Goal: Task Accomplishment & Management: Use online tool/utility

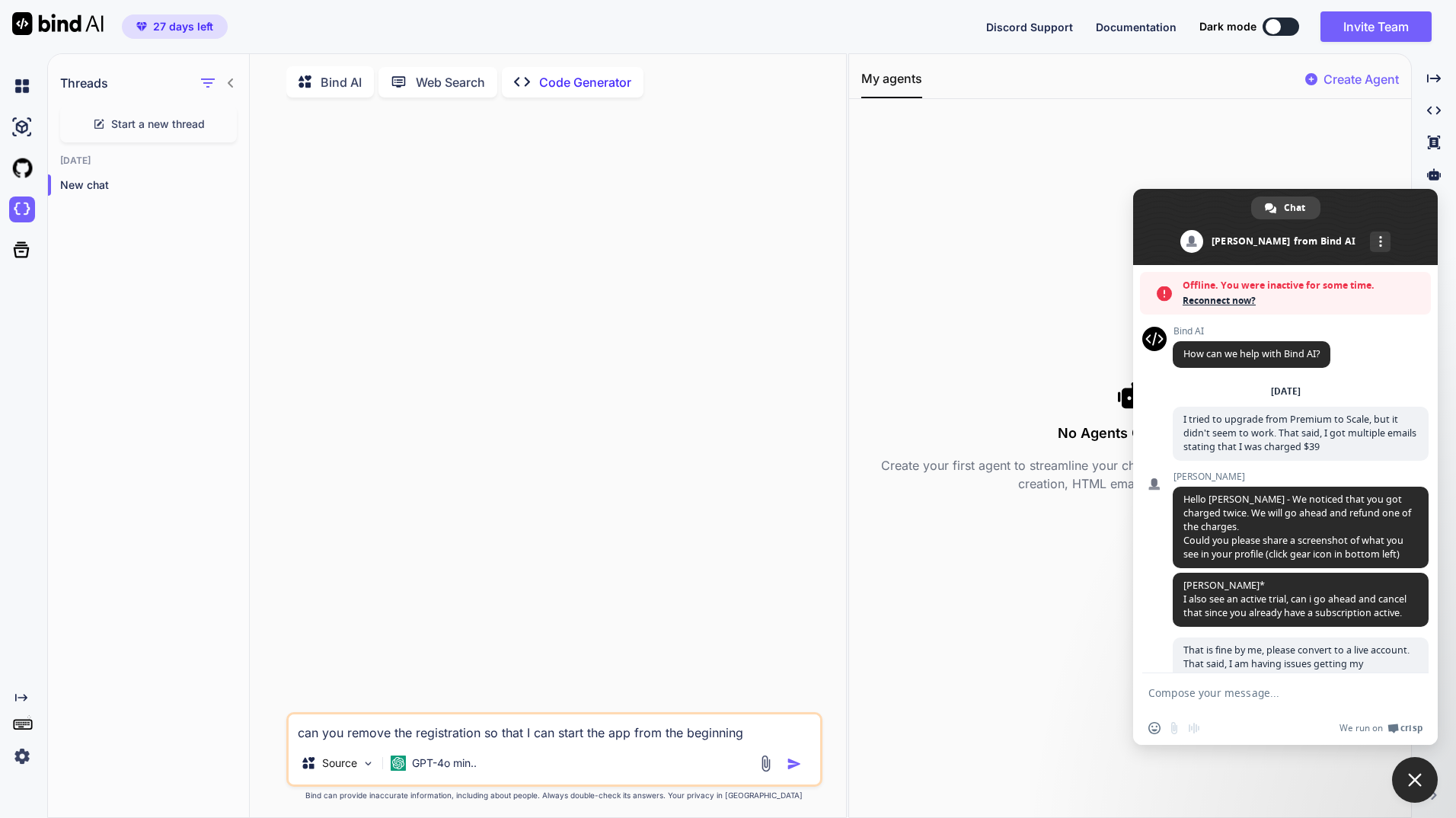
scroll to position [888, 0]
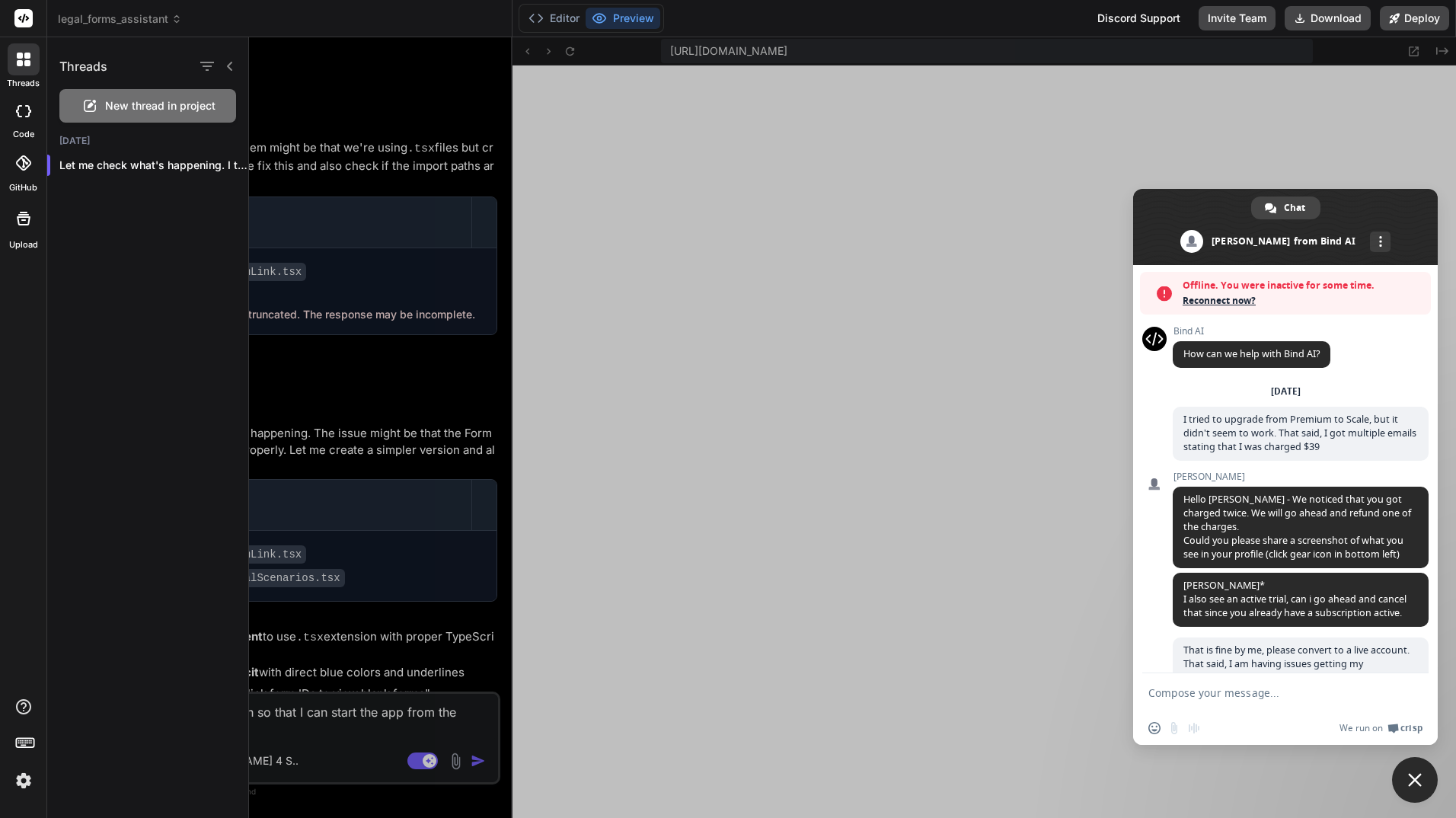
scroll to position [888, 0]
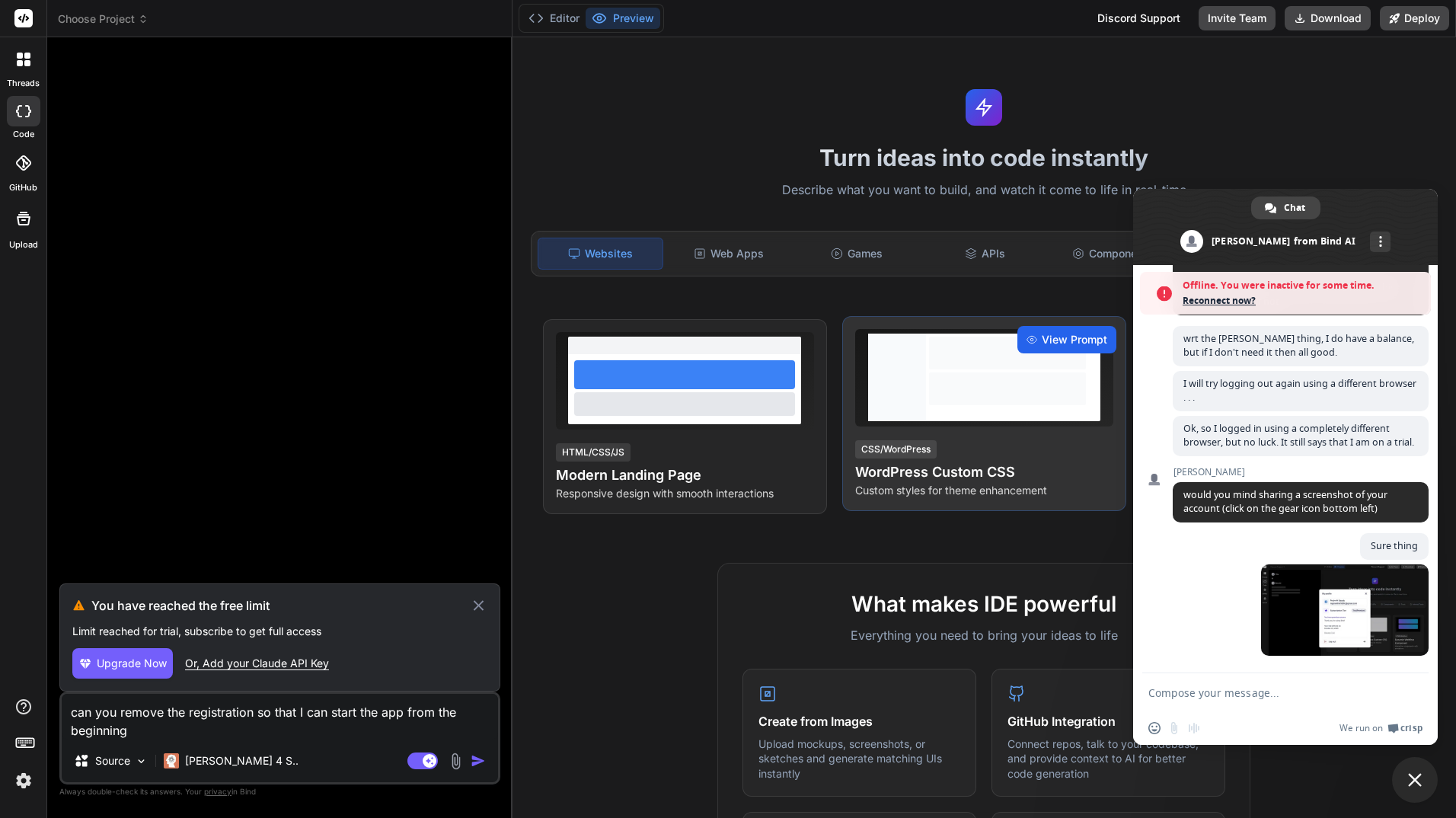
scroll to position [862, 0]
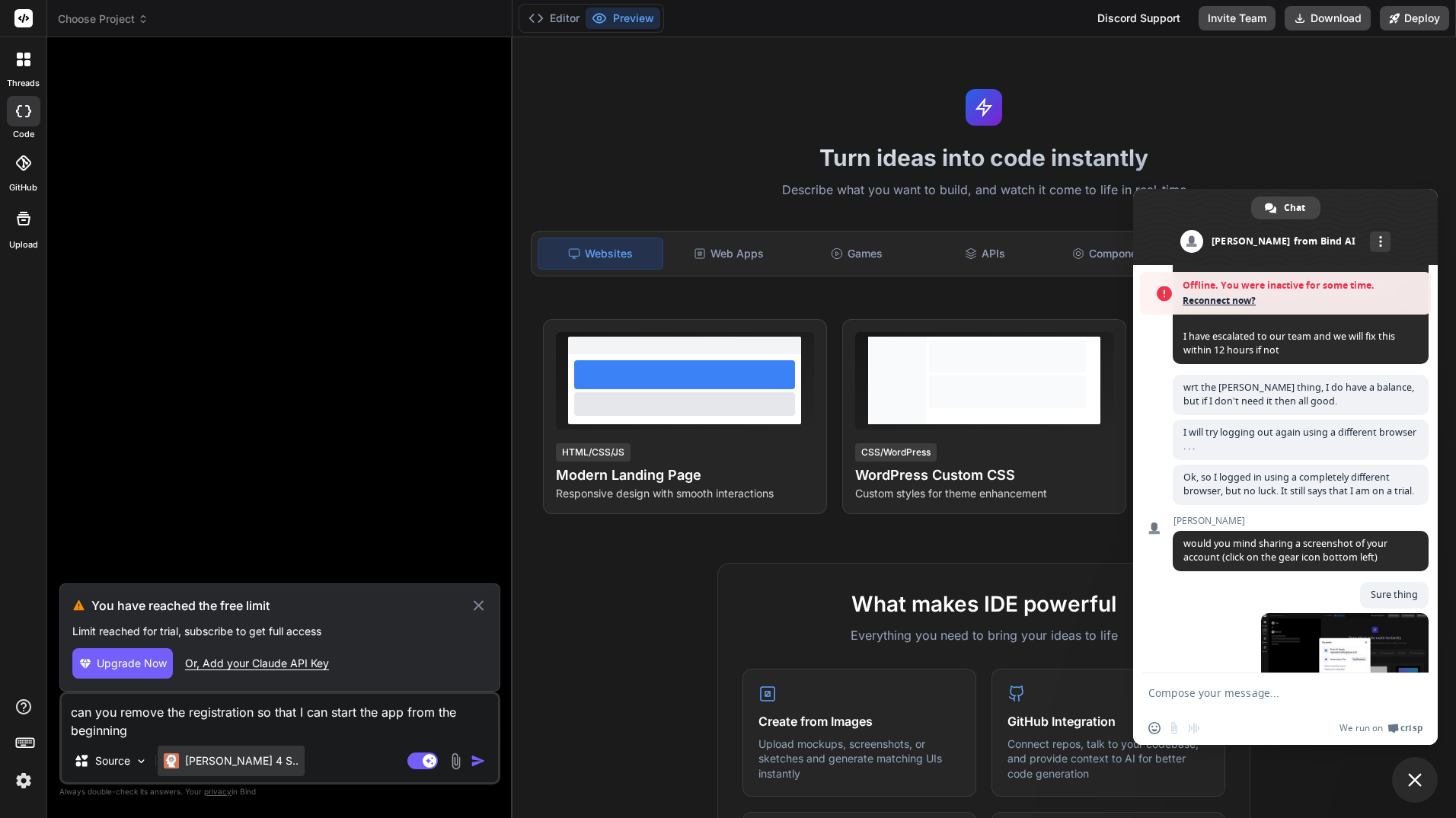
click at [243, 764] on p "[PERSON_NAME] 4 S.." at bounding box center [242, 760] width 113 height 15
click at [234, 759] on p "[PERSON_NAME] 4 S.." at bounding box center [242, 760] width 113 height 15
drag, startPoint x: 234, startPoint y: 759, endPoint x: 224, endPoint y: 759, distance: 10.0
click at [224, 759] on p "[PERSON_NAME] 4 S.." at bounding box center [242, 760] width 113 height 15
click at [213, 759] on p "[PERSON_NAME] 4 S.." at bounding box center [242, 760] width 113 height 15
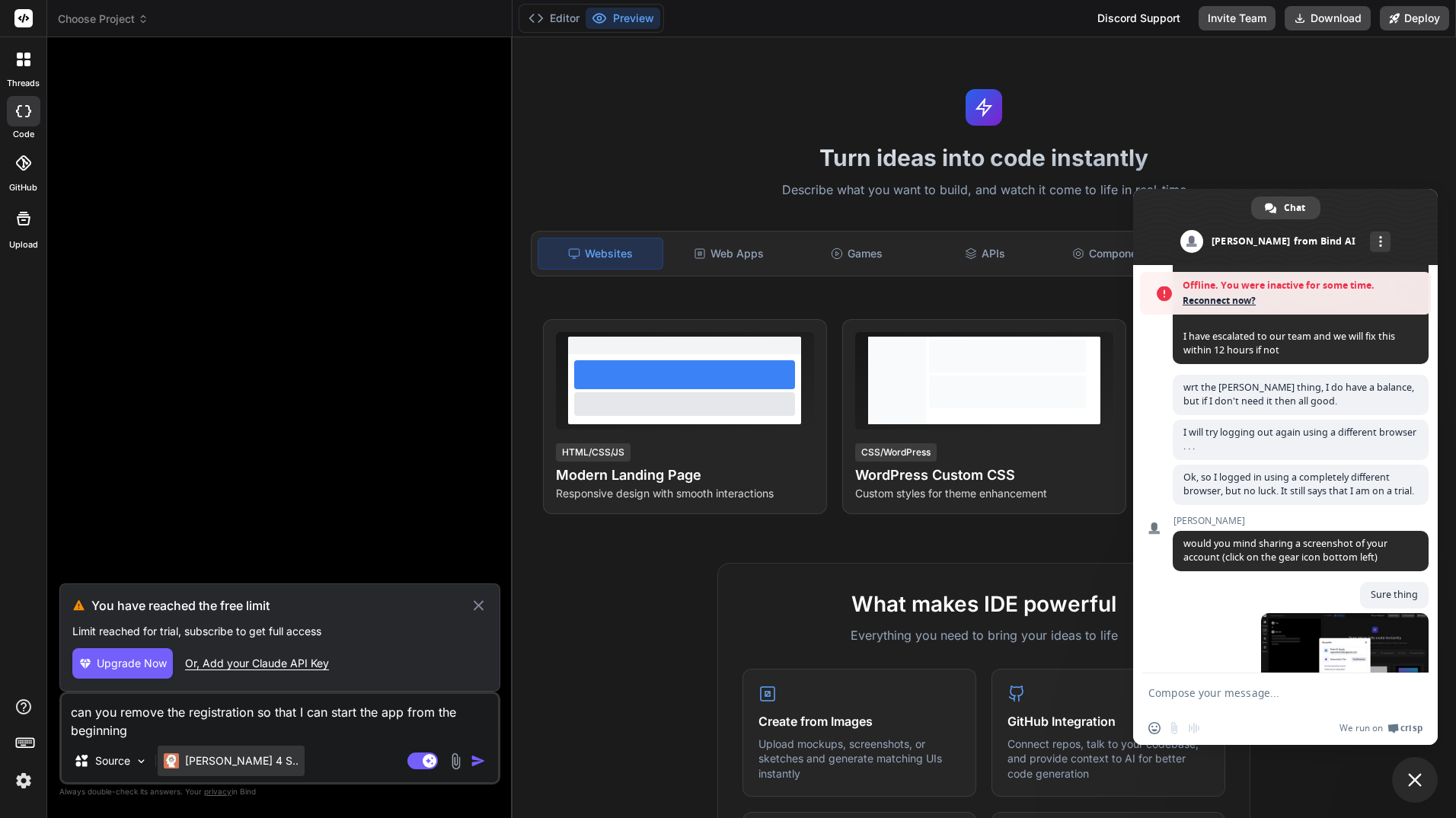
click at [180, 755] on div "[PERSON_NAME] 4 S.." at bounding box center [231, 760] width 135 height 15
click at [170, 758] on img at bounding box center [172, 760] width 15 height 15
click at [213, 758] on p "[PERSON_NAME] 4 S.." at bounding box center [242, 760] width 113 height 15
click at [223, 757] on p "[PERSON_NAME] 4 S.." at bounding box center [242, 760] width 113 height 15
click at [239, 752] on div "[PERSON_NAME] 4 S.." at bounding box center [231, 760] width 147 height 30
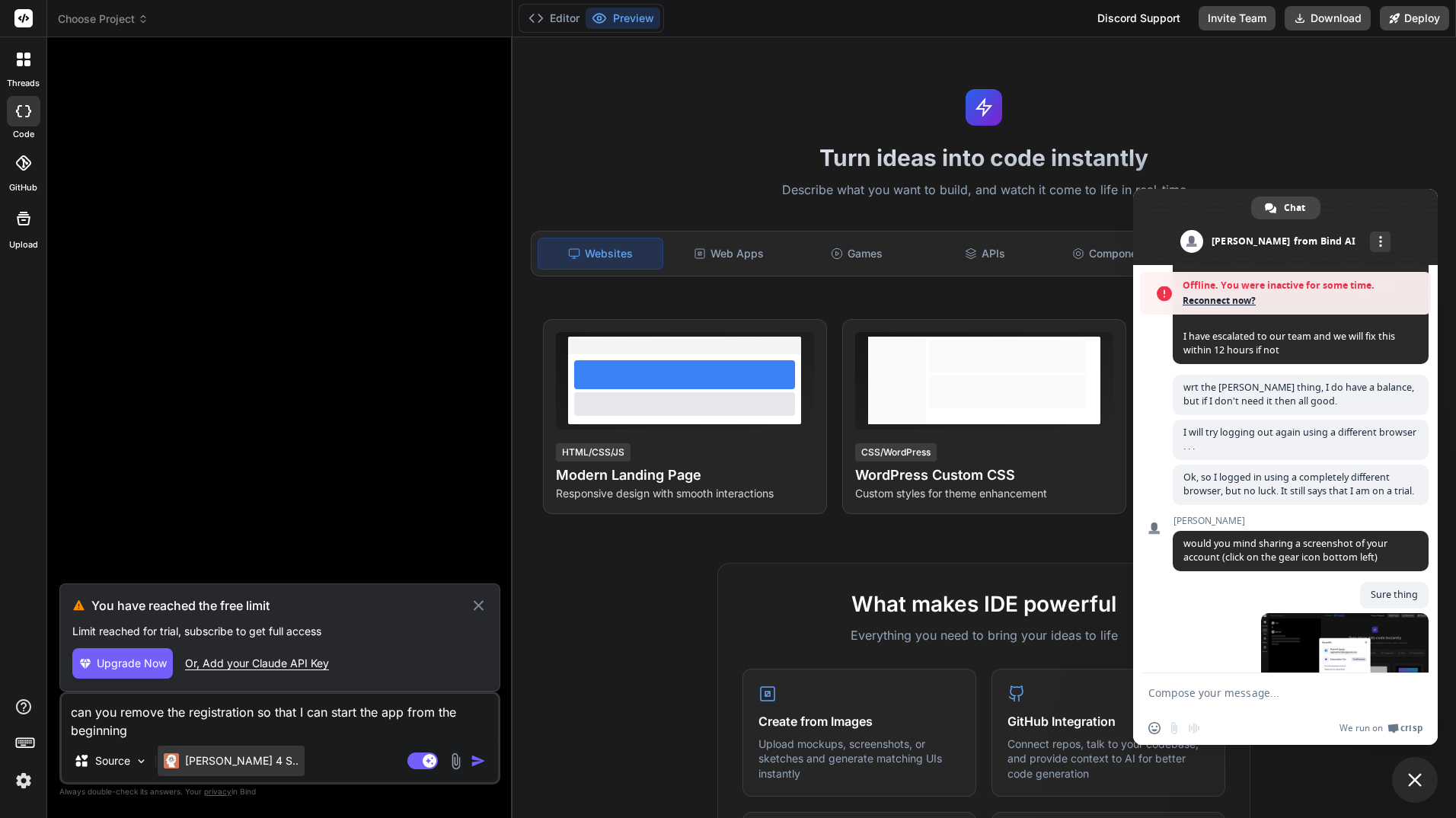
click at [244, 750] on div "[PERSON_NAME] 4 S.." at bounding box center [231, 760] width 147 height 30
click at [30, 118] on div at bounding box center [24, 111] width 34 height 30
click at [25, 779] on img at bounding box center [24, 780] width 26 height 26
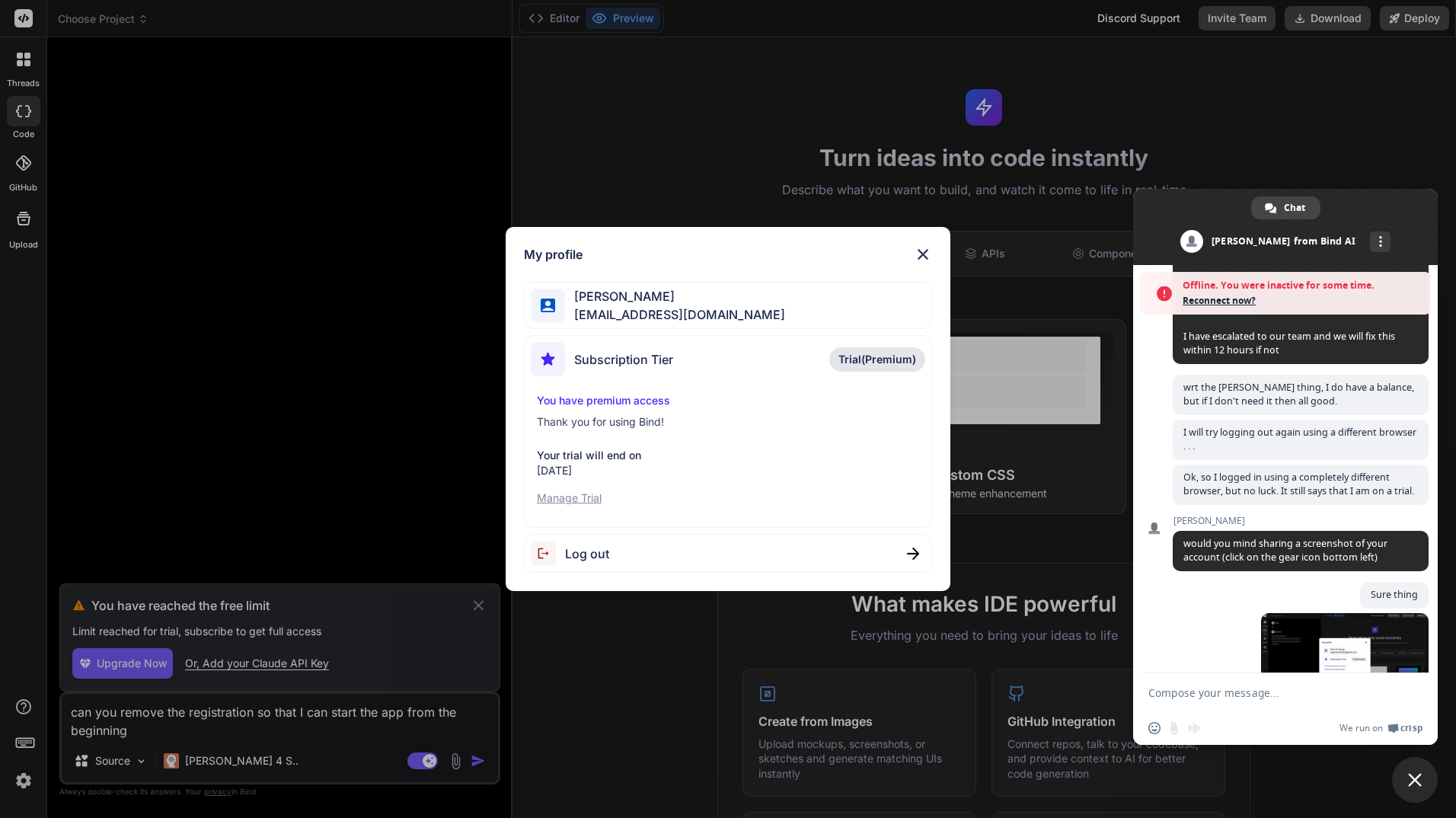
click at [1350, 8] on div "My profile [PERSON_NAME] [EMAIL_ADDRESS][DOMAIN_NAME] Subscription Tier Trial(P…" at bounding box center [728, 409] width 1456 height 818
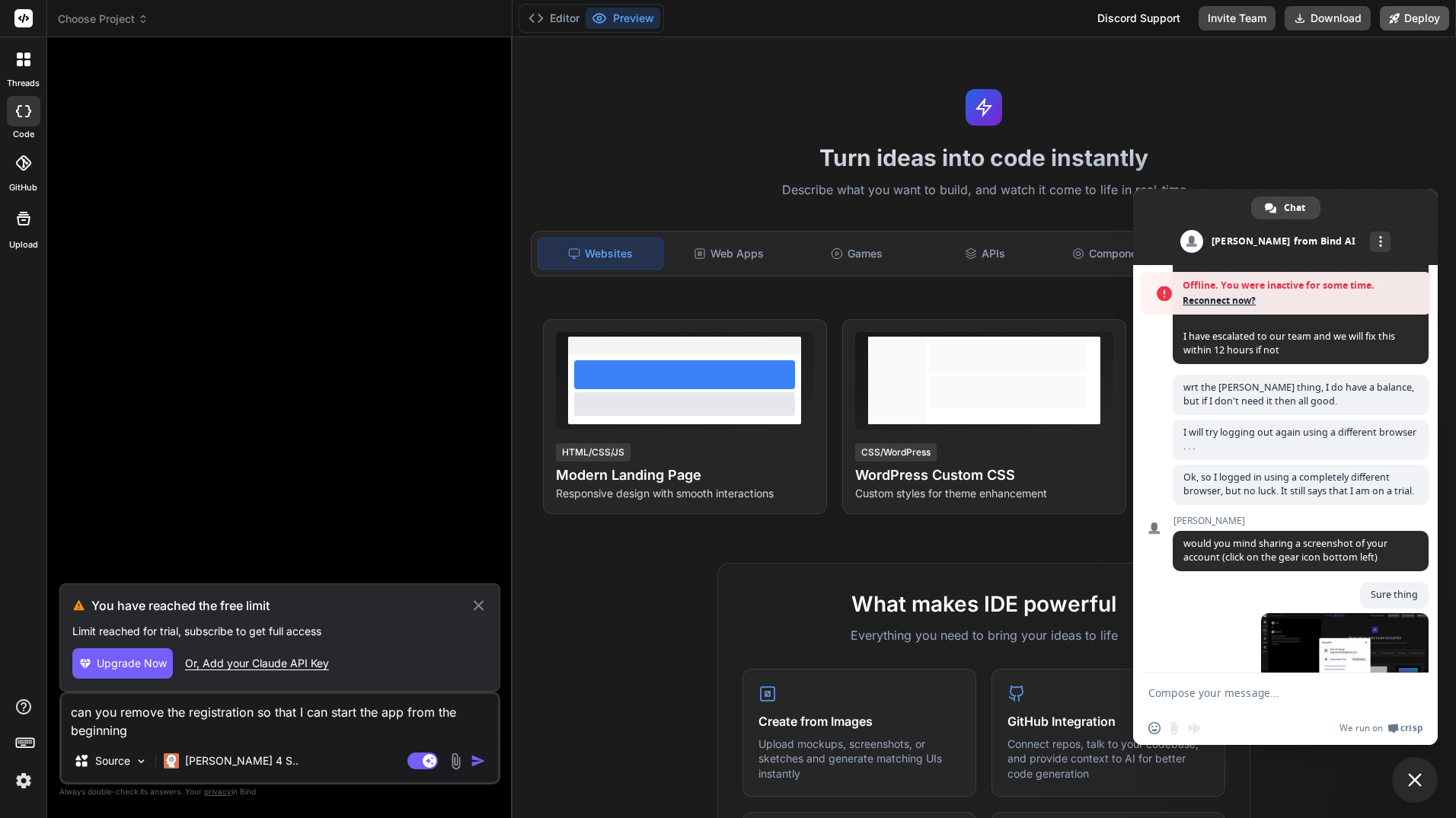
click at [1410, 16] on button "Deploy" at bounding box center [1415, 18] width 69 height 25
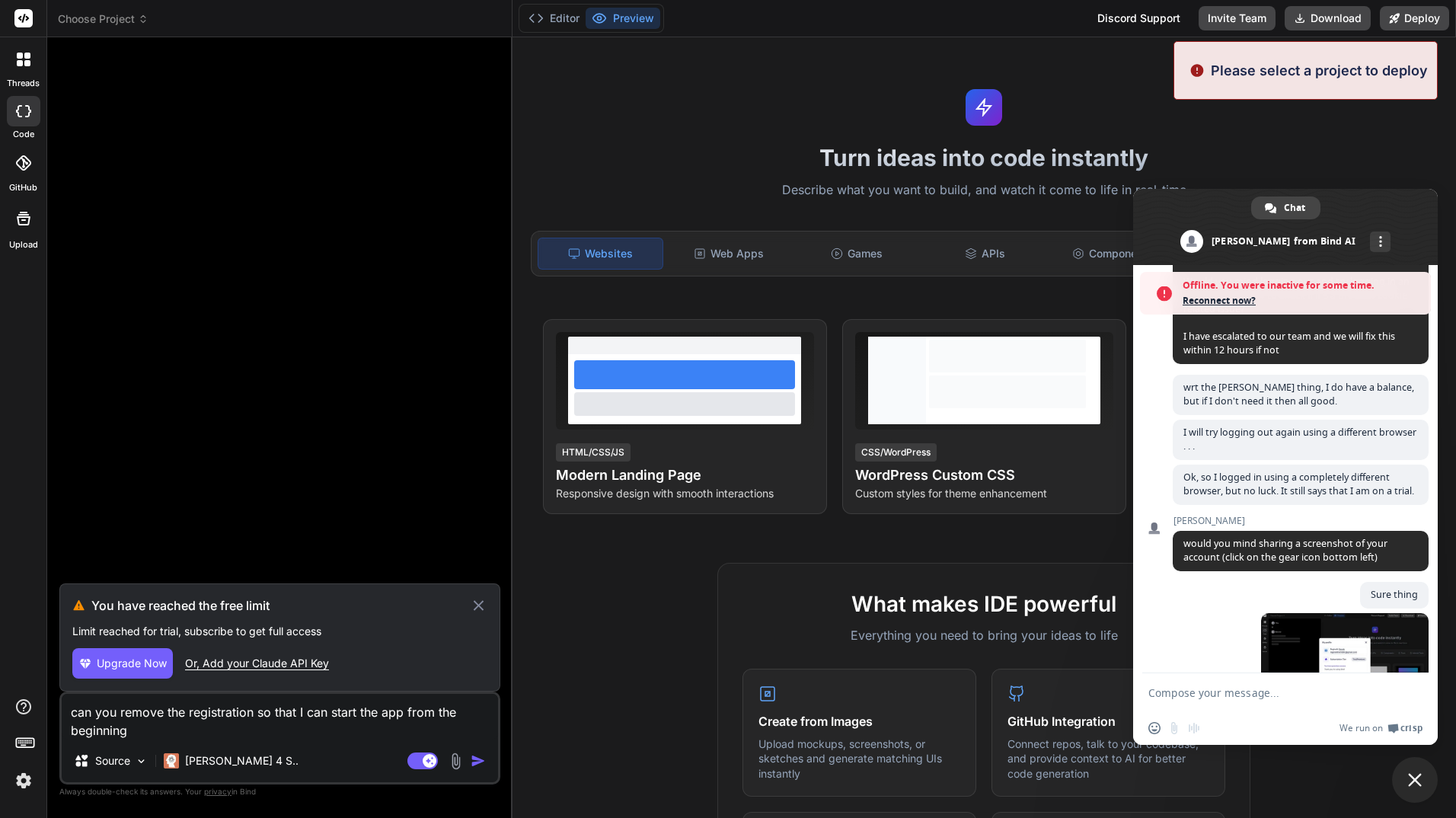
click at [1008, 66] on div "Turn ideas into code instantly Describe what you want to build, and watch it co…" at bounding box center [985, 427] width 944 height 781
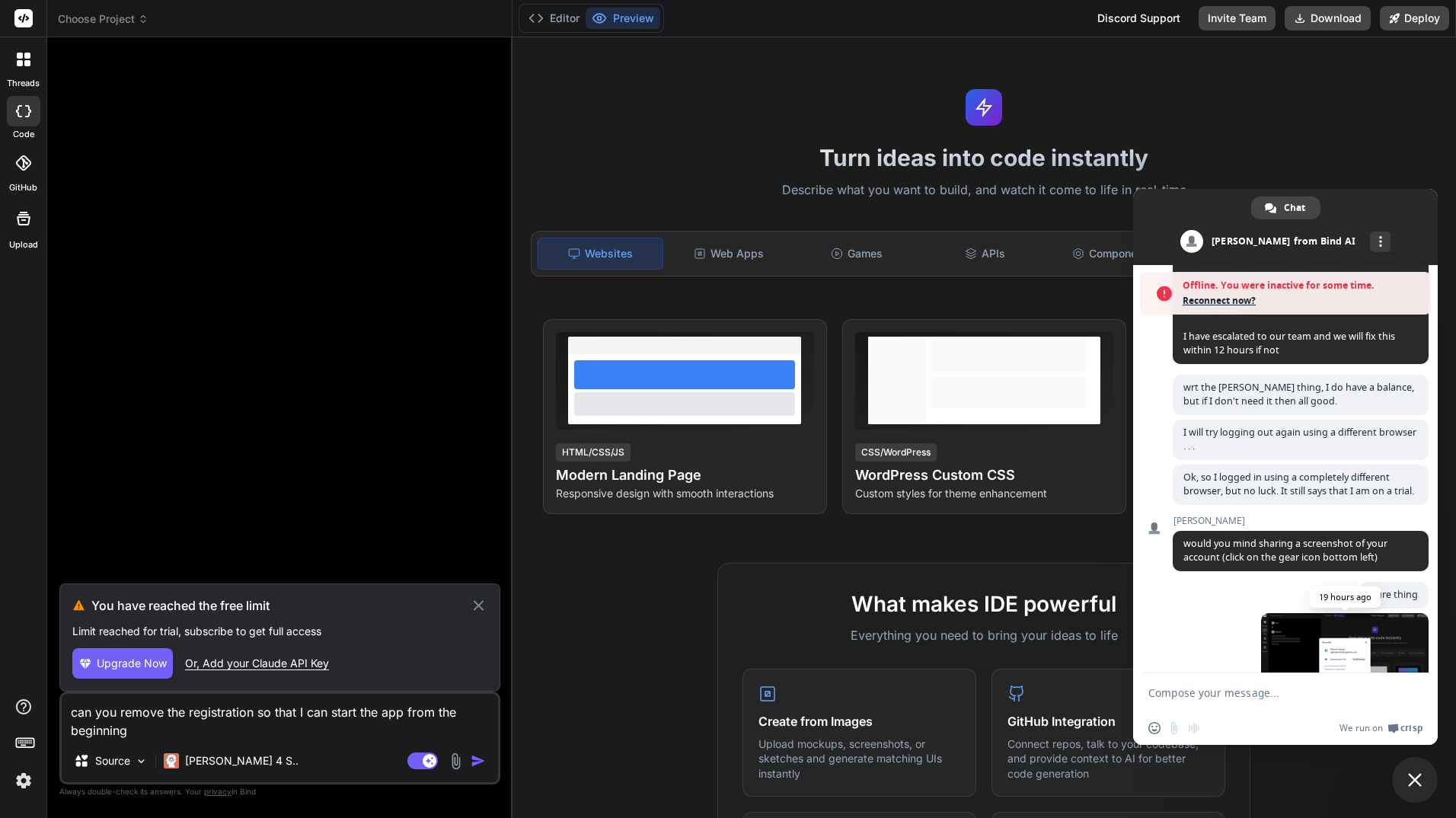
scroll to position [938, 0]
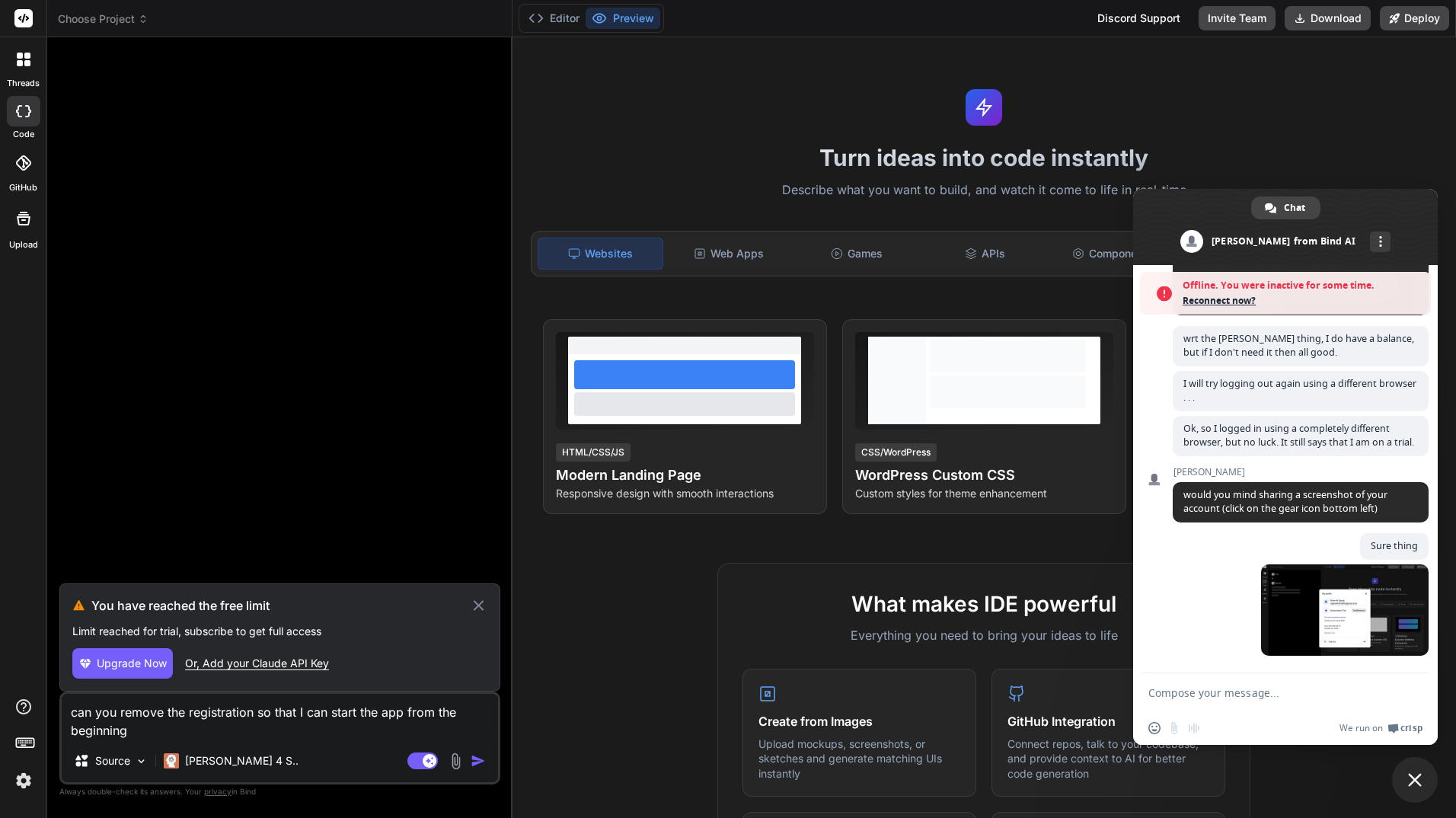
click at [1300, 283] on span "Offline. You were inactive for some time." at bounding box center [1303, 286] width 240 height 15
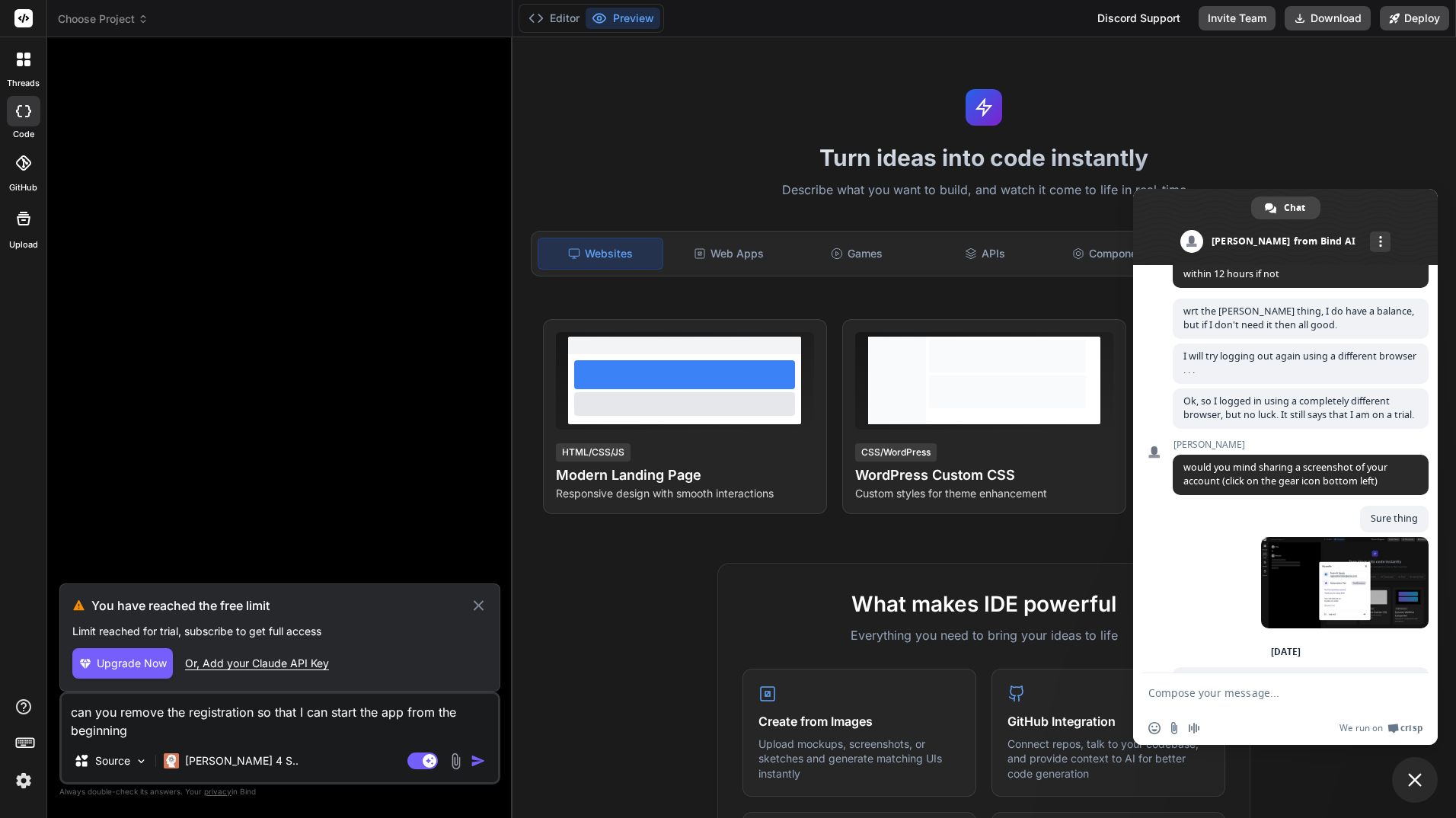
scroll to position [968, 0]
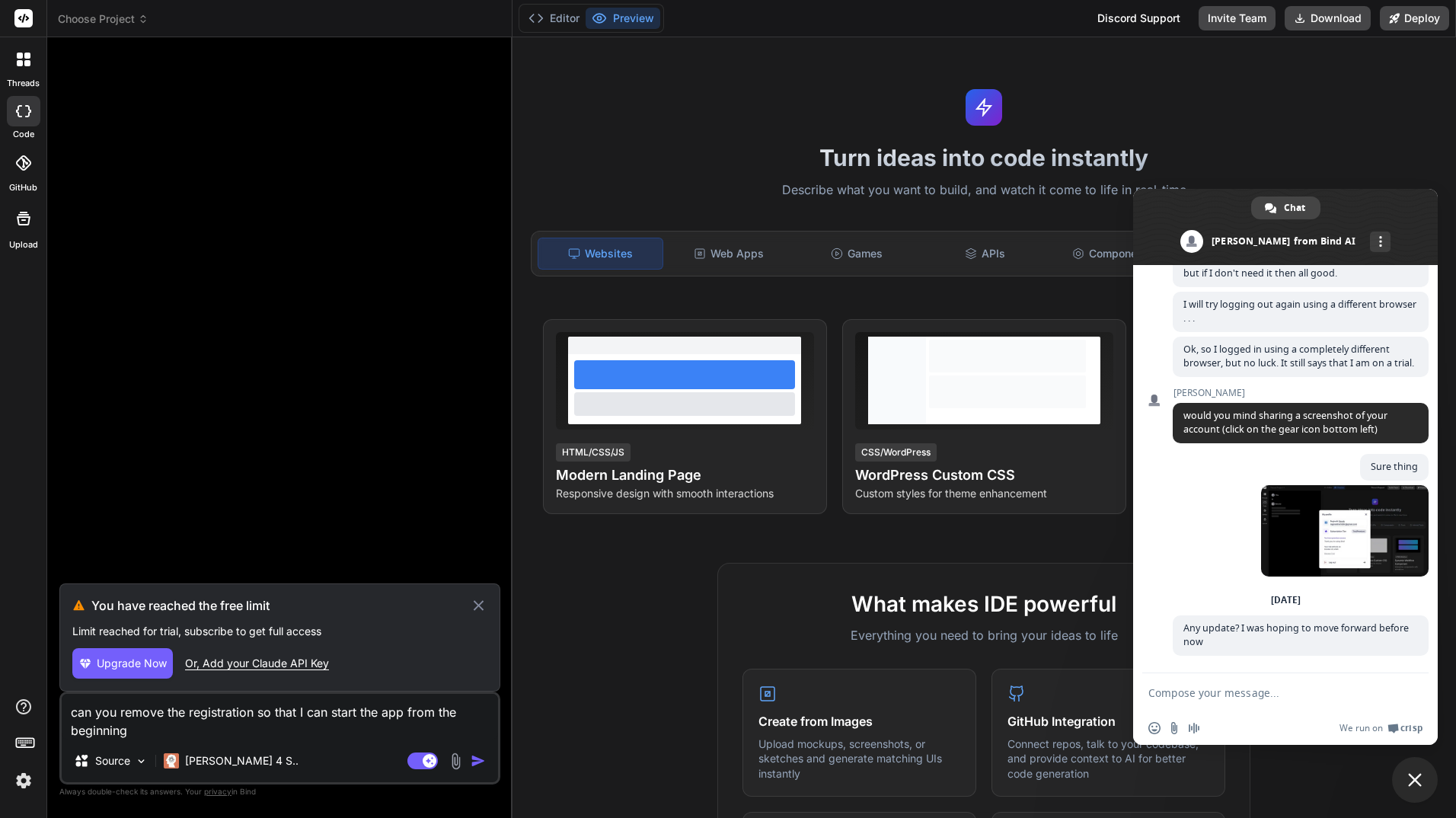
drag, startPoint x: 1220, startPoint y: 297, endPoint x: 1178, endPoint y: 520, distance: 226.9
click at [279, 657] on div "Or, Add your Claude API Key" at bounding box center [257, 663] width 144 height 15
type textarea "x"
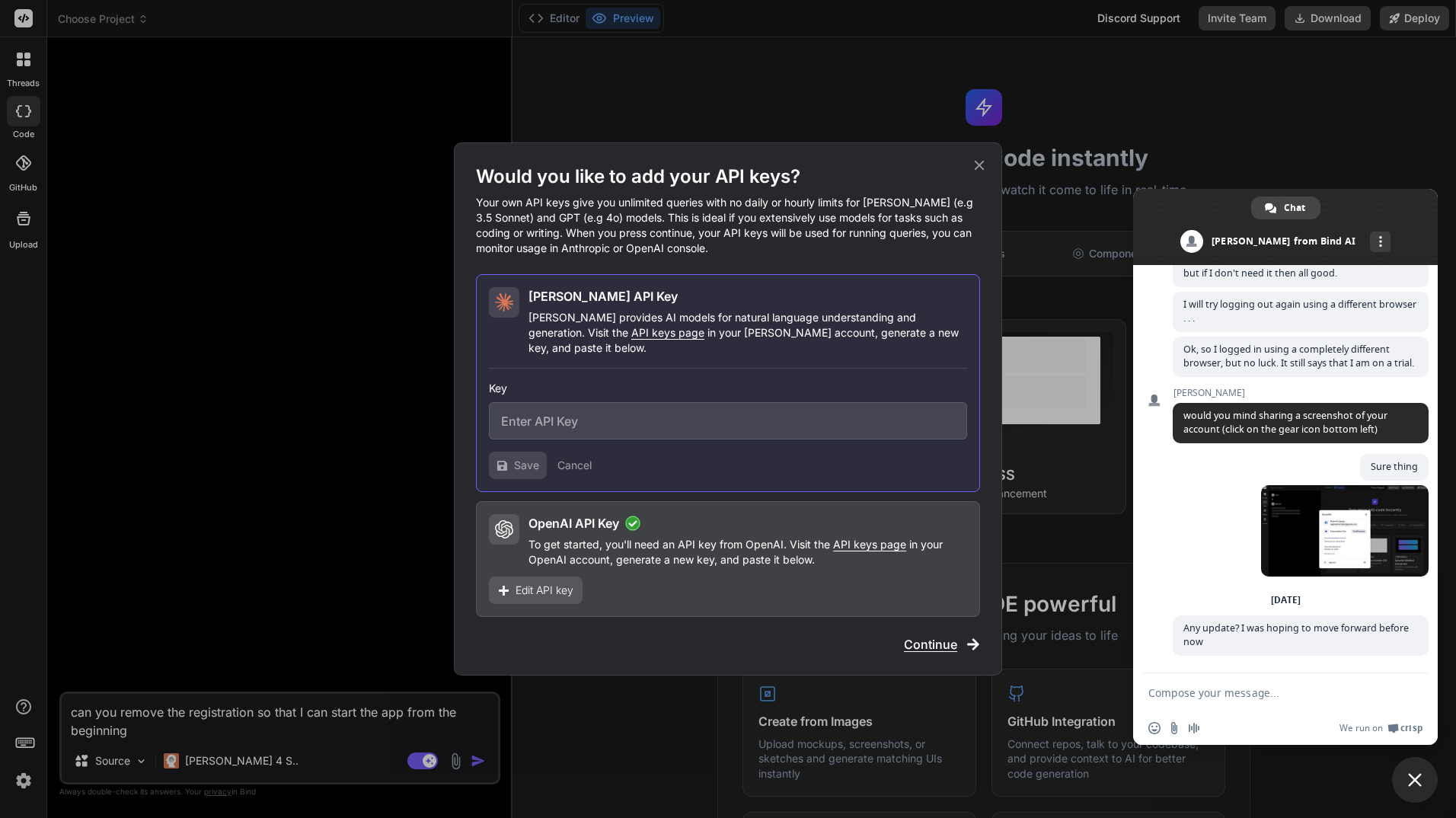
click at [585, 419] on input "text" at bounding box center [728, 420] width 478 height 37
paste input "sk-ant-api03-SwmvfKTigzS-JNIF2ImSLd_UcPrxhsp0C7wnX73kAE7lbisRn5baYofRpRLo3ArqFH…"
type input "sk-ant-api03-SwmvfKTigzS-JNIF2ImSLd_UcPrxhsp0C7wnX73kAE7lbisRn5baYofRpRLo3ArqFH…"
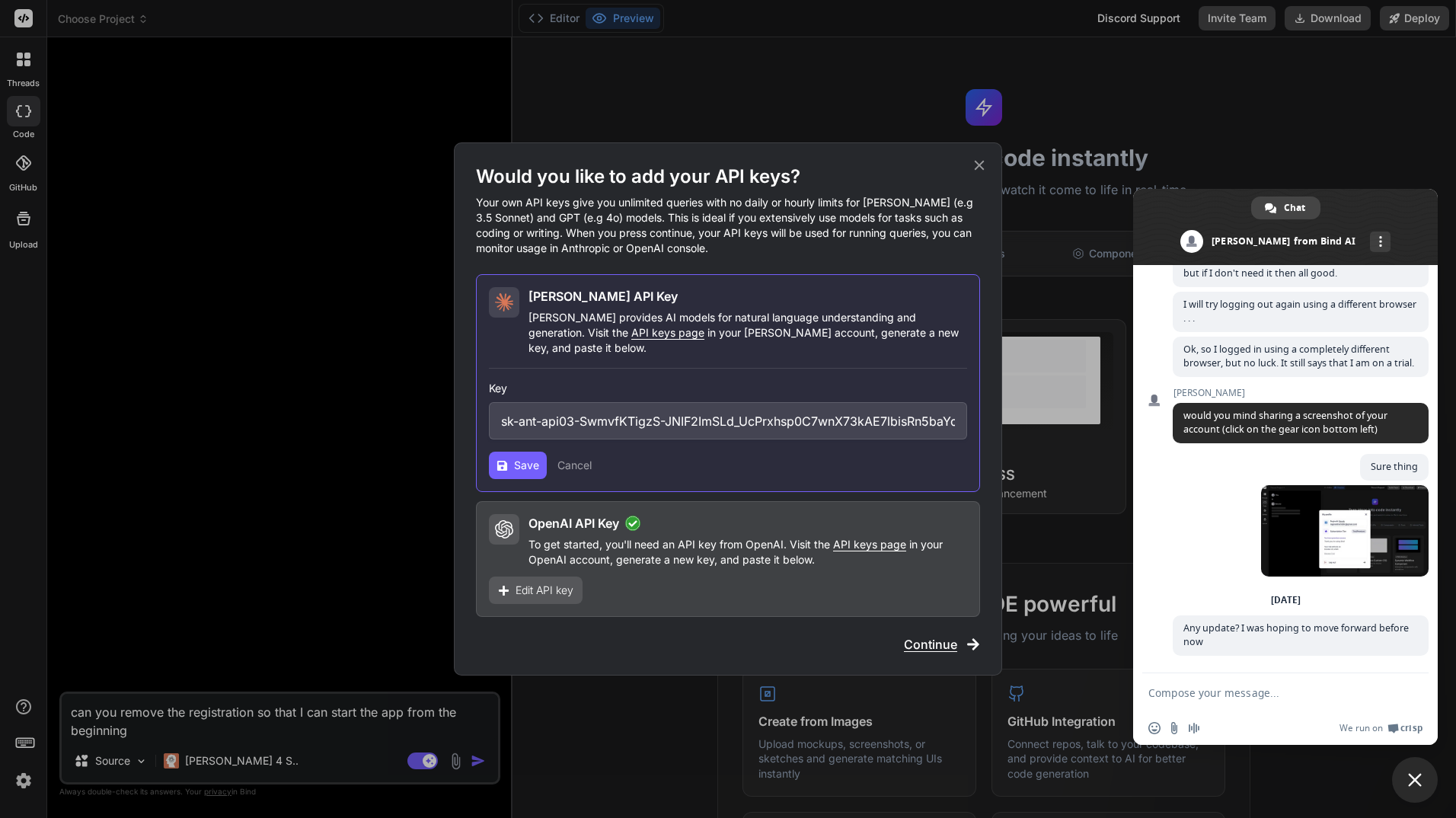
click at [518, 458] on span "Save" at bounding box center [527, 465] width 25 height 15
click at [578, 458] on button "Cancel" at bounding box center [574, 465] width 35 height 15
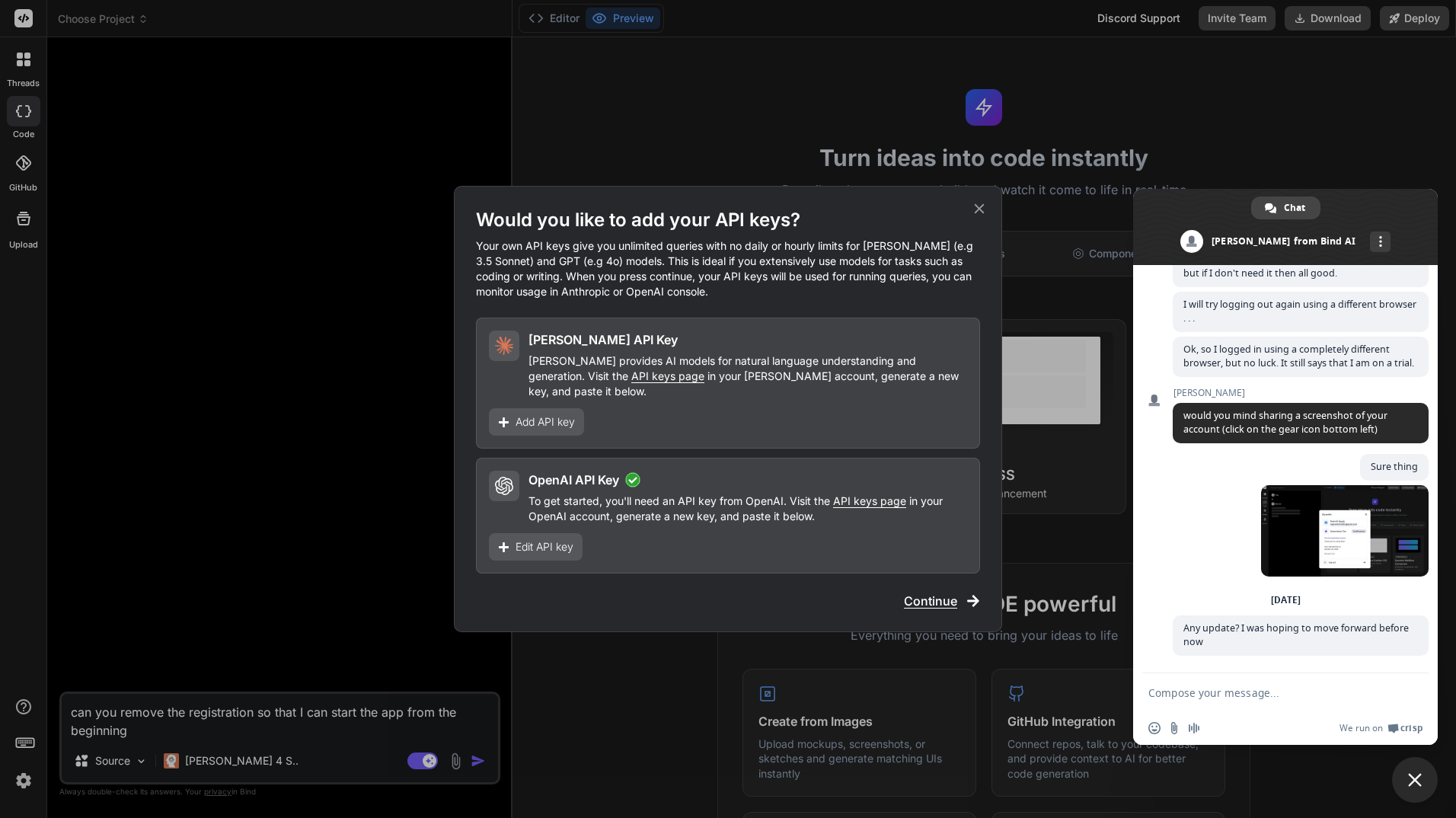
click at [552, 408] on div "Add API key" at bounding box center [536, 421] width 96 height 27
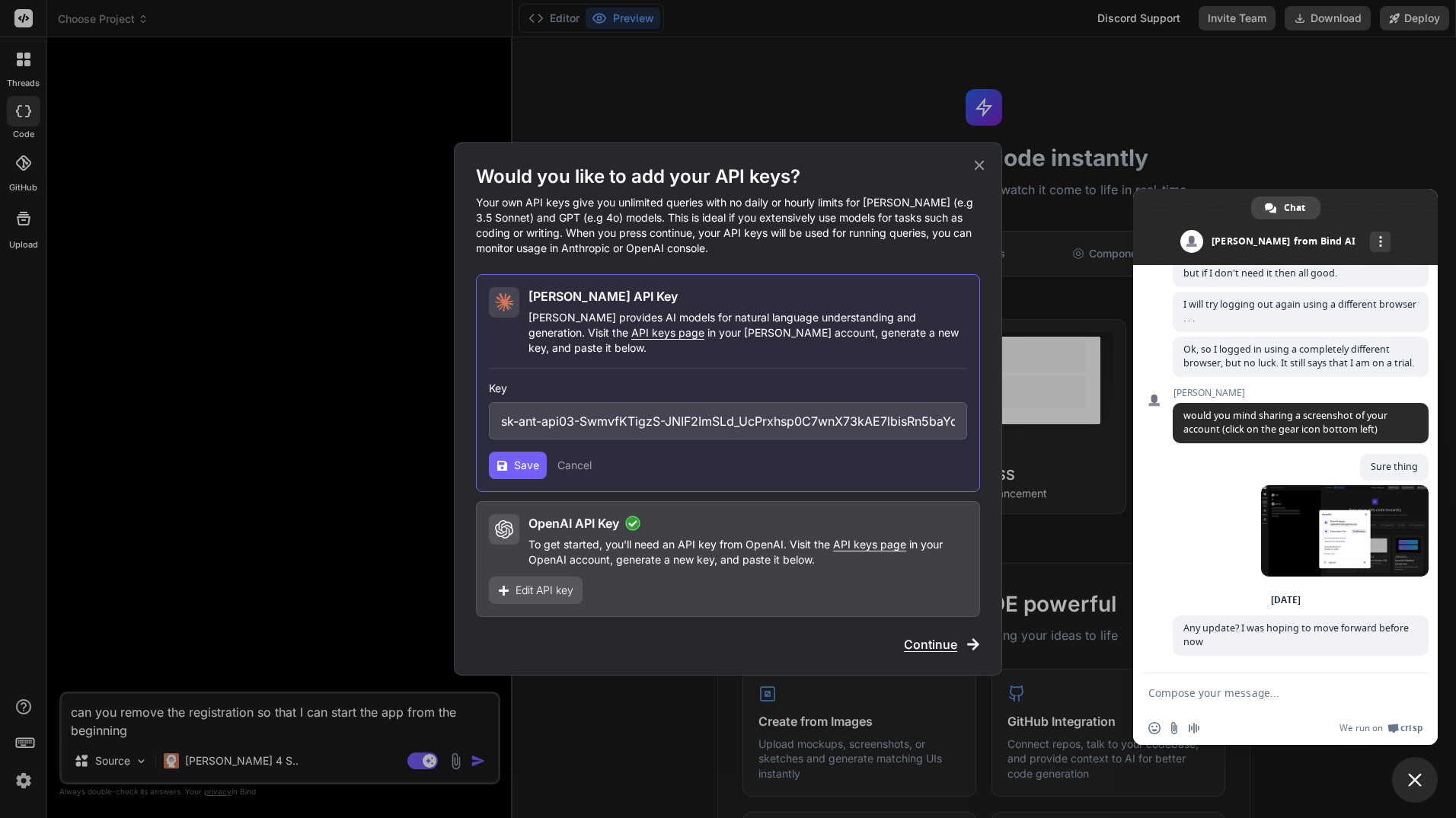
scroll to position [0, 309]
drag, startPoint x: 503, startPoint y: 409, endPoint x: 1020, endPoint y: 436, distance: 517.7
click at [1020, 436] on div "Would you like to add your API keys? Your own API keys give you unlimited queri…" at bounding box center [728, 409] width 1456 height 818
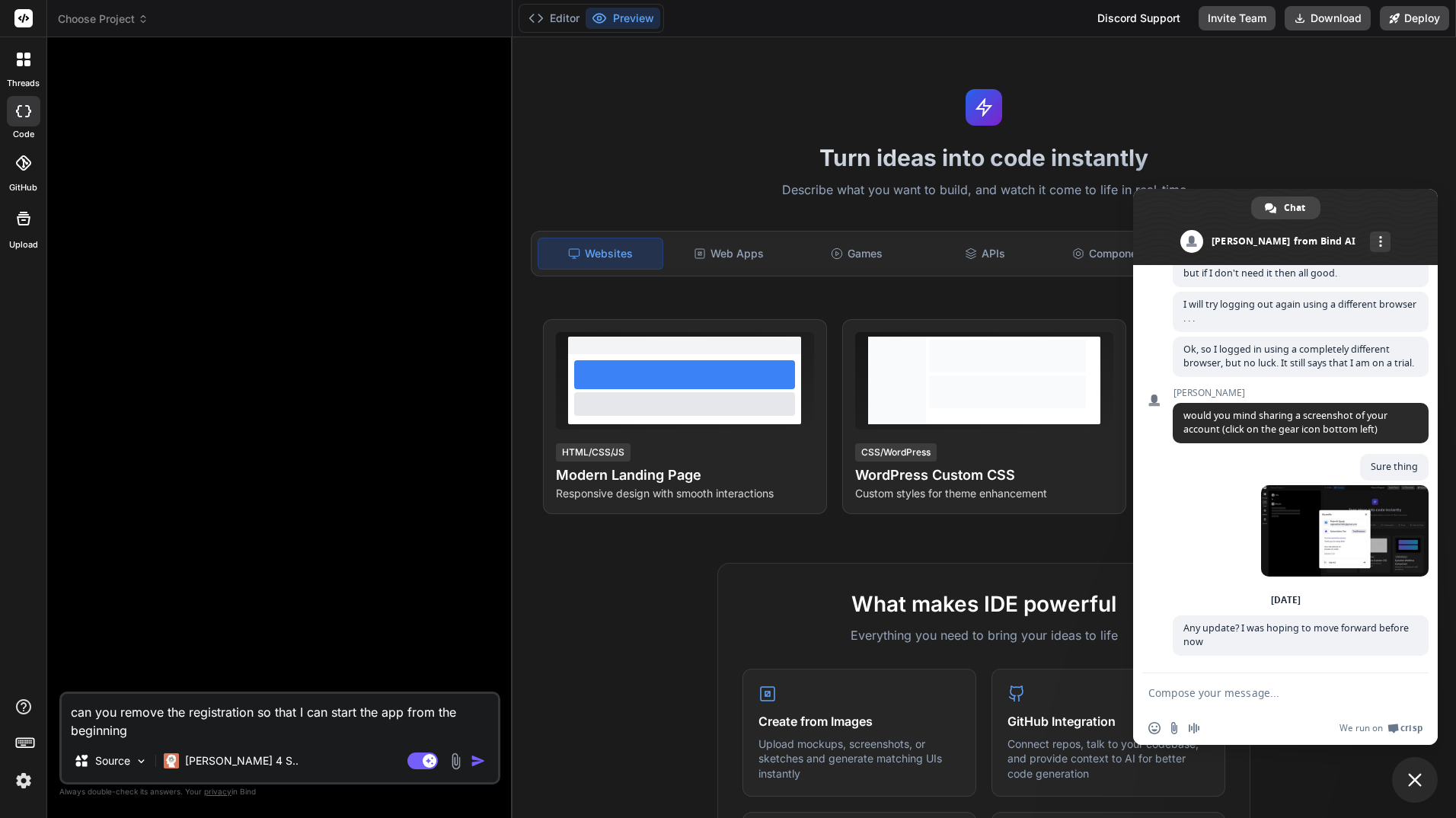
click at [481, 758] on img "button" at bounding box center [478, 760] width 15 height 15
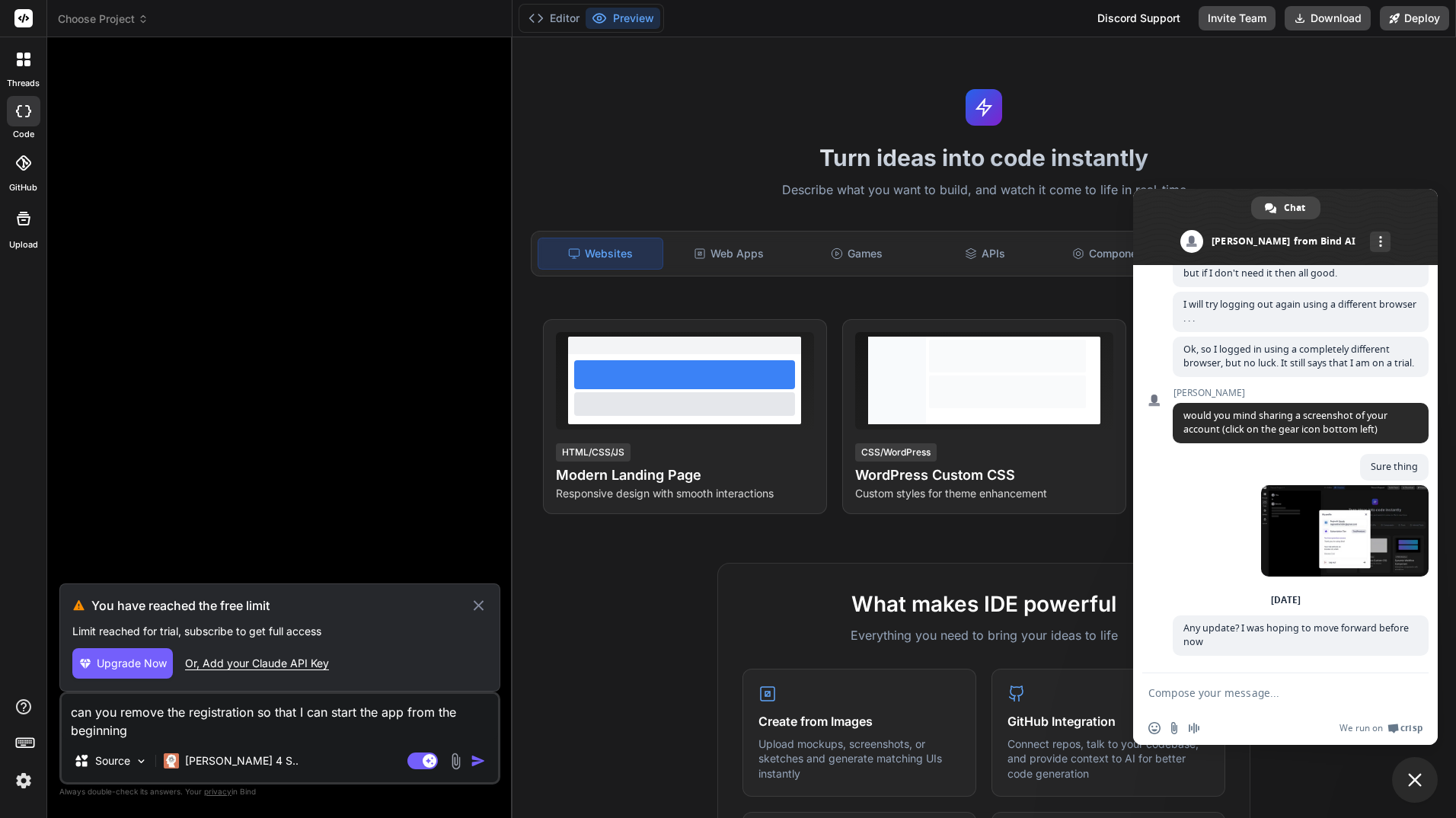
click at [286, 662] on div "Or, Add your Claude API Key" at bounding box center [257, 663] width 144 height 15
type textarea "x"
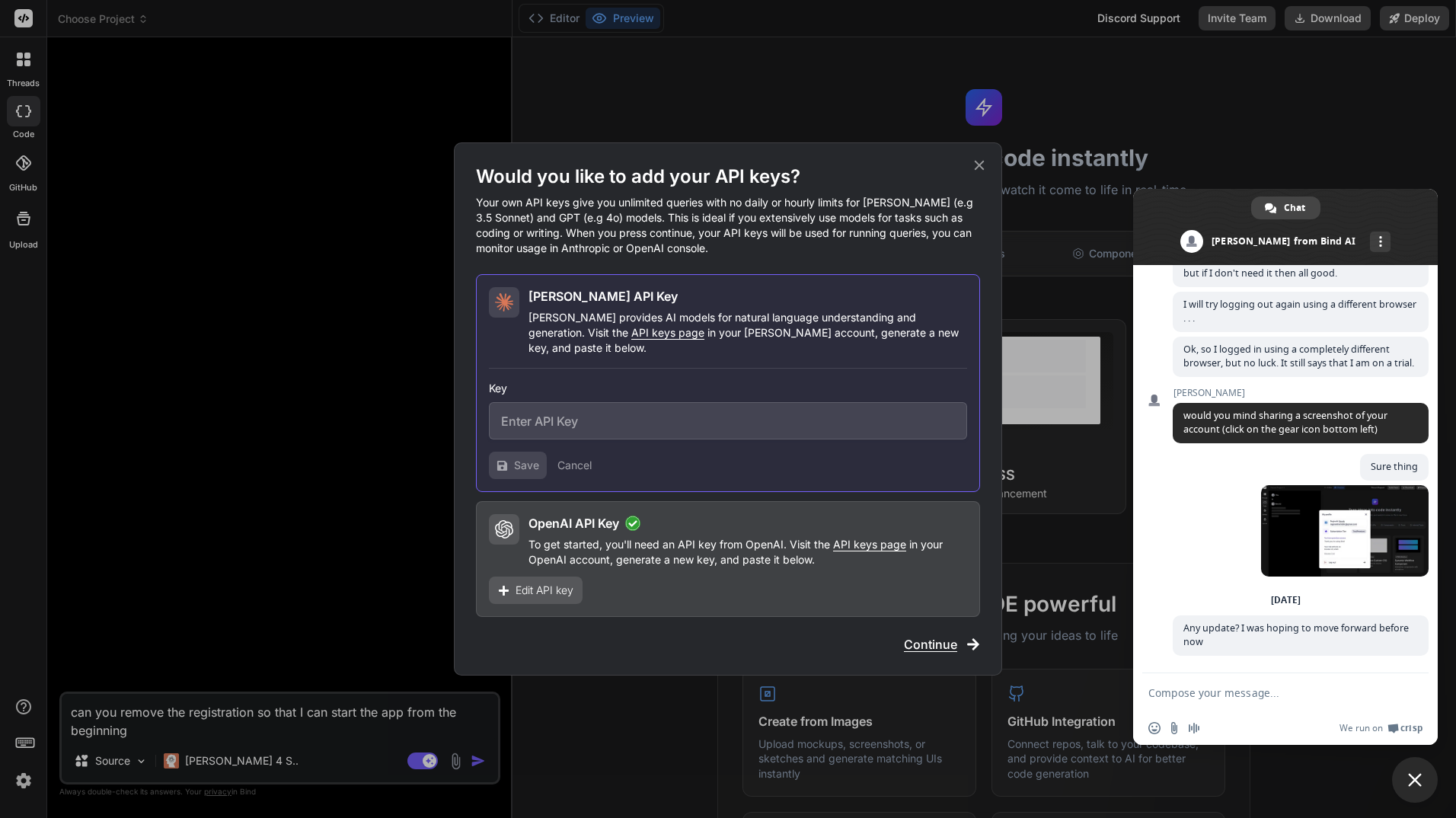
click at [573, 425] on input "text" at bounding box center [728, 420] width 478 height 37
paste input "sk-ant-api03-y3lYVJu8jnF4tJtXBNQXy3fbpKWzj5Eo7IZVwid5RVTJRLsaZY-UaC2X9eCoL0qqYB…"
type input "sk-ant-api03-y3lYVJu8jnF4tJtXBNQXy3fbpKWzj5Eo7IZVwid5RVTJRLsaZY-UaC2X9eCoL0qqYB…"
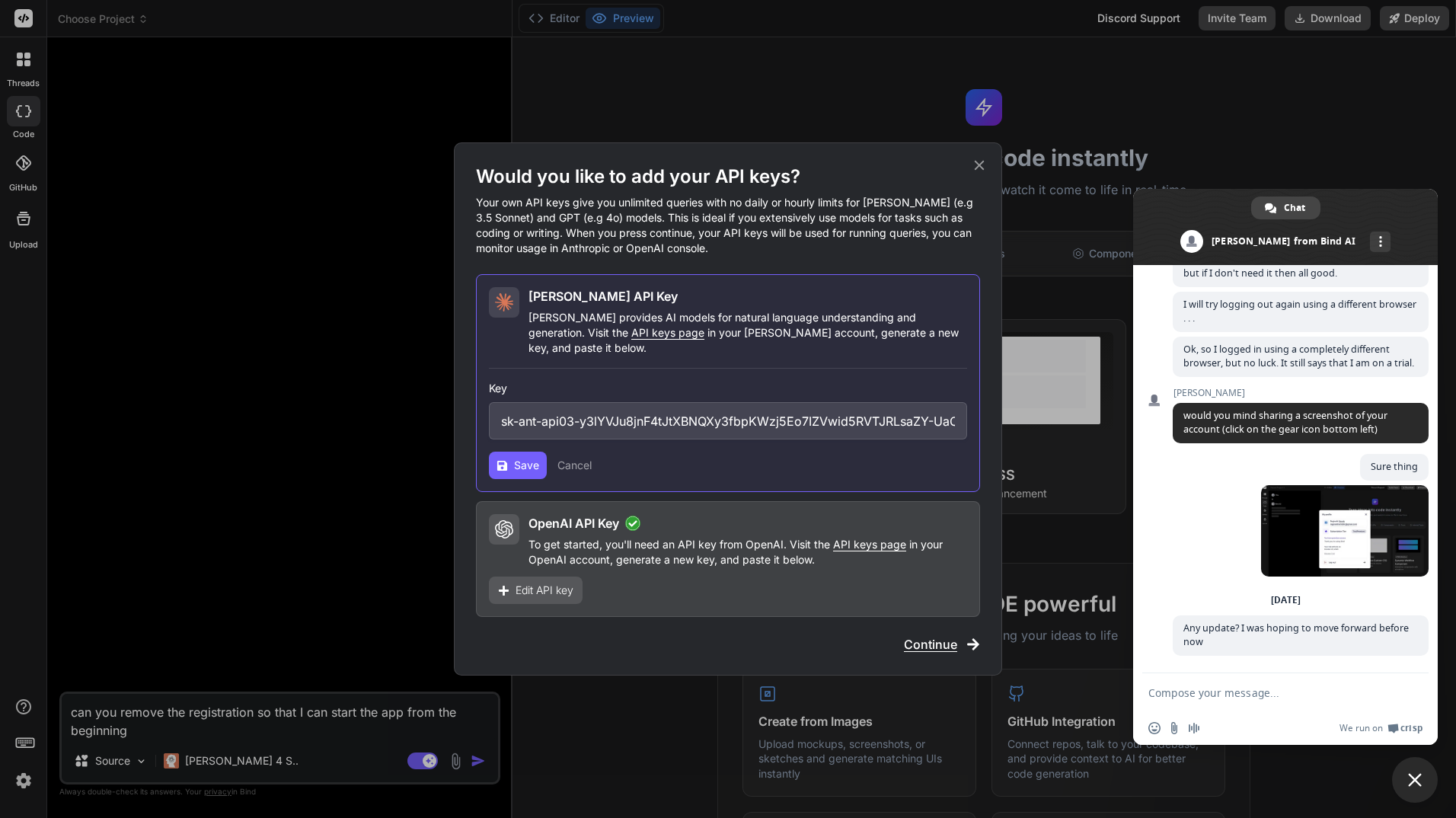
click at [512, 455] on button "Save" at bounding box center [518, 465] width 58 height 27
click at [523, 458] on span "Save" at bounding box center [527, 465] width 25 height 15
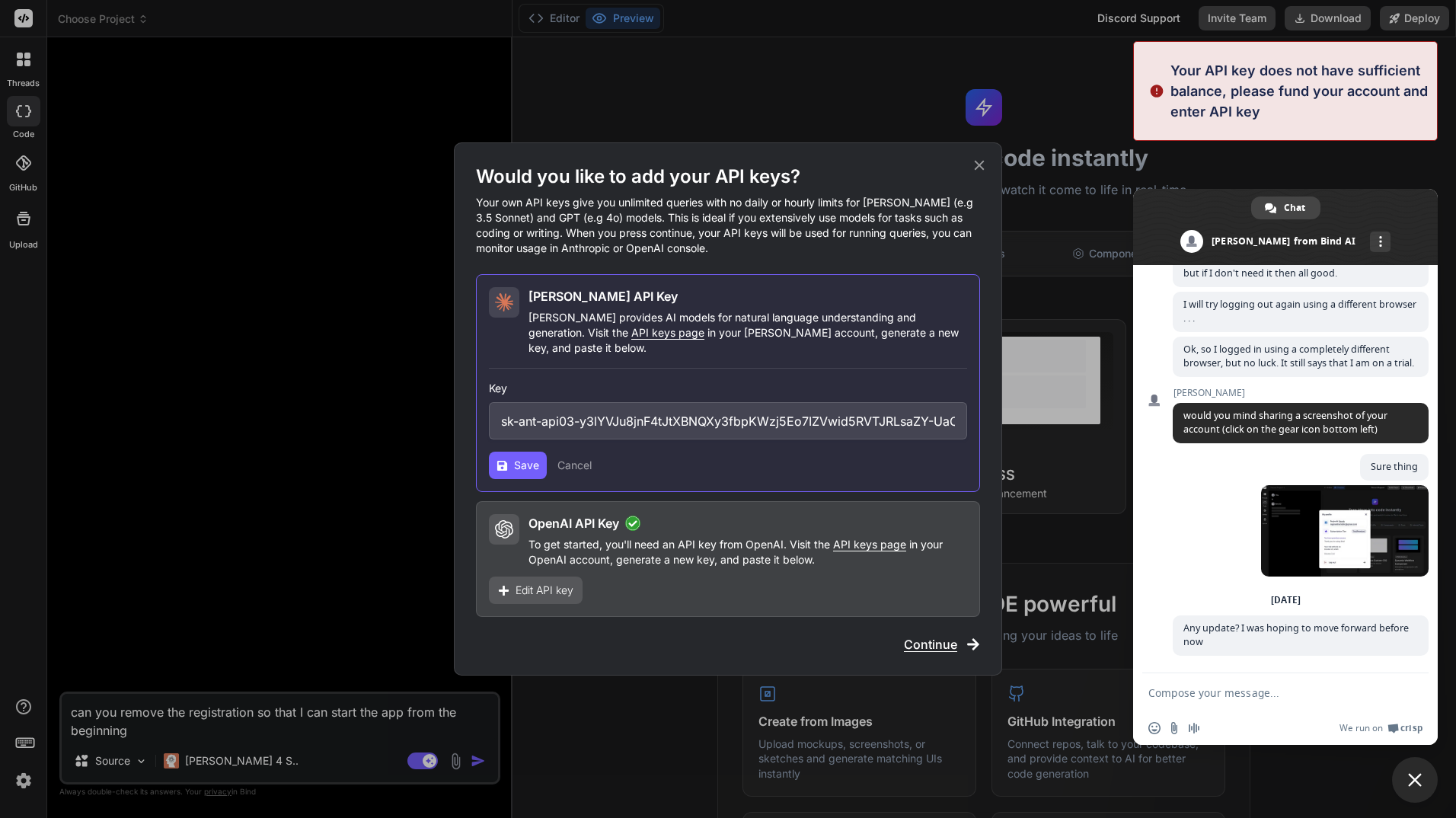
click at [523, 458] on span "Save" at bounding box center [527, 465] width 25 height 15
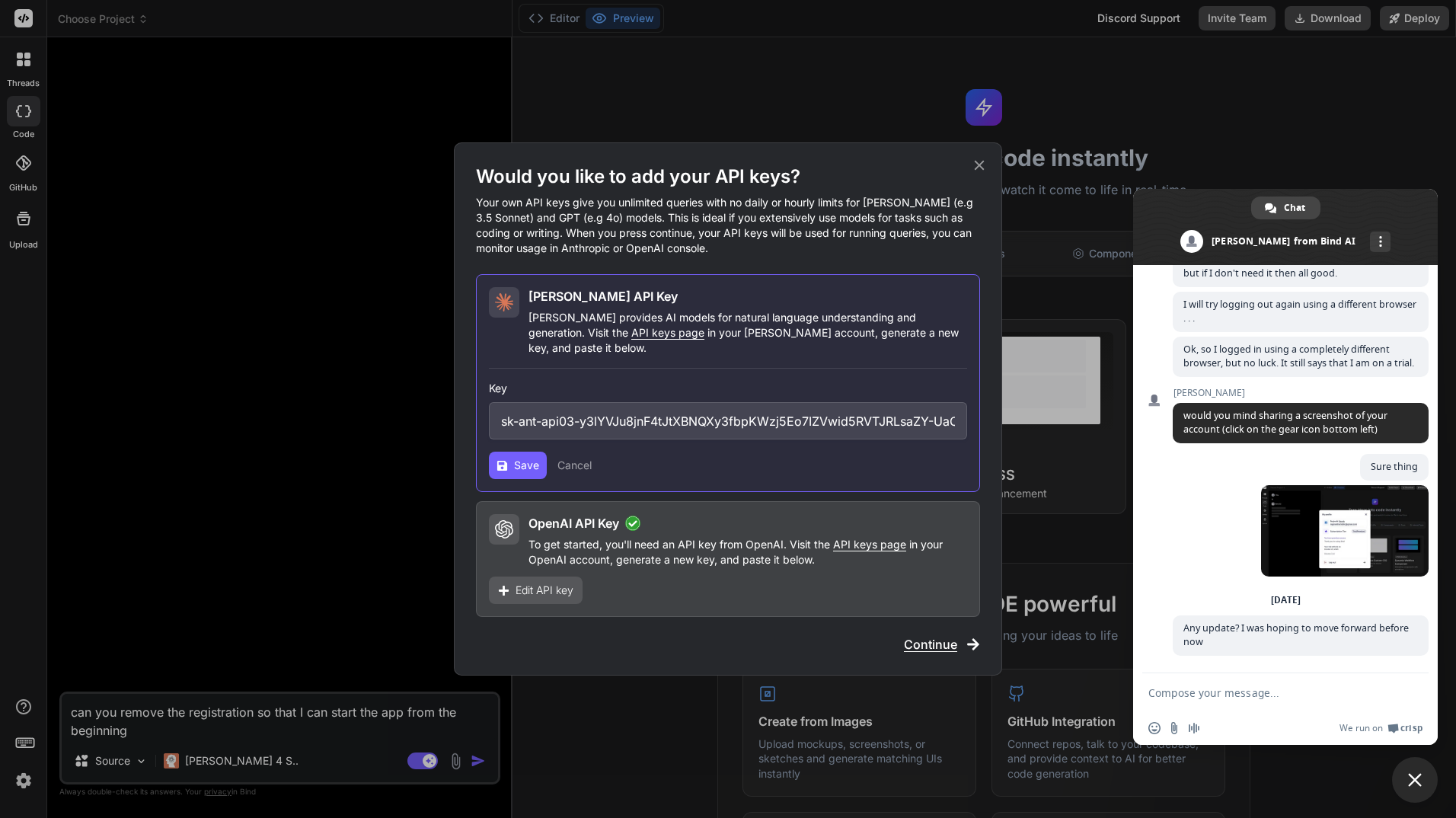
click at [986, 167] on icon at bounding box center [980, 165] width 17 height 17
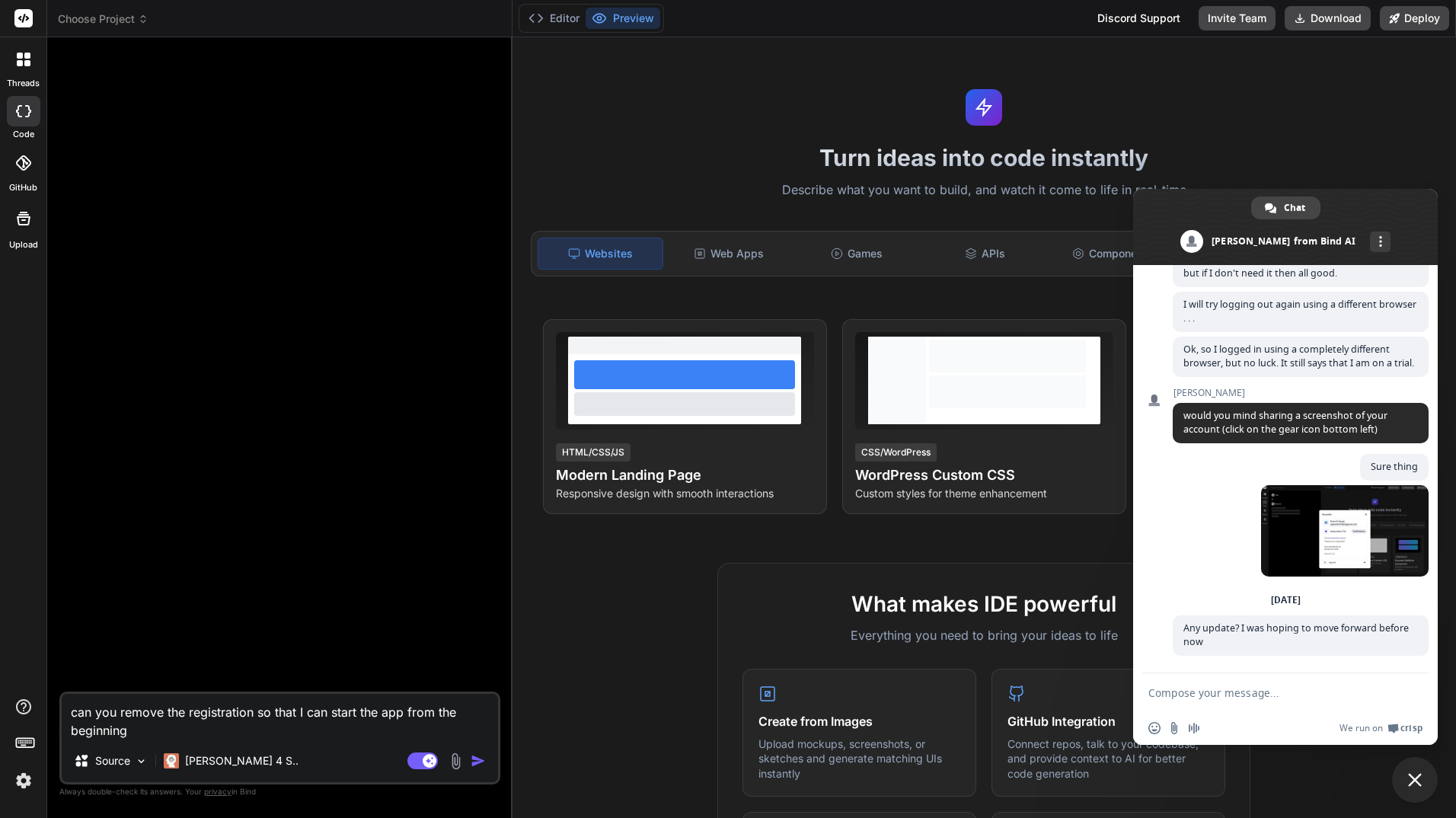
click at [480, 759] on img "button" at bounding box center [478, 760] width 15 height 15
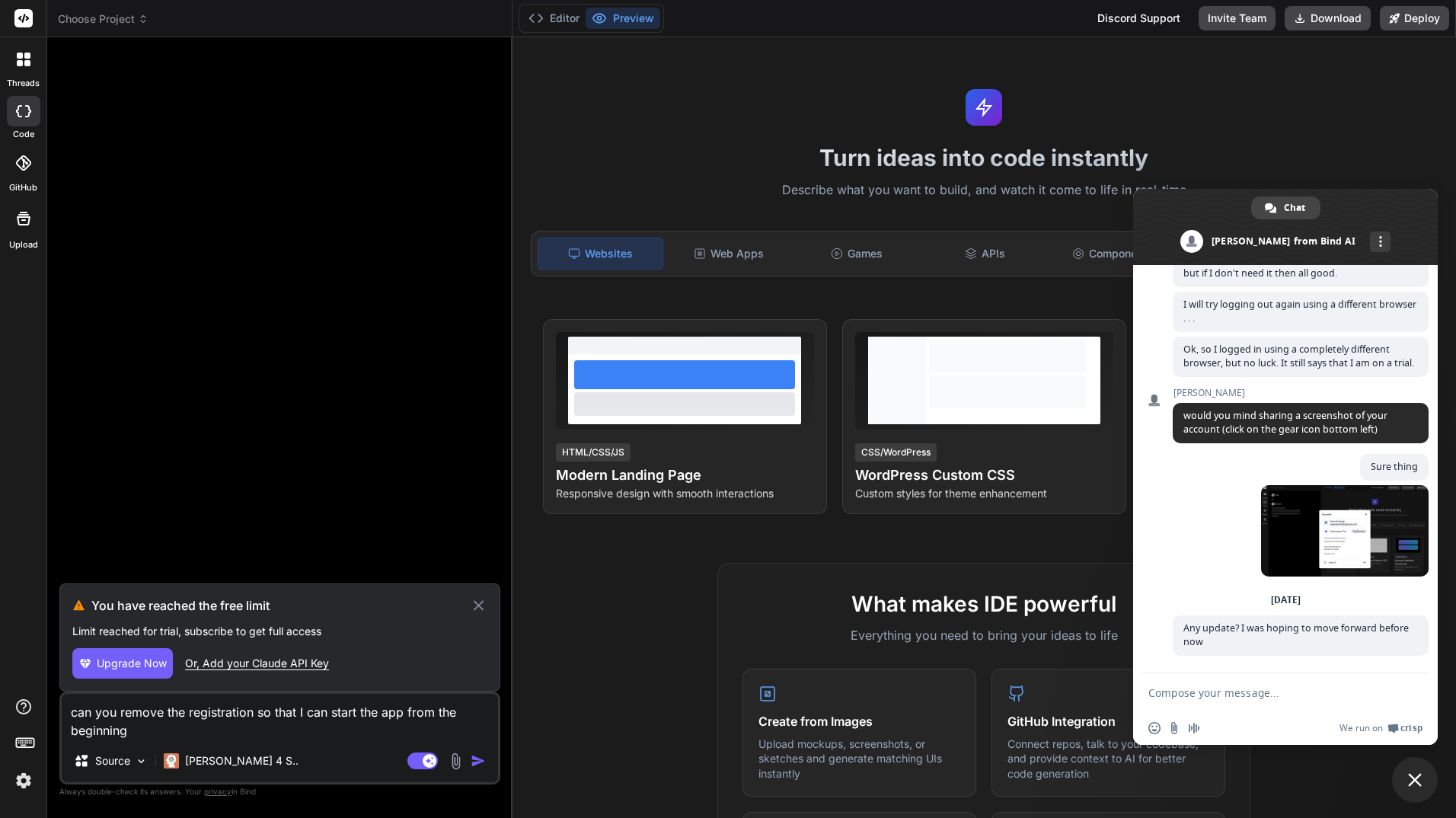
click at [324, 667] on div "Or, Add your Claude API Key" at bounding box center [257, 663] width 144 height 15
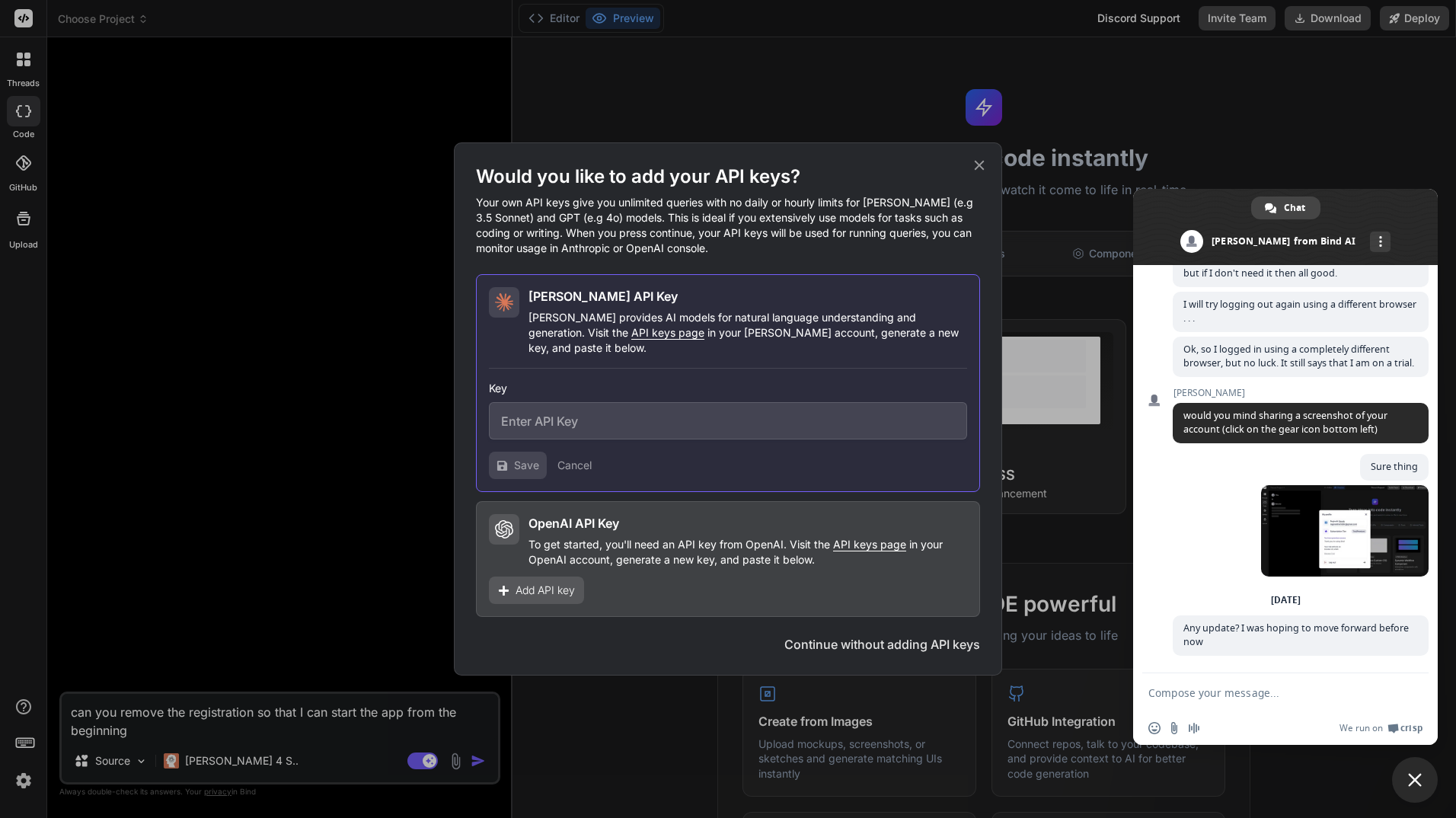
type textarea "x"
click at [607, 410] on input "text" at bounding box center [728, 420] width 478 height 37
paste input "sk-ant-api03-y3lYVJu8jnF4tJtXBNQXy3fbpKWzj5Eo7IZVwid5RVTJRLsaZY-UaC2X9eCoL0qqYB…"
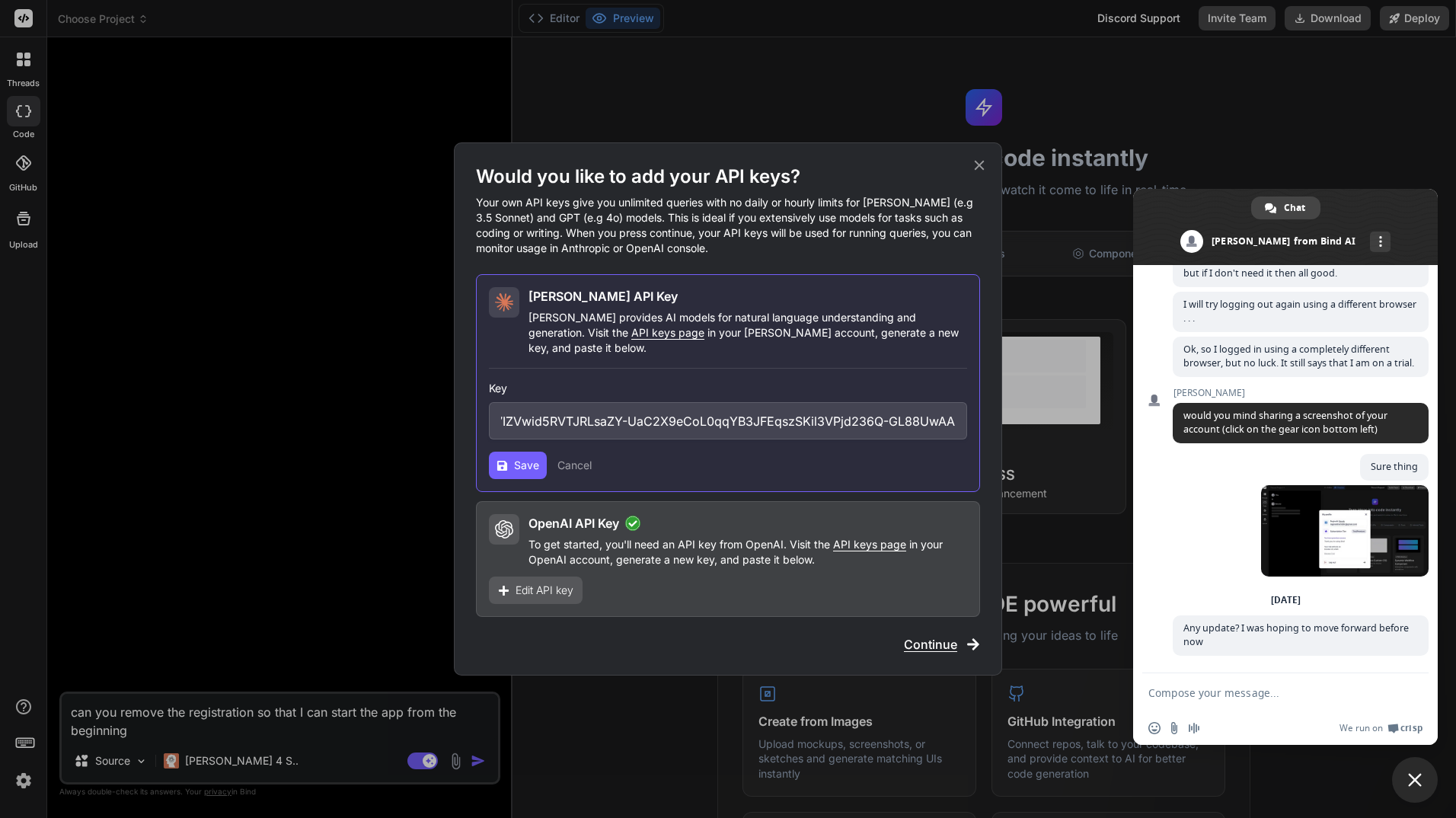
type input "sk-ant-api03-y3lYVJu8jnF4tJtXBNQXy3fbpKWzj5Eo7IZVwid5RVTJRLsaZY-UaC2X9eCoL0qqYB…"
click at [519, 452] on button "Save" at bounding box center [518, 465] width 58 height 27
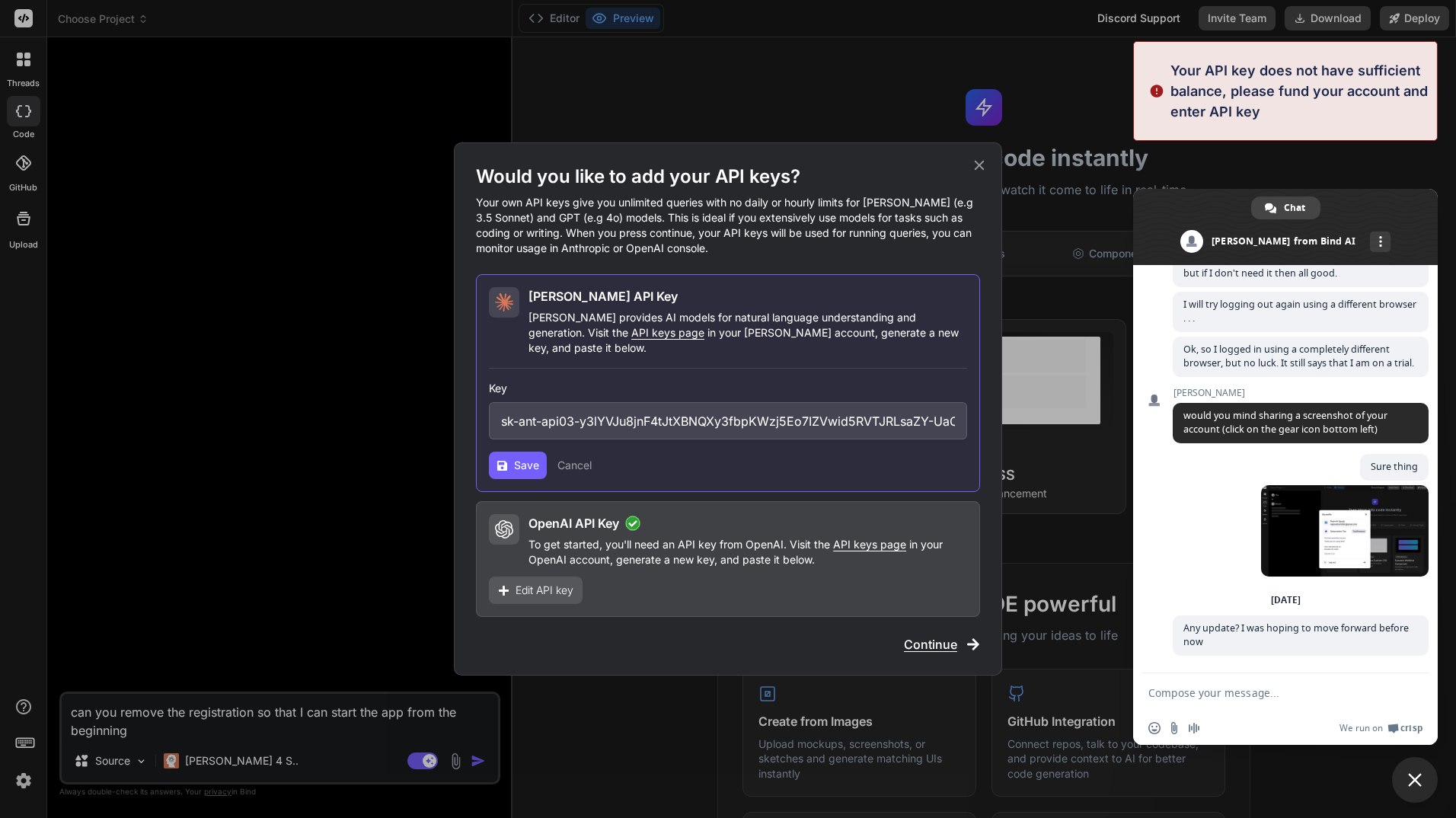
click at [981, 168] on icon at bounding box center [980, 165] width 17 height 17
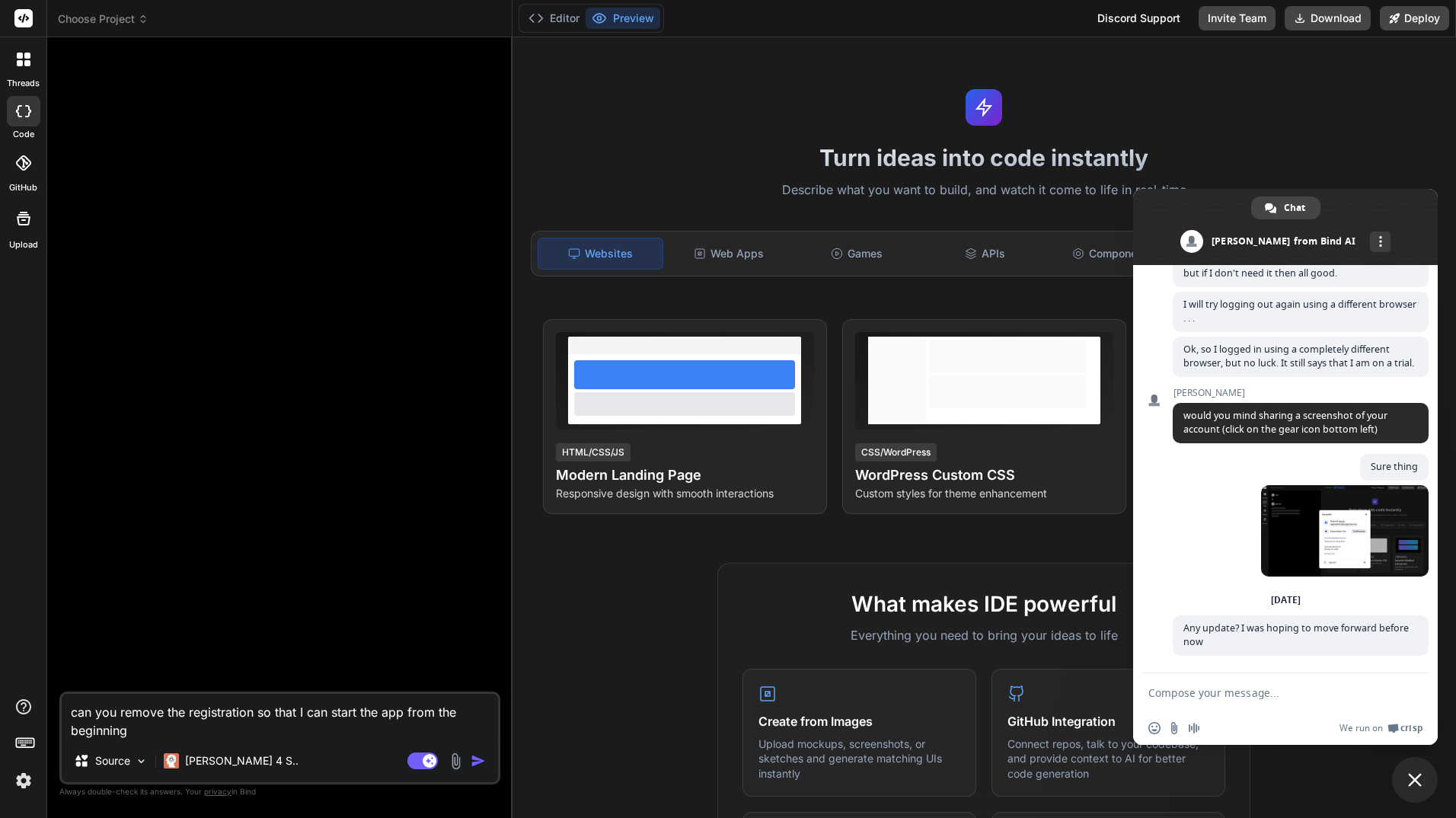
type textarea "x"
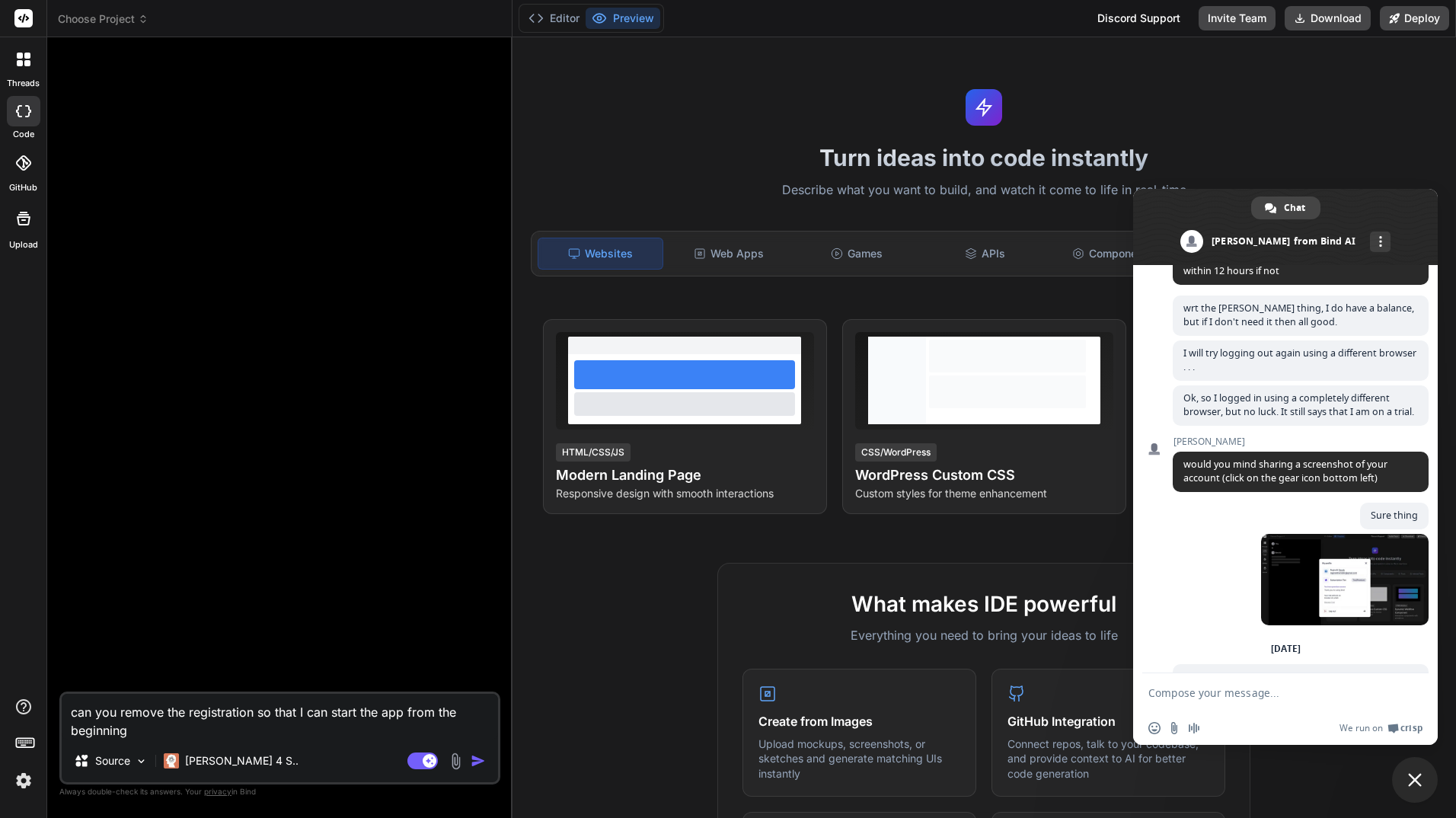
scroll to position [968, 0]
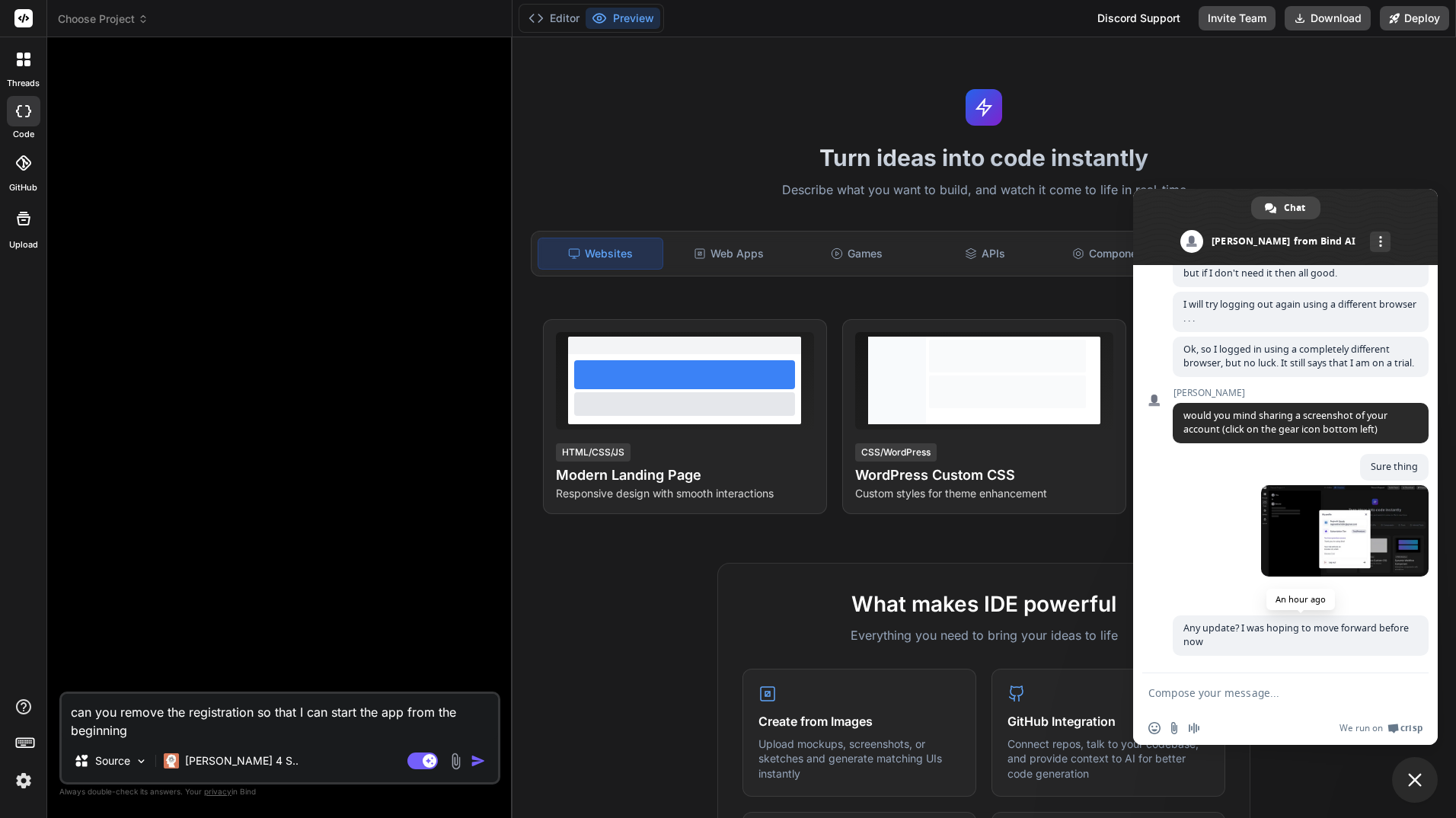
click at [1272, 644] on span "Any update? I was hoping to move forward before now" at bounding box center [1300, 635] width 255 height 41
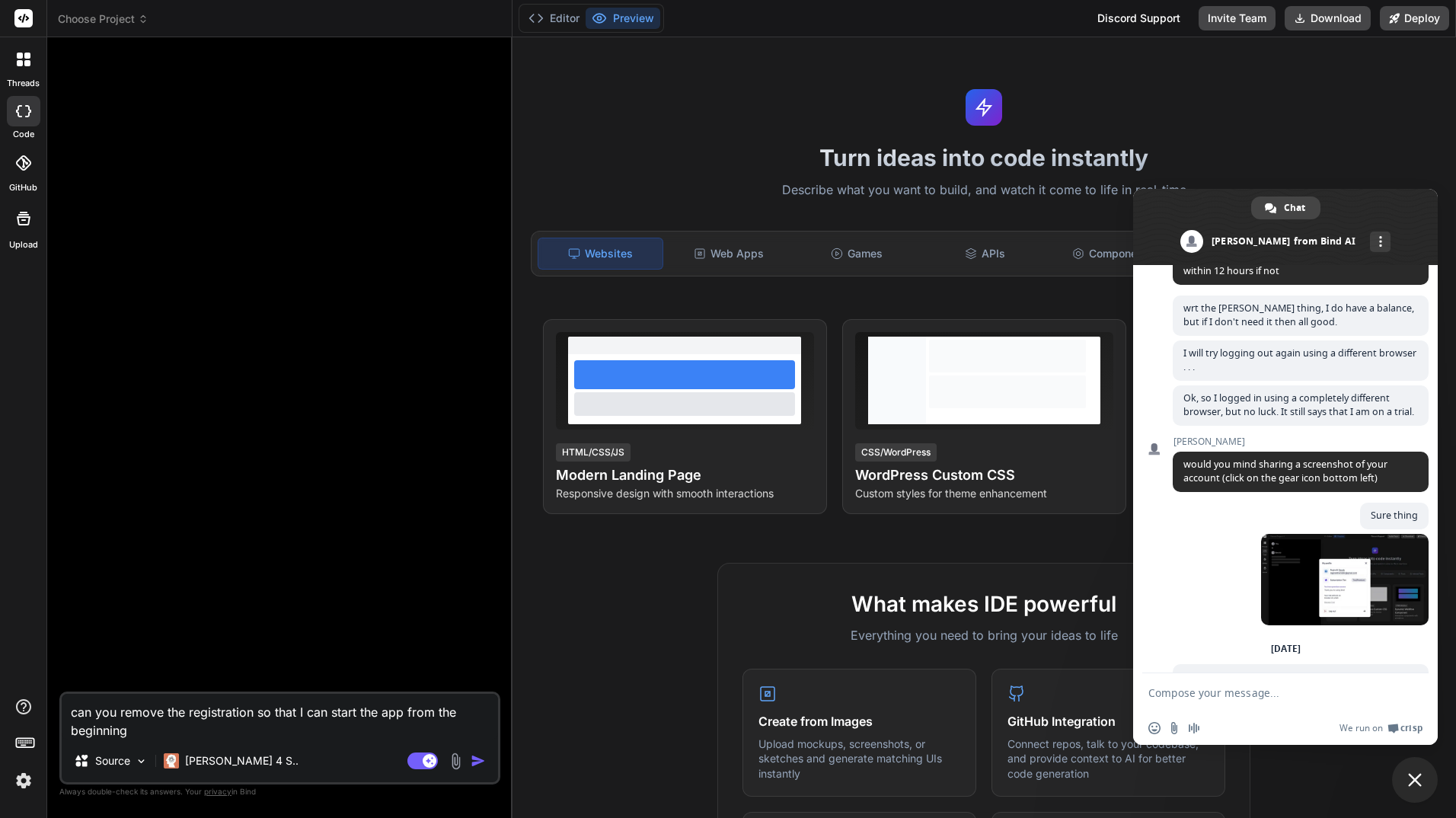
click at [356, 153] on div at bounding box center [282, 371] width 438 height 642
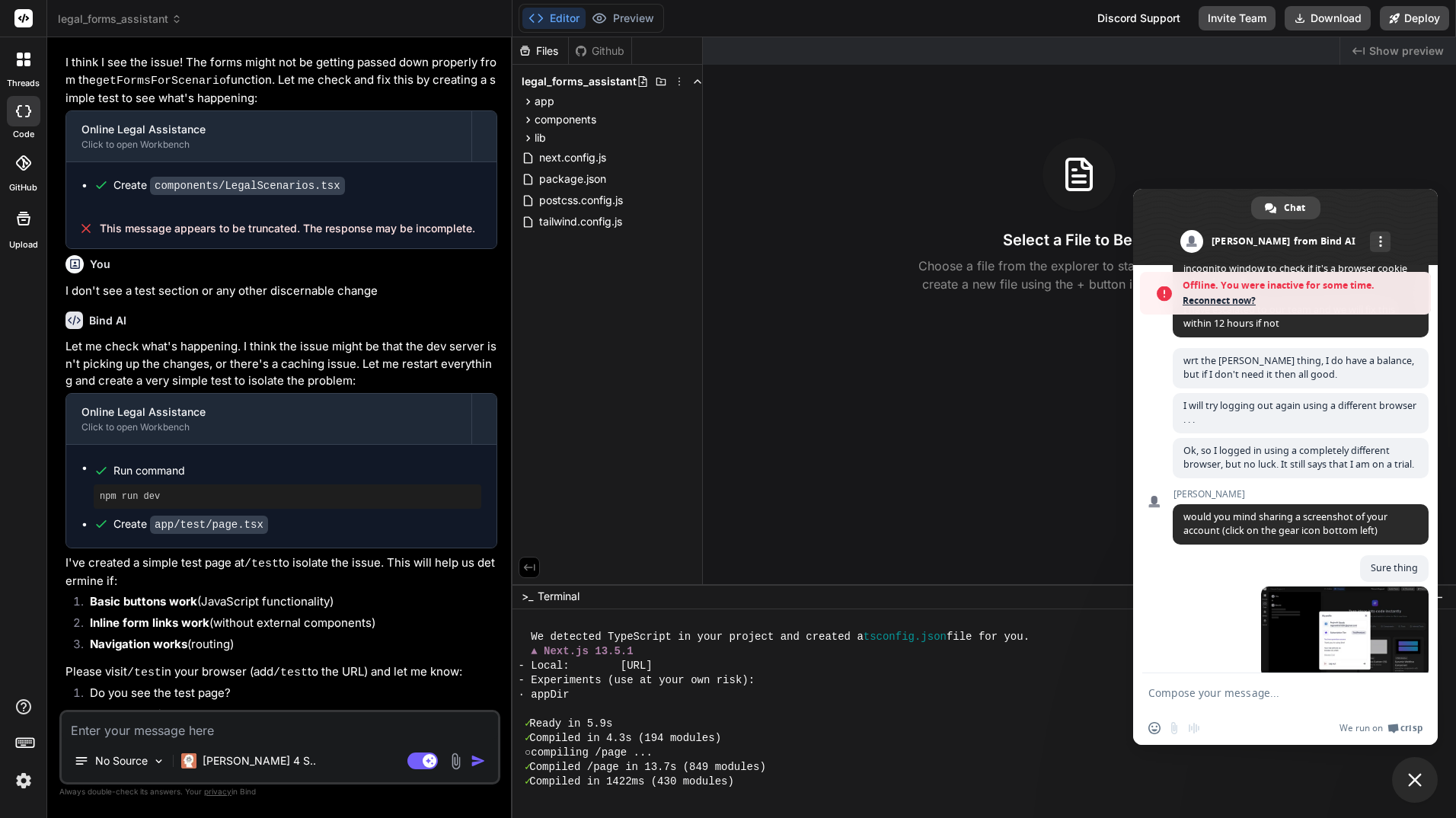
scroll to position [1574, 0]
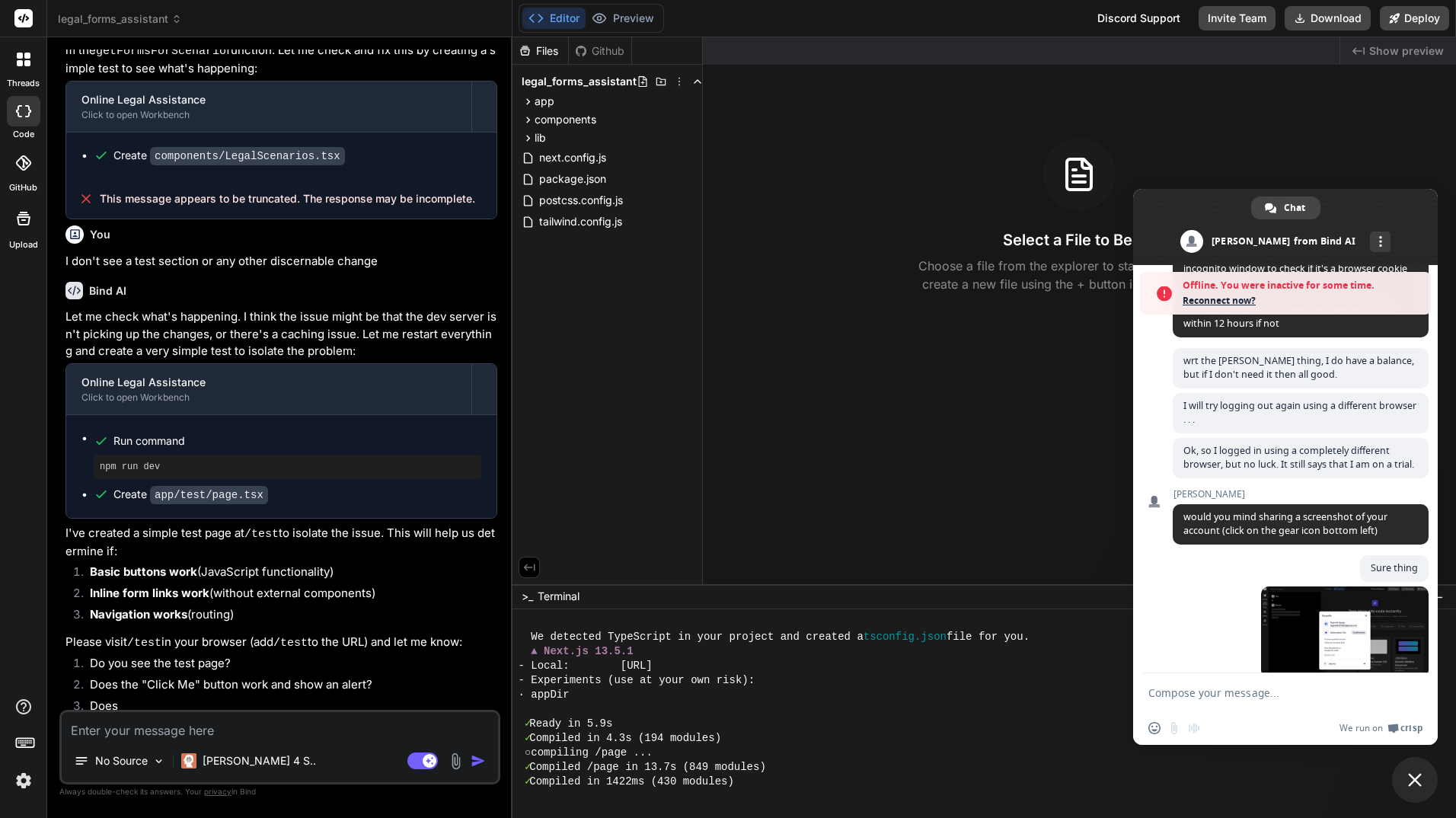
click at [26, 784] on img at bounding box center [24, 780] width 26 height 26
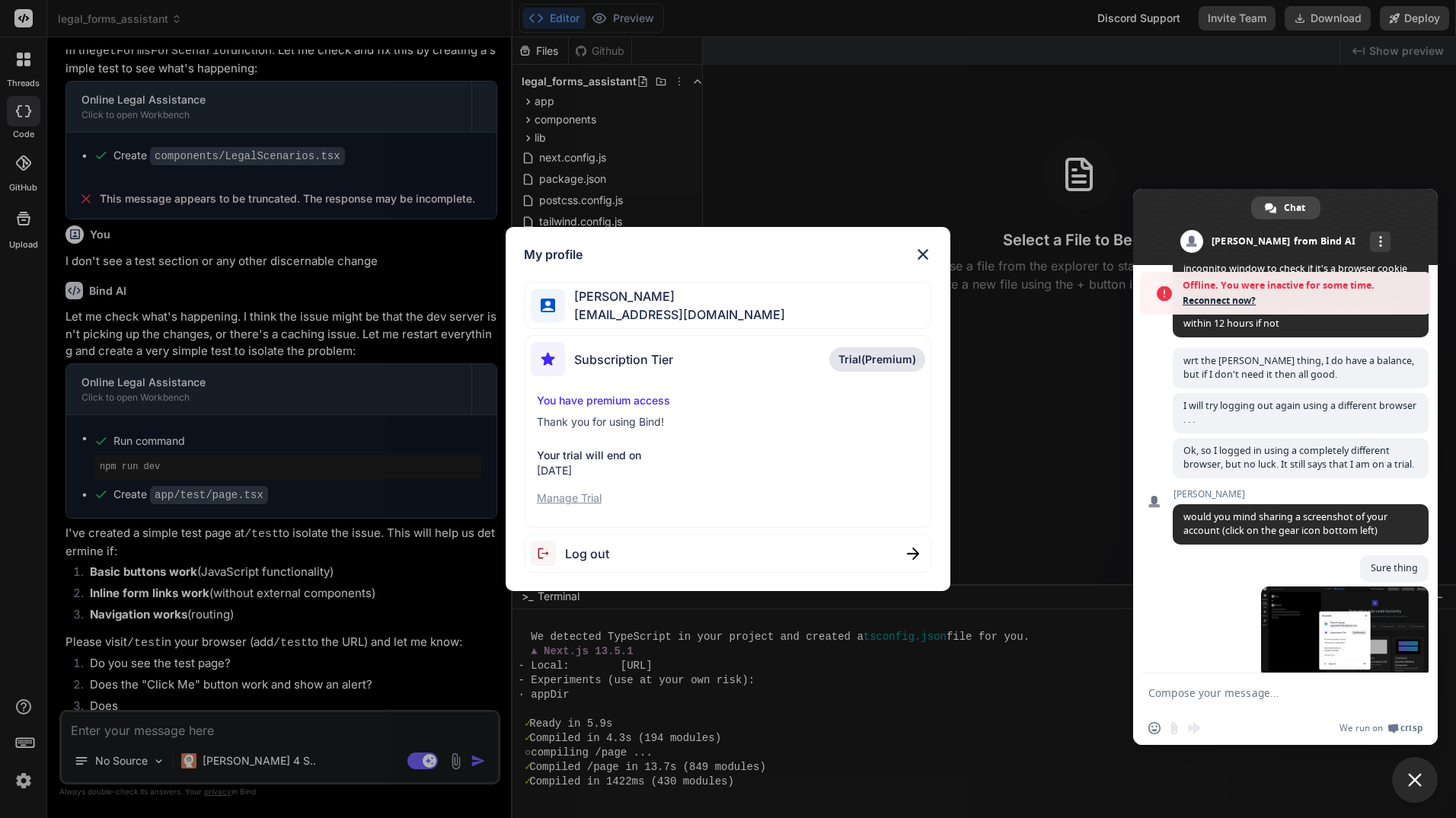
click at [1236, 295] on span "Reconnect now?" at bounding box center [1303, 301] width 240 height 15
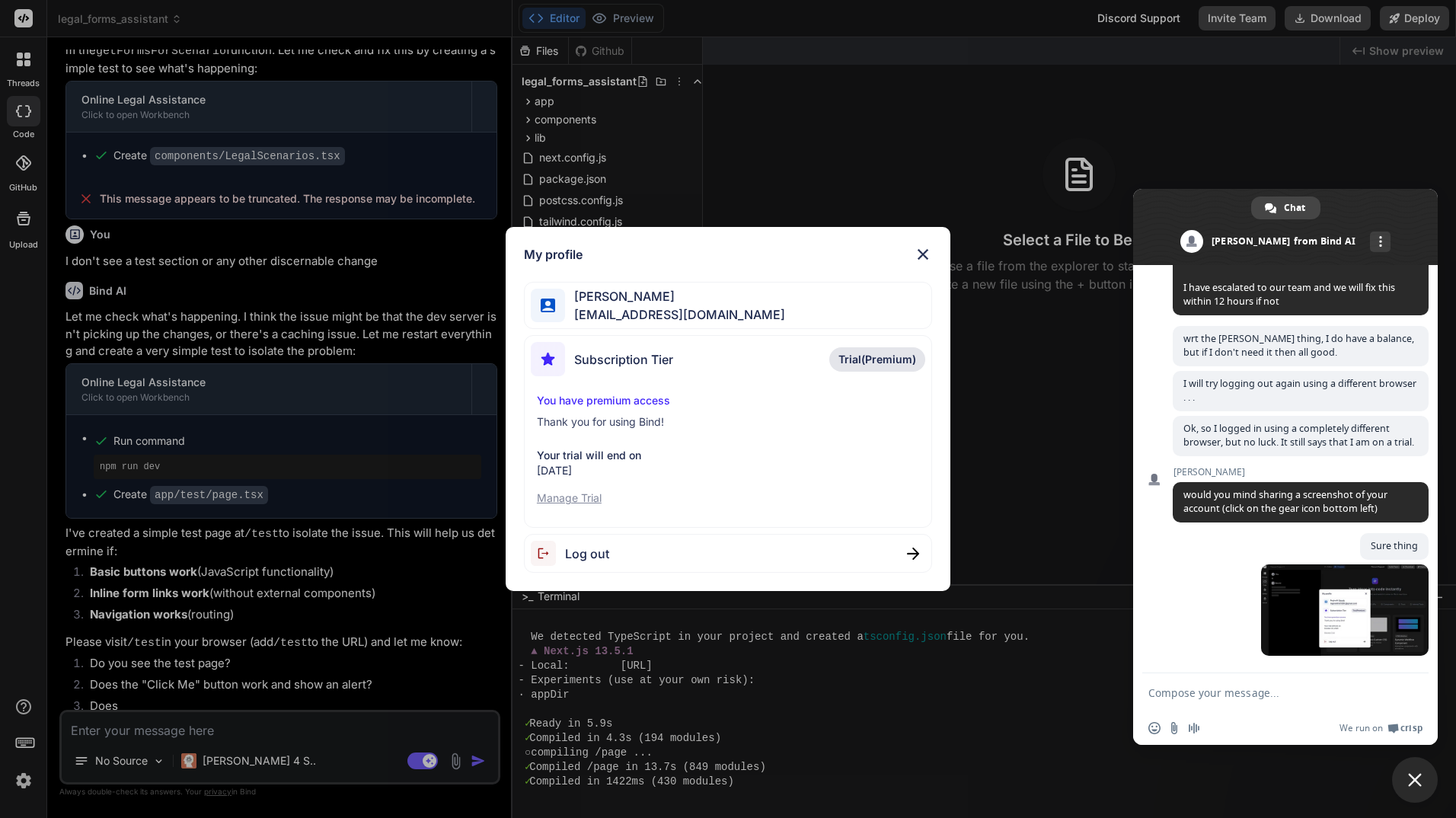
click at [918, 248] on img at bounding box center [923, 255] width 19 height 19
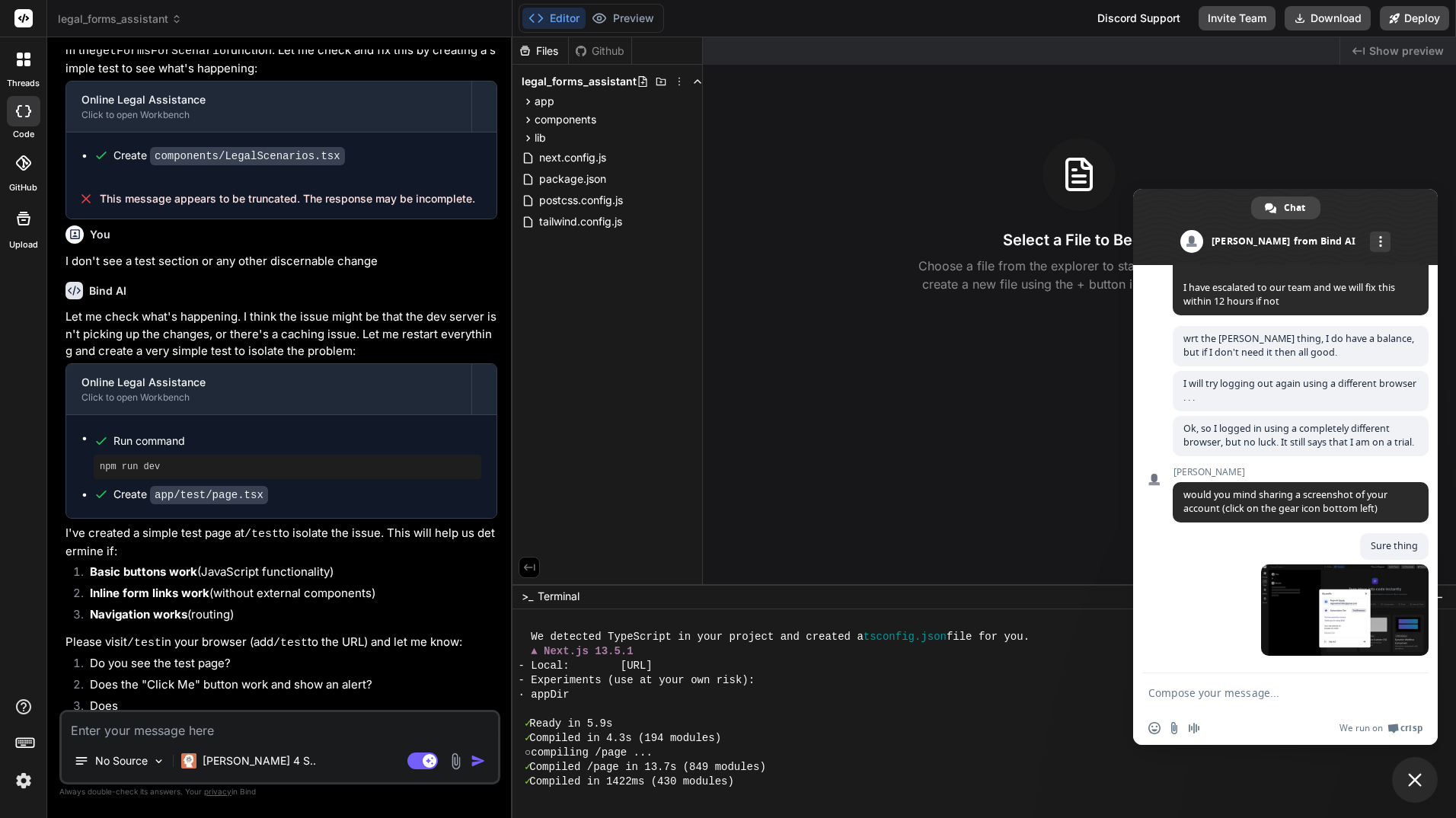
scroll to position [6900, 0]
click at [1204, 694] on textarea "Compose your message..." at bounding box center [1268, 693] width 240 height 14
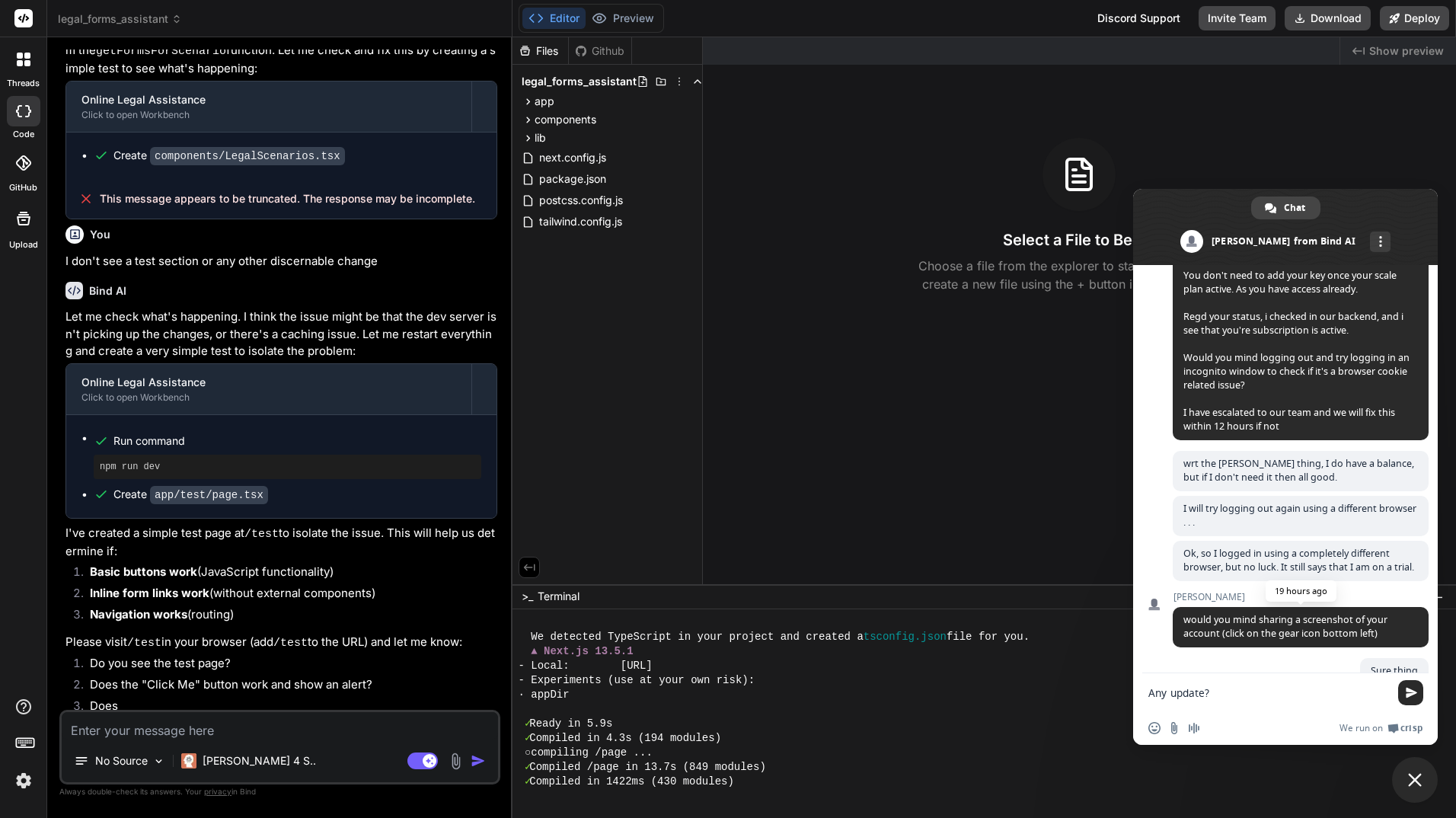
scroll to position [888, 0]
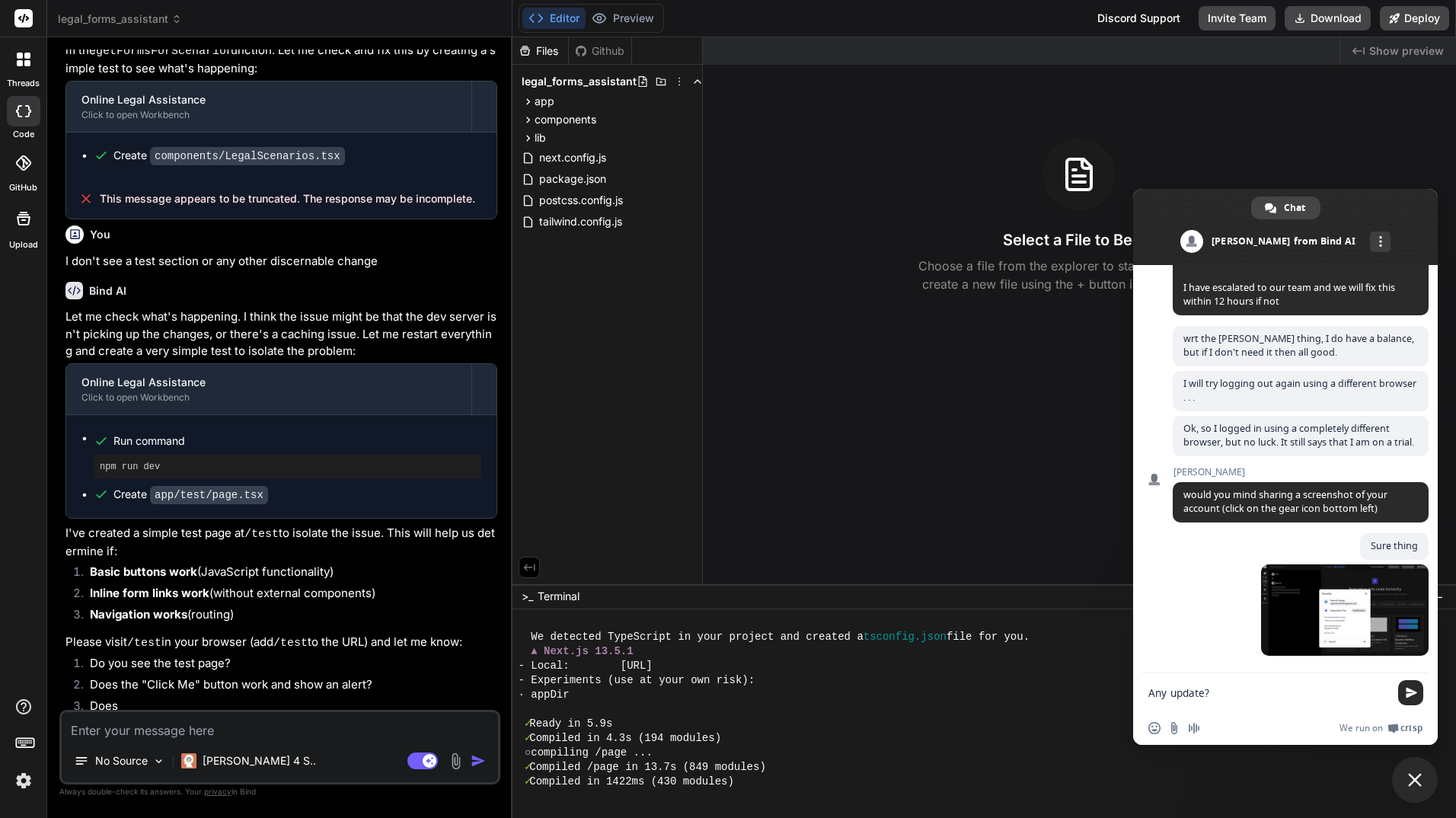
click at [1249, 686] on textarea "Any update?" at bounding box center [1268, 693] width 240 height 14
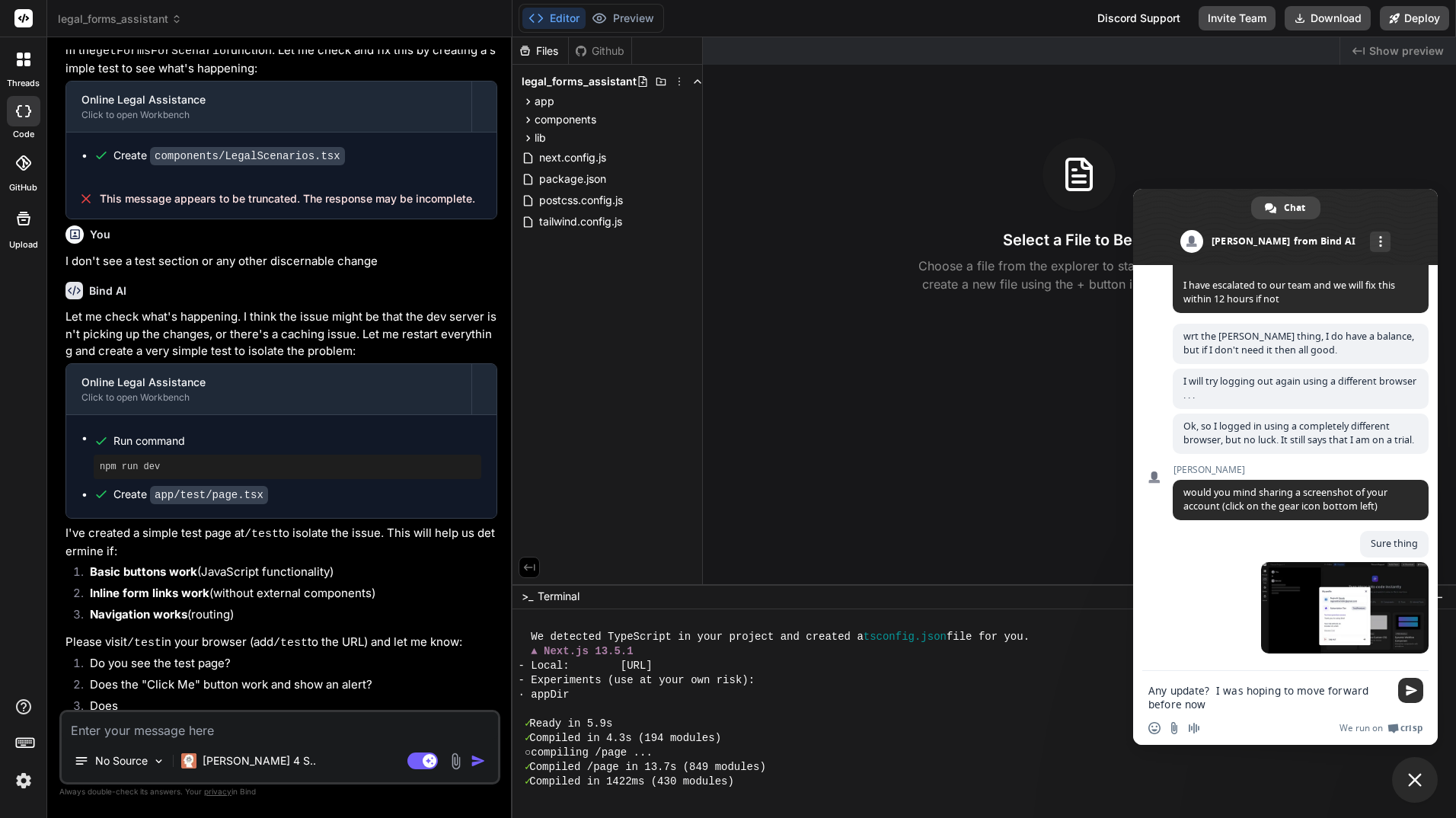
type textarea "Any update? I was hoping to move forward before now"
click at [1409, 686] on span "Send" at bounding box center [1411, 690] width 12 height 12
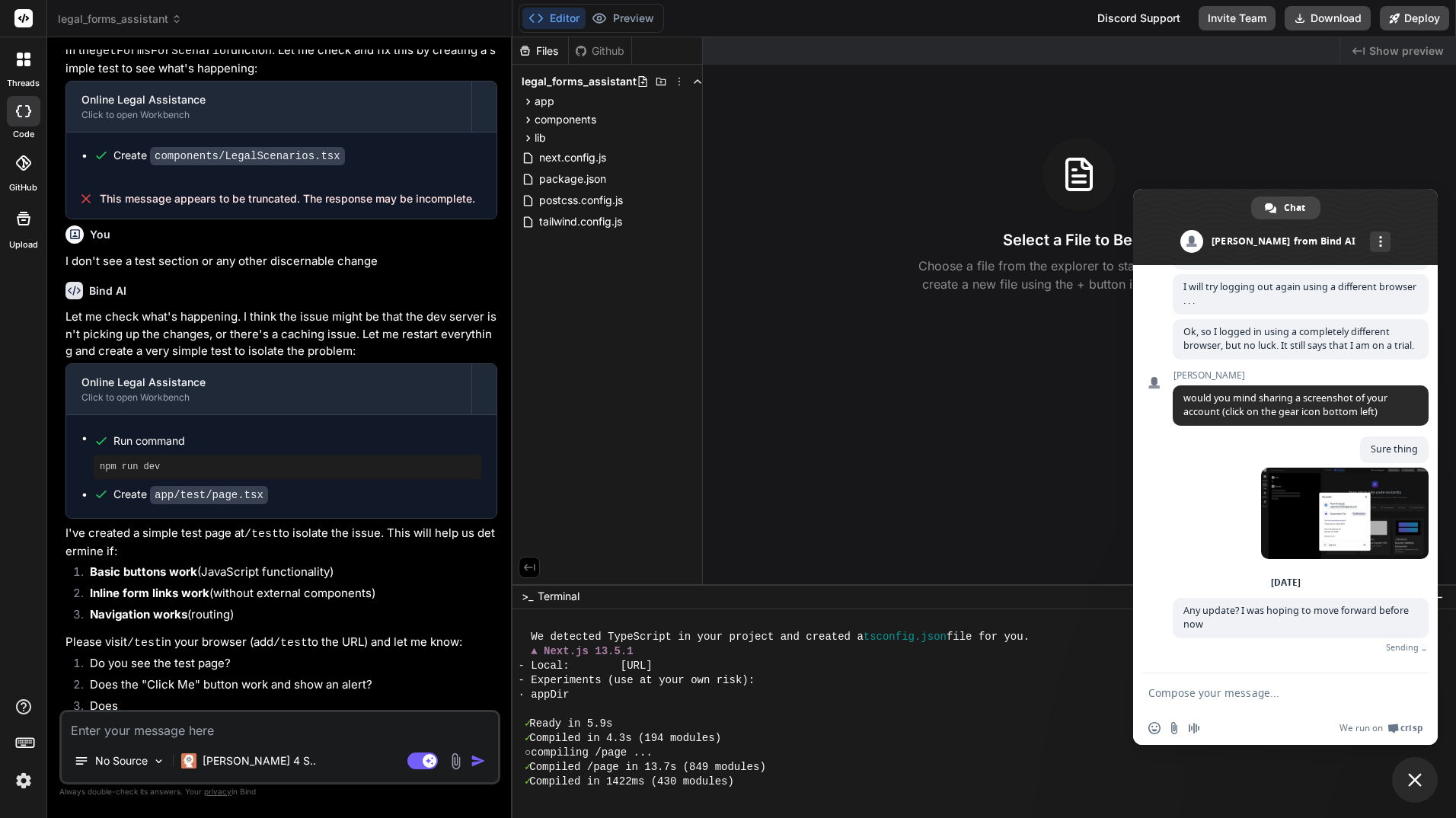
scroll to position [968, 0]
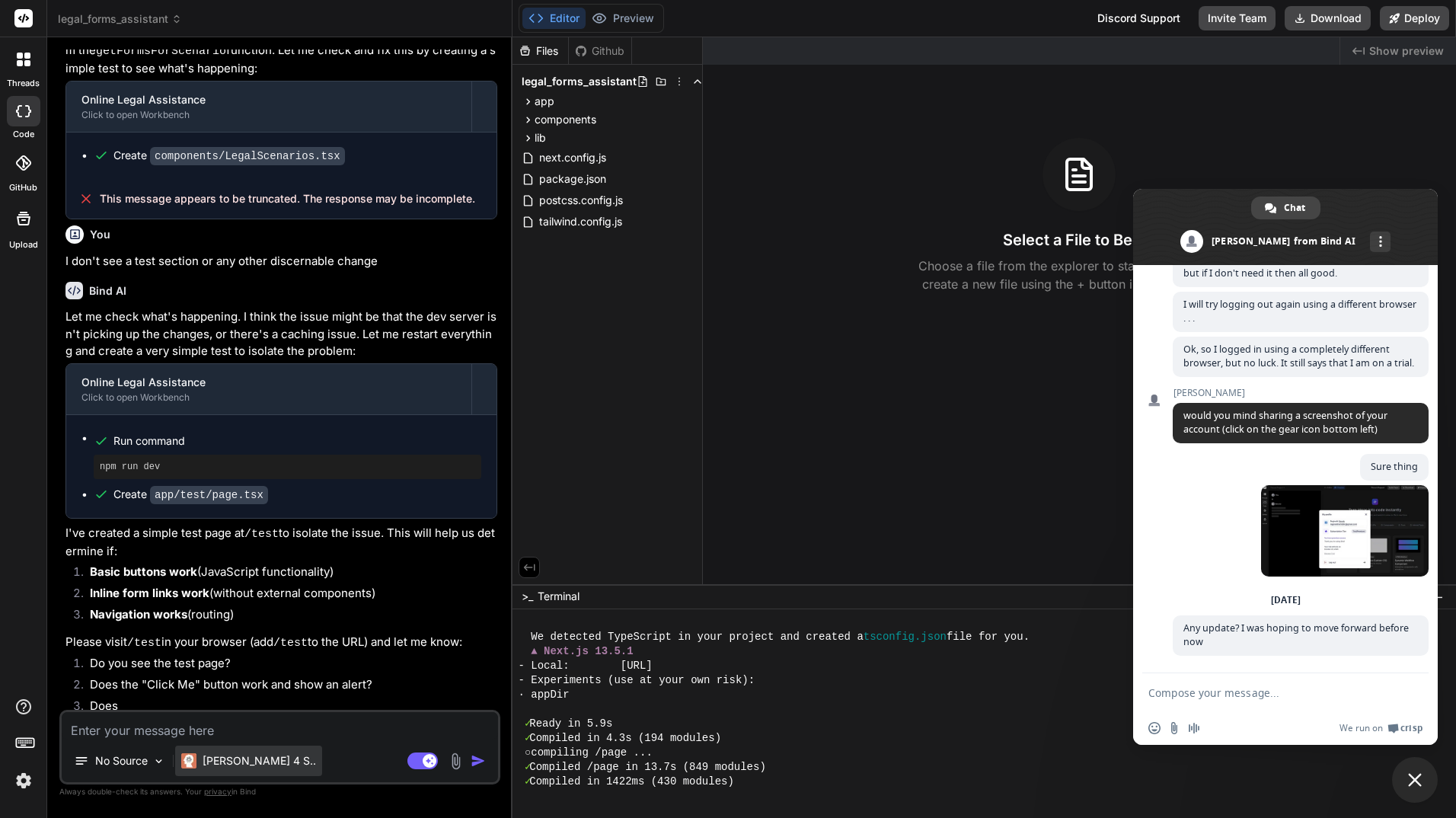
click at [234, 760] on p "[PERSON_NAME] 4 S.." at bounding box center [259, 760] width 113 height 15
click at [280, 728] on textarea at bounding box center [280, 726] width 437 height 27
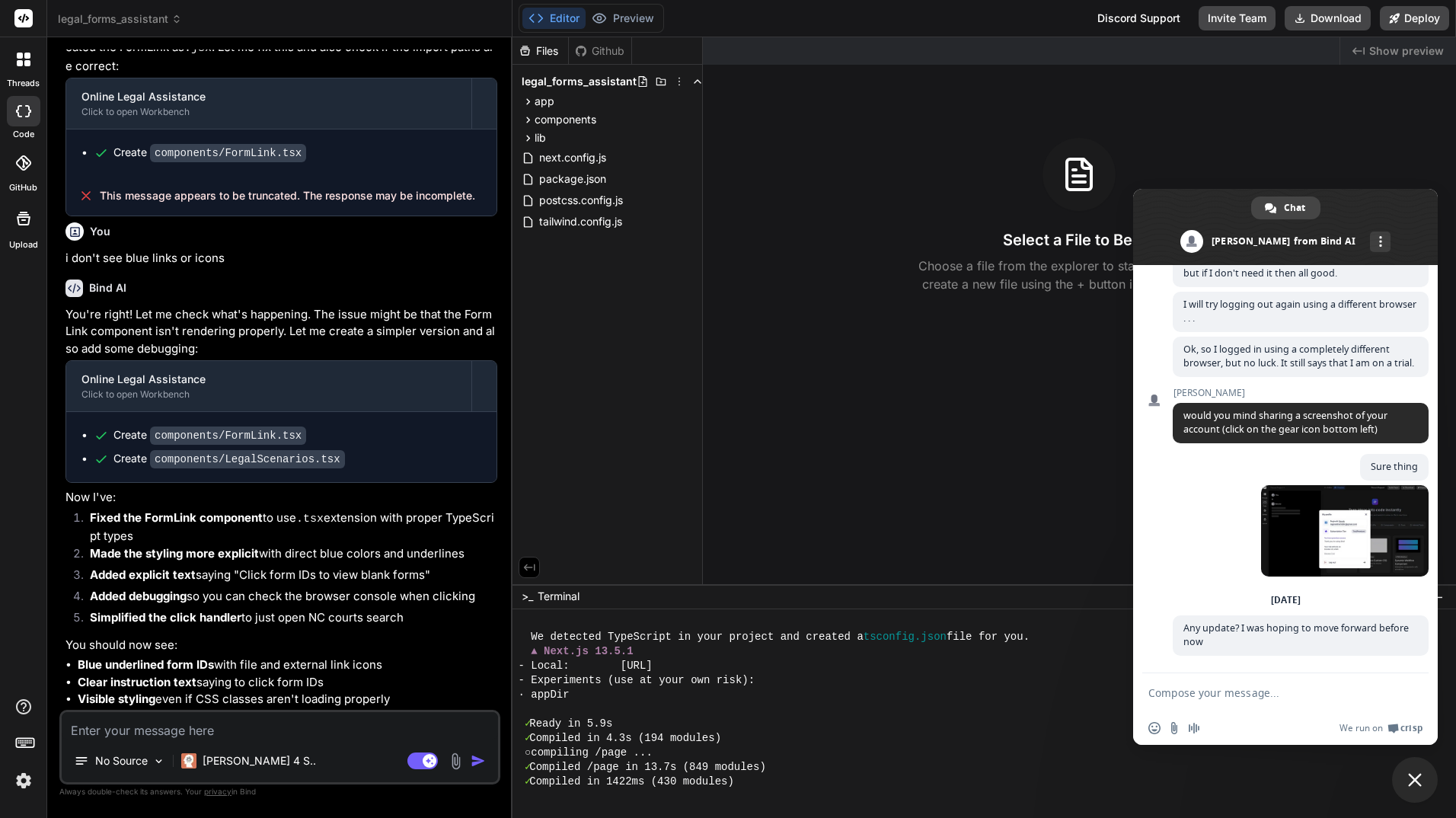
scroll to position [0, 0]
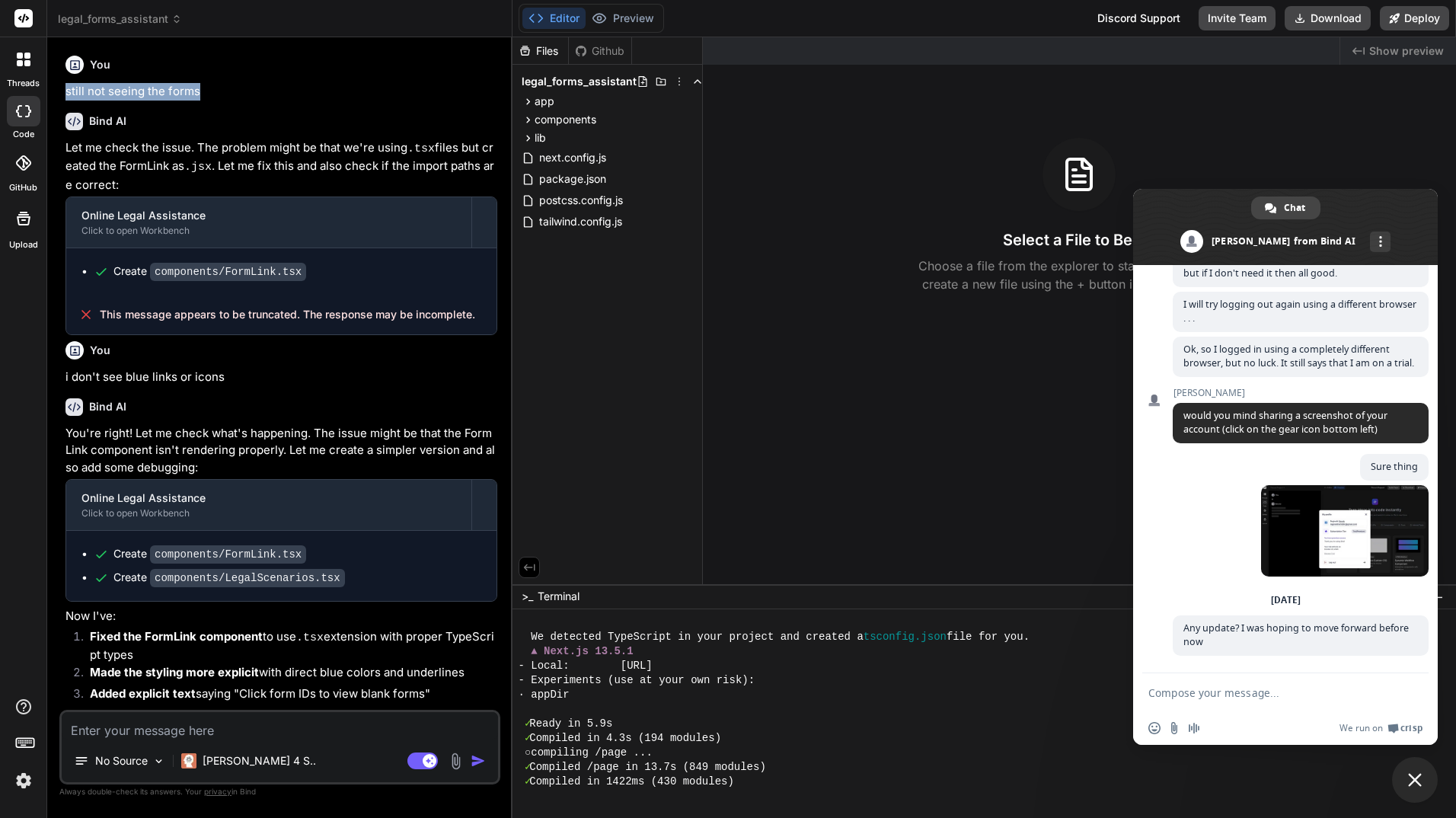
drag, startPoint x: 225, startPoint y: 95, endPoint x: 138, endPoint y: 42, distance: 101.9
click at [138, 42] on div "Bind AI Web Search Created with Pixso. Code Generator You still not seeing the …" at bounding box center [280, 427] width 465 height 780
click at [30, 777] on img at bounding box center [24, 780] width 26 height 26
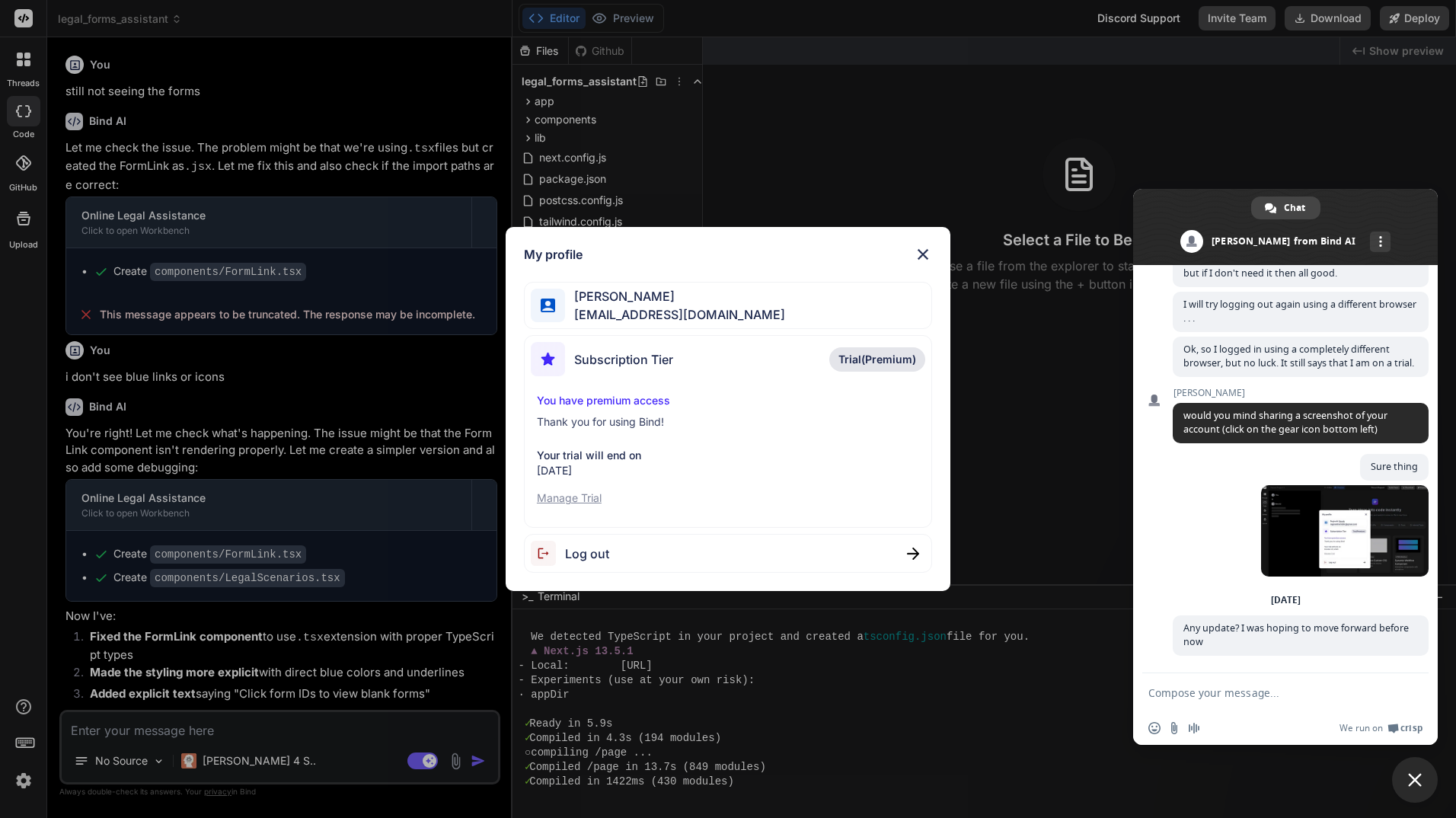
click at [584, 549] on span "Log out" at bounding box center [587, 554] width 44 height 19
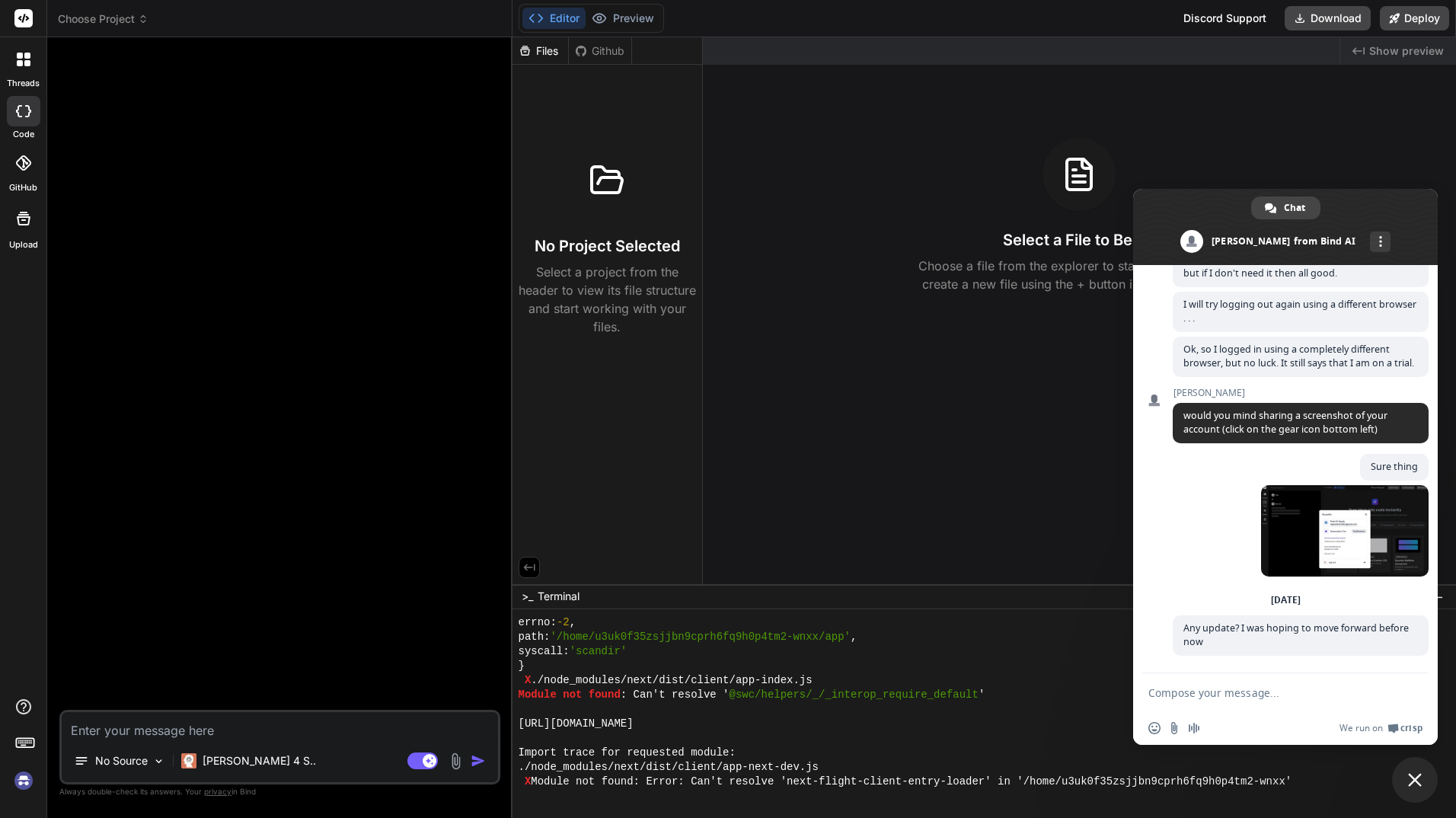
scroll to position [11529, 0]
click at [25, 777] on img at bounding box center [24, 780] width 26 height 26
click at [23, 782] on img at bounding box center [24, 780] width 26 height 26
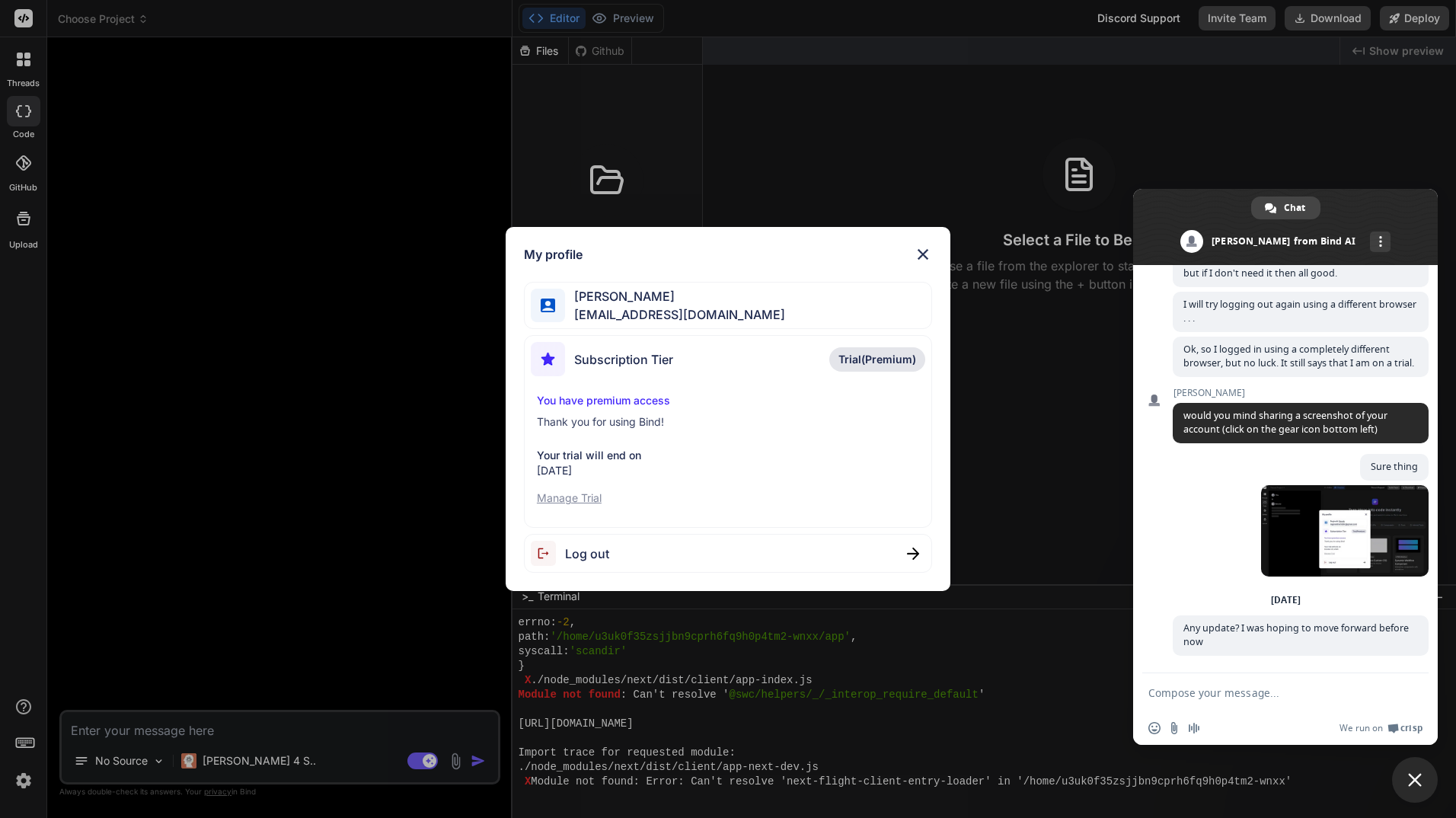
click at [591, 356] on span "Subscription Tier" at bounding box center [624, 360] width 99 height 19
click at [539, 362] on img at bounding box center [547, 359] width 35 height 35
click at [864, 363] on span "Trial(Premium)" at bounding box center [877, 360] width 78 height 15
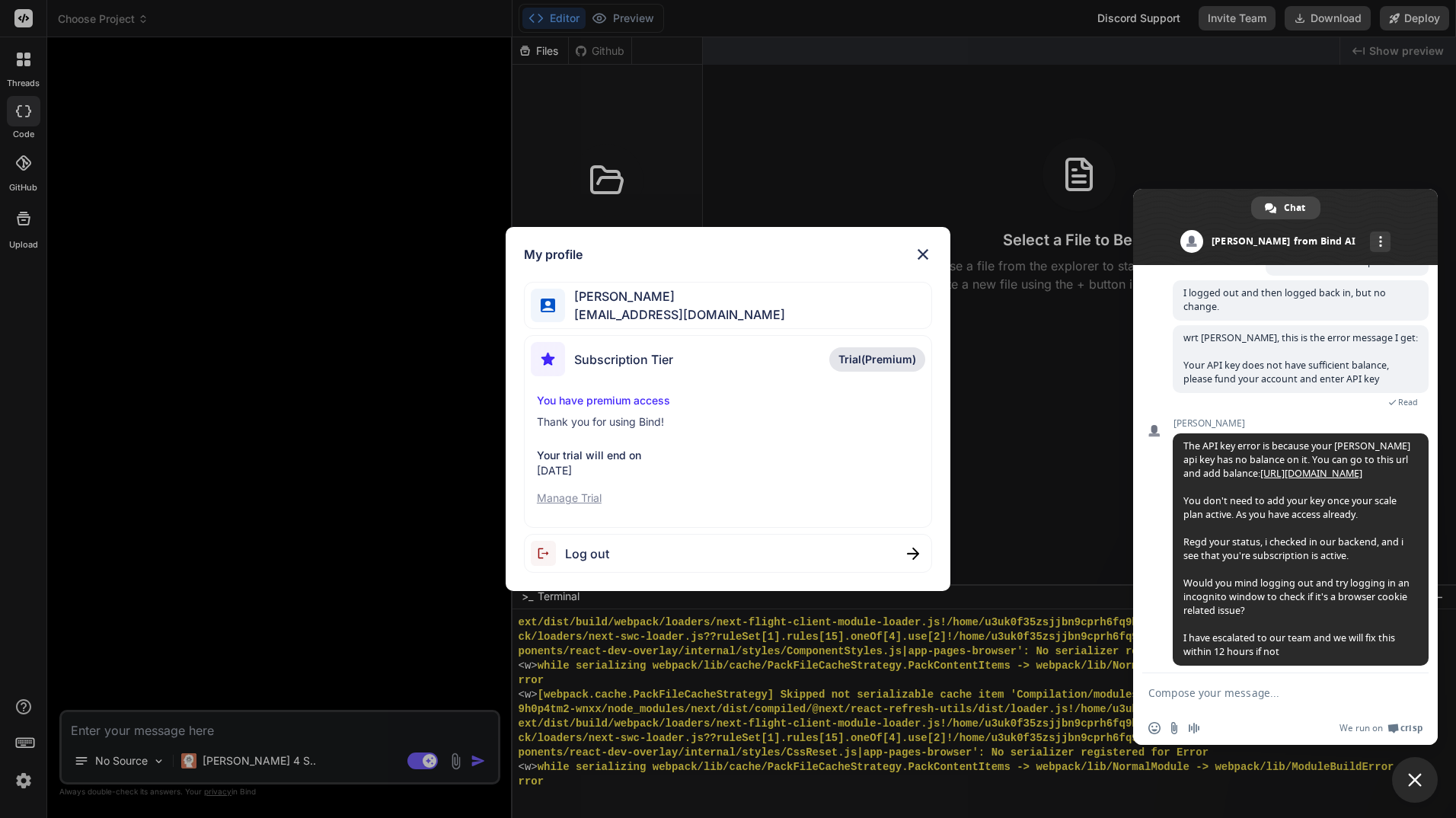
scroll to position [435, 0]
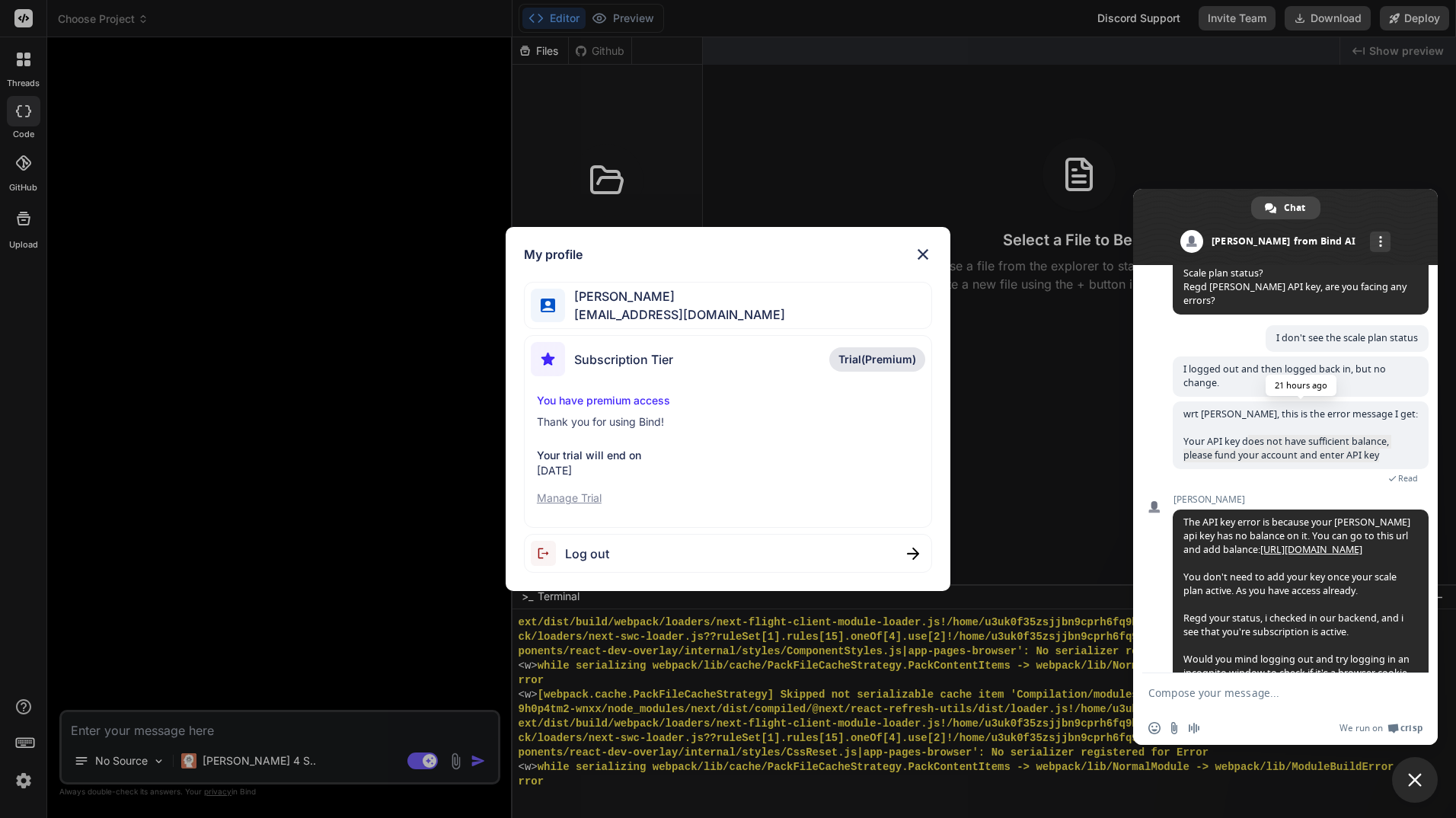
drag, startPoint x: 1382, startPoint y: 452, endPoint x: 1245, endPoint y: 446, distance: 137.1
click at [1245, 446] on span "wrt claude, this is the error message I get: Your API key does not have suffici…" at bounding box center [1300, 435] width 255 height 68
drag, startPoint x: 1245, startPoint y: 446, endPoint x: 1371, endPoint y: 446, distance: 126.0
click at [1371, 446] on span "wrt claude, this is the error message I get: Your API key does not have suffici…" at bounding box center [1300, 435] width 234 height 54
drag, startPoint x: 1184, startPoint y: 441, endPoint x: 1387, endPoint y: 461, distance: 204.0
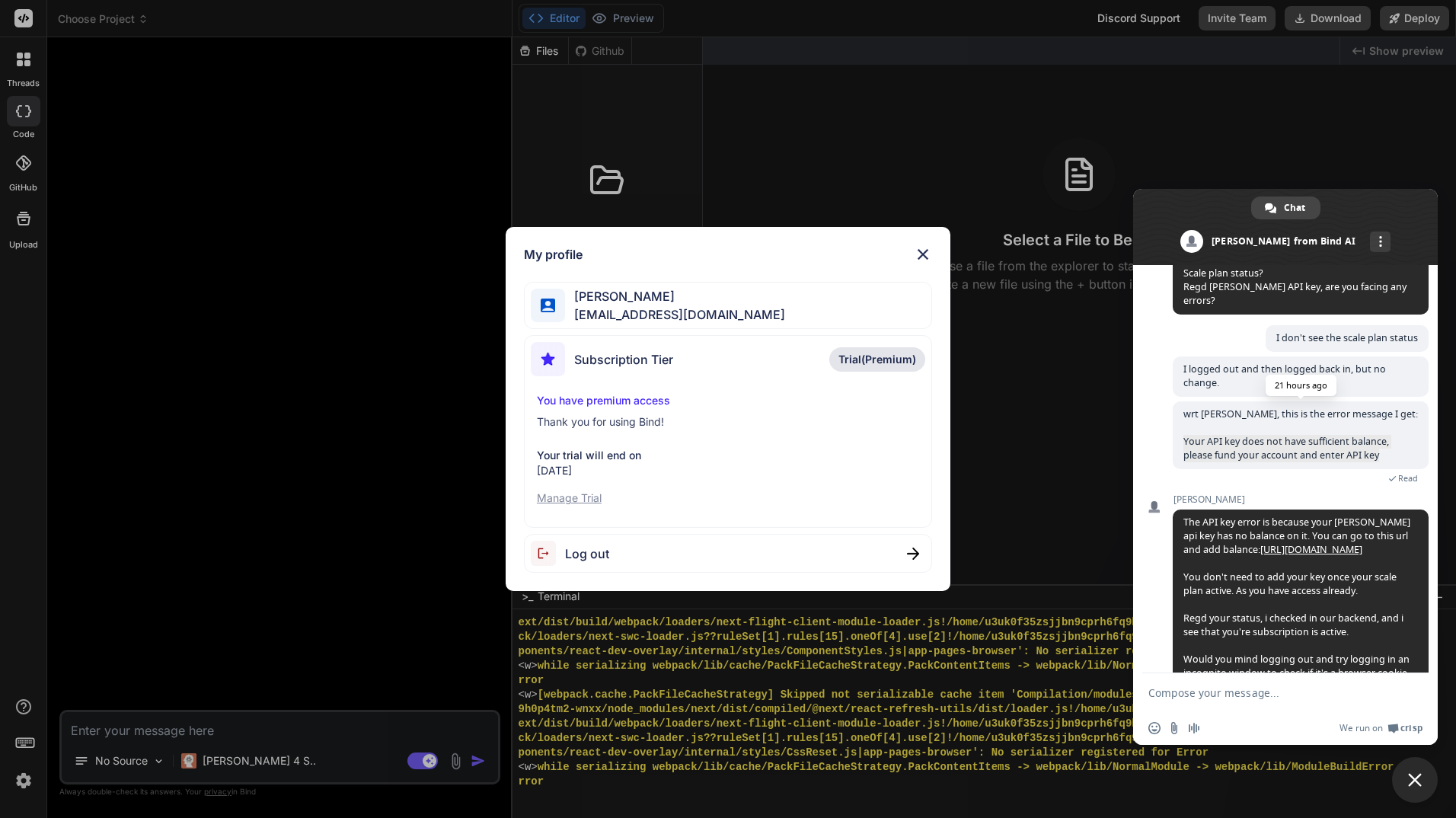
click at [1387, 461] on span "wrt claude, this is the error message I get: Your API key does not have suffici…" at bounding box center [1300, 435] width 255 height 68
copy span "Your API key does not have sufficient balance, please fund your account and ent…"
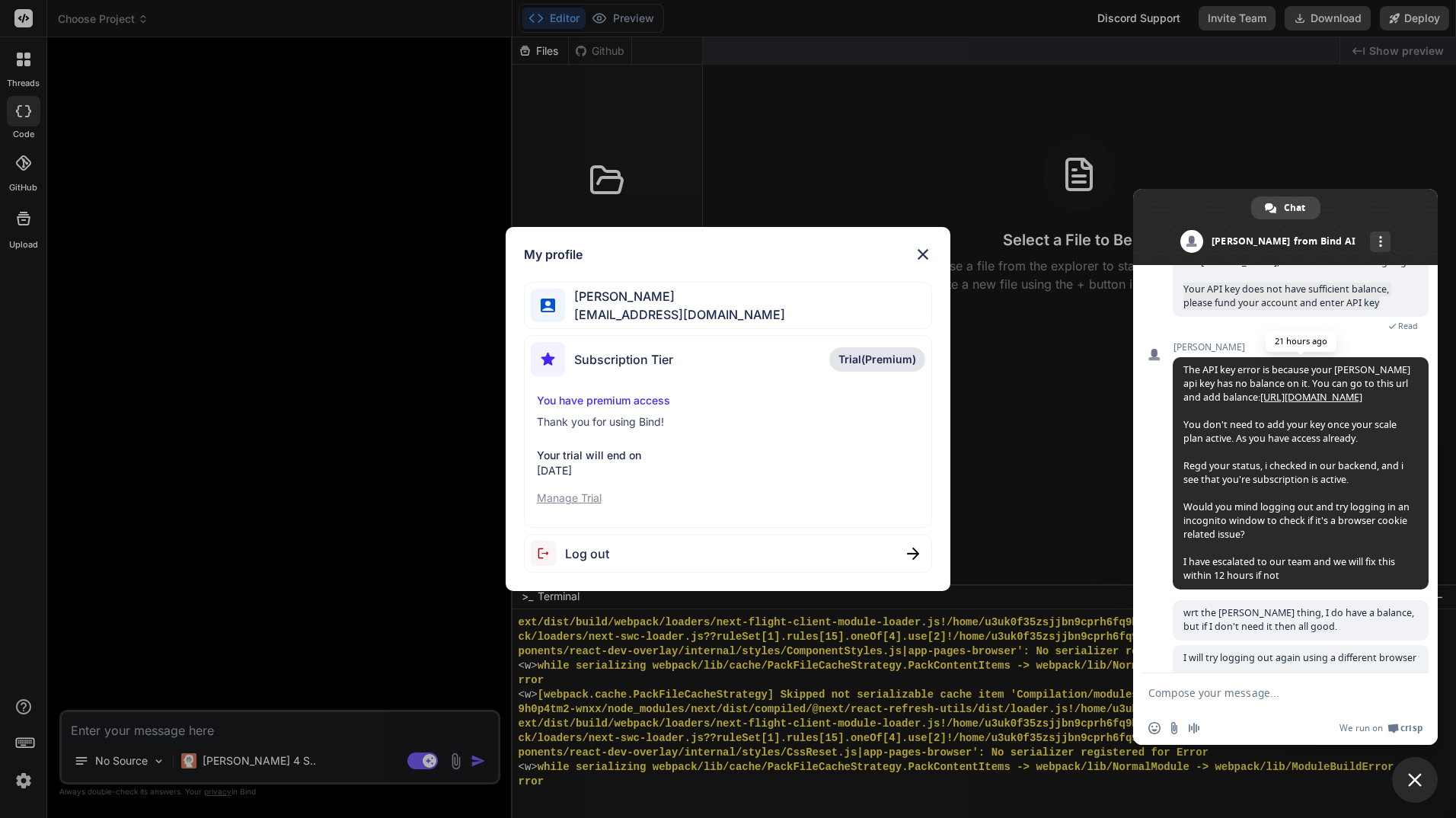
scroll to position [663, 0]
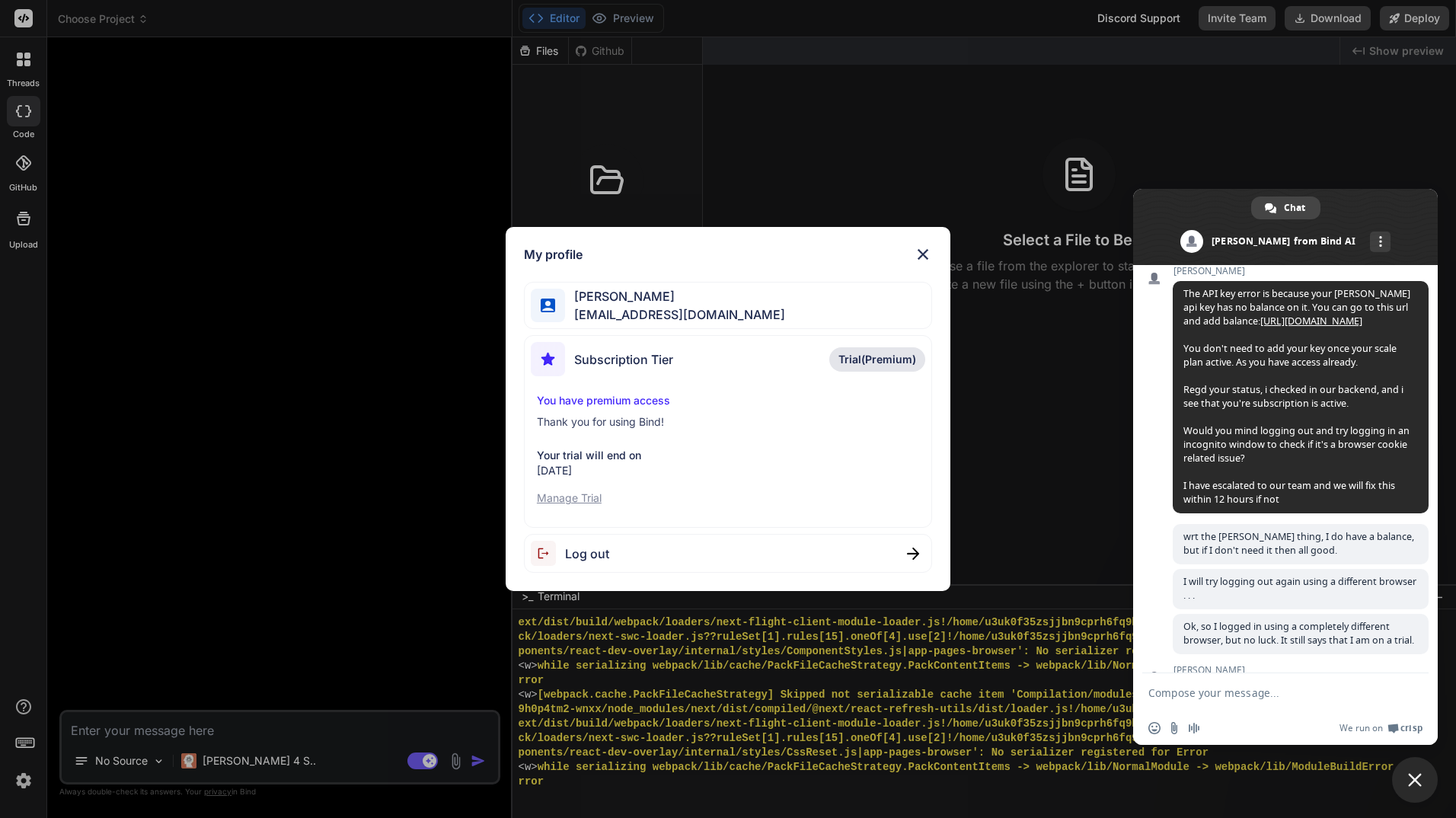
click at [920, 249] on img at bounding box center [923, 255] width 19 height 19
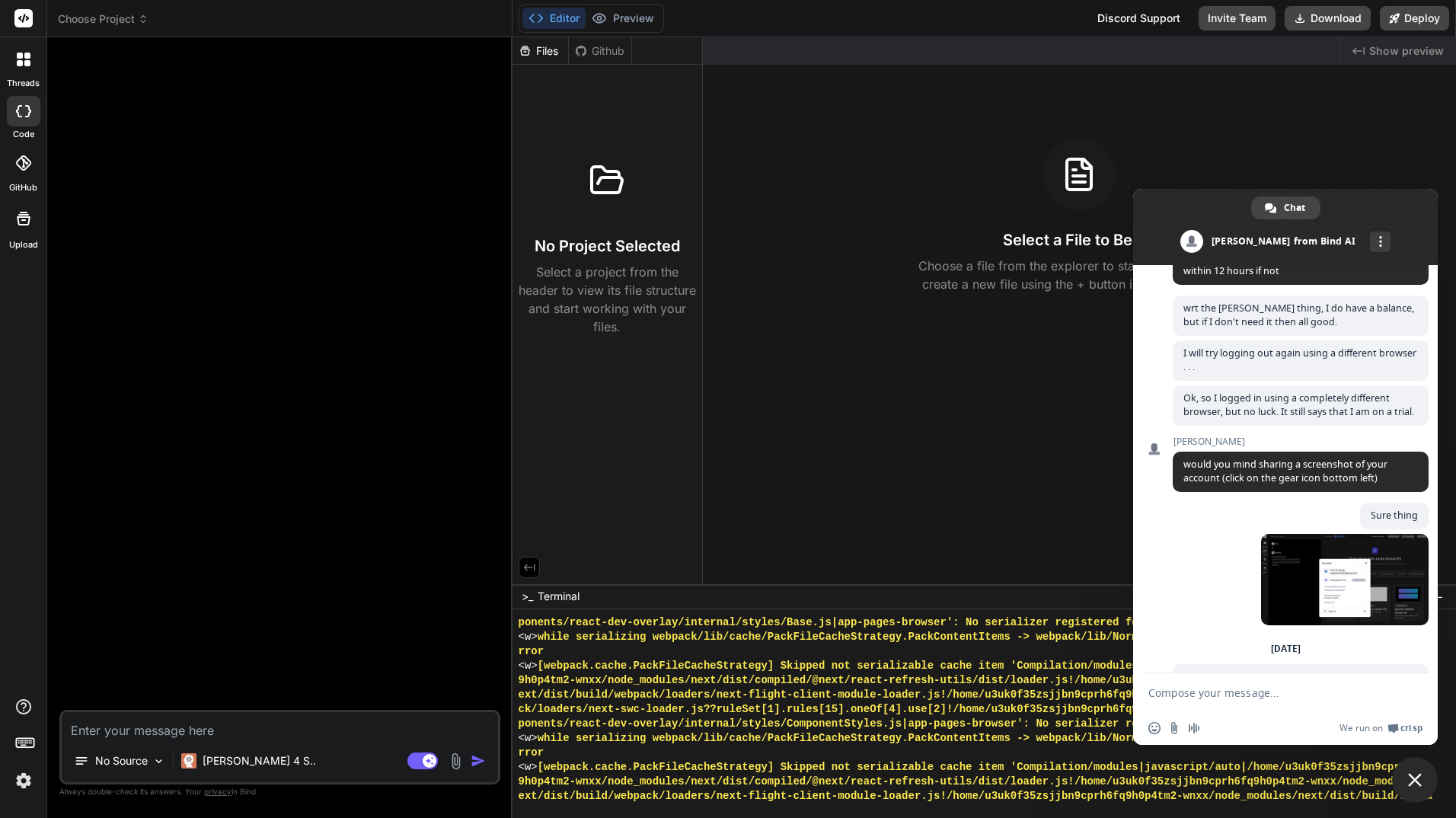
scroll to position [968, 0]
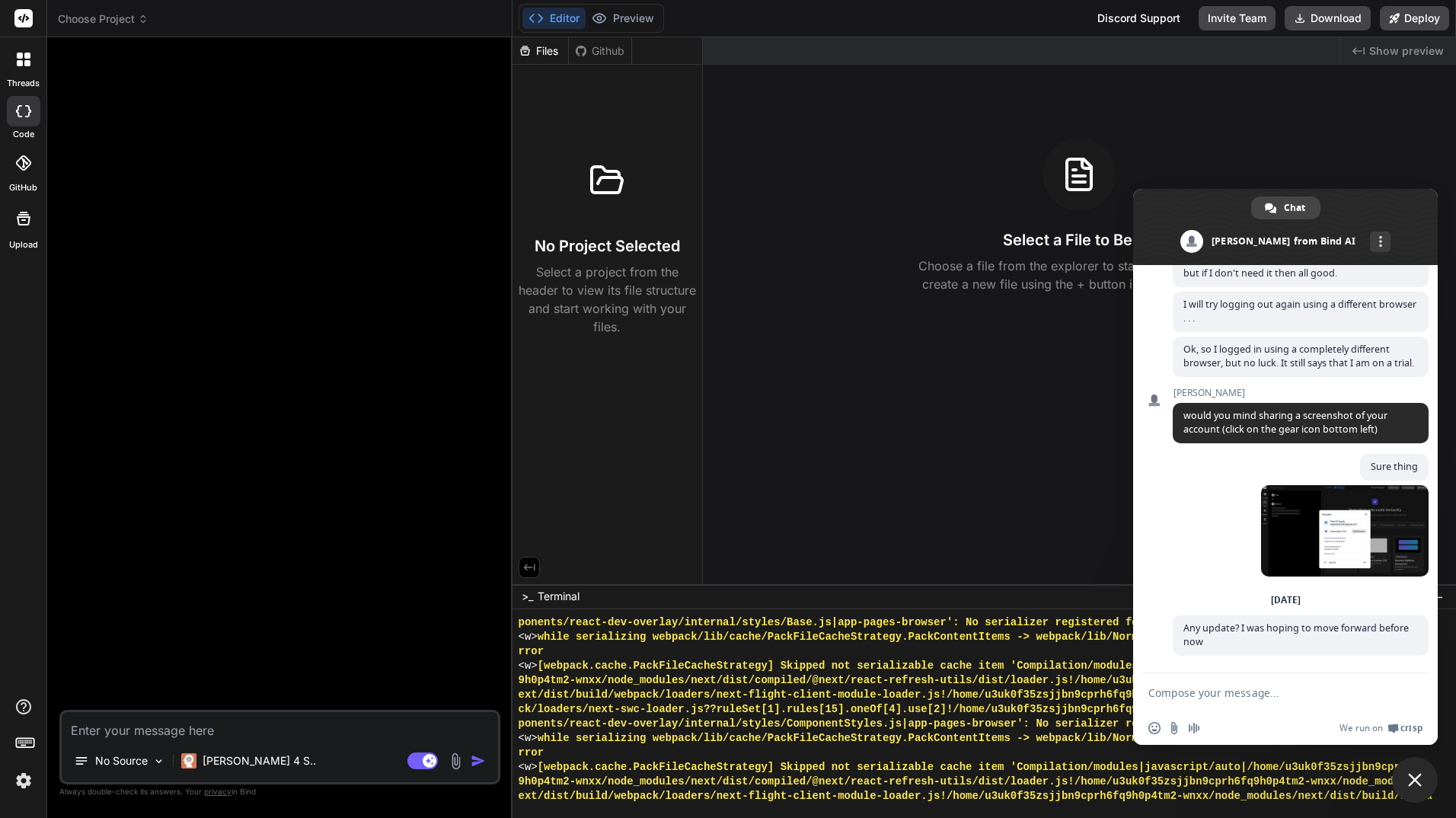
click at [316, 390] on div at bounding box center [282, 380] width 438 height 660
click at [126, 17] on span "Choose Project" at bounding box center [102, 19] width 91 height 15
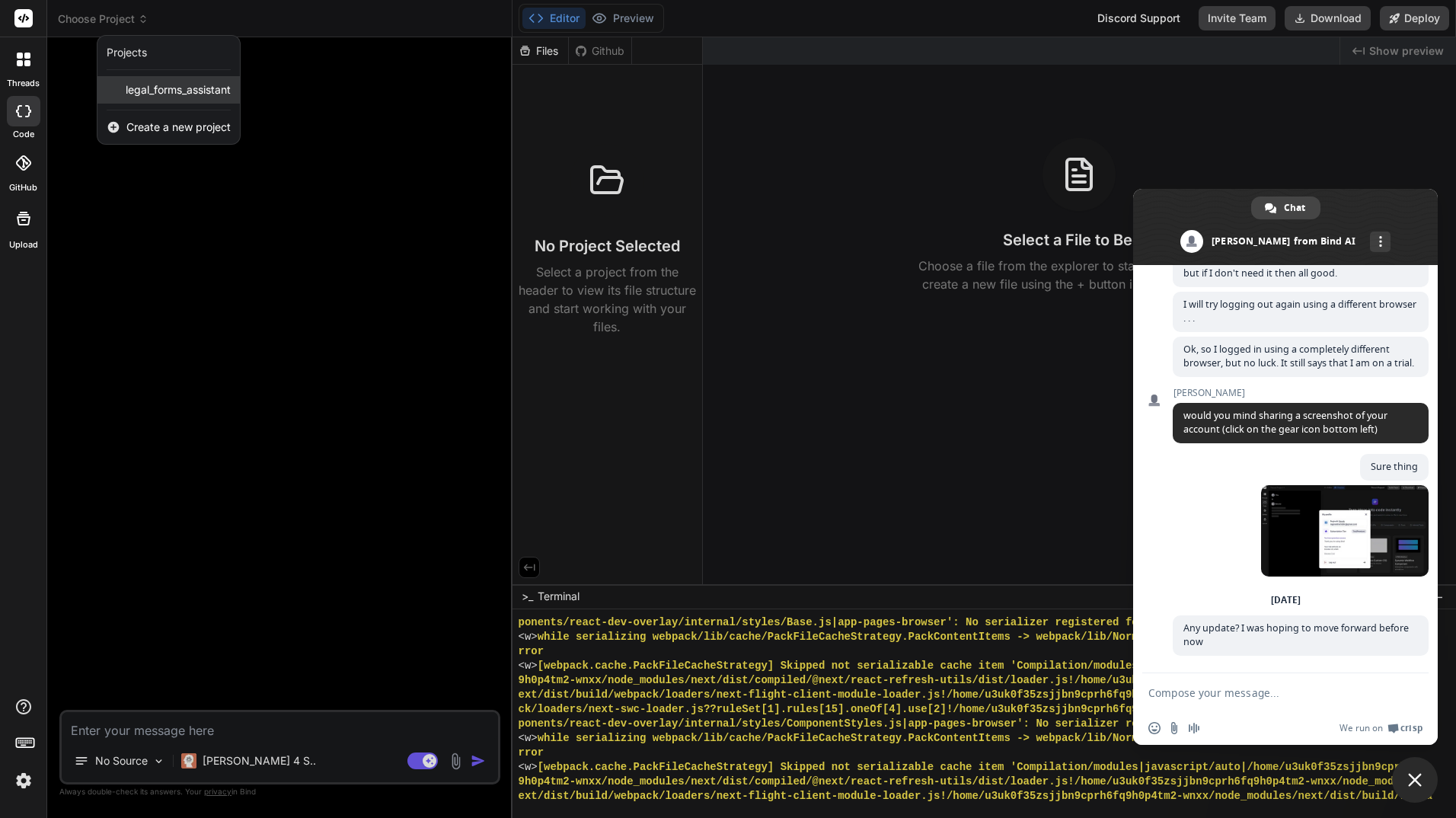
drag, startPoint x: 126, startPoint y: 17, endPoint x: 126, endPoint y: 89, distance: 72.0
click at [126, 89] on span "legal_forms_assistant" at bounding box center [179, 90] width 105 height 15
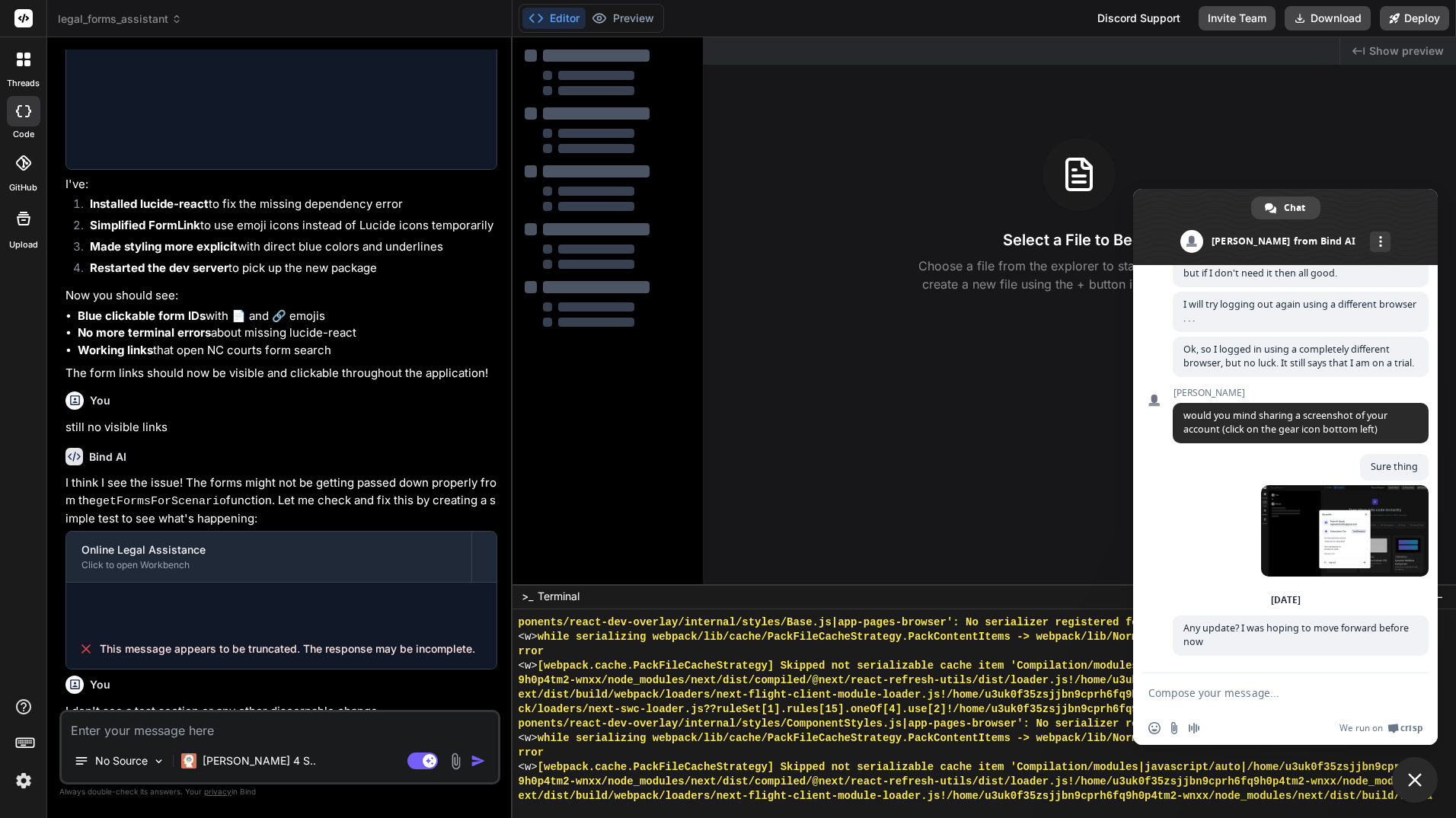
scroll to position [1146, 0]
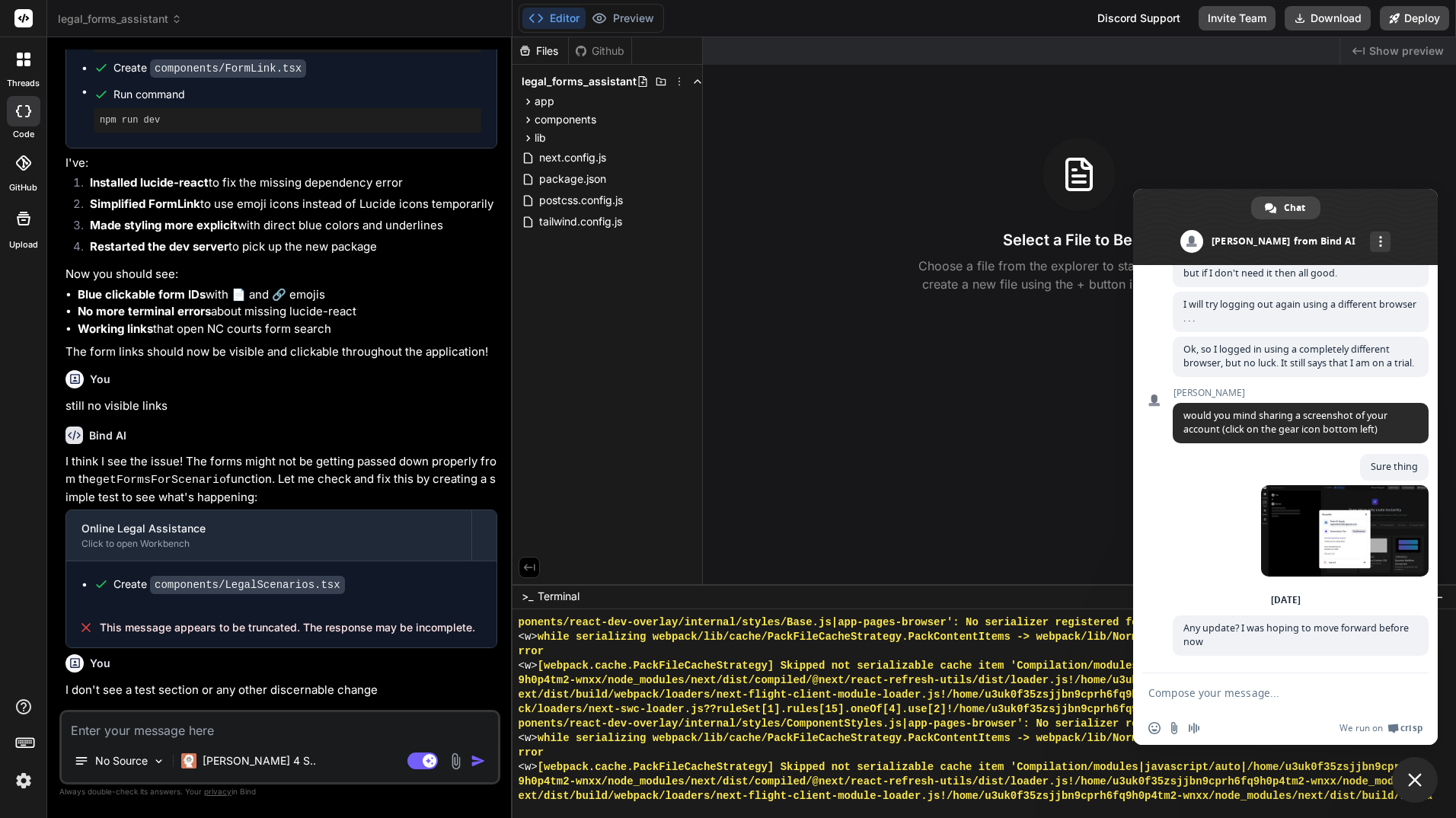
type textarea "x"
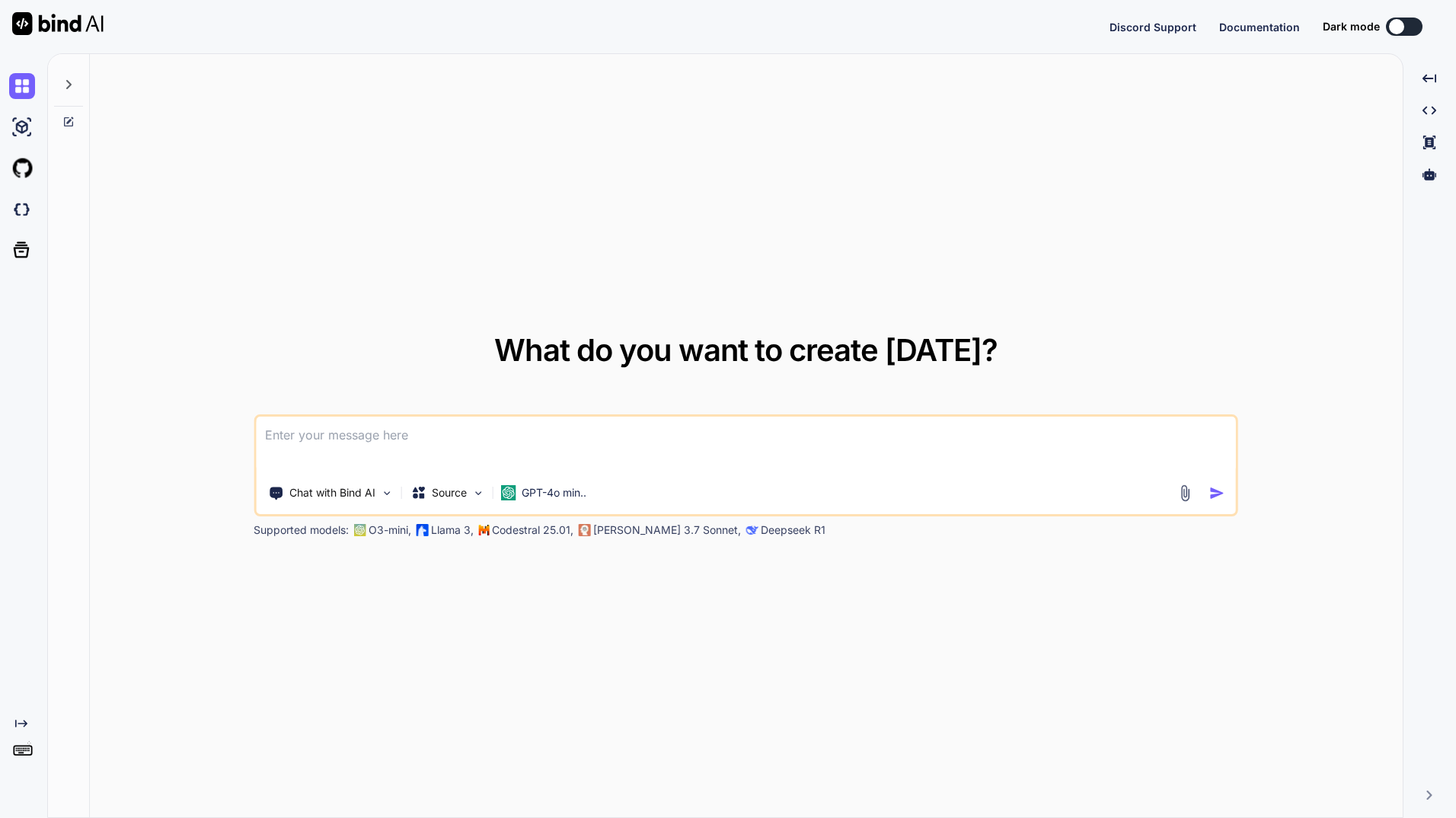
type textarea "x"
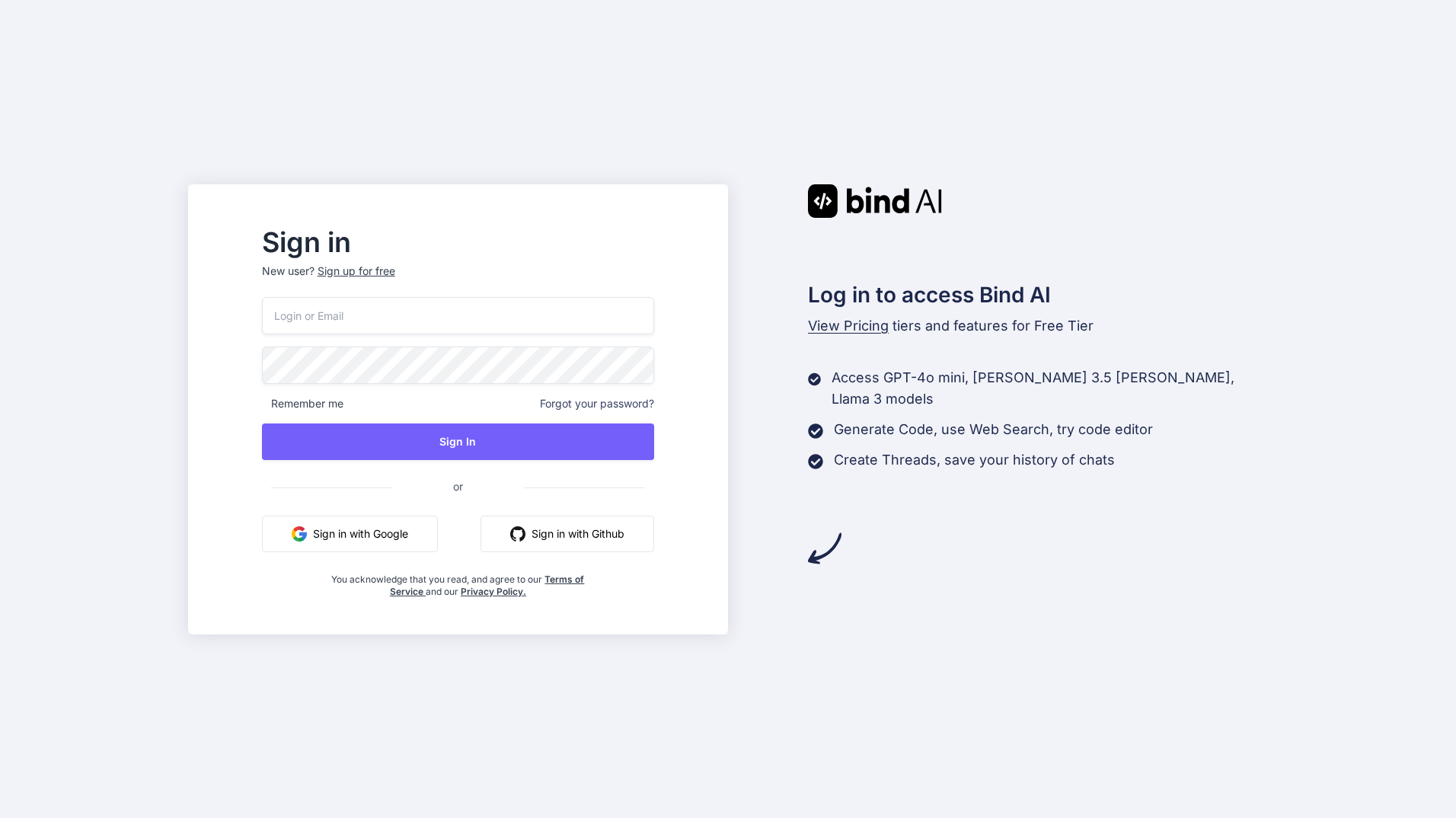
click at [444, 319] on input "email" at bounding box center [459, 316] width 393 height 37
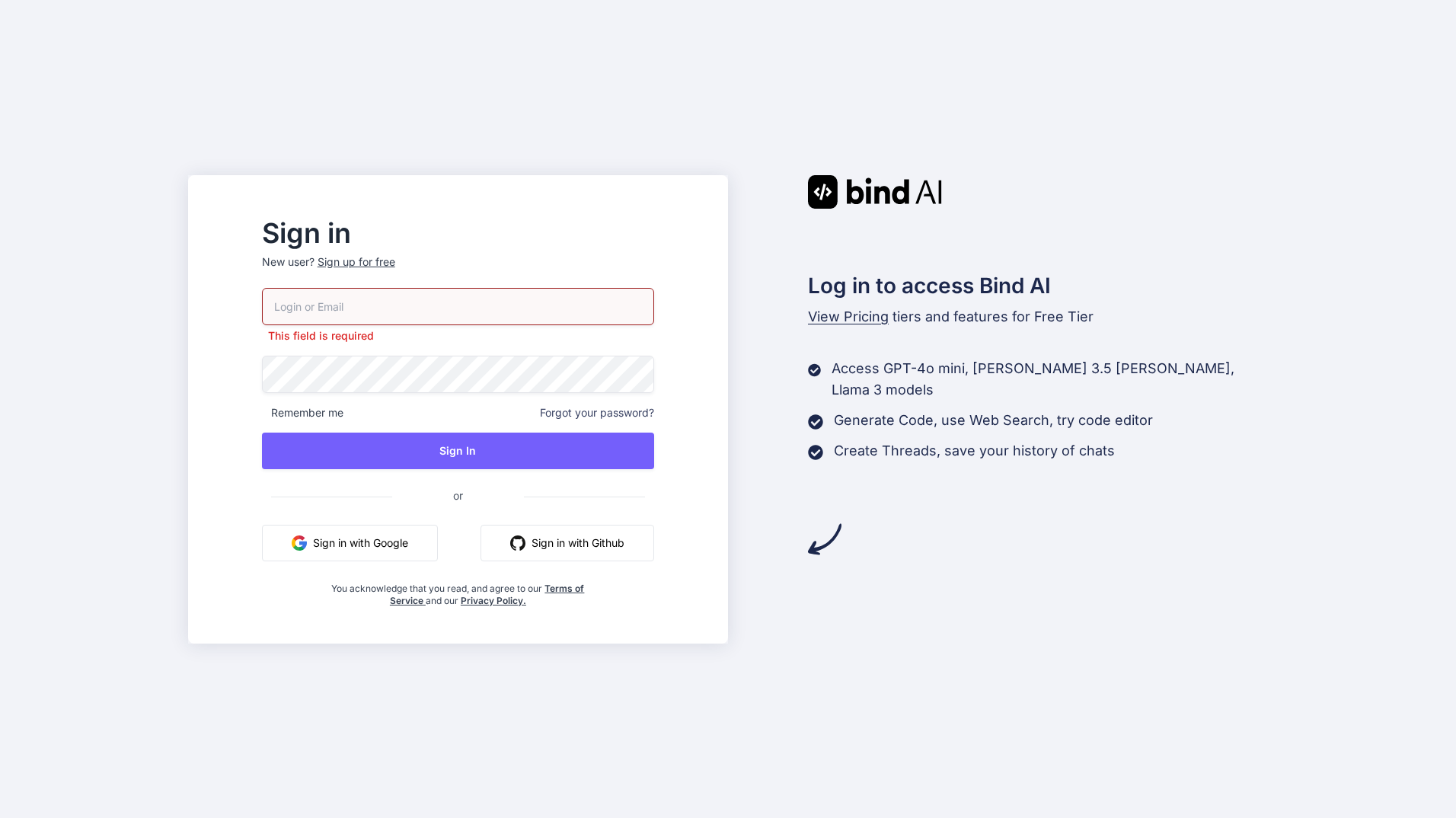
click at [415, 530] on button "Sign in with Google" at bounding box center [350, 542] width 176 height 36
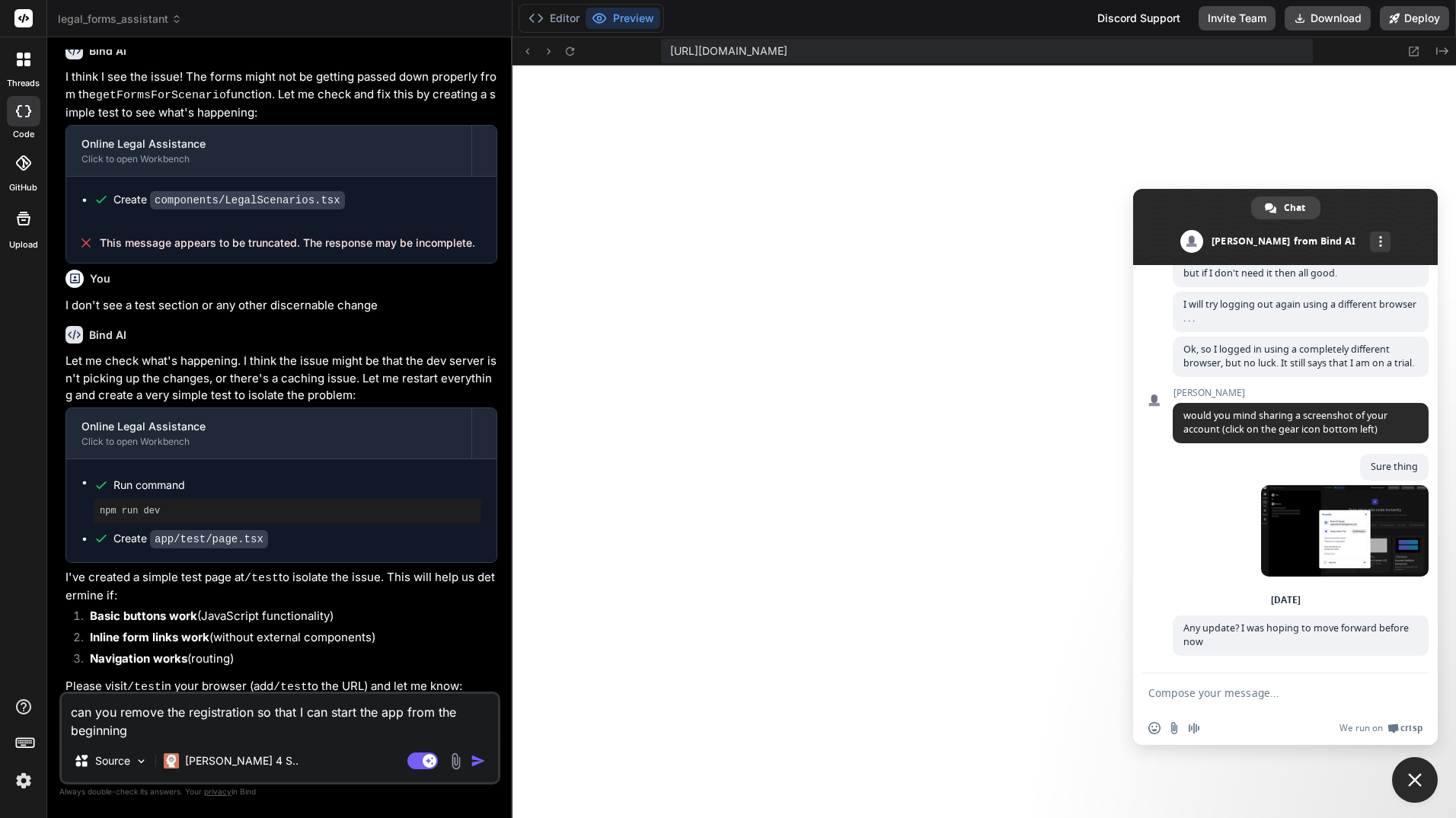
scroll to position [1593, 0]
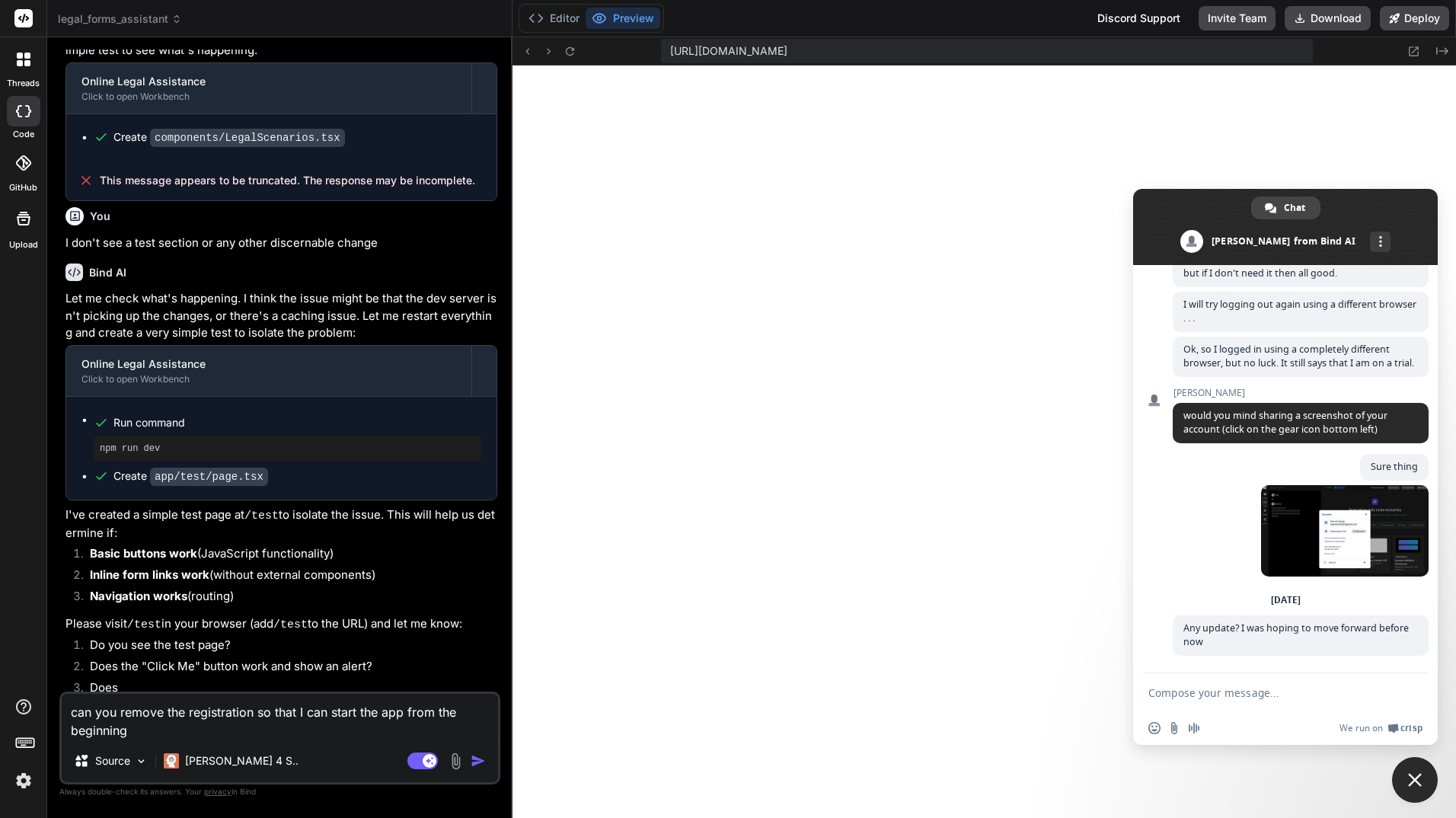
drag, startPoint x: 280, startPoint y: 733, endPoint x: 72, endPoint y: 710, distance: 209.3
click at [72, 710] on textarea "can you remove the registration so that I can start the app from the beginning" at bounding box center [280, 716] width 437 height 46
drag, startPoint x: 1215, startPoint y: 708, endPoint x: 1213, endPoint y: 697, distance: 11.2
click at [1214, 708] on form at bounding box center [1268, 694] width 240 height 41
click at [1213, 694] on textarea "Compose your message..." at bounding box center [1268, 693] width 240 height 14
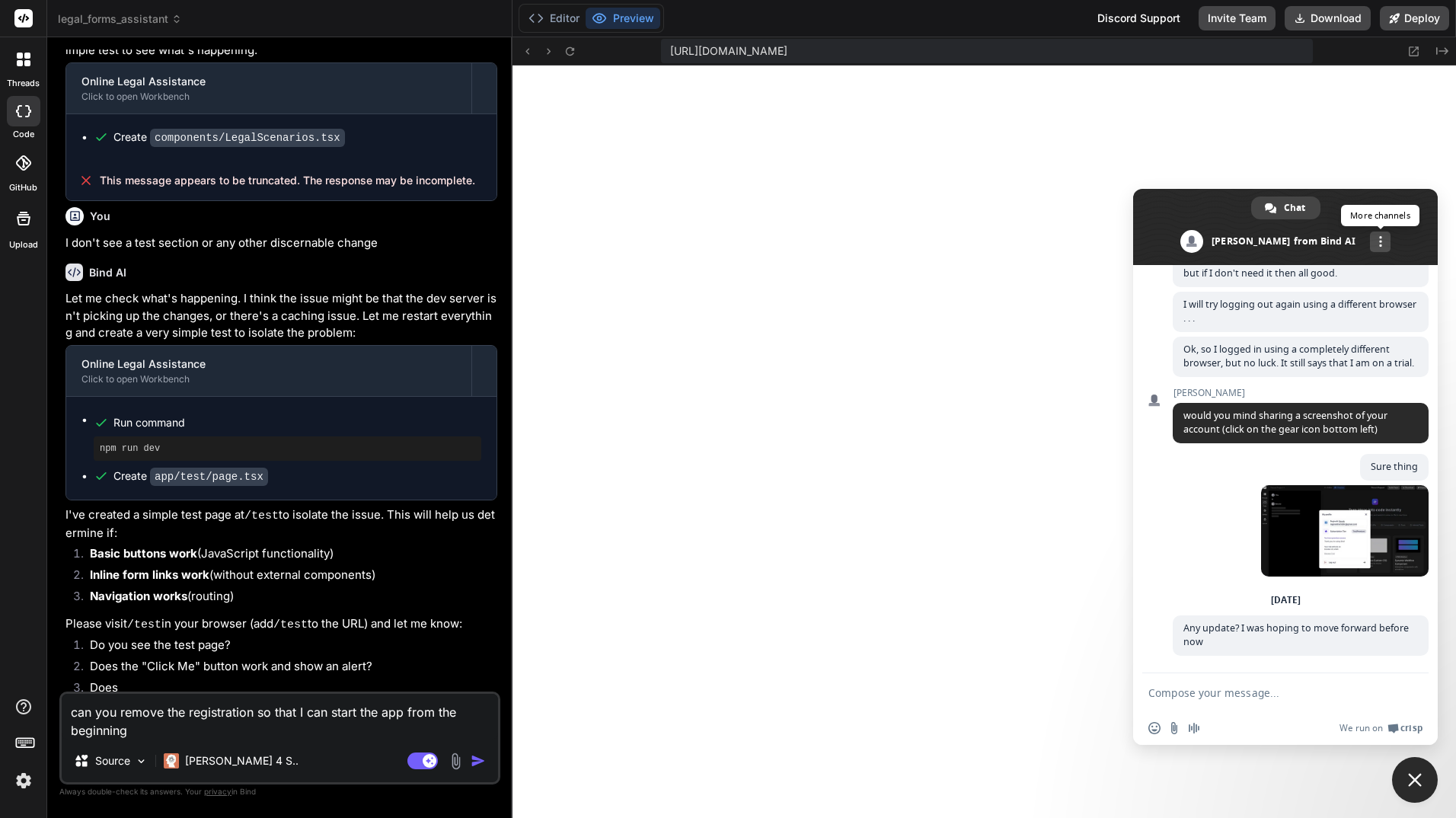
click at [1370, 237] on div "More channels" at bounding box center [1380, 242] width 20 height 20
click at [1379, 241] on span "More channels" at bounding box center [1381, 241] width 3 height 11
click at [1355, 217] on span at bounding box center [1285, 227] width 305 height 76
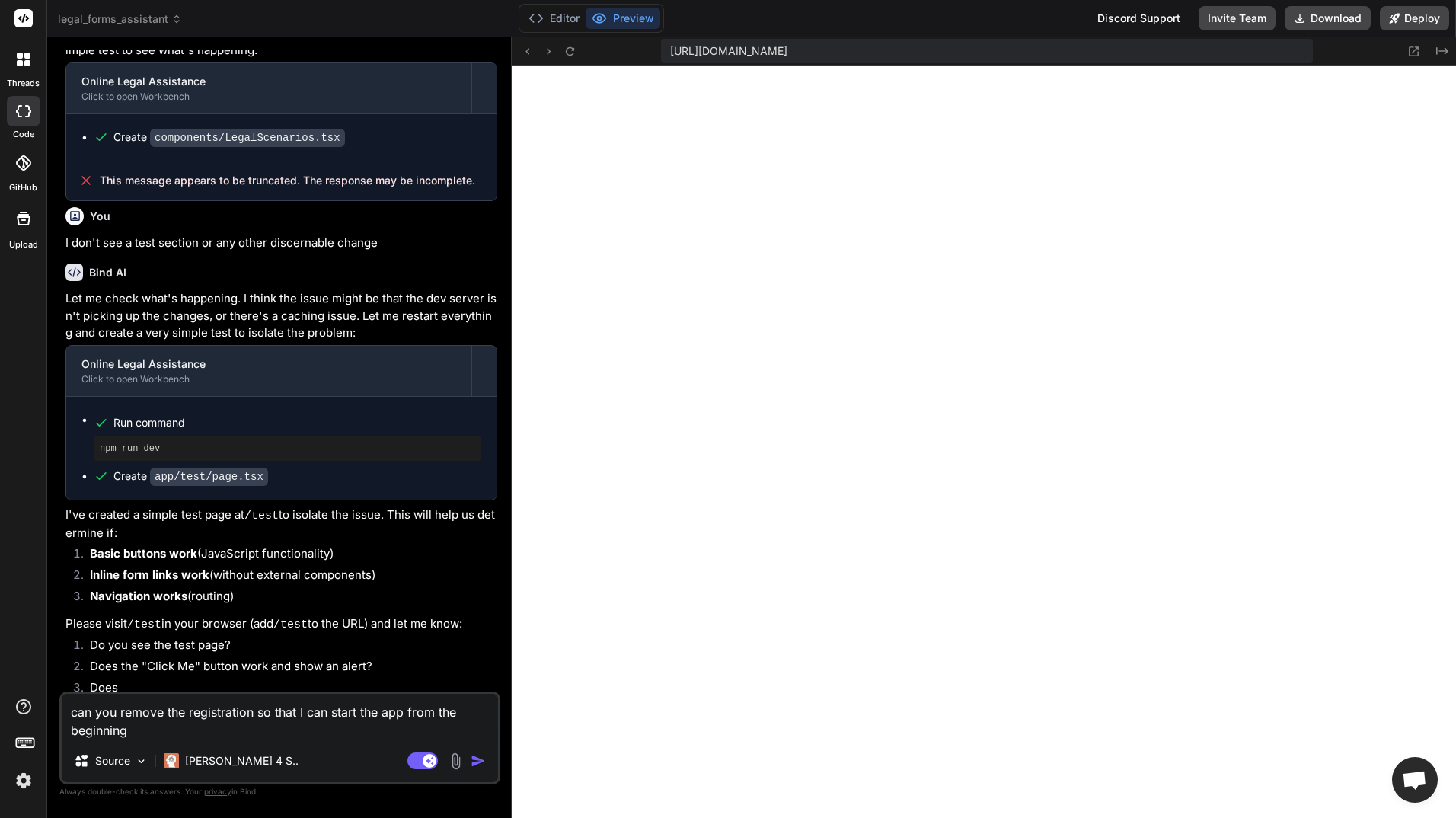
click at [1418, 777] on span "Open chat" at bounding box center [1415, 781] width 25 height 21
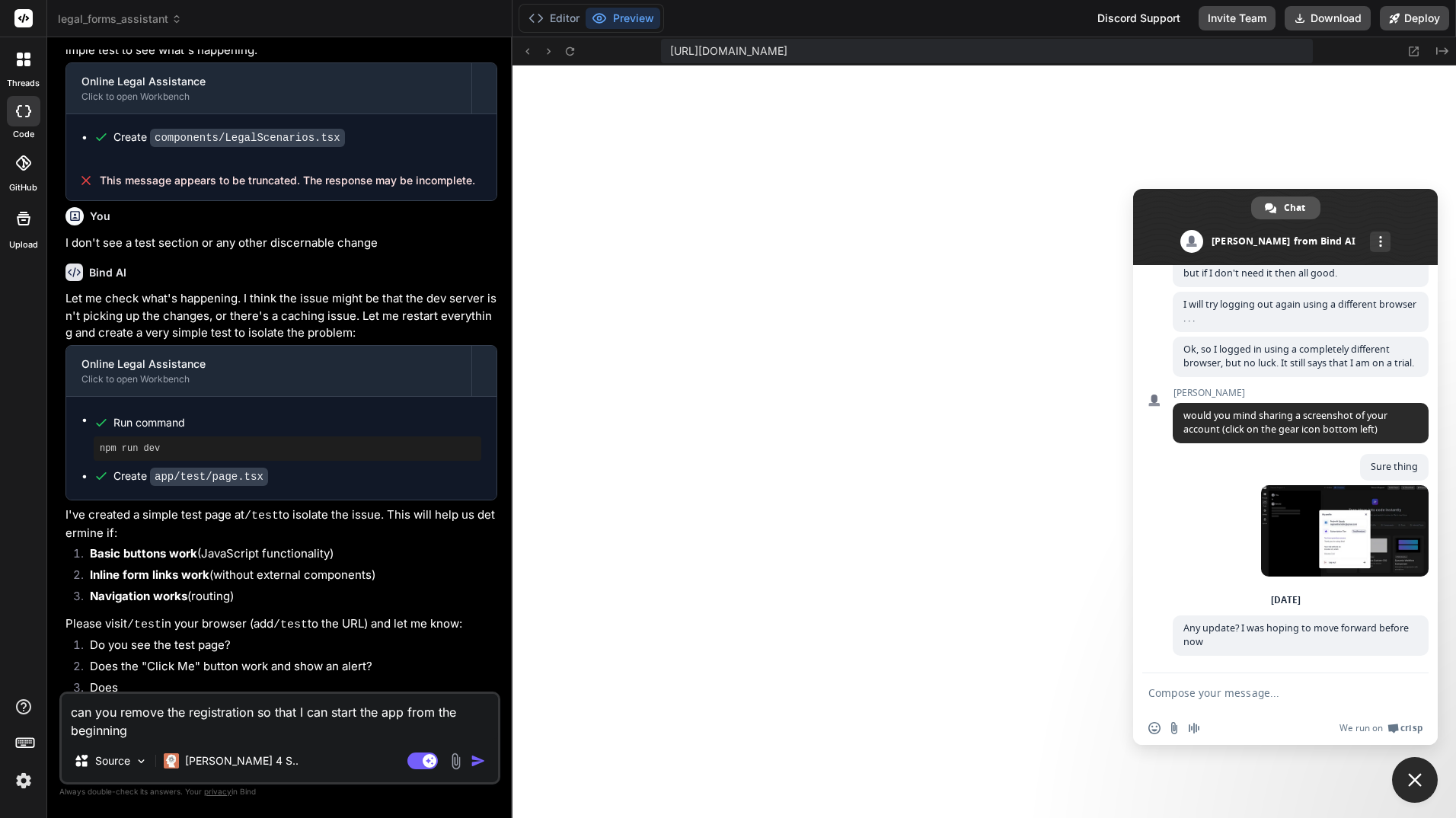
click at [1301, 207] on span "Chat" at bounding box center [1294, 207] width 21 height 23
click at [1299, 239] on span at bounding box center [1285, 227] width 305 height 76
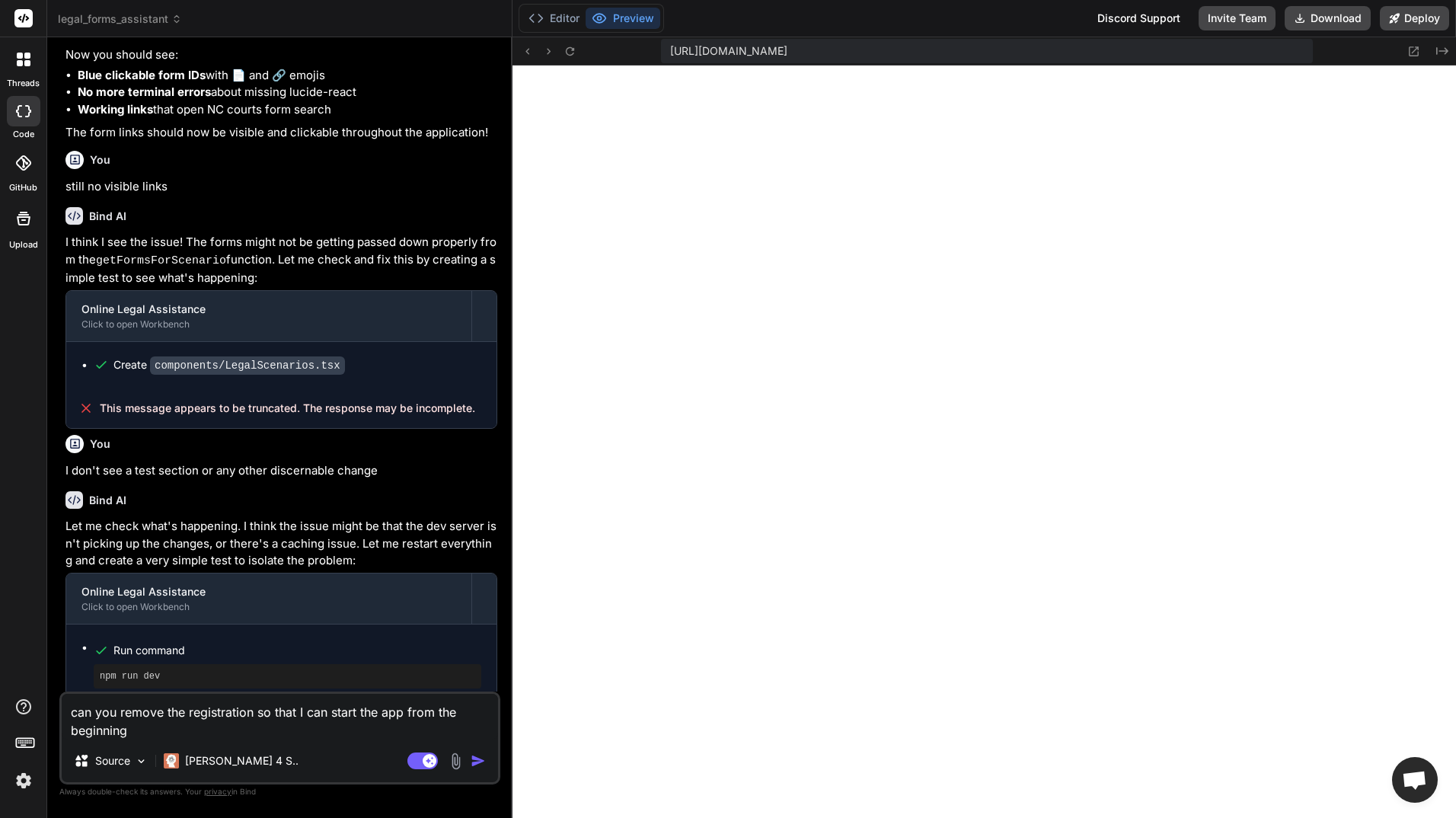
scroll to position [1364, 0]
drag, startPoint x: 172, startPoint y: 729, endPoint x: 53, endPoint y: 694, distance: 124.0
click at [53, 694] on div "Bind AI Web Search Created with Pixso. Code Generator You still not seeing the …" at bounding box center [280, 427] width 465 height 780
type textarea "x"
click at [25, 781] on img at bounding box center [24, 780] width 26 height 26
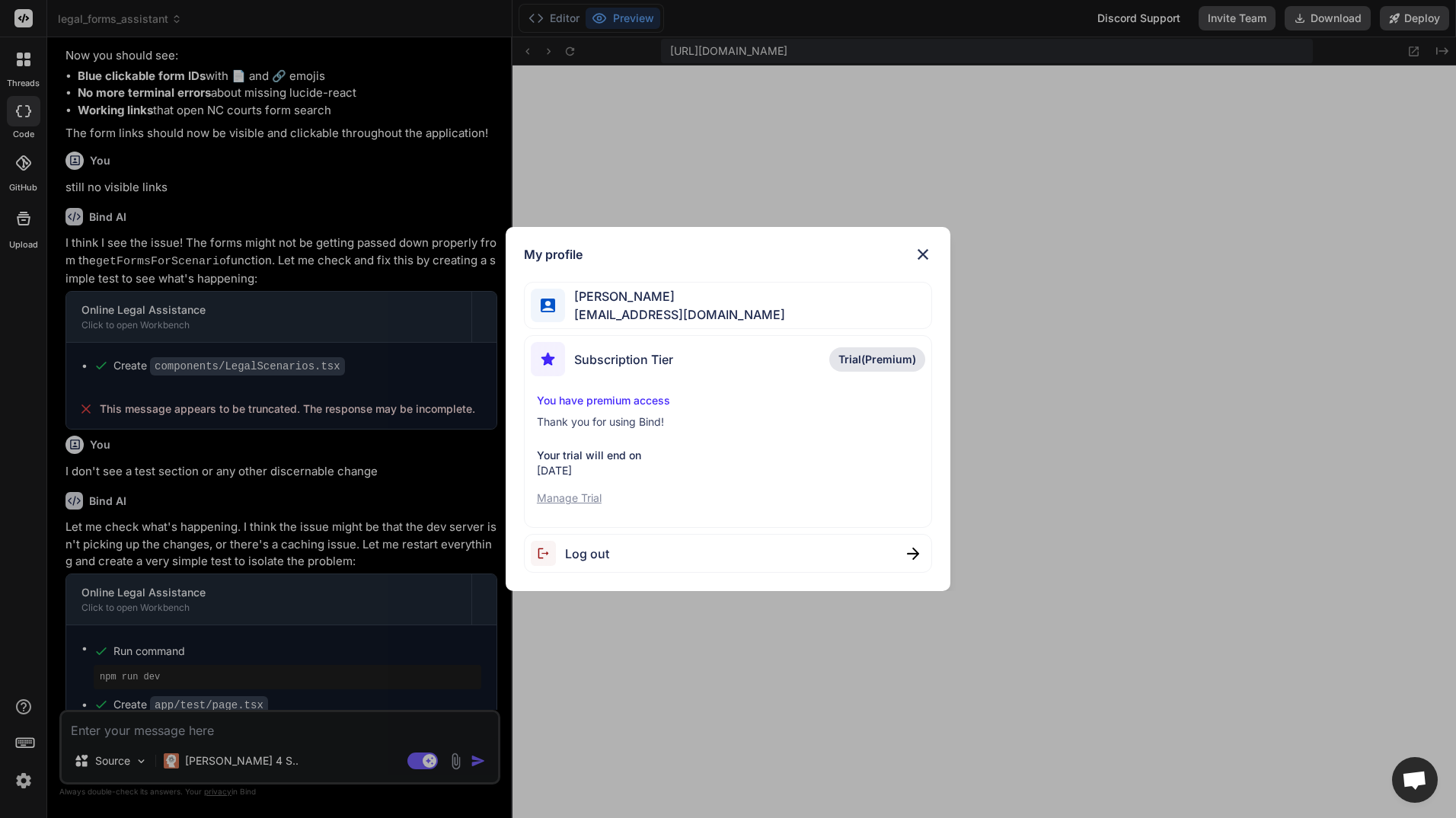
click at [475, 763] on div "My profile [PERSON_NAME] [EMAIL_ADDRESS][DOMAIN_NAME] Subscription Tier Trial(P…" at bounding box center [728, 409] width 1456 height 818
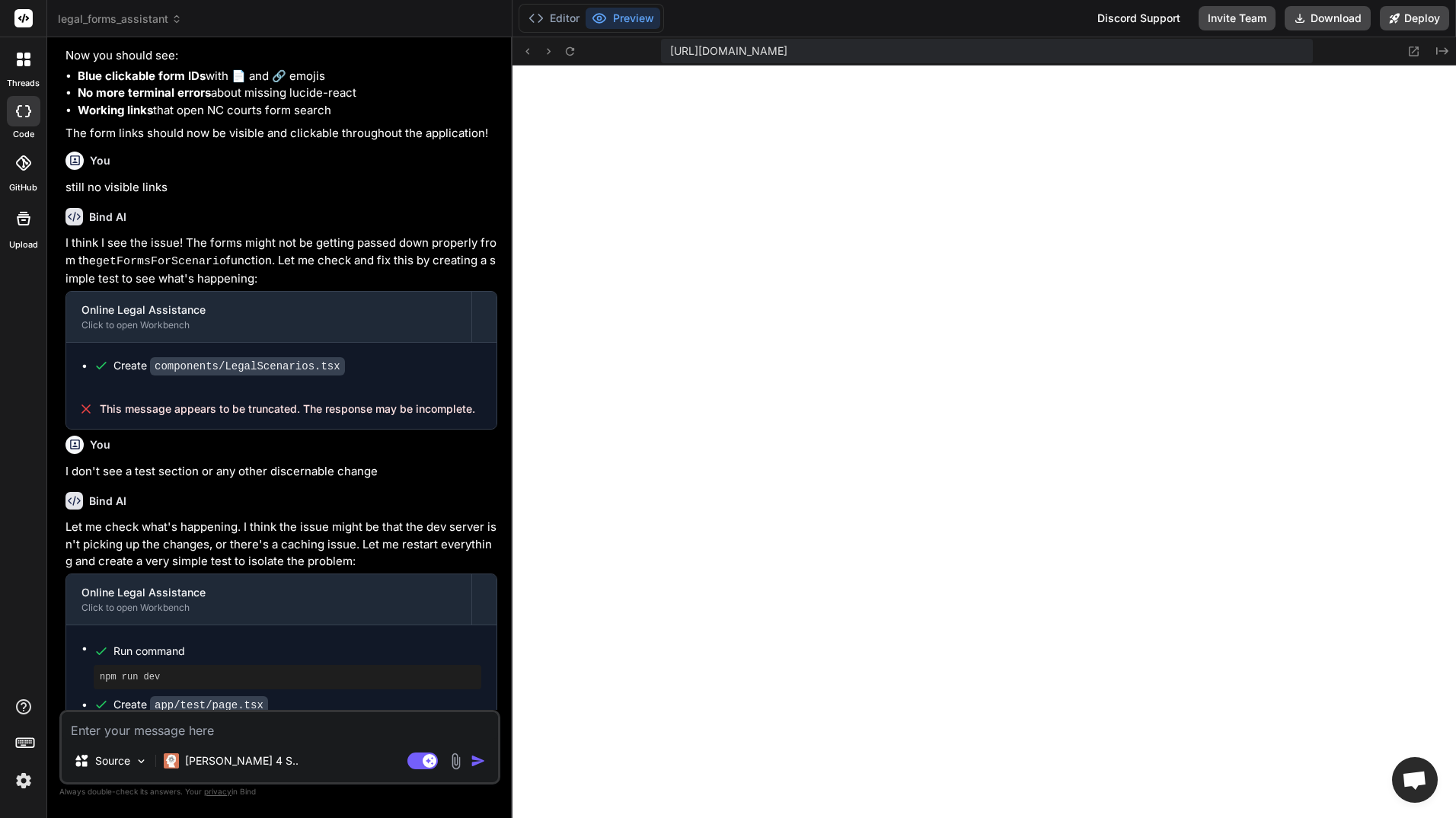
click at [474, 763] on img "button" at bounding box center [478, 760] width 15 height 15
click at [293, 733] on textarea at bounding box center [280, 726] width 437 height 27
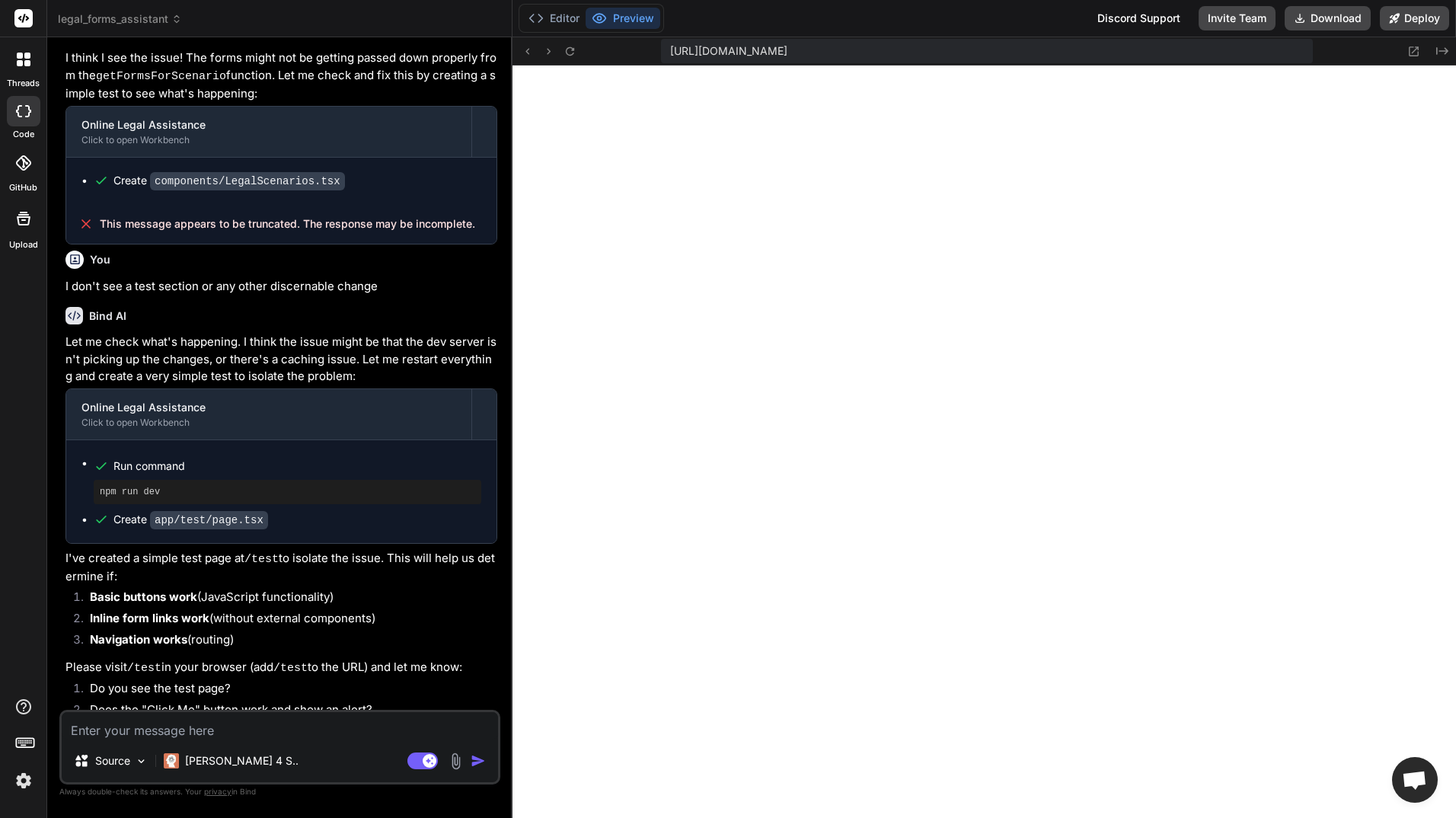
scroll to position [1574, 0]
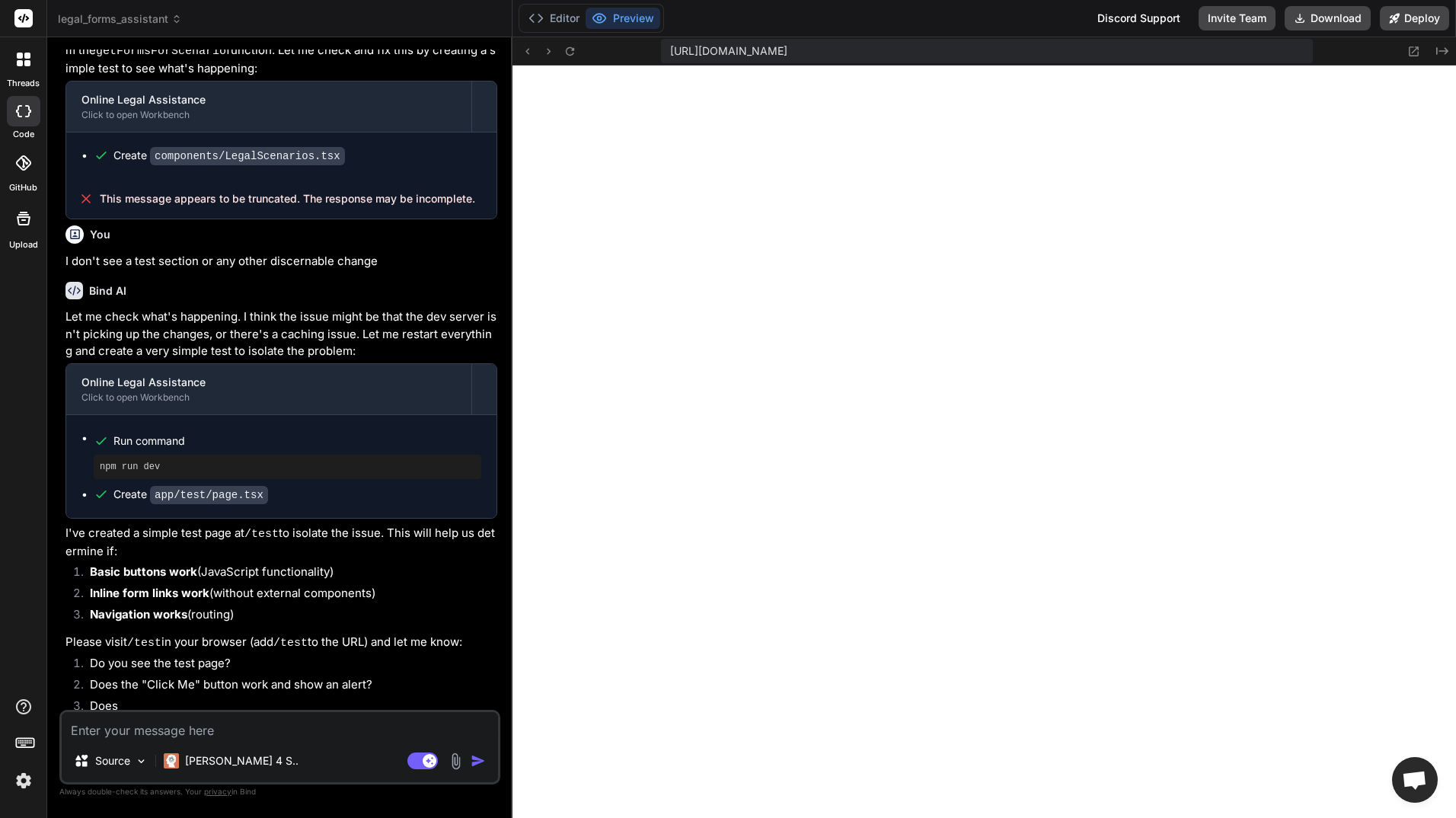
type textarea "x"
type textarea "y"
type textarea "x"
type textarea "yi"
type textarea "x"
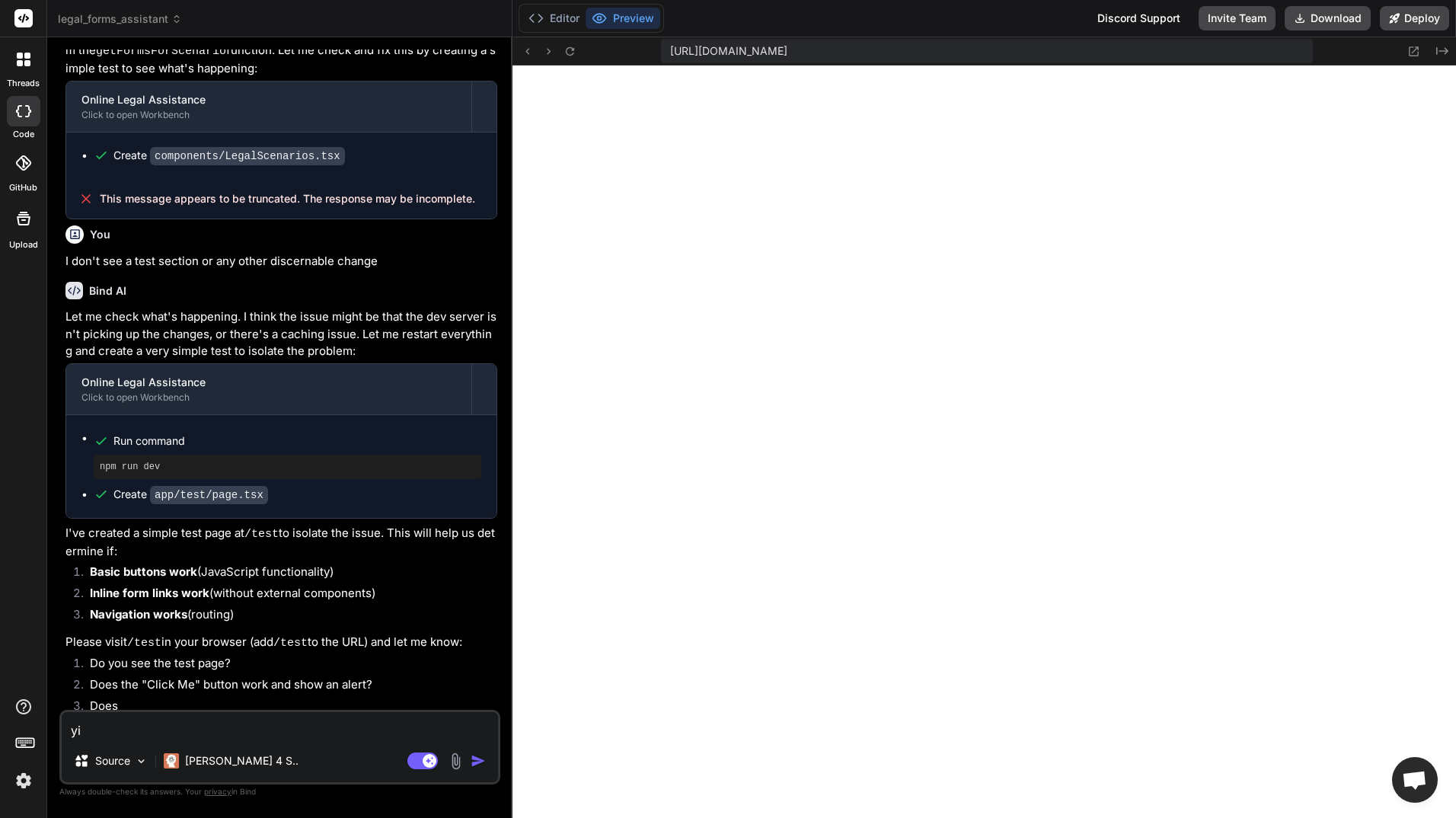
type textarea "yi="
type textarea "x"
type textarea "yi"
type textarea "x"
type textarea "y"
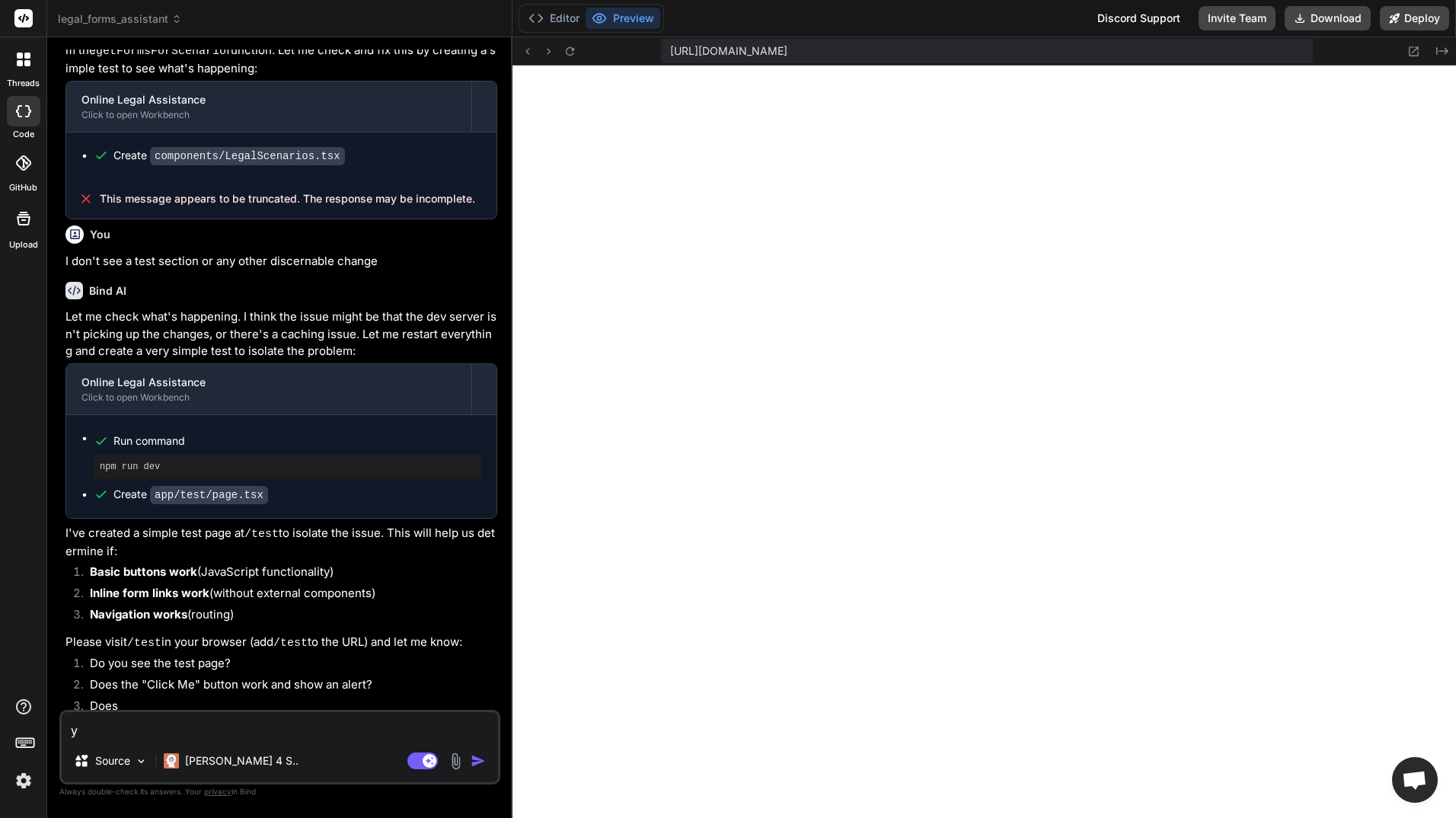
type textarea "x"
type textarea "o"
type textarea "x"
type textarea "ou"
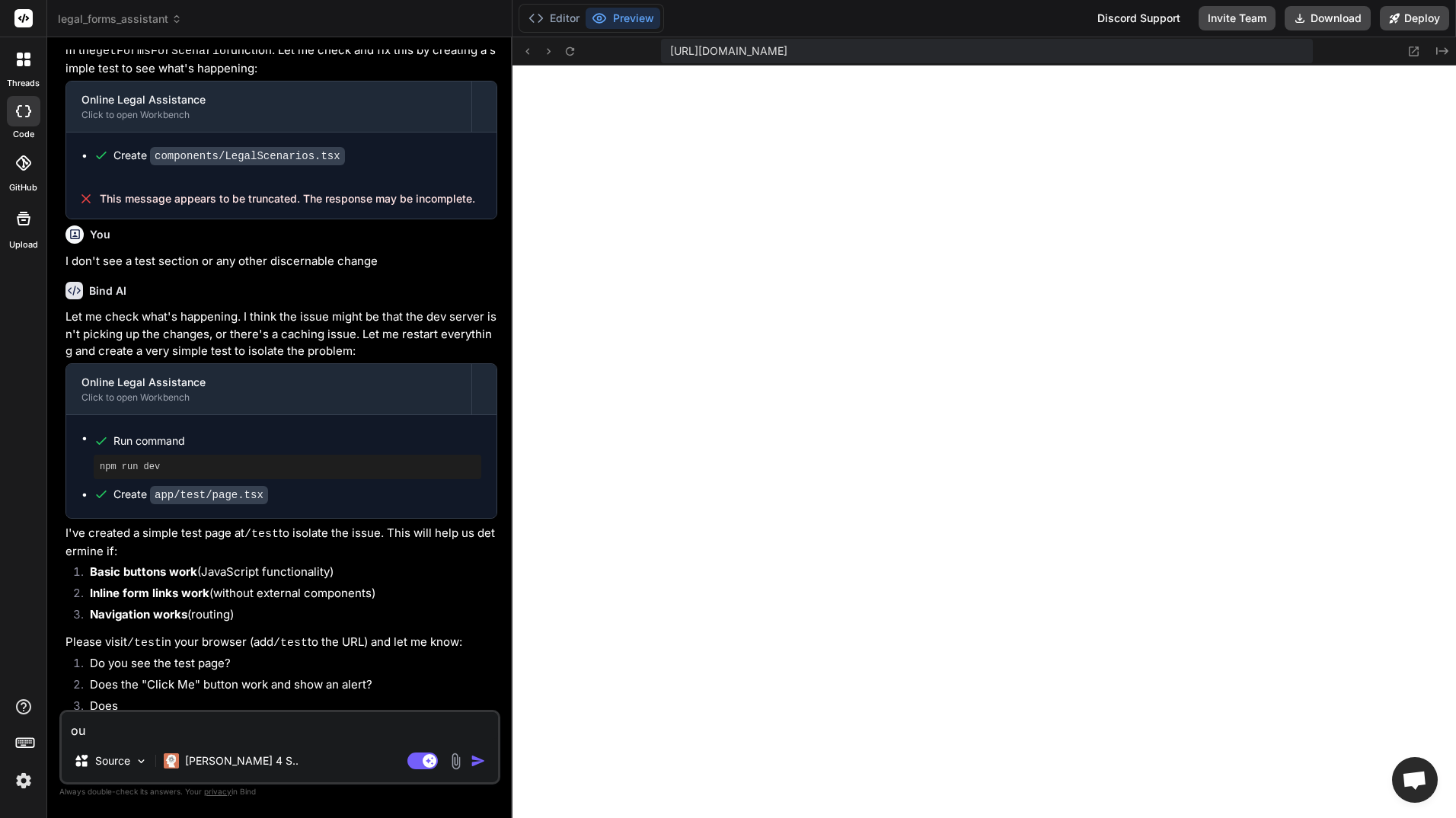
type textarea "x"
type textarea "our"
type textarea "x"
type textarea "our"
type textarea "x"
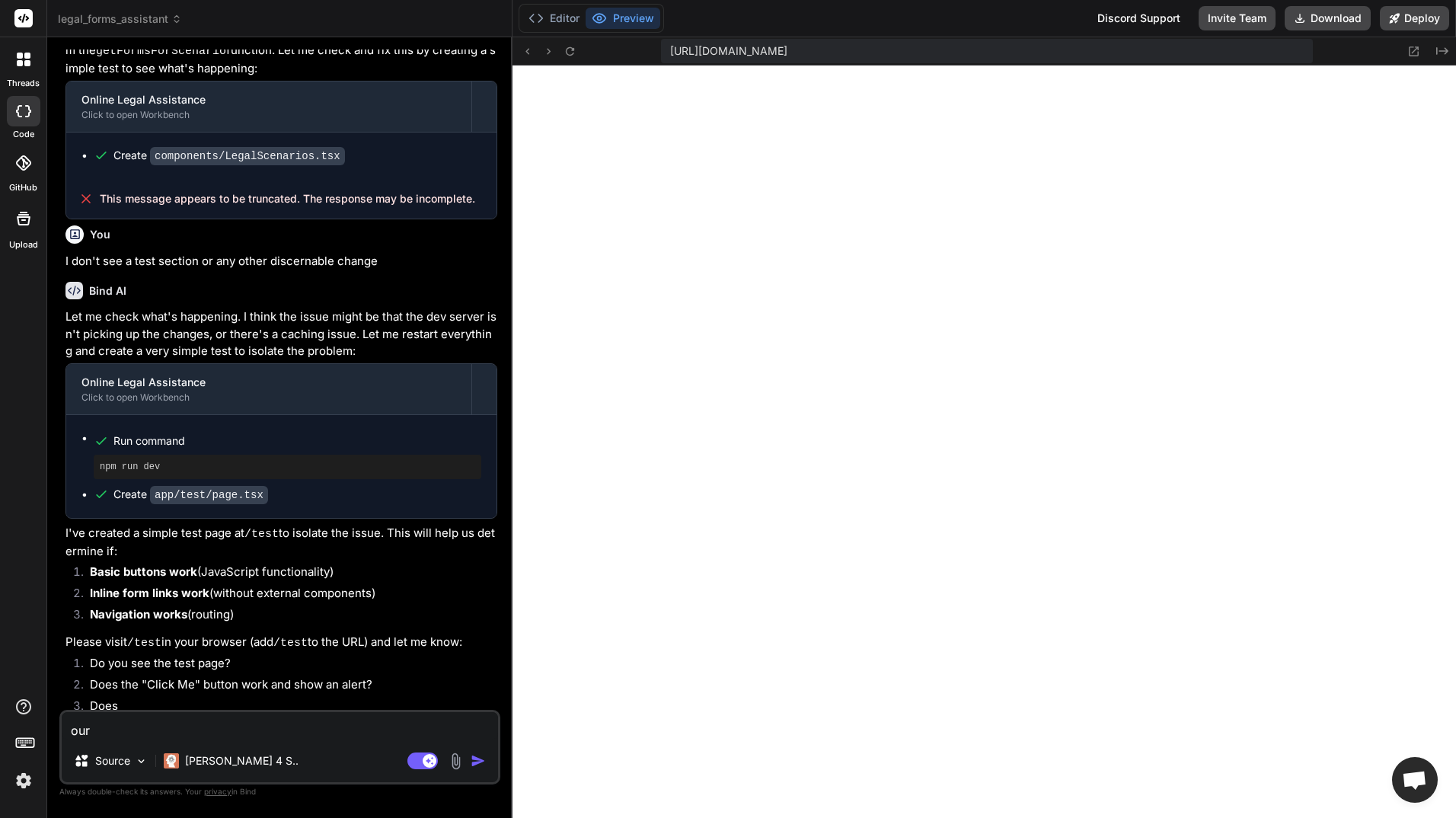
type textarea "our l"
type textarea "x"
type textarea "our la"
type textarea "x"
type textarea "our l"
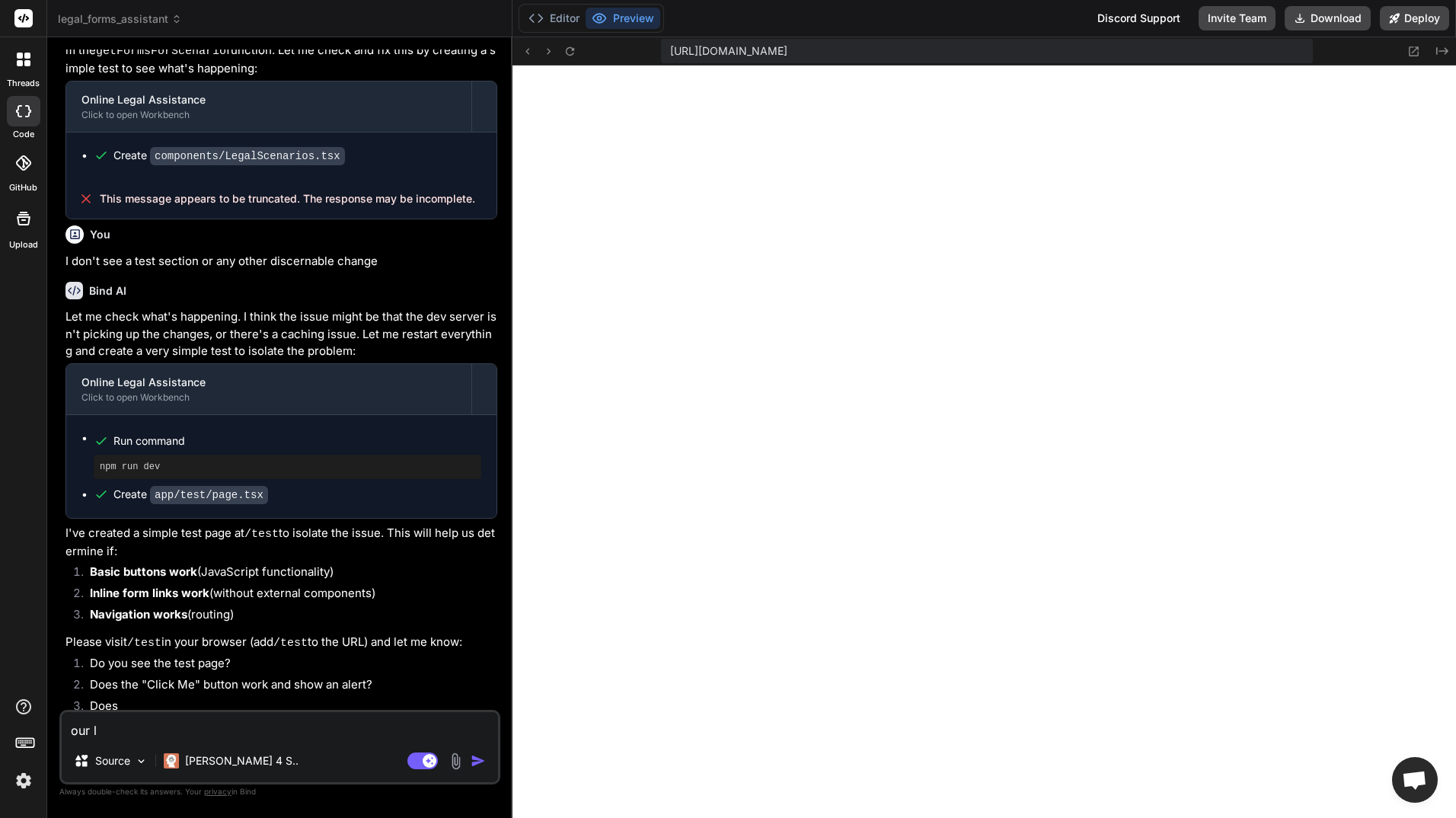
type textarea "x"
type textarea "our"
type textarea "x"
type textarea "our"
type textarea "x"
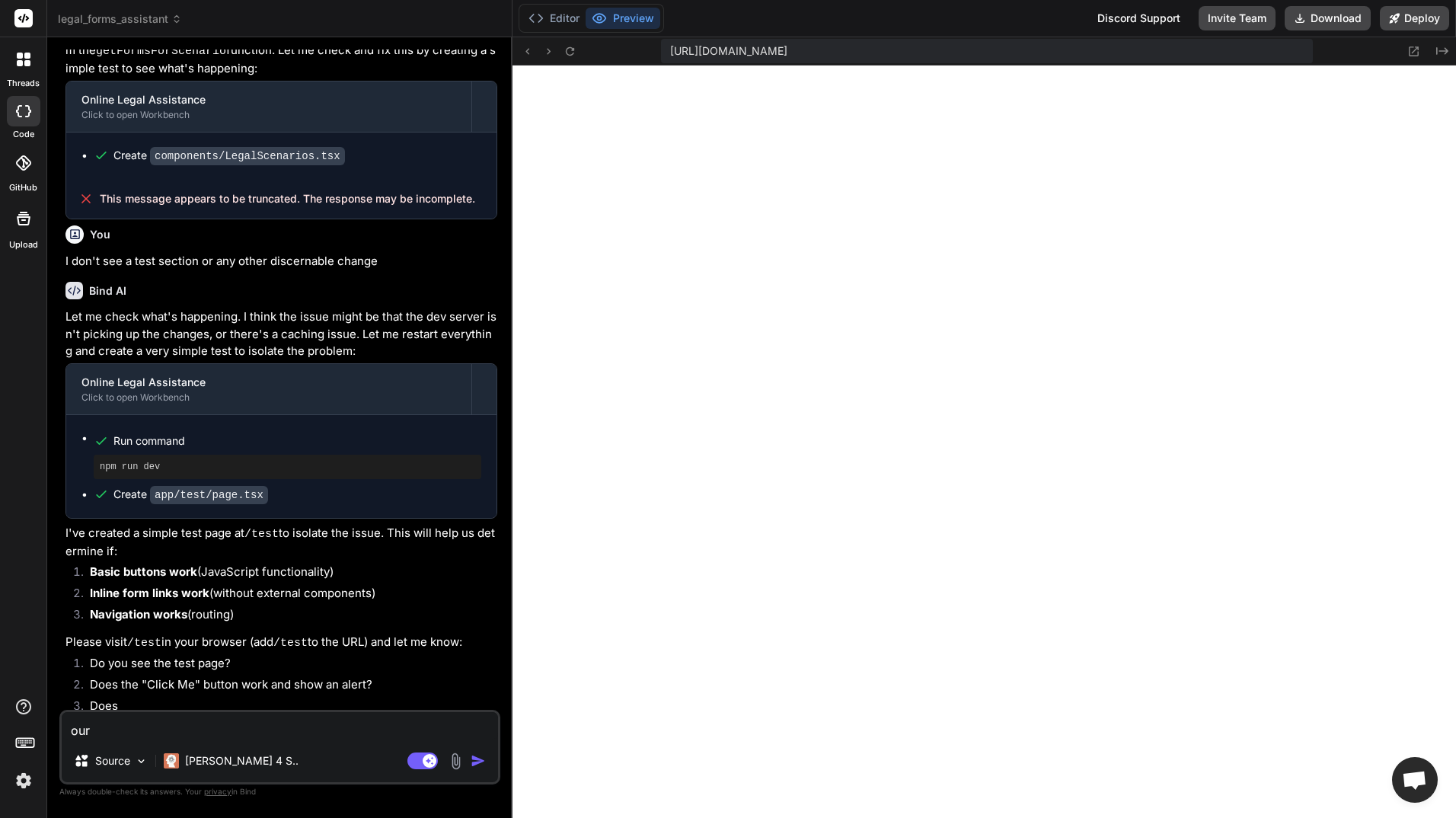
type textarea "ou"
type textarea "x"
type textarea "o"
type textarea "x"
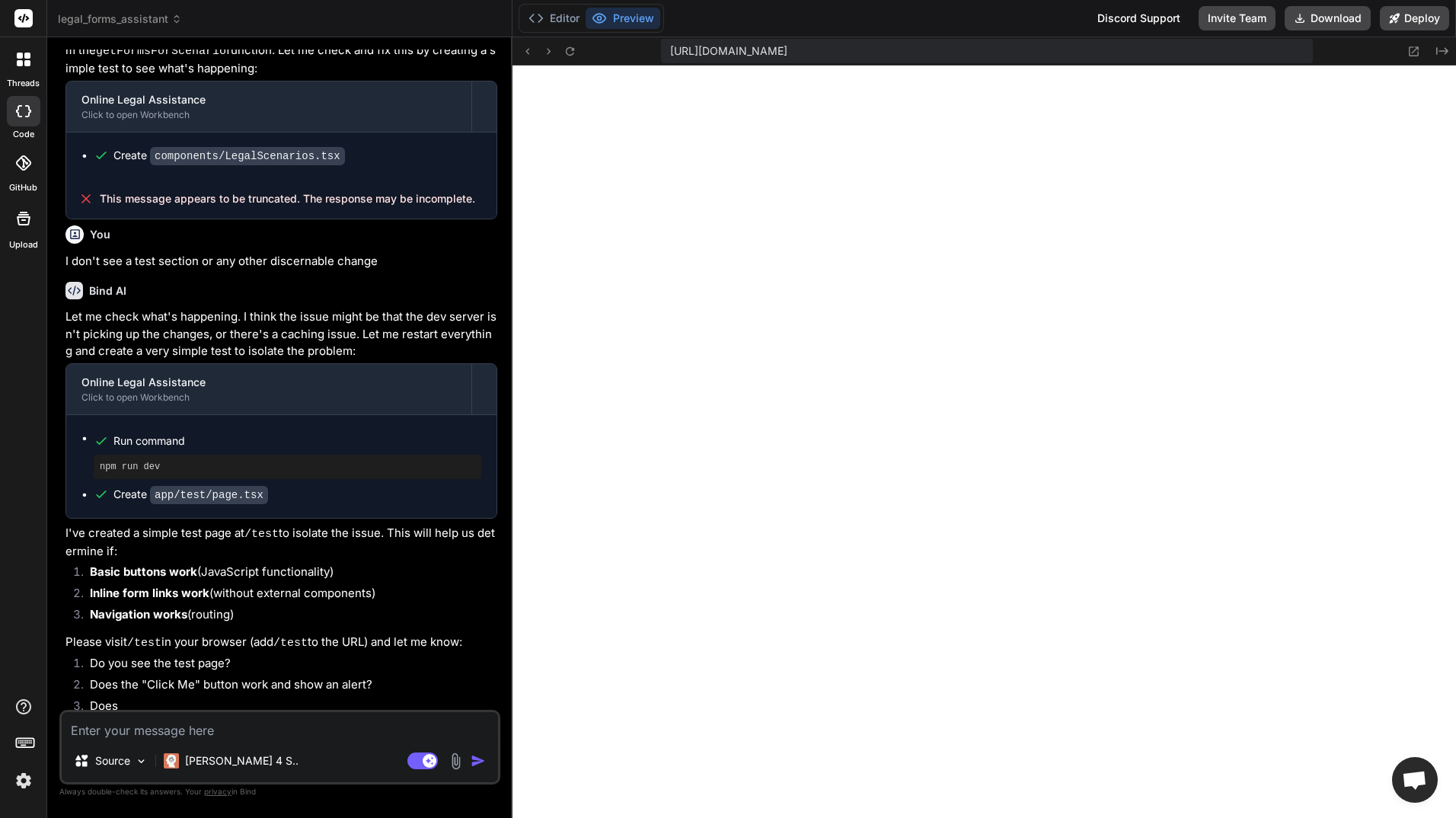
type textarea "t"
type textarea "x"
type textarea "th"
type textarea "x"
type textarea "the"
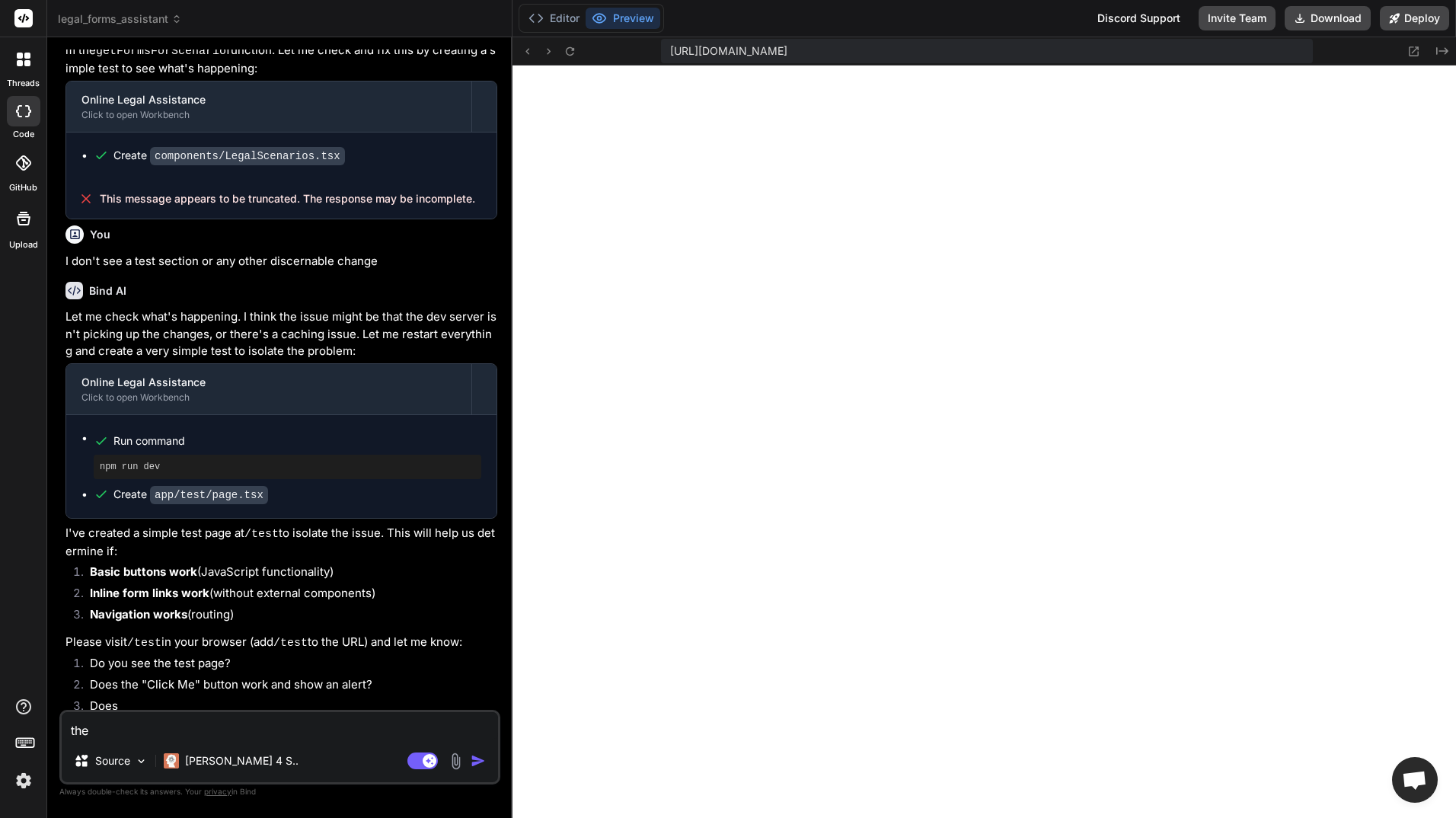
type textarea "x"
type textarea "the"
type textarea "x"
type textarea "the l"
type textarea "x"
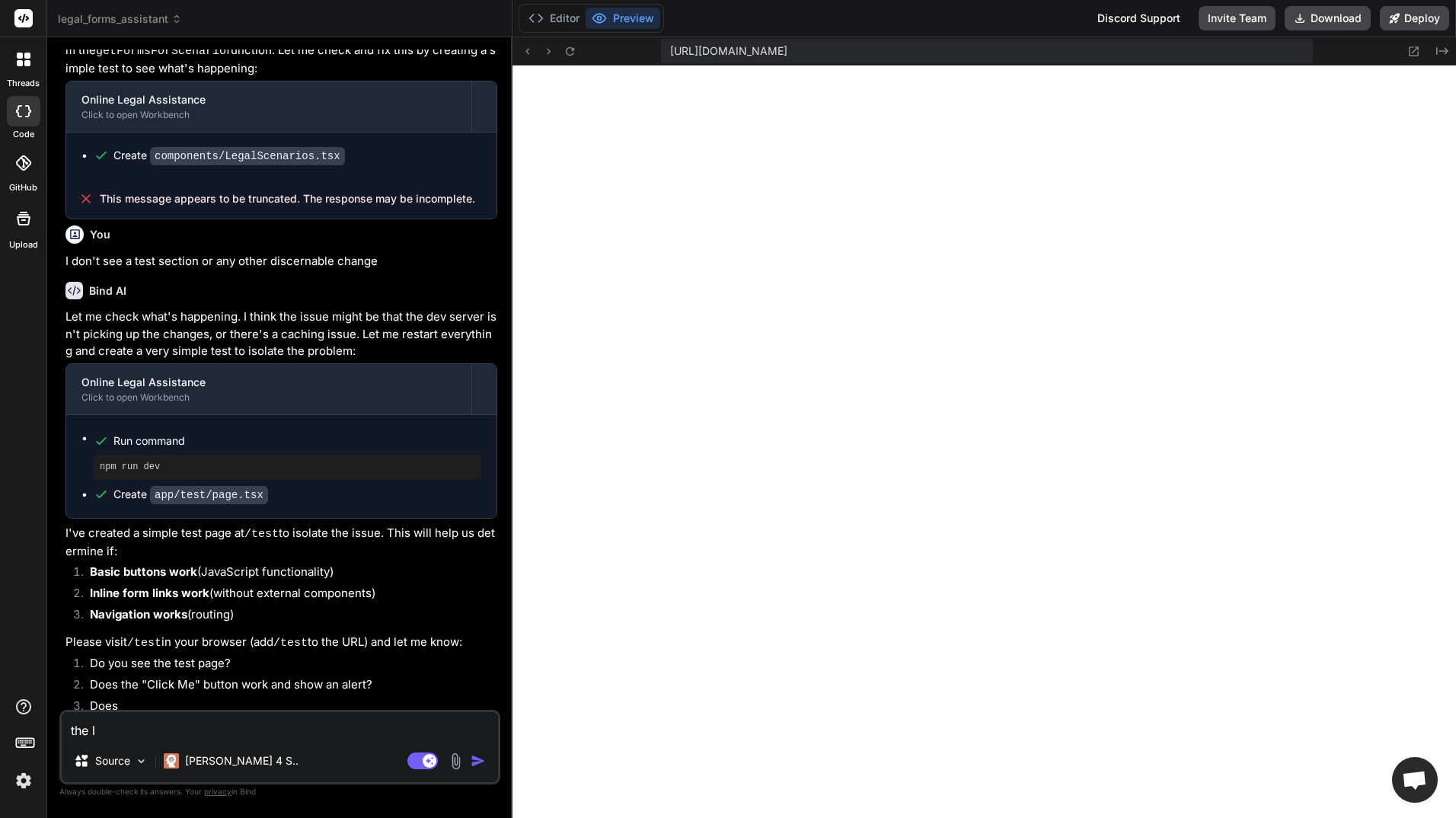
type textarea "the la"
type textarea "x"
type textarea "the las"
type textarea "x"
type textarea "the last"
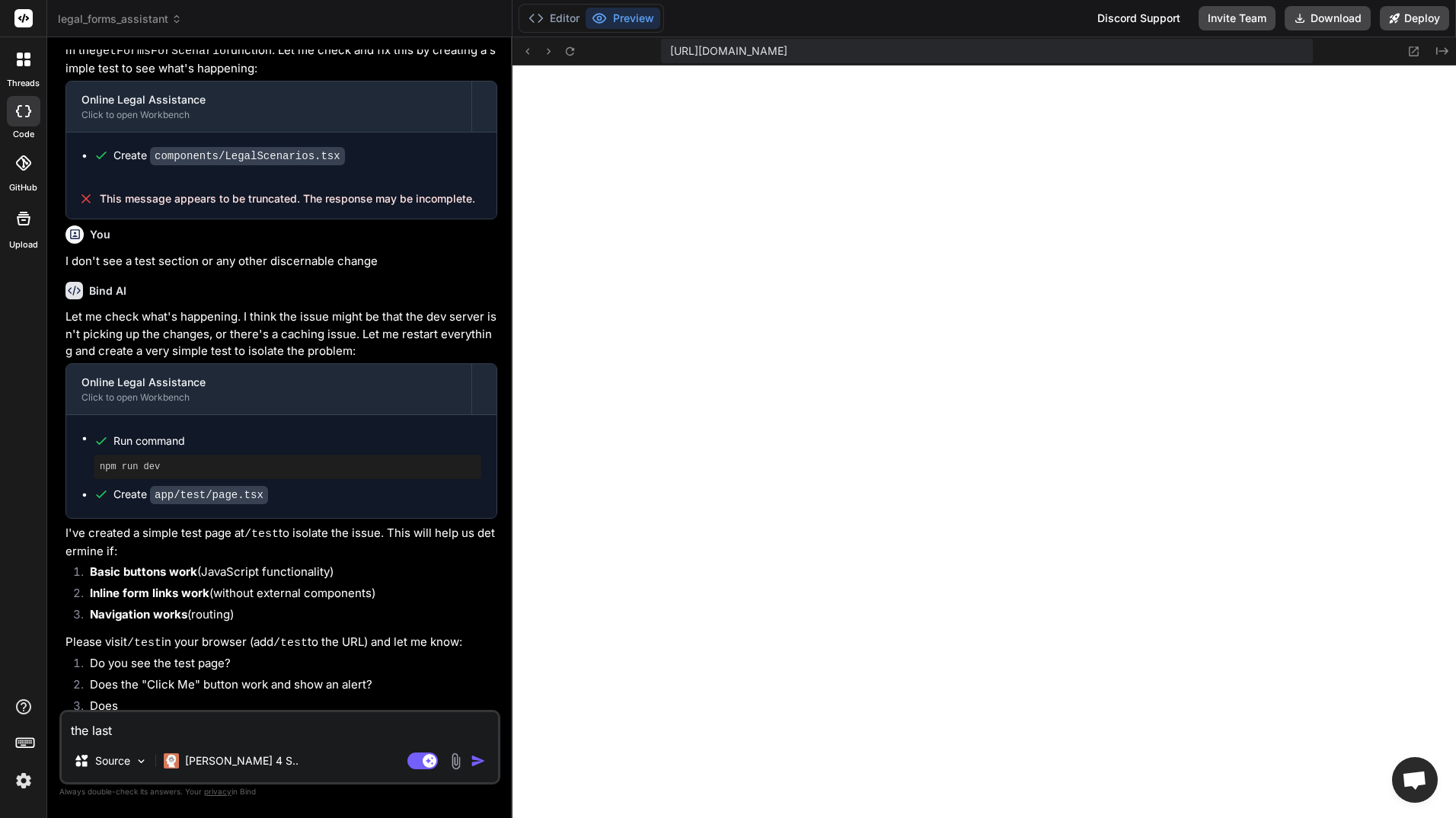
type textarea "x"
type textarea "the last"
type textarea "x"
type textarea "the last r"
type textarea "x"
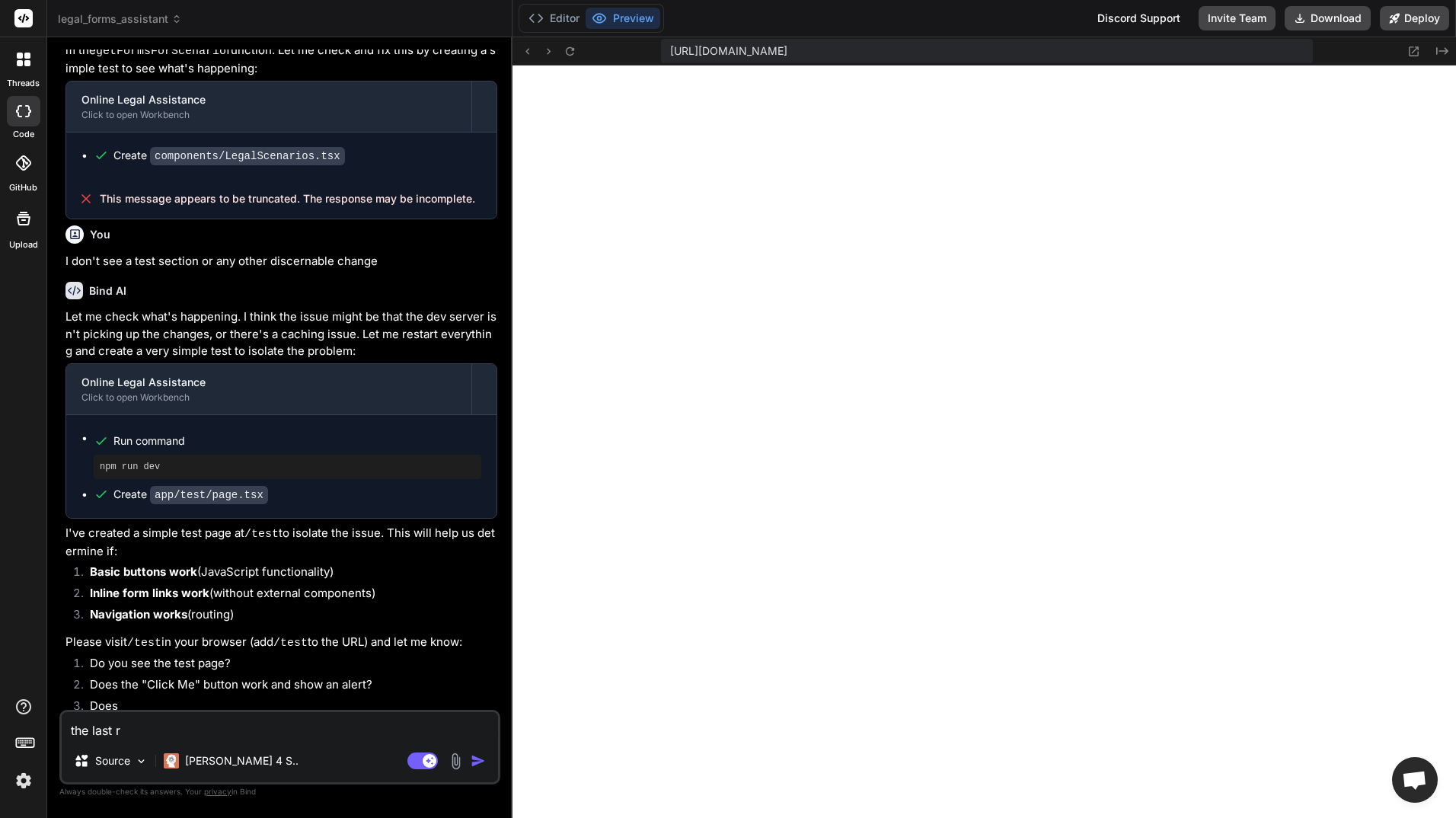
type textarea "the last re"
type textarea "x"
type textarea "the last res"
type textarea "x"
type textarea "the last resp"
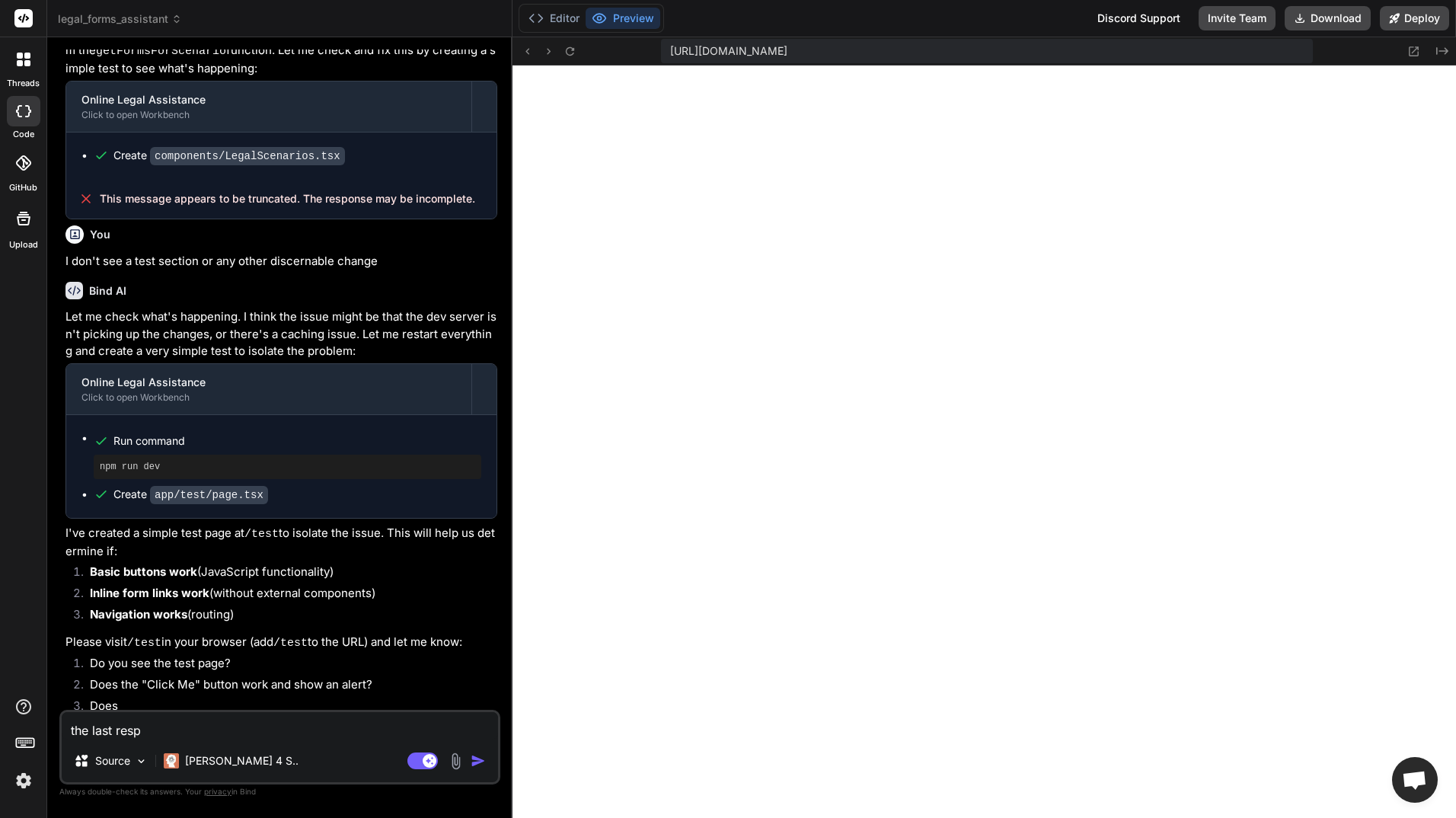
type textarea "x"
type textarea "the last respo"
type textarea "x"
type textarea "the last respon"
type textarea "x"
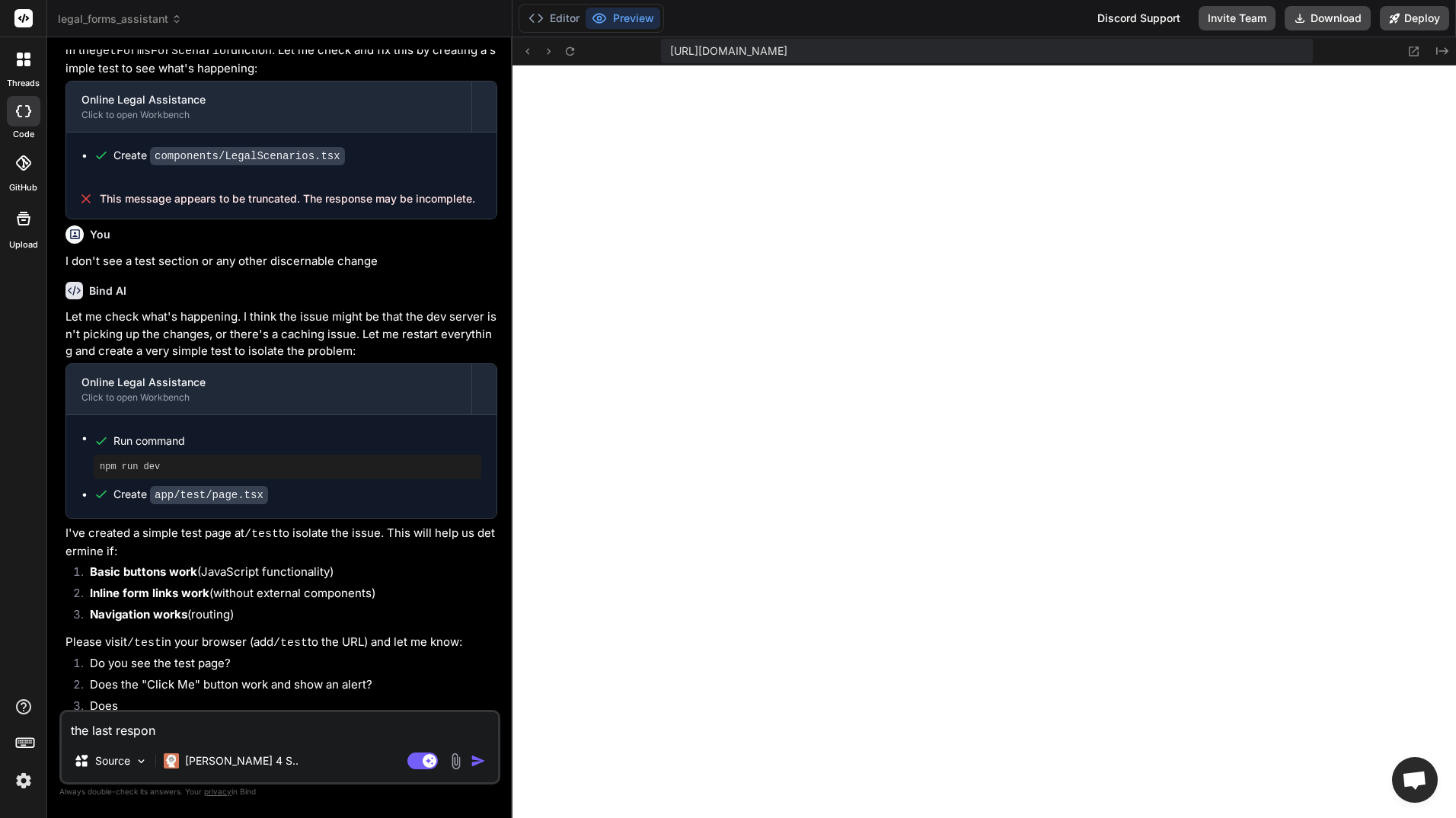
type textarea "the last respons"
type textarea "x"
type textarea "the last response"
type textarea "x"
type textarea "the last response"
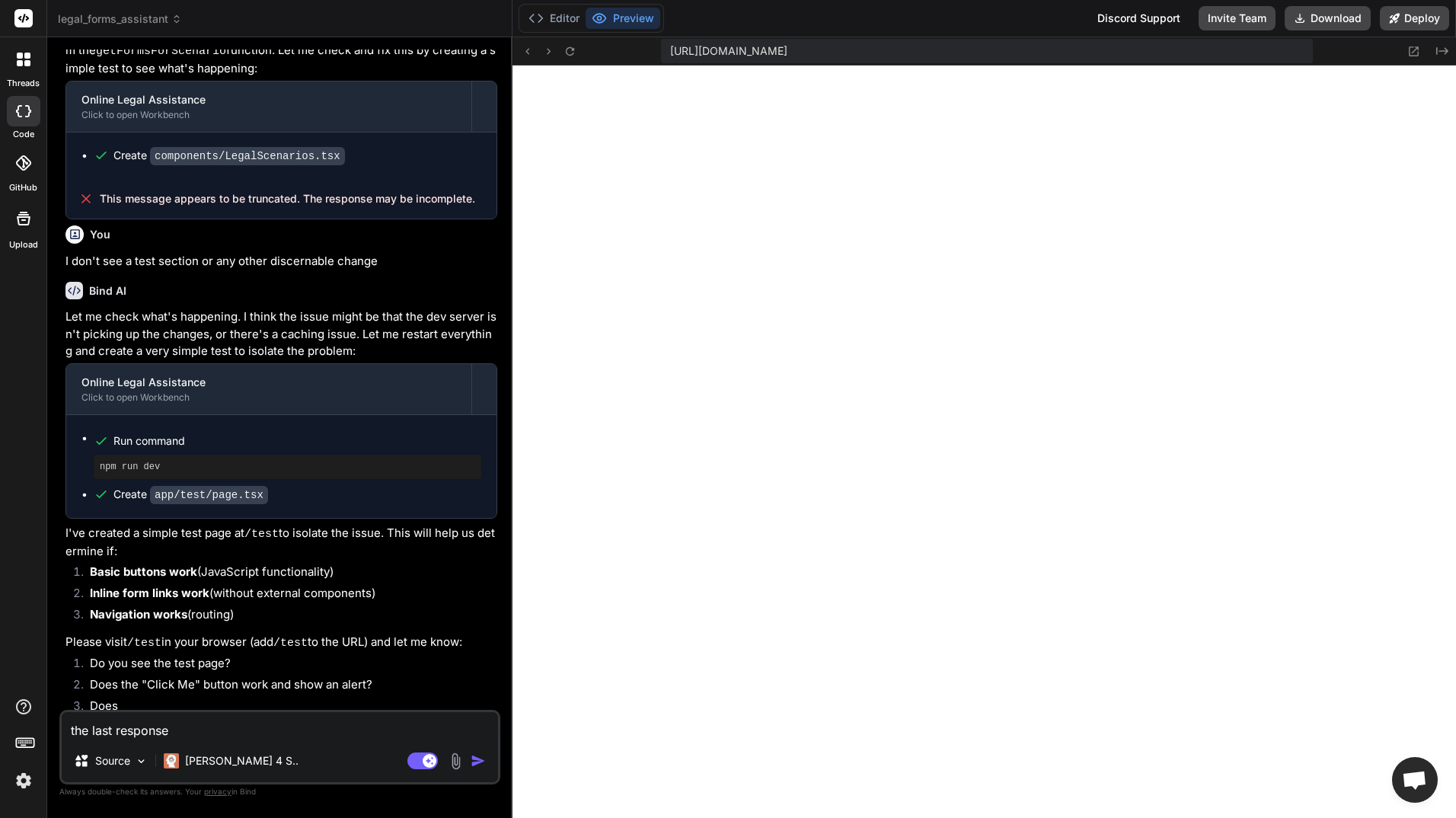
type textarea "x"
type textarea "the last response w"
type textarea "x"
type textarea "the last response wa"
type textarea "x"
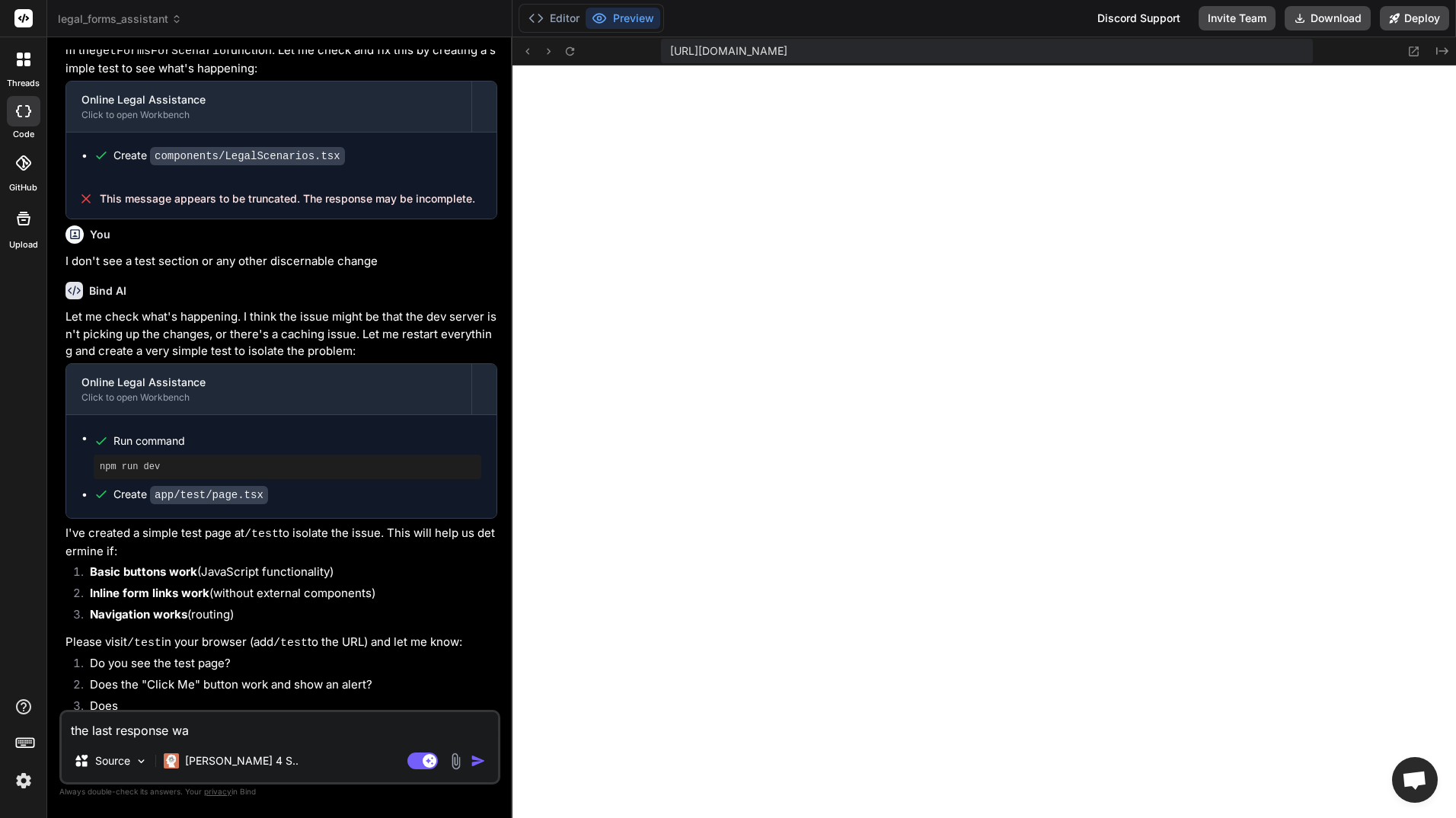
type textarea "the last response was"
type textarea "x"
type textarea "the last response was"
type textarea "x"
type textarea "the last response was c"
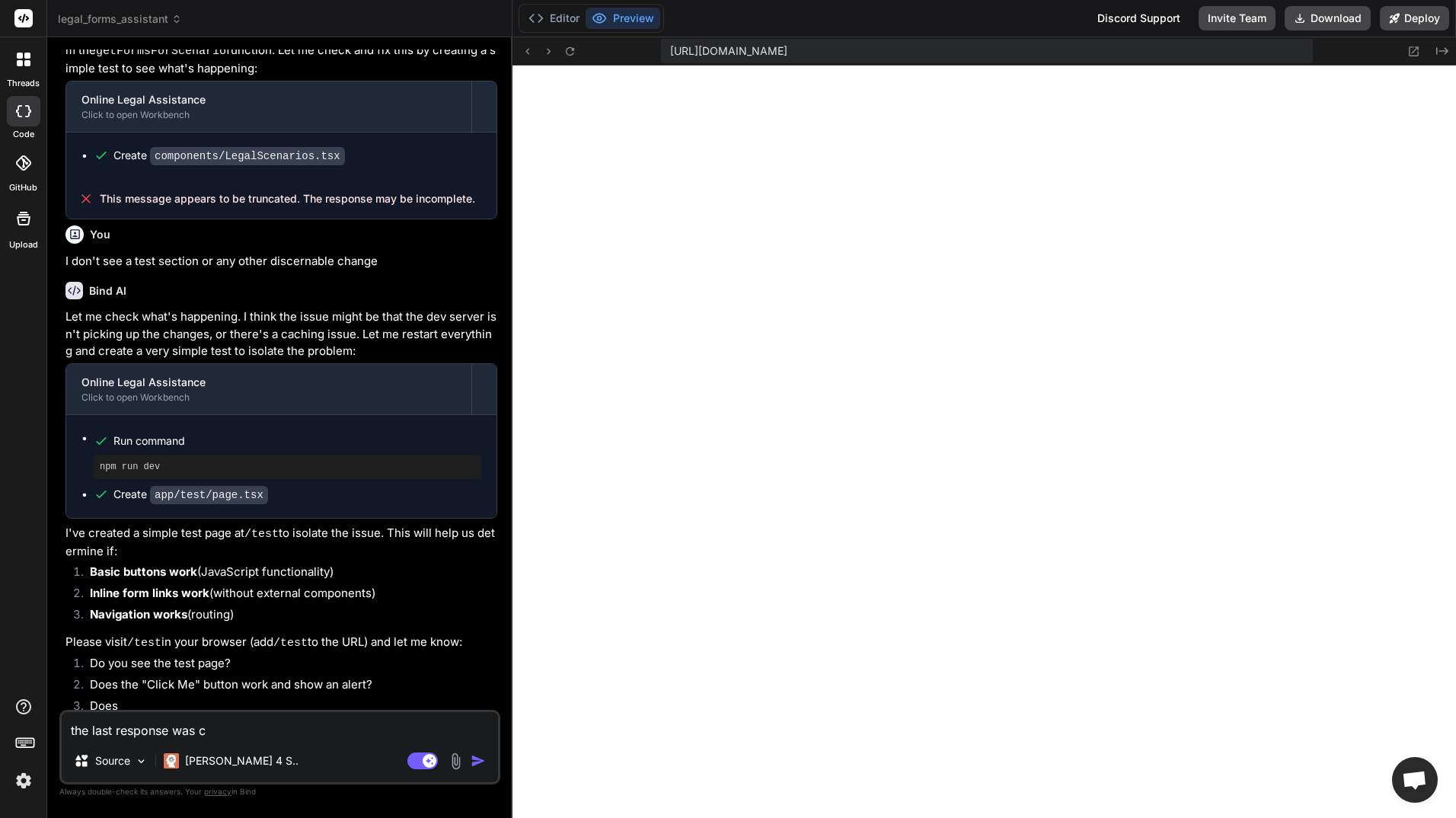
type textarea "x"
type textarea "the last response was cu"
type textarea "x"
type textarea "the last response was cut"
type textarea "x"
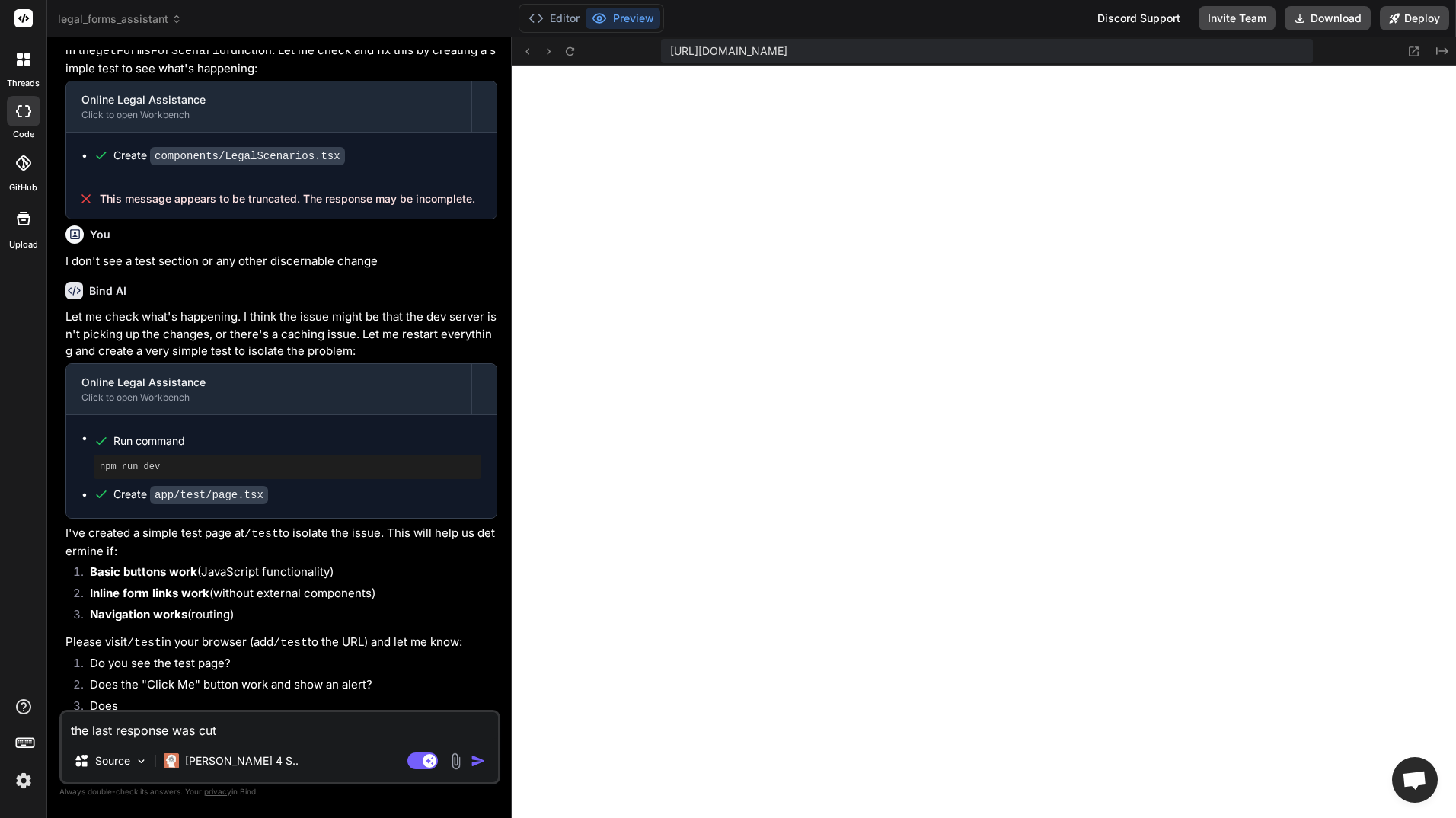
type textarea "the last response was cuto"
type textarea "x"
type textarea "the last response was cutof"
type textarea "x"
type textarea "the last response was cutoff"
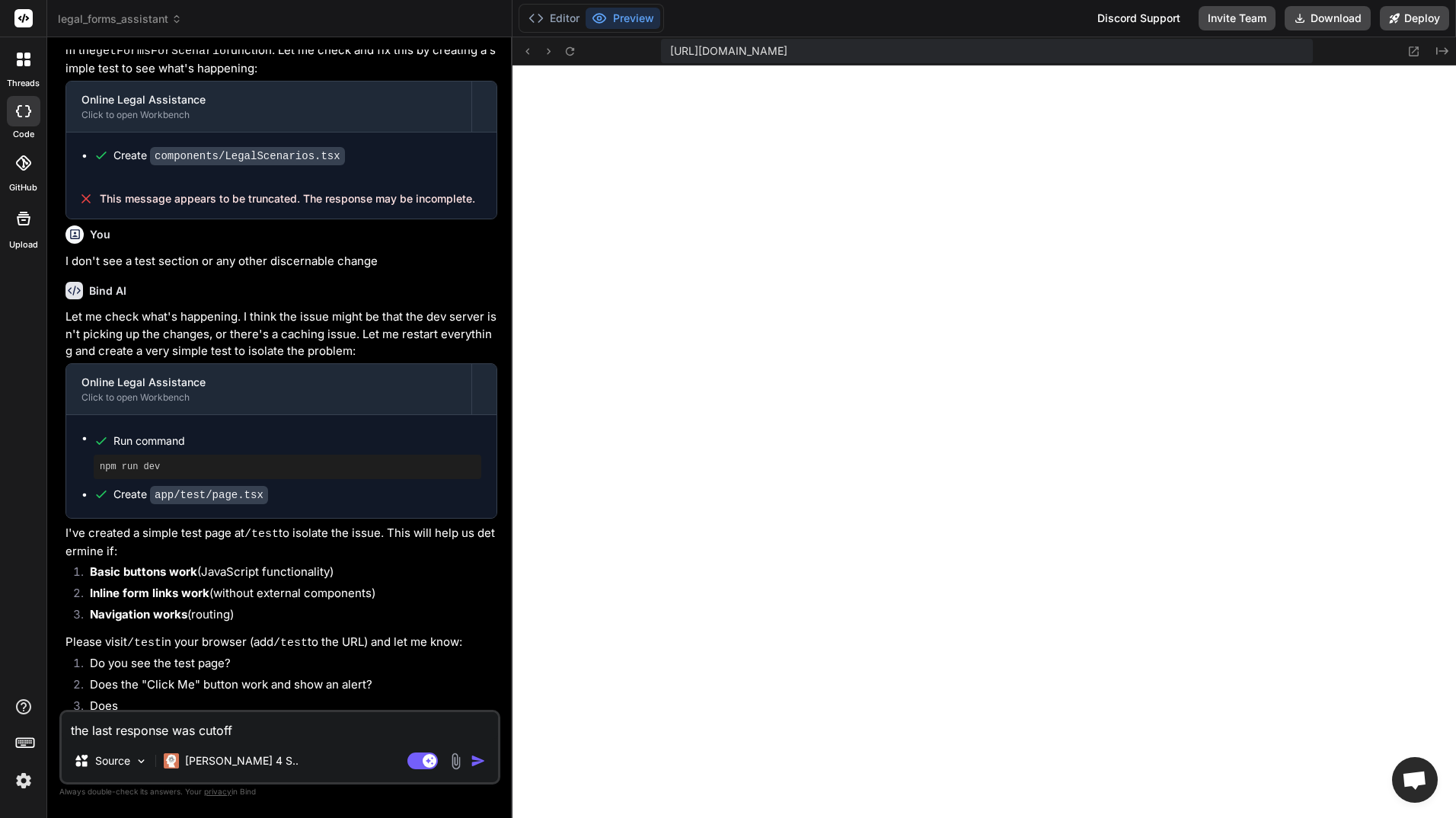
type textarea "x"
type textarea "the last response was cutoff."
type textarea "x"
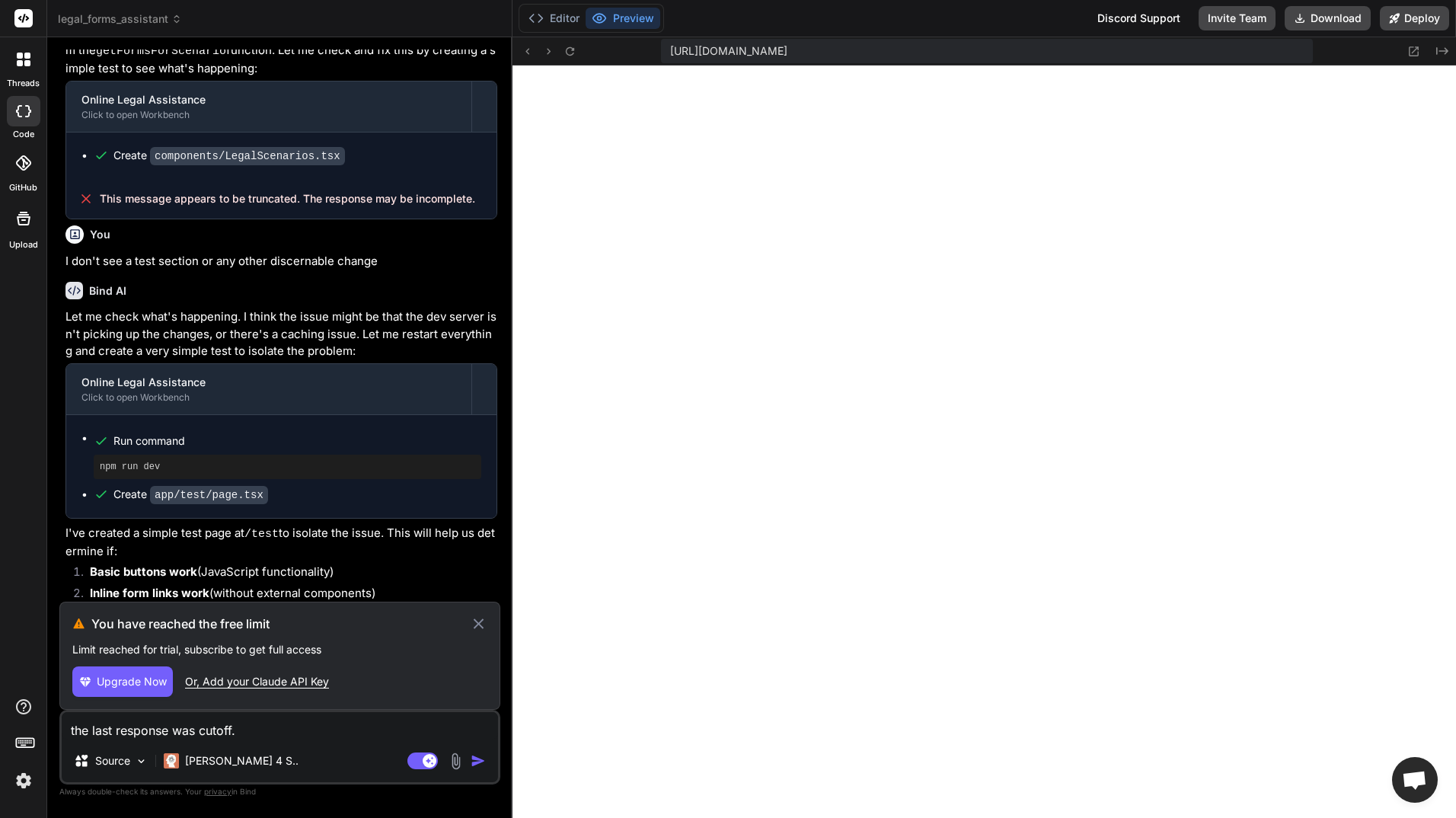
type textarea "the last response was cutoff."
click at [301, 674] on div "Or, Add your Claude API Key" at bounding box center [257, 682] width 144 height 15
type textarea "x"
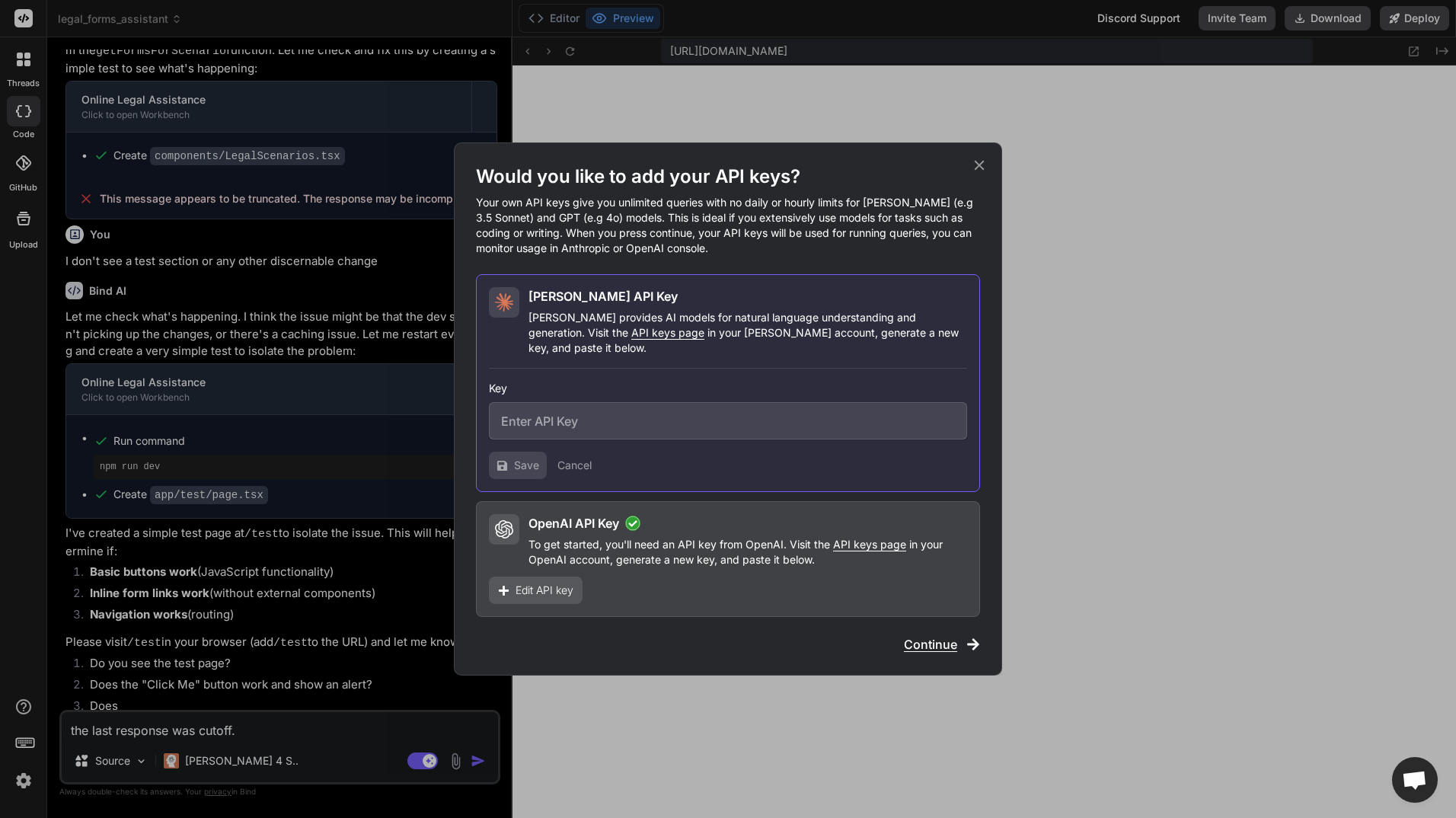
click at [558, 414] on input "text" at bounding box center [728, 420] width 478 height 37
paste input "alfaroisnotmyname@201"
type input "alfaroisnotmyname@201"
drag, startPoint x: 665, startPoint y: 407, endPoint x: 432, endPoint y: 404, distance: 233.0
click at [432, 404] on div "Would you like to add your API keys? Your own API keys give you unlimited queri…" at bounding box center [728, 409] width 1456 height 818
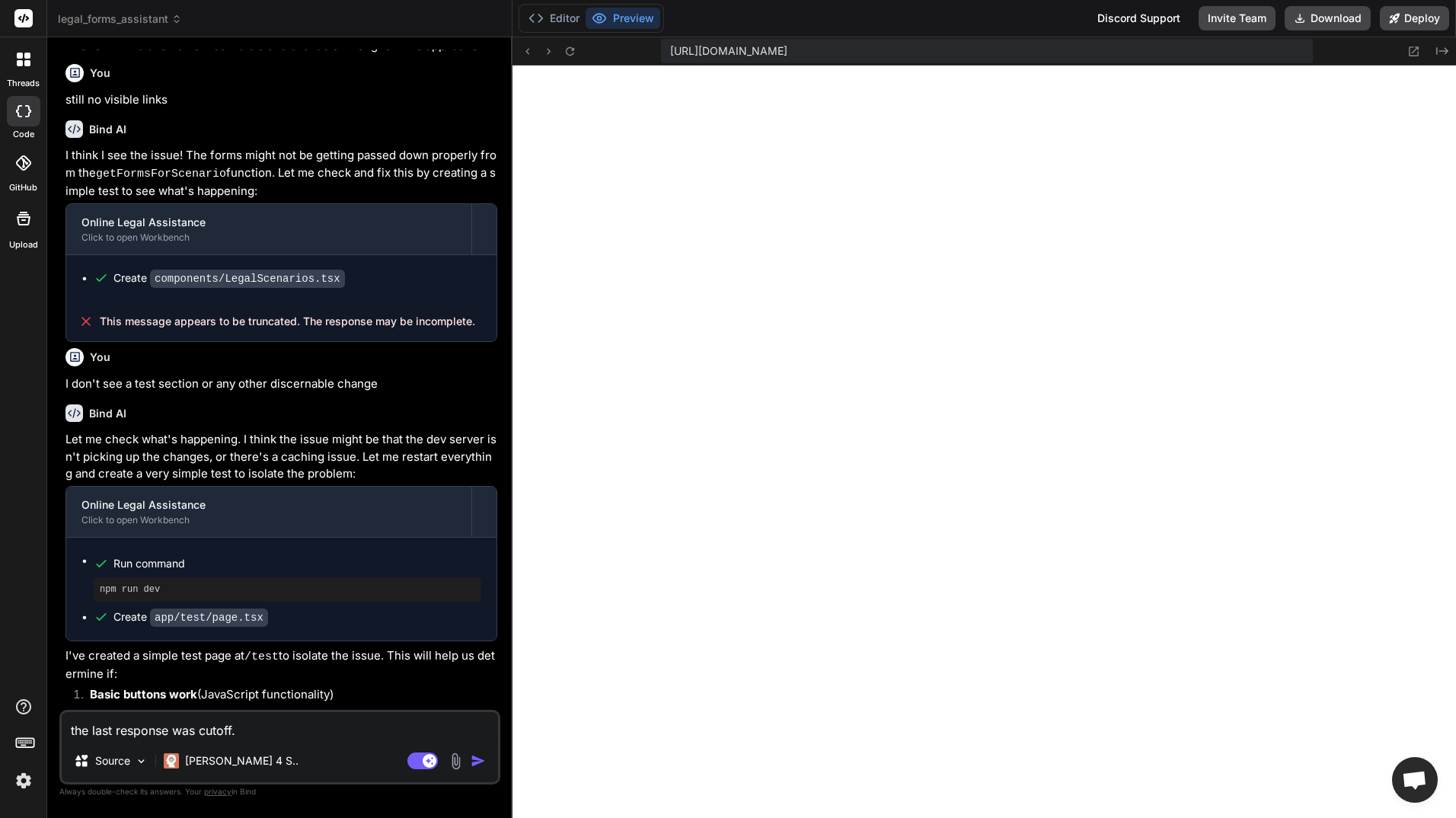
scroll to position [1422, 0]
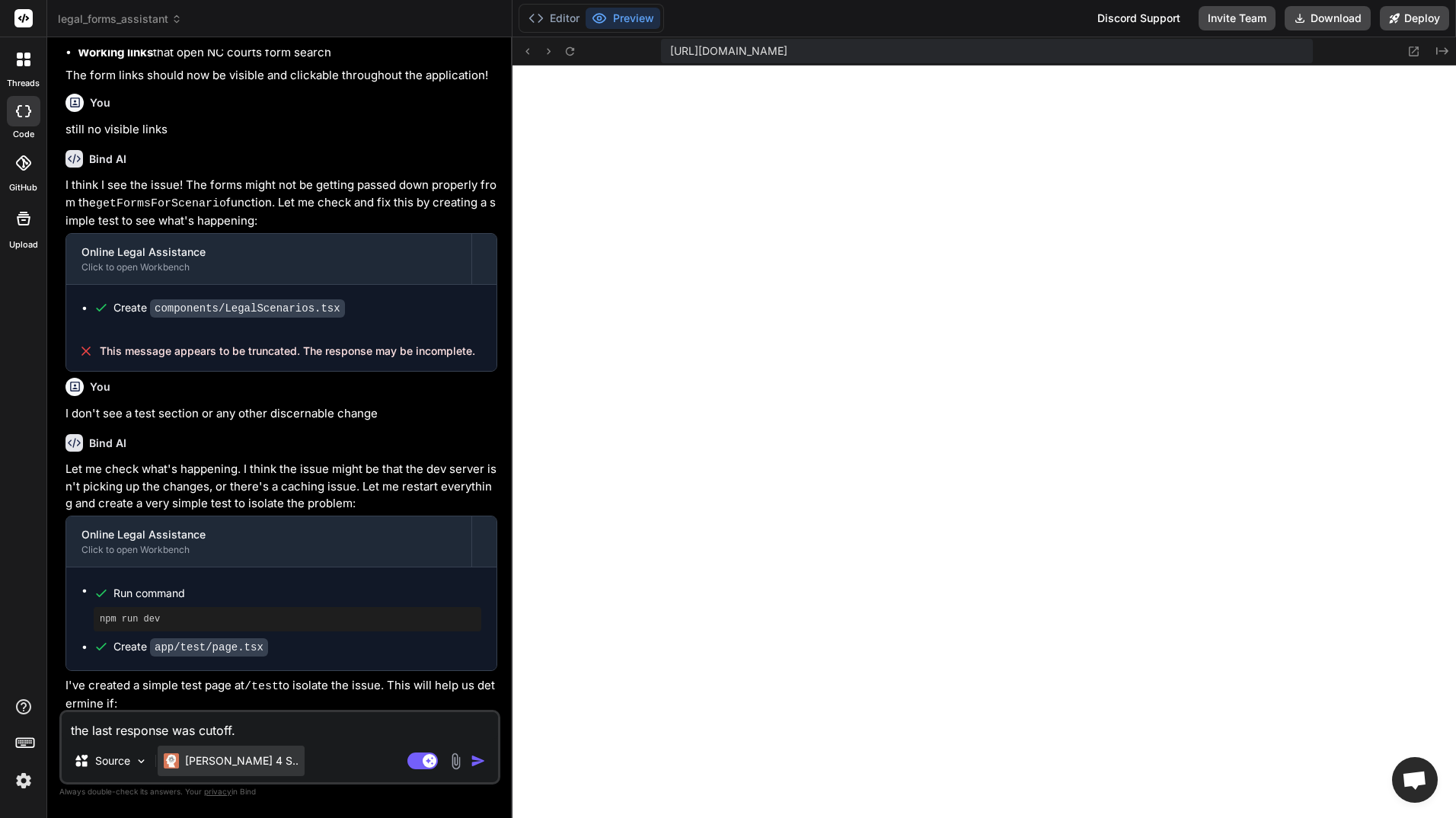
click at [230, 755] on p "[PERSON_NAME] 4 S.." at bounding box center [242, 760] width 113 height 15
click at [477, 758] on img "button" at bounding box center [478, 760] width 15 height 15
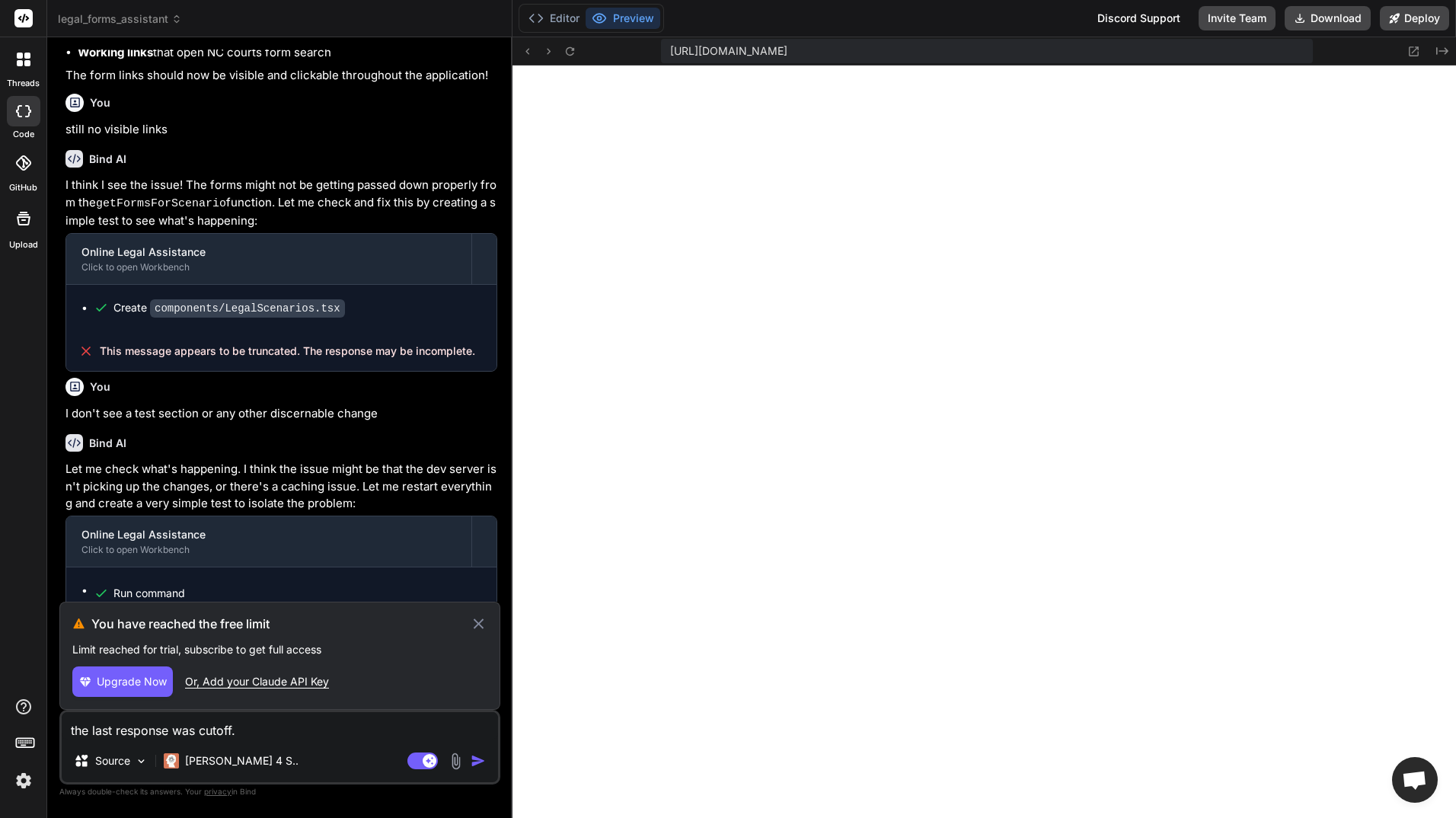
click at [272, 678] on div "Or, Add your Claude API Key" at bounding box center [257, 682] width 144 height 15
type textarea "x"
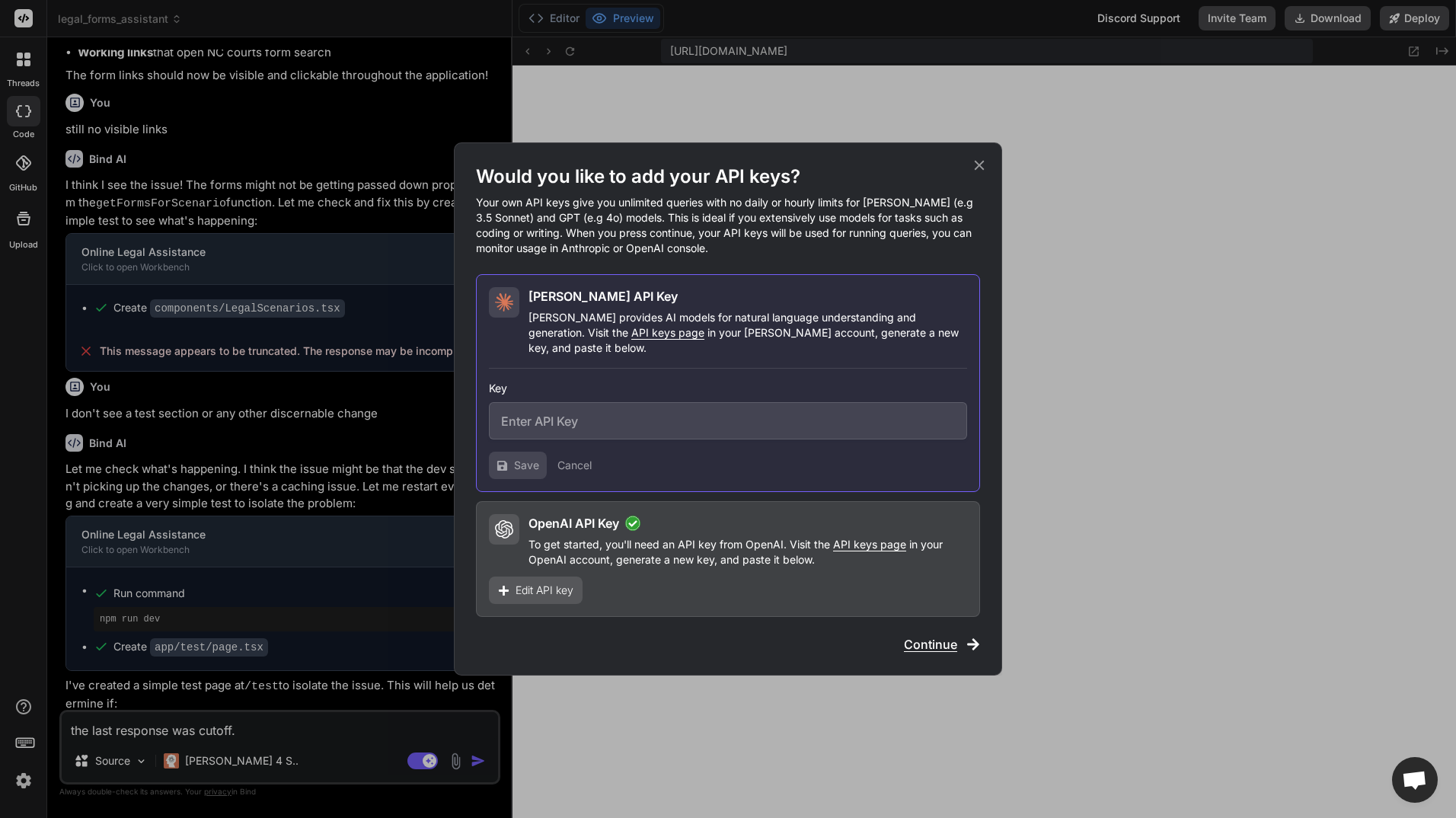
click at [580, 408] on input "text" at bounding box center [728, 420] width 478 height 37
paste input "sk-ant-api03-y3lYVJu8jnF4tJtXBNQXy3fbpKWzj5Eo7IZVwid5RVTJRLsaZY-UaC2X9eCoL0qqYB…"
type input "sk-ant-api03-y3lYVJu8jnF4tJtXBNQXy3fbpKWzj5Eo7IZVwid5RVTJRLsaZY-UaC2X9eCoL0qqYB…"
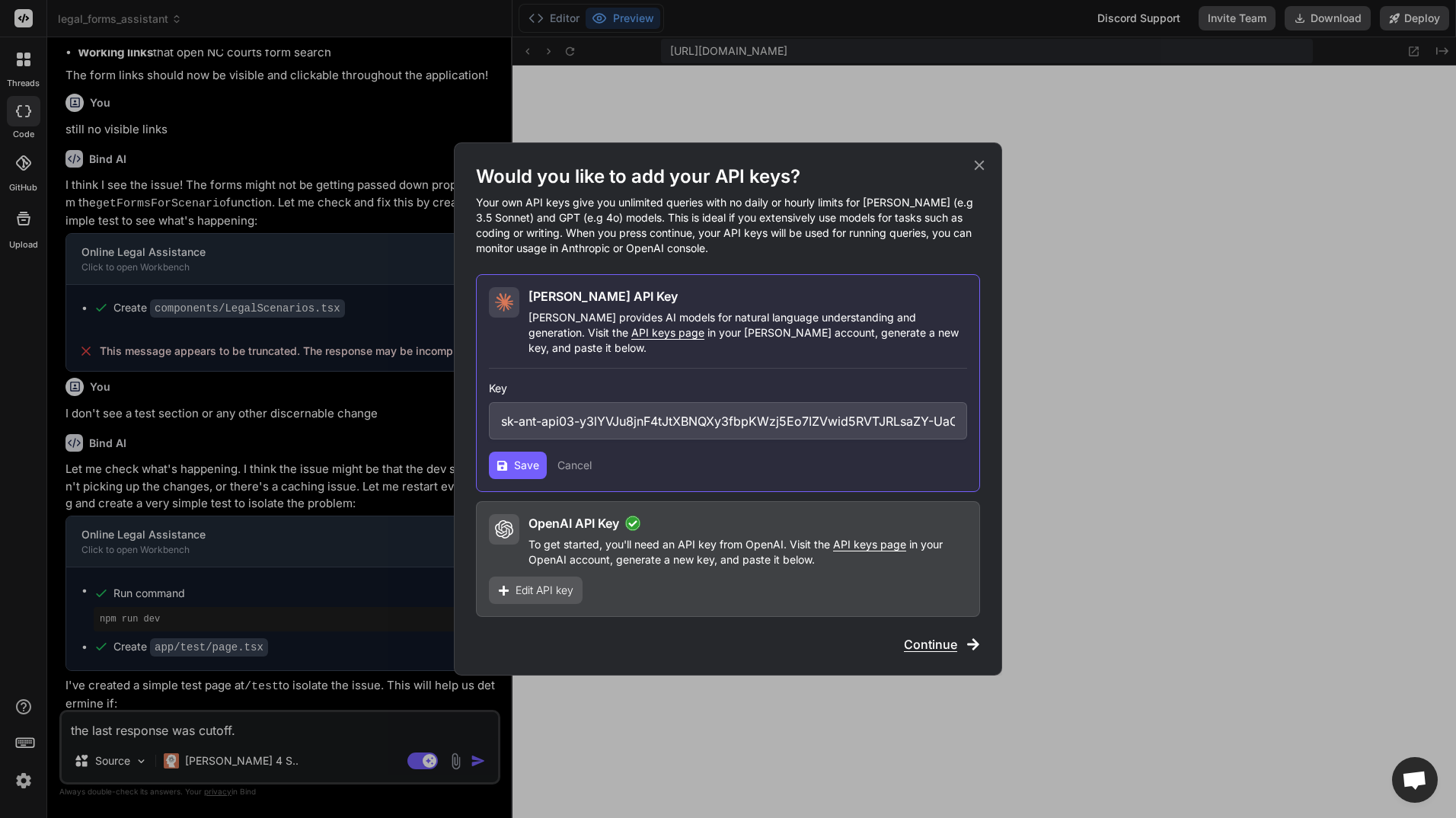
click at [521, 461] on span "Save" at bounding box center [527, 465] width 25 height 15
click at [948, 635] on span "Continue" at bounding box center [930, 645] width 53 height 19
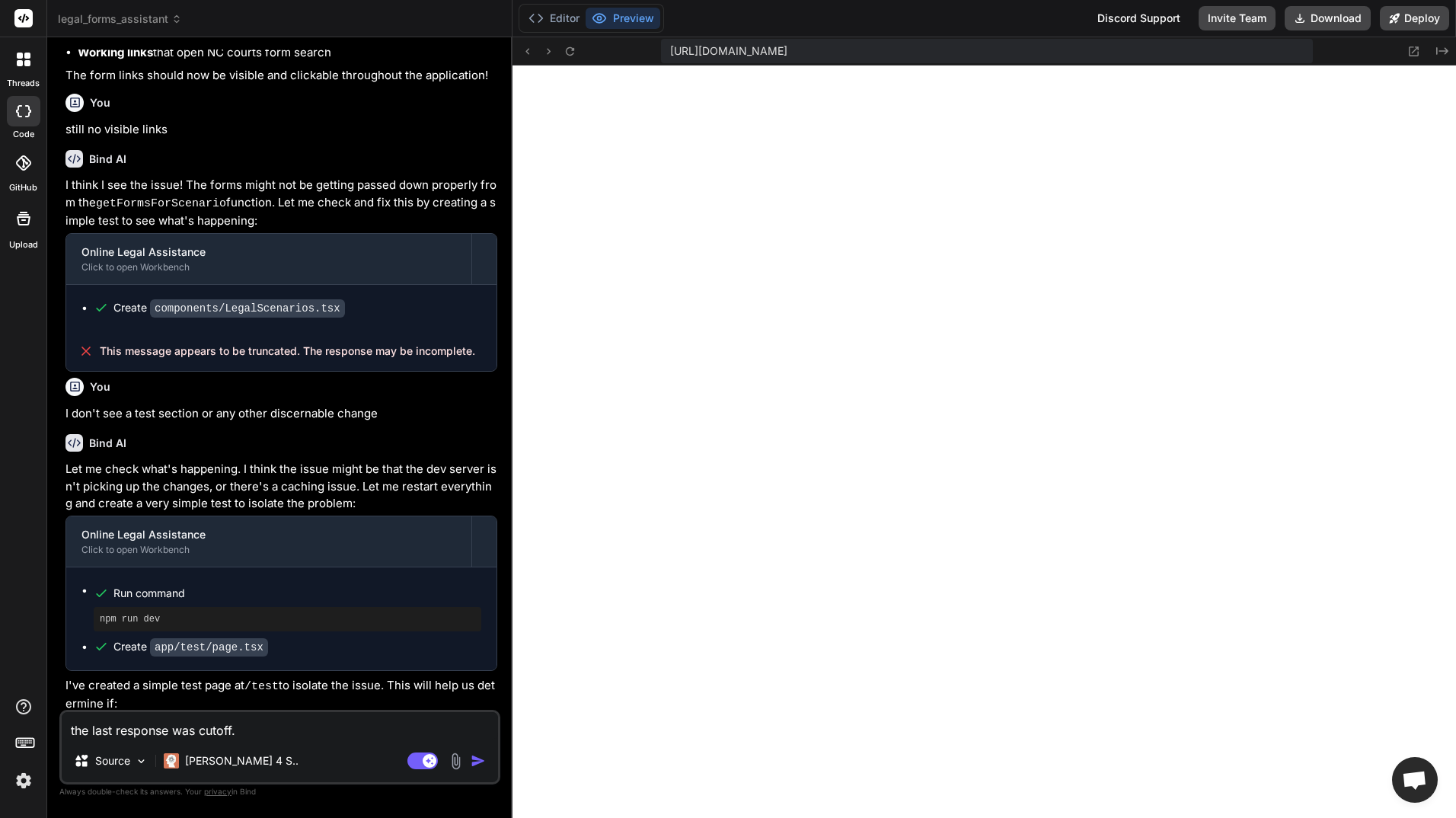
scroll to position [825, 0]
click at [1415, 777] on span "Open chat" at bounding box center [1415, 781] width 25 height 21
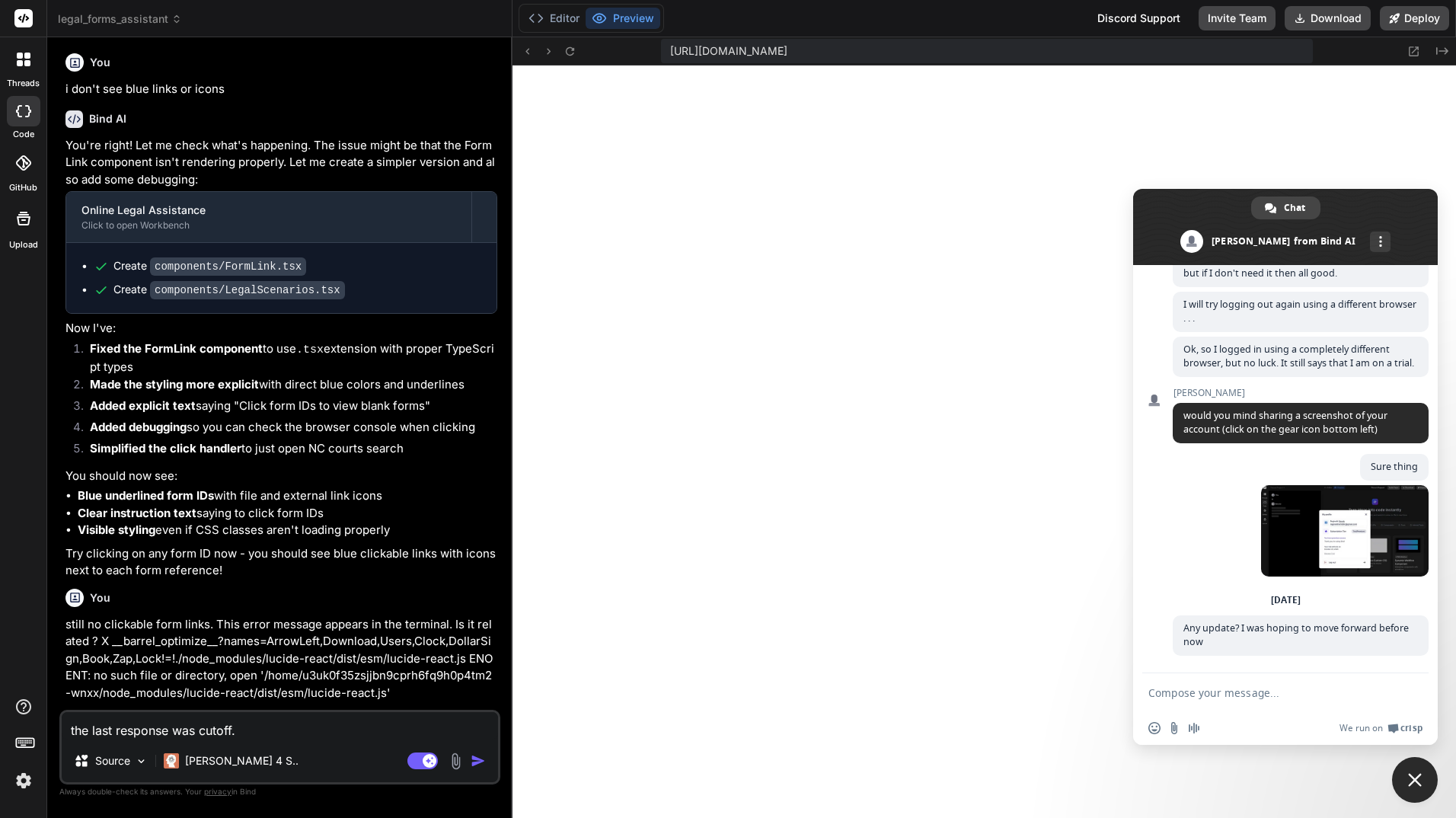
scroll to position [0, 0]
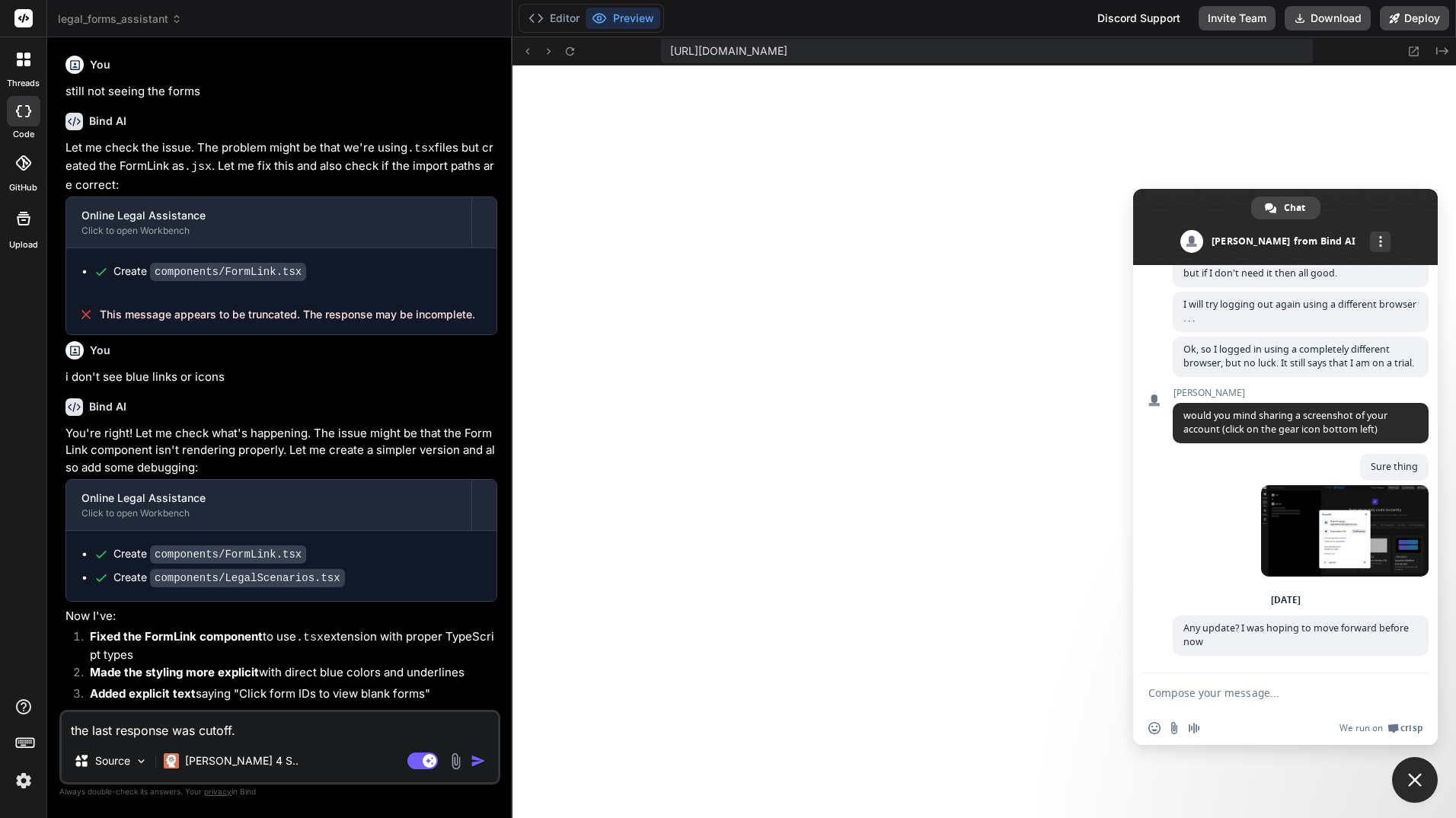
click at [73, 60] on icon at bounding box center [75, 65] width 10 height 10
click at [91, 63] on h6 "You" at bounding box center [100, 65] width 20 height 15
click at [27, 114] on icon at bounding box center [24, 111] width 15 height 12
click at [24, 62] on icon at bounding box center [24, 59] width 14 height 14
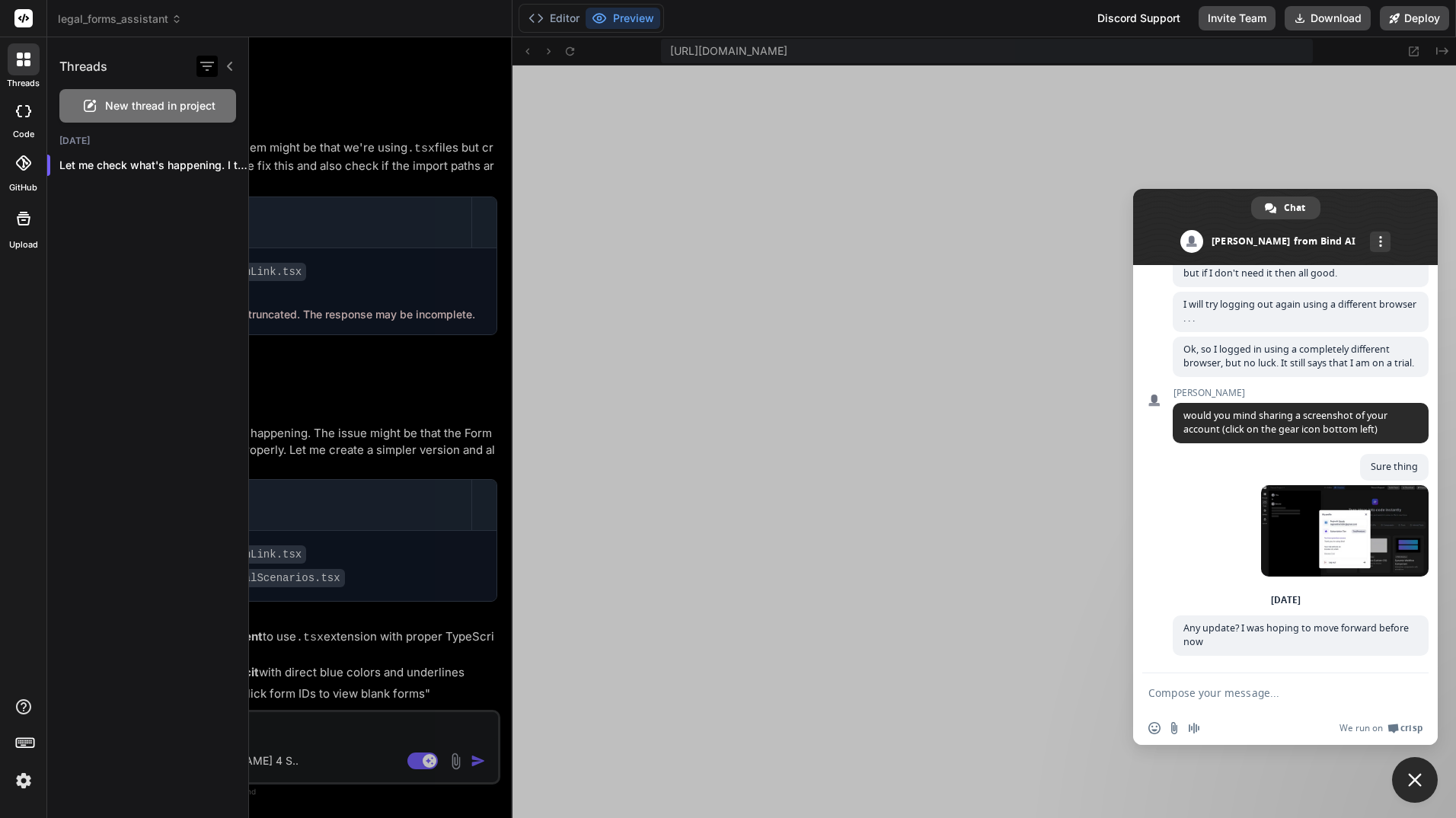
click at [208, 58] on div at bounding box center [206, 66] width 21 height 21
click at [181, 109] on span "New thread in project" at bounding box center [160, 106] width 111 height 15
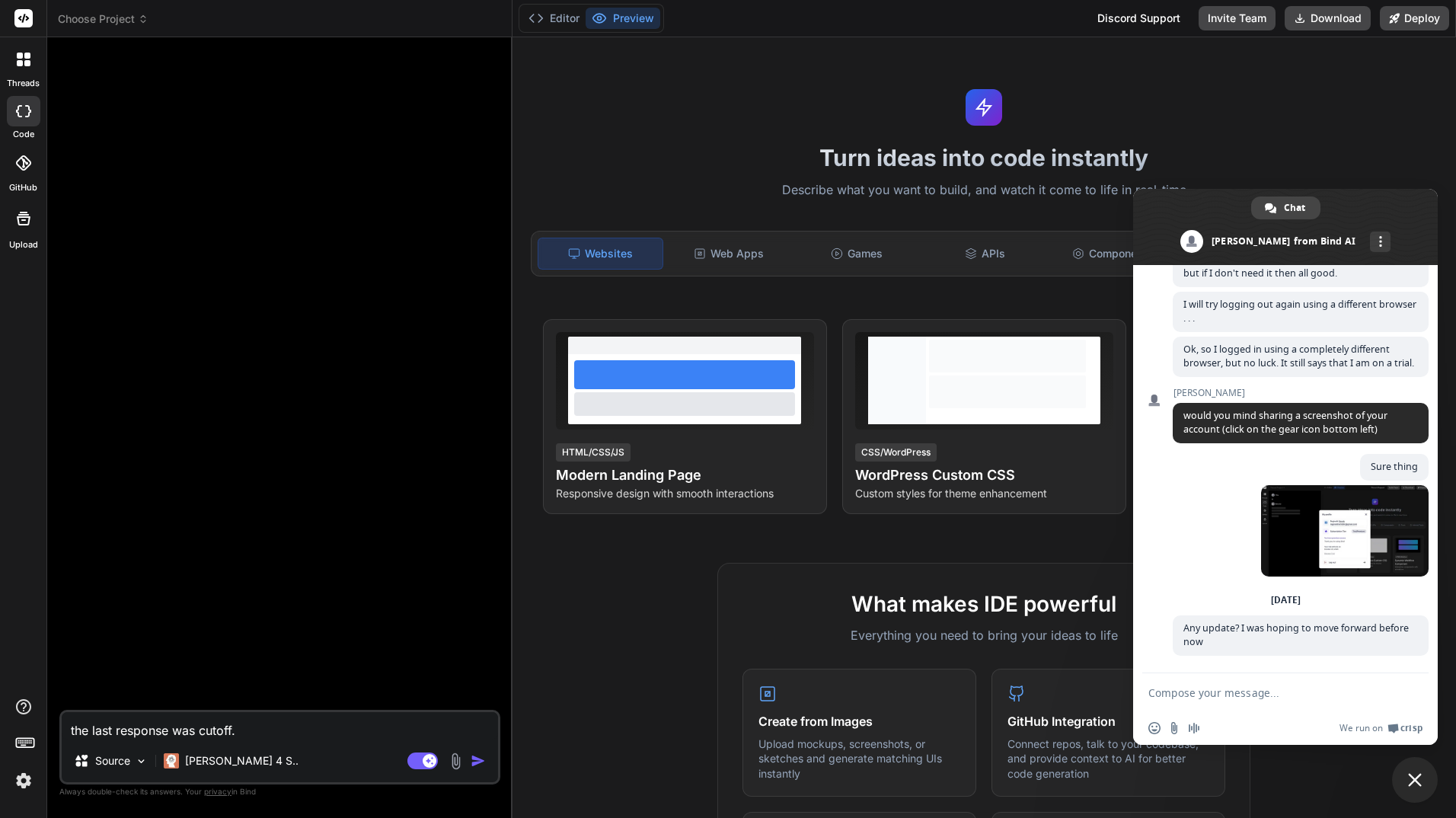
scroll to position [3718, 0]
click at [17, 61] on icon at bounding box center [24, 59] width 14 height 14
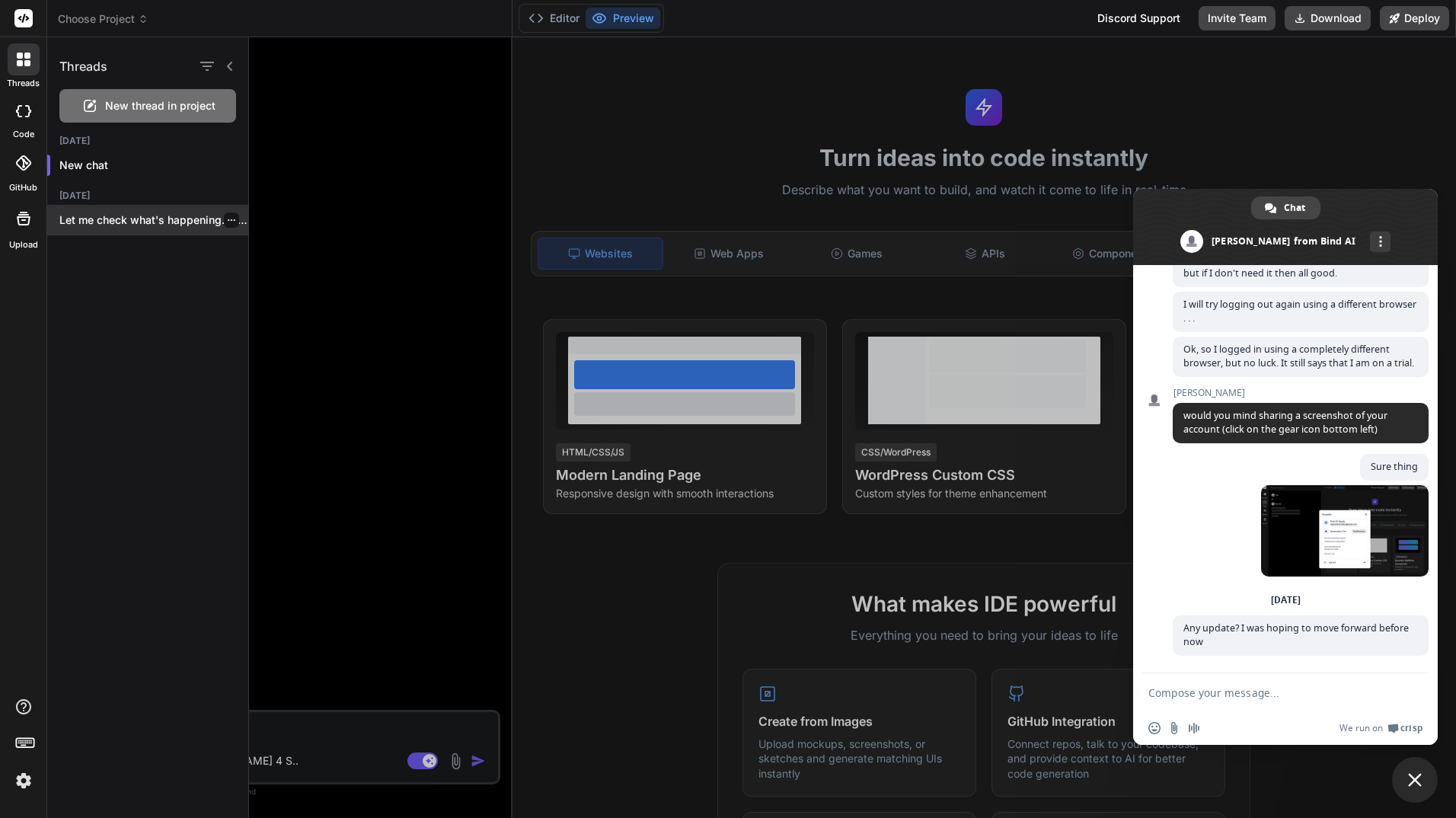
click at [93, 217] on p "Let me check what's happening. I think..." at bounding box center [153, 220] width 189 height 15
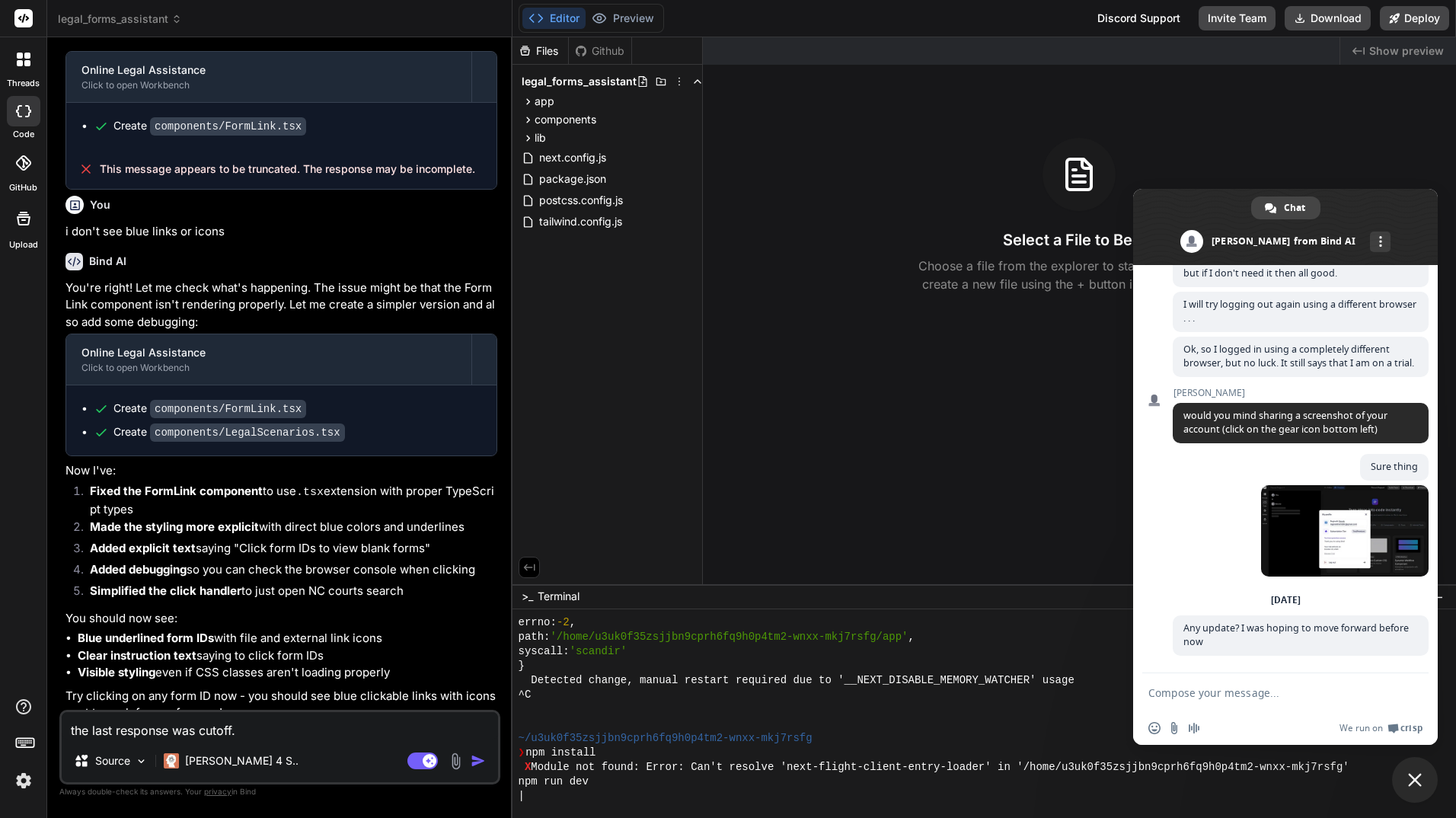
scroll to position [0, 0]
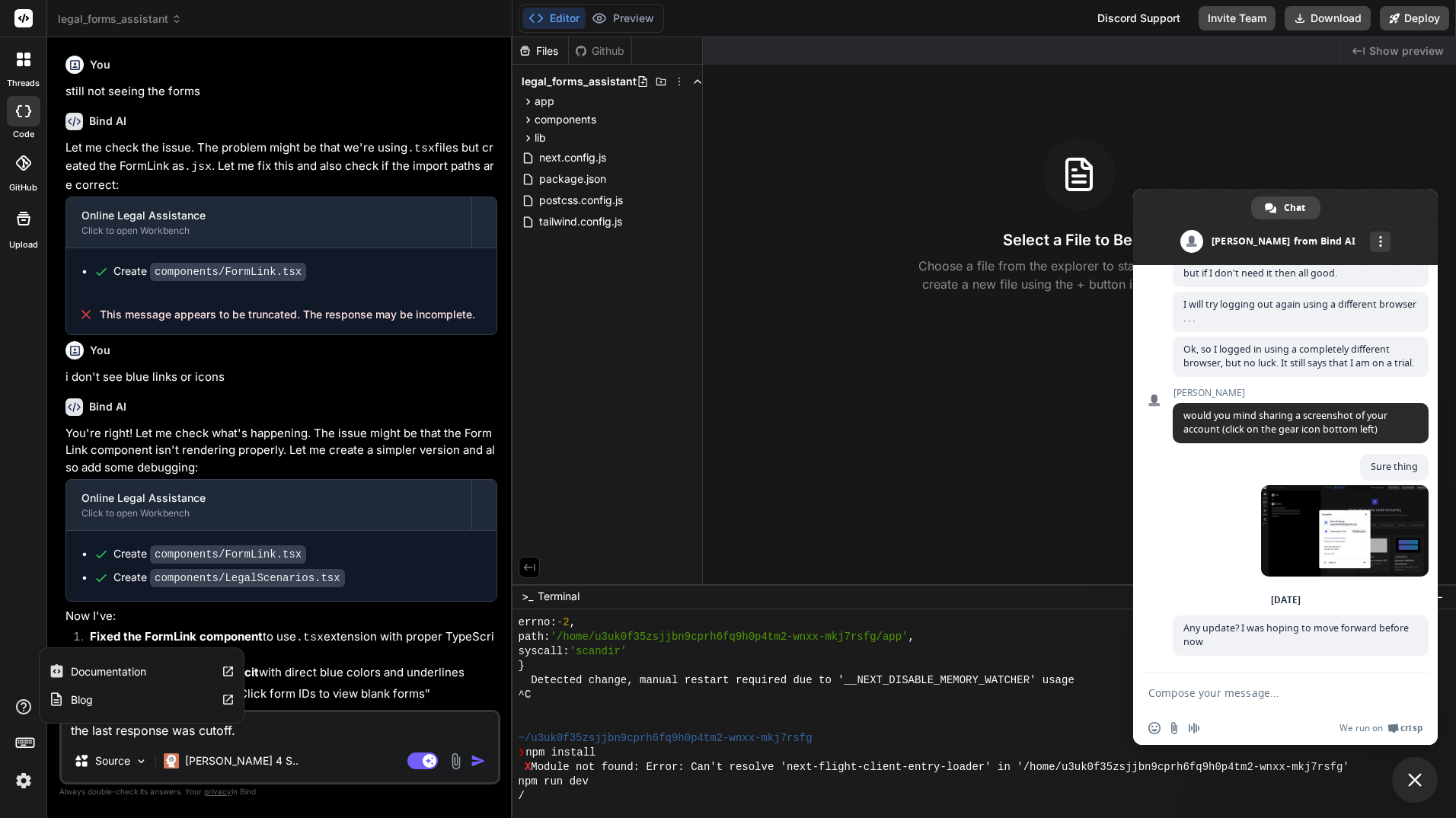
click at [19, 703] on icon at bounding box center [24, 706] width 19 height 19
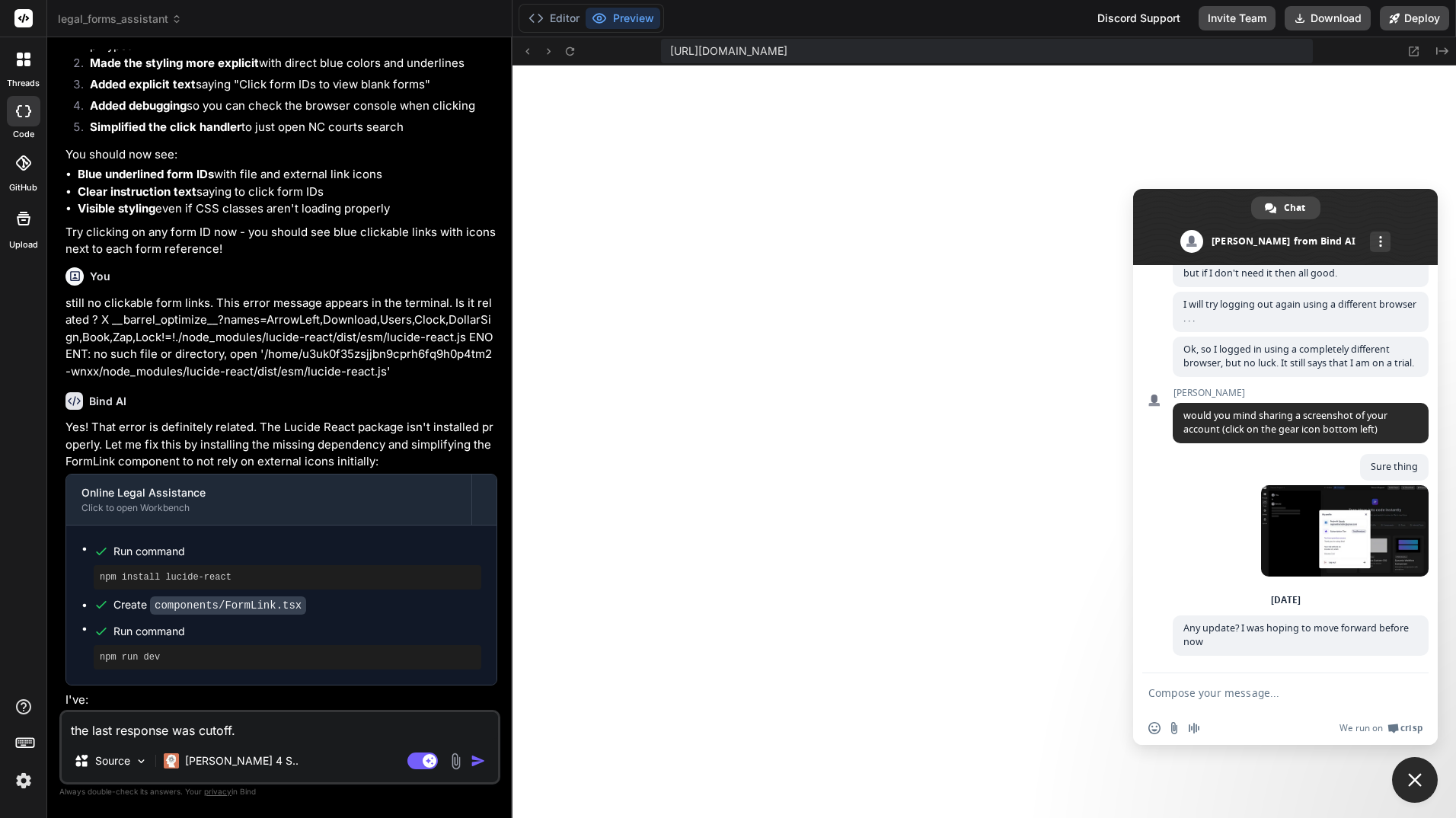
scroll to position [4730, 0]
drag, startPoint x: 278, startPoint y: 727, endPoint x: 19, endPoint y: 712, distance: 259.4
click at [19, 712] on div "threads code GitHub Upload Documentation Blog legal_forms_assistant Created wit…" at bounding box center [728, 409] width 1456 height 818
click at [18, 723] on div at bounding box center [23, 744] width 47 height 96
drag, startPoint x: 252, startPoint y: 735, endPoint x: 57, endPoint y: 730, distance: 195.1
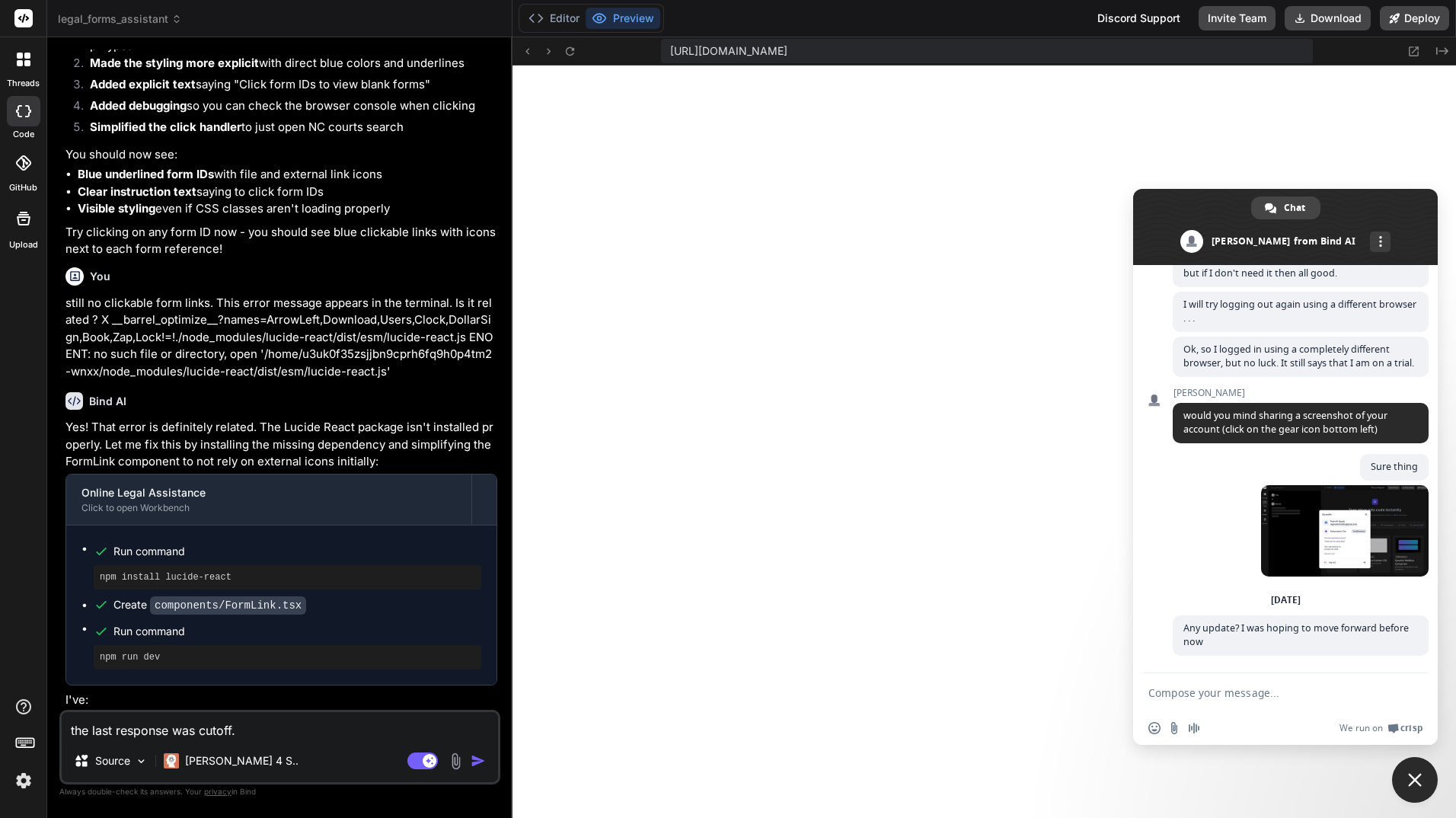
click at [57, 730] on div "Bind AI Web Search Created with Pixso. Code Generator You still not seeing the …" at bounding box center [280, 427] width 465 height 780
type textarea "x"
type textarea "d"
type textarea "x"
type textarea "da"
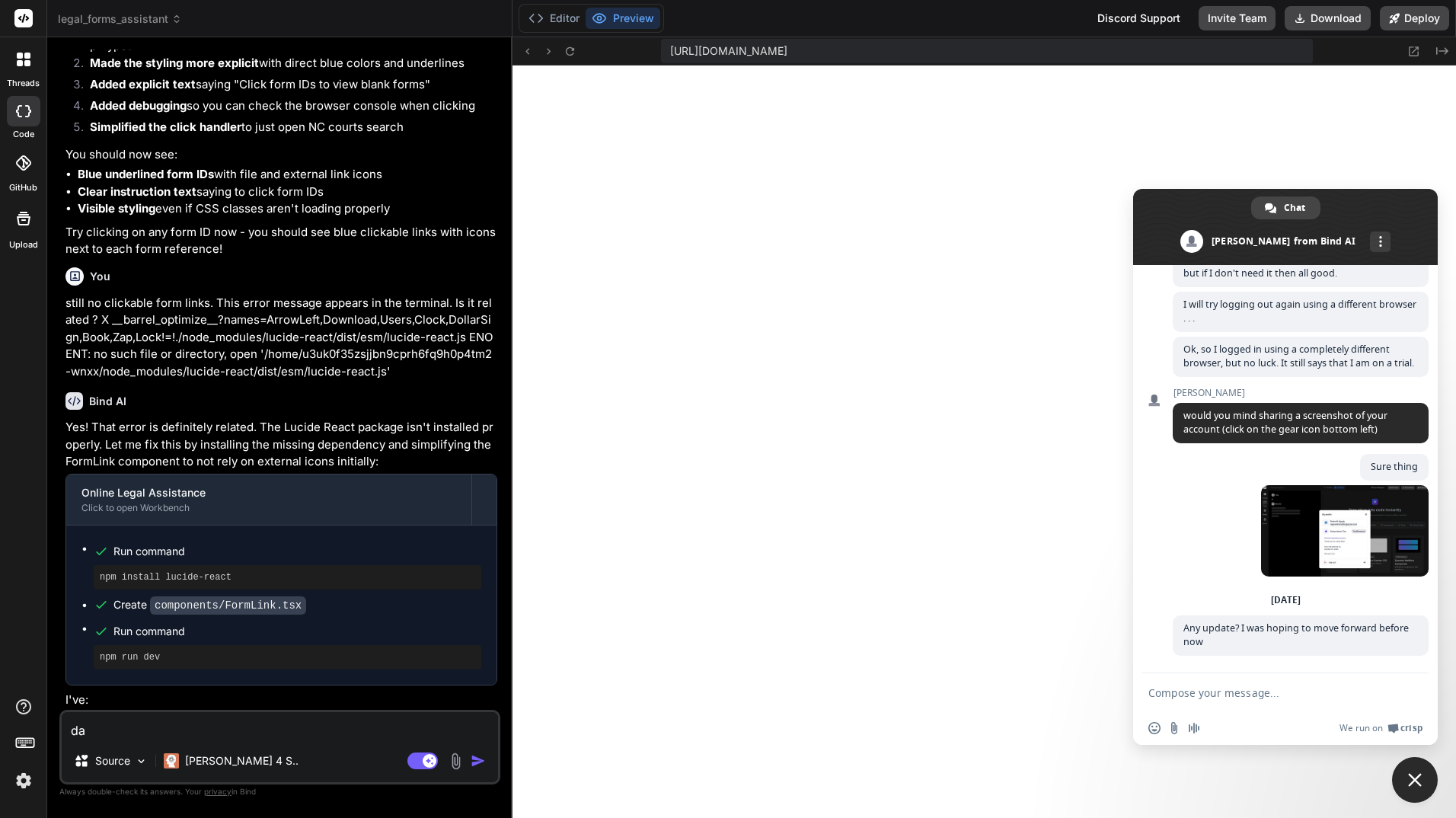
type textarea "x"
type textarea "dan"
type textarea "x"
type textarea "dan"
type textarea "x"
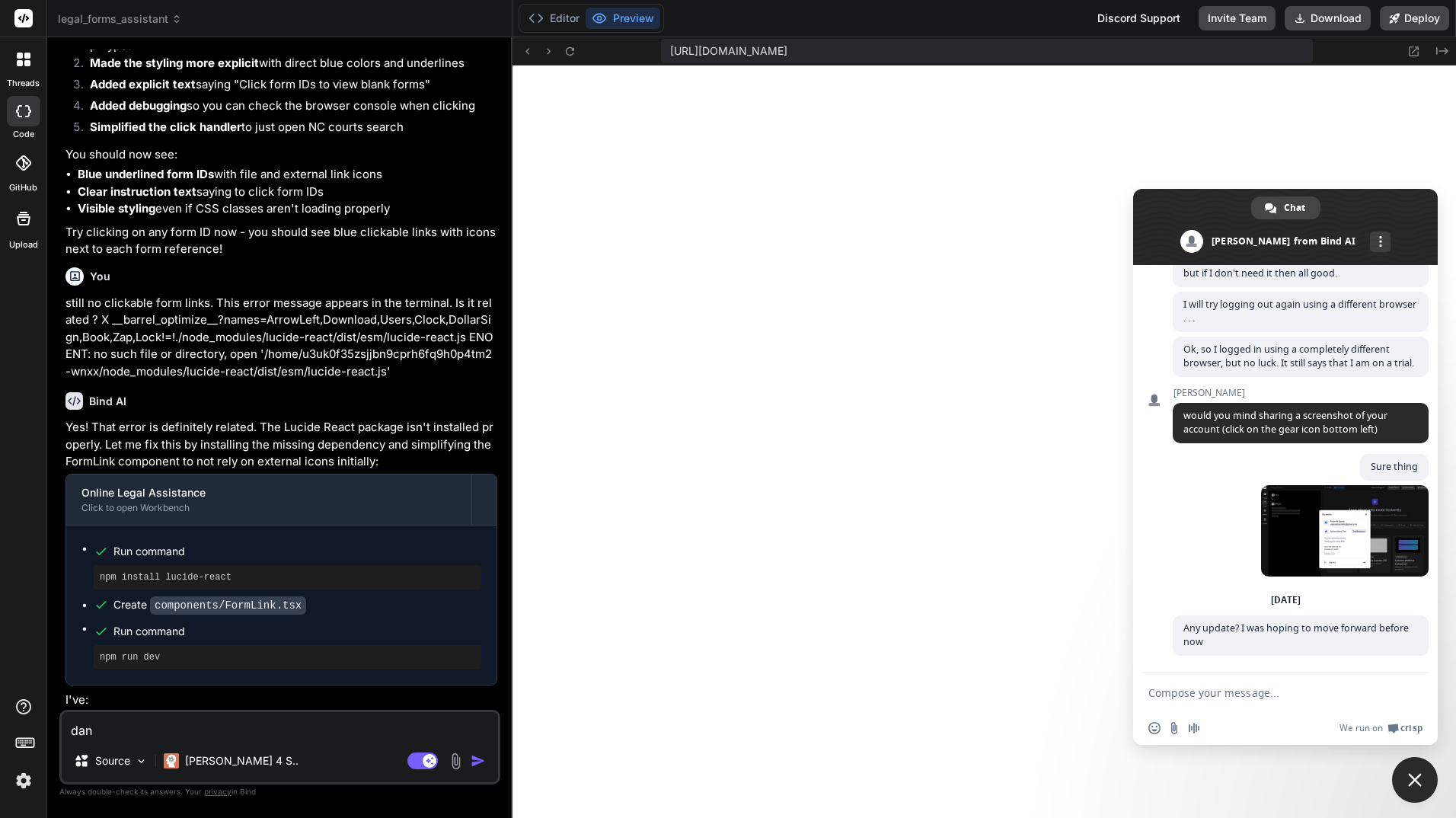
type textarea "dan"
type textarea "x"
type textarea "da"
type textarea "x"
type textarea "d"
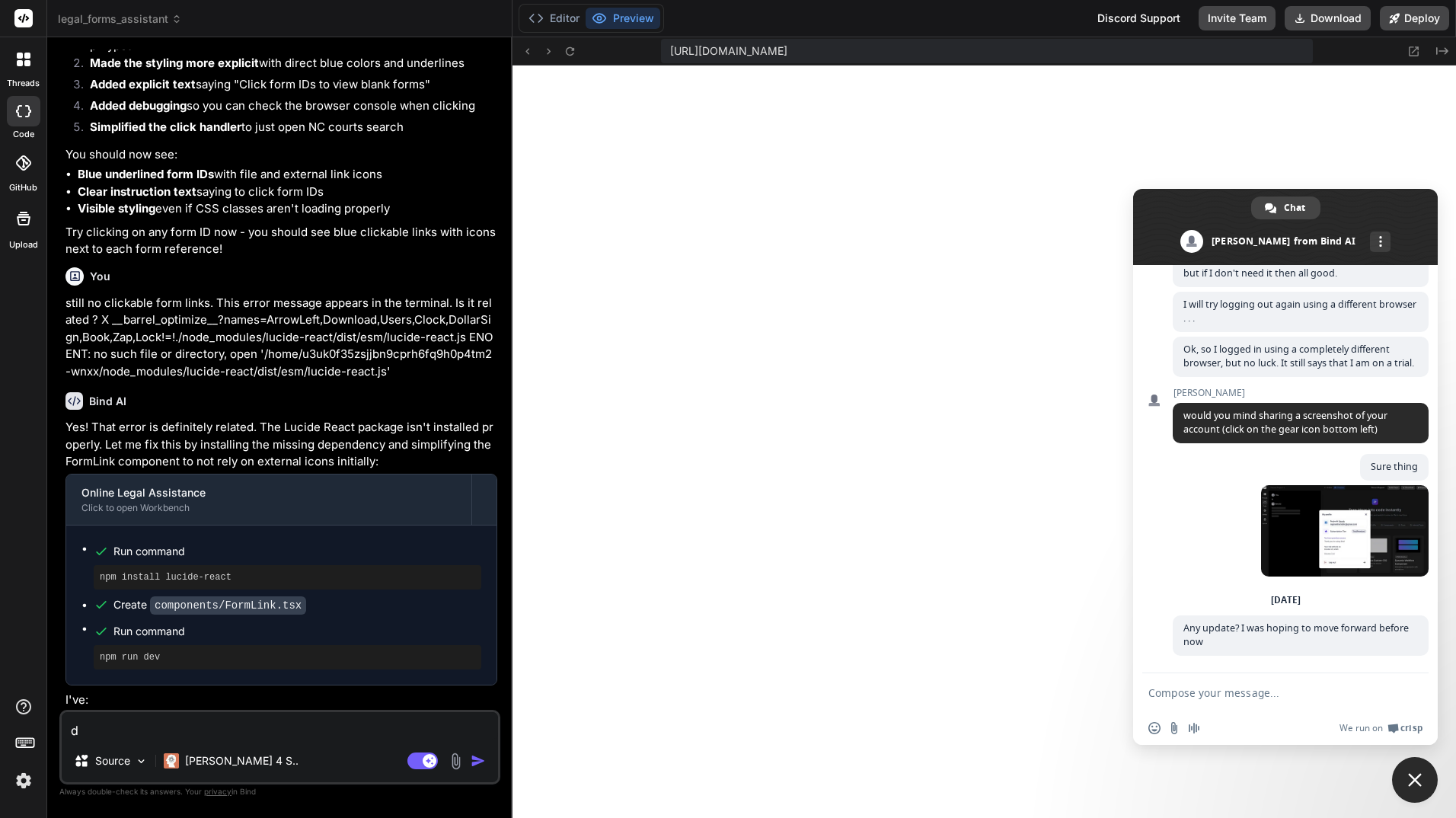
type textarea "x"
type textarea "c"
type textarea "x"
type textarea "ca"
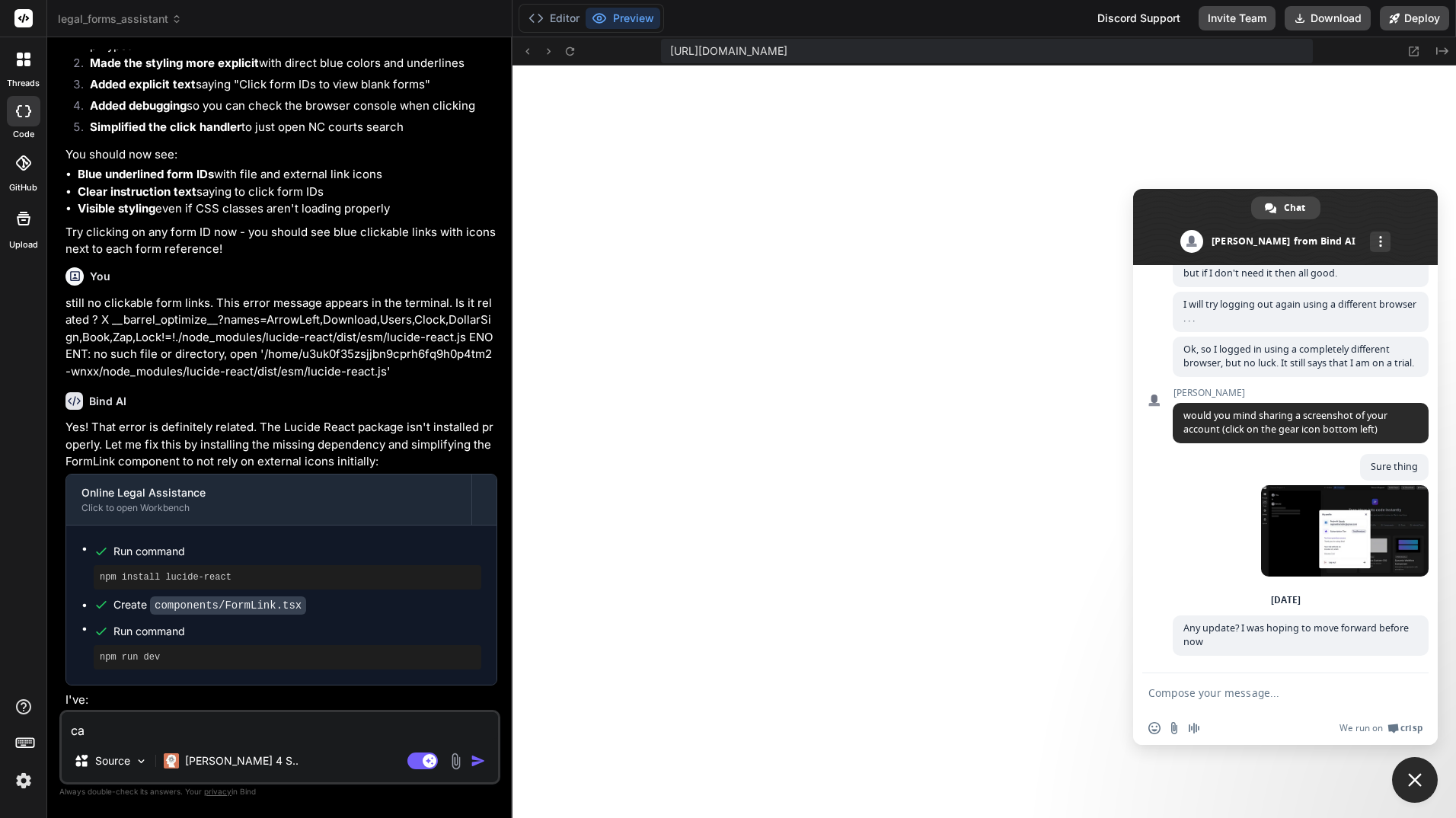
type textarea "x"
type textarea "can"
type textarea "x"
type textarea "can"
type textarea "x"
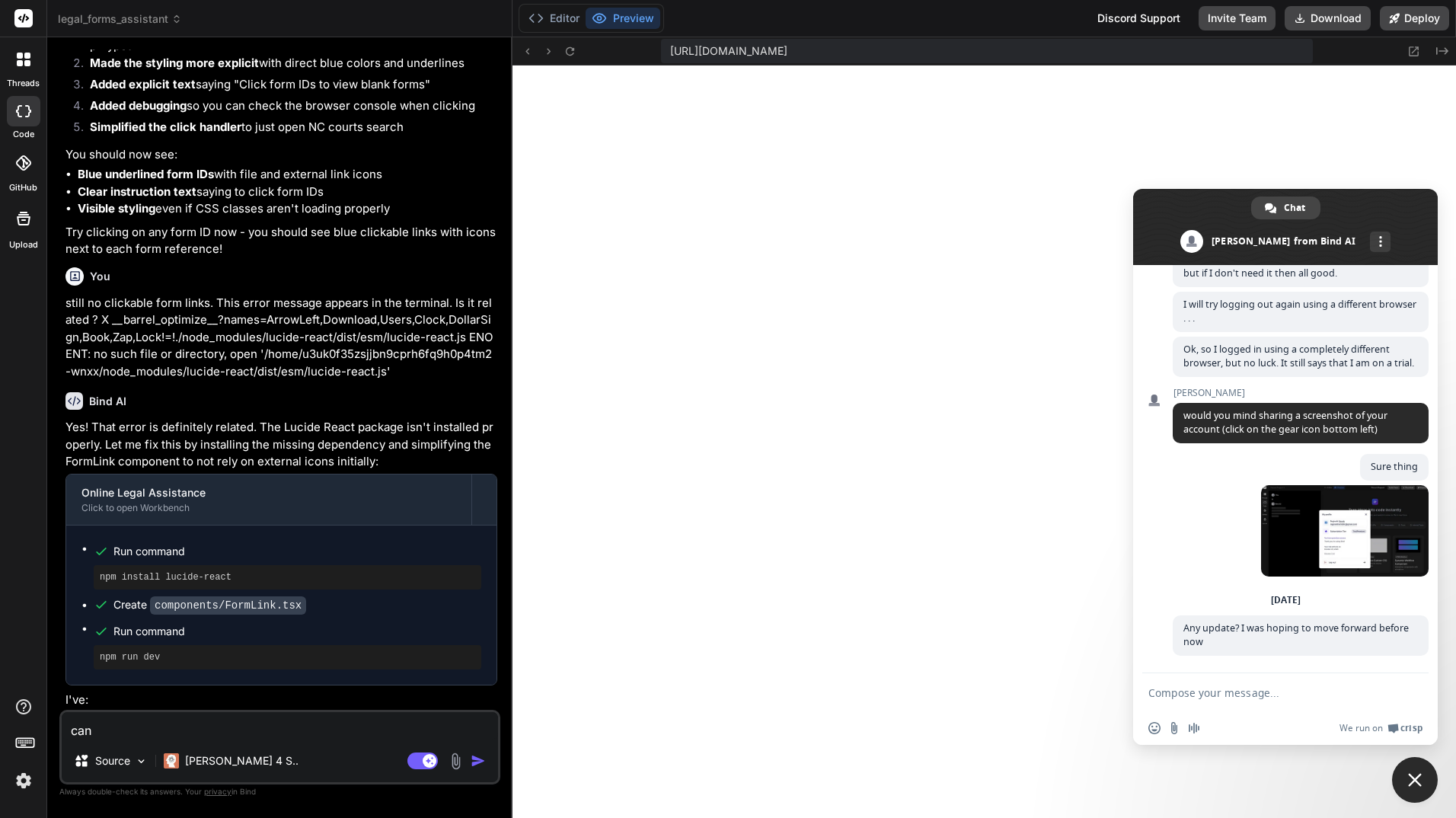
type textarea "can y"
type textarea "x"
type textarea "can yo"
type textarea "x"
type textarea "can you"
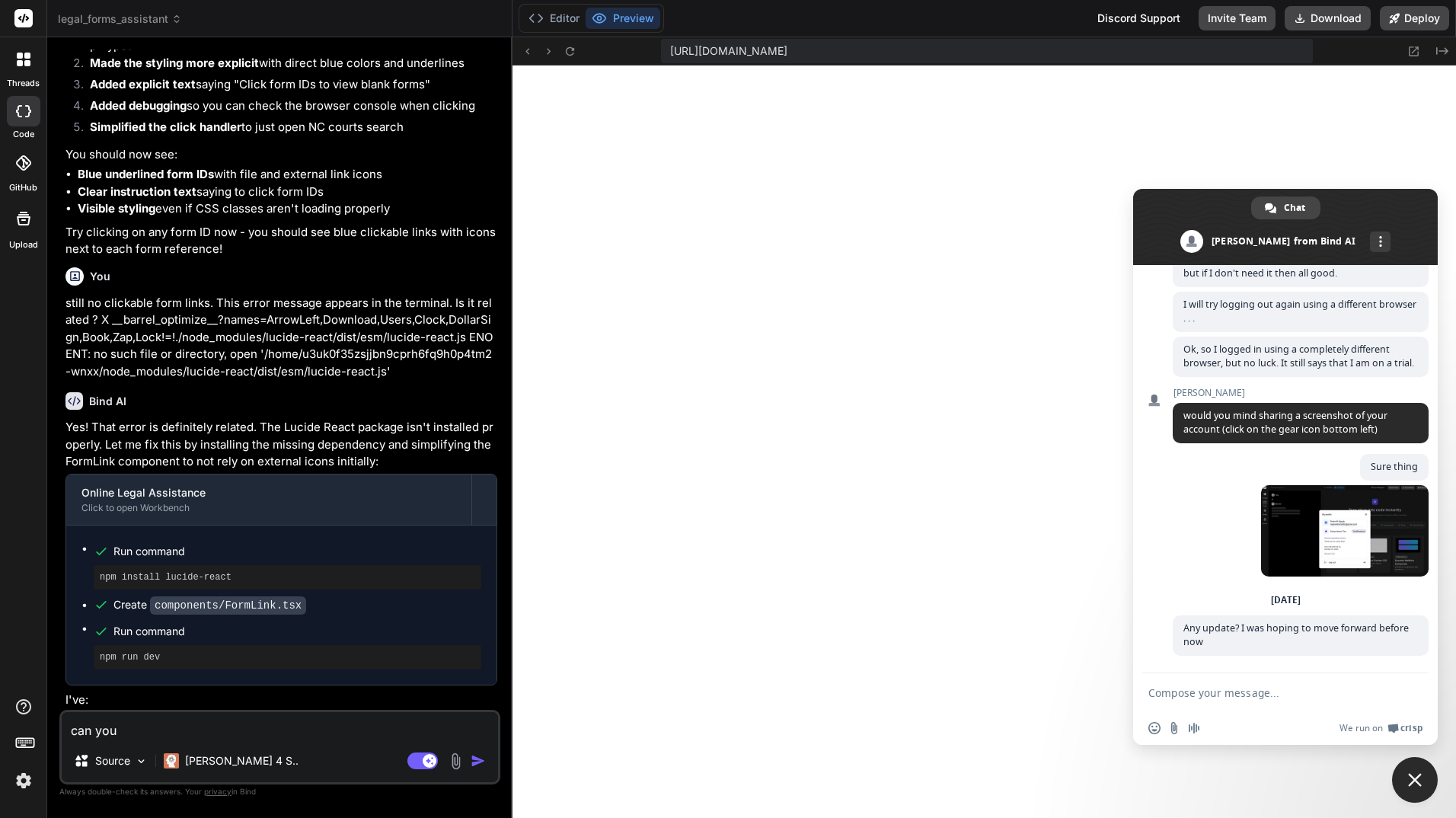
type textarea "x"
type textarea "can you"
type textarea "x"
type textarea "can you d"
type textarea "x"
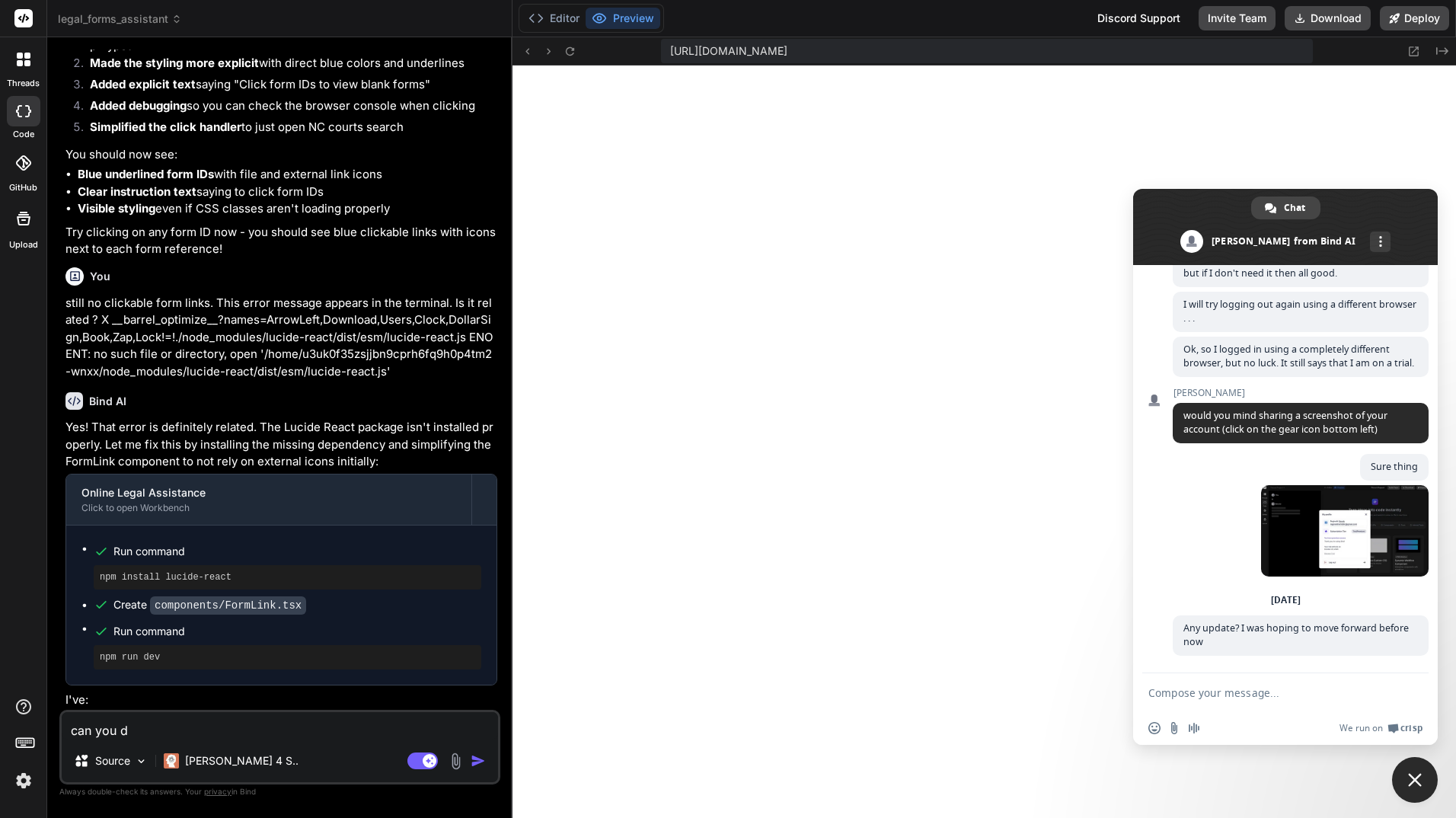
type textarea "can you de"
type textarea "x"
type textarea "can you des"
type textarea "x"
type textarea "can you desc"
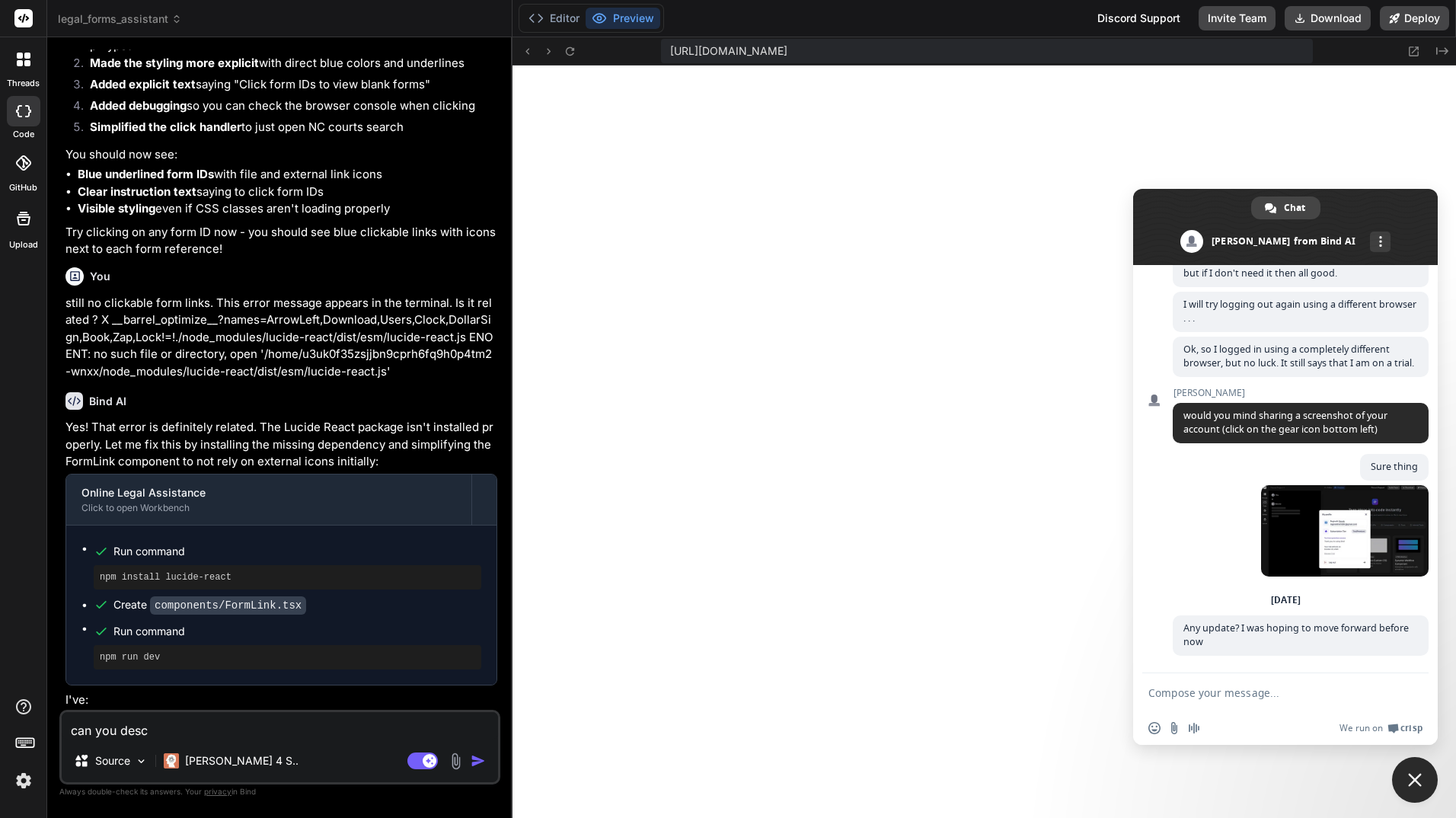
type textarea "x"
type textarea "can you descr"
type textarea "x"
type textarea "can you descri"
type textarea "x"
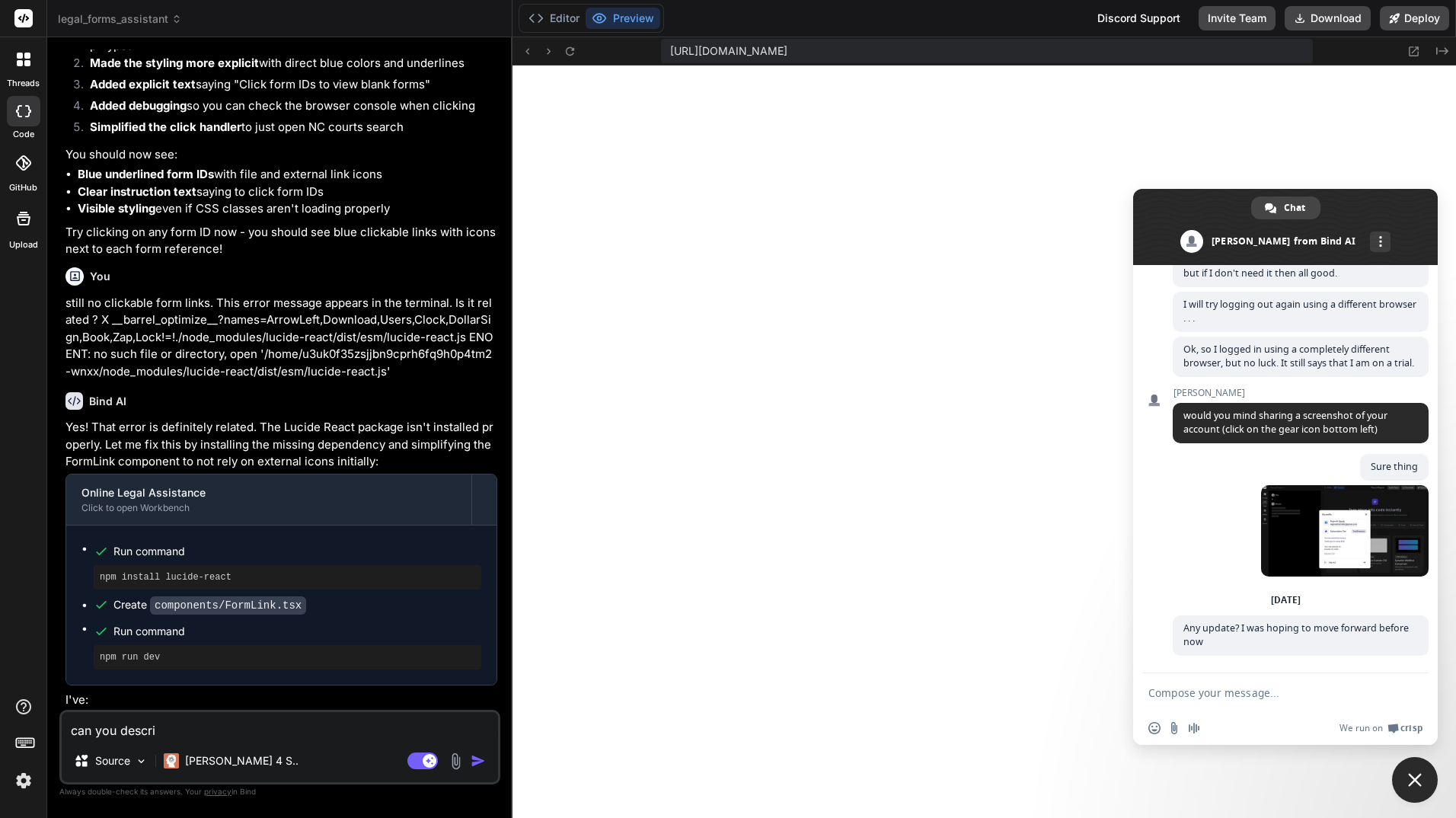
type textarea "can you describ"
type textarea "x"
type textarea "can you describ"
type textarea "x"
type textarea "can you describ"
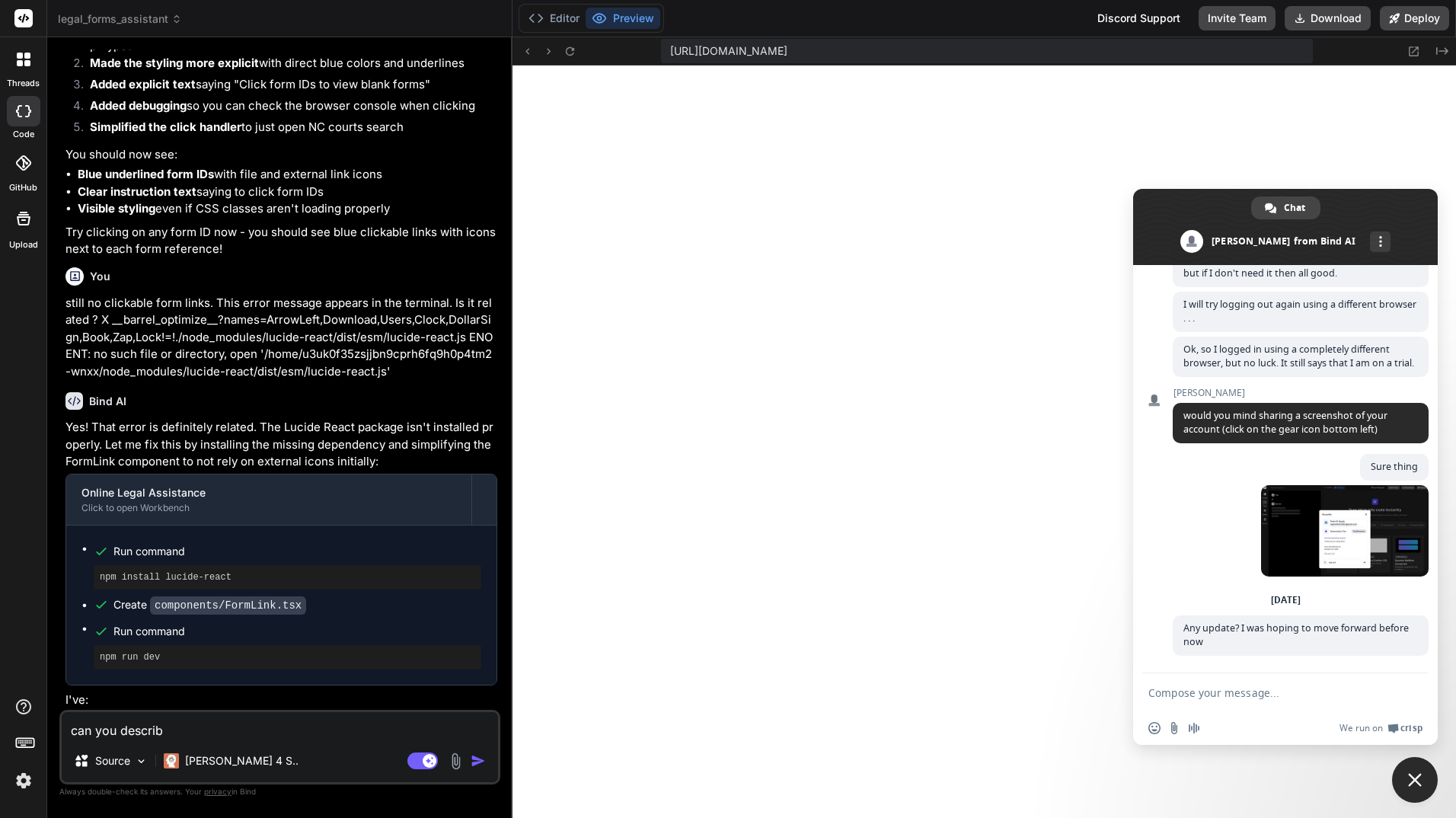
type textarea "x"
type textarea "can you describe"
type textarea "x"
type textarea "can you describe"
type textarea "x"
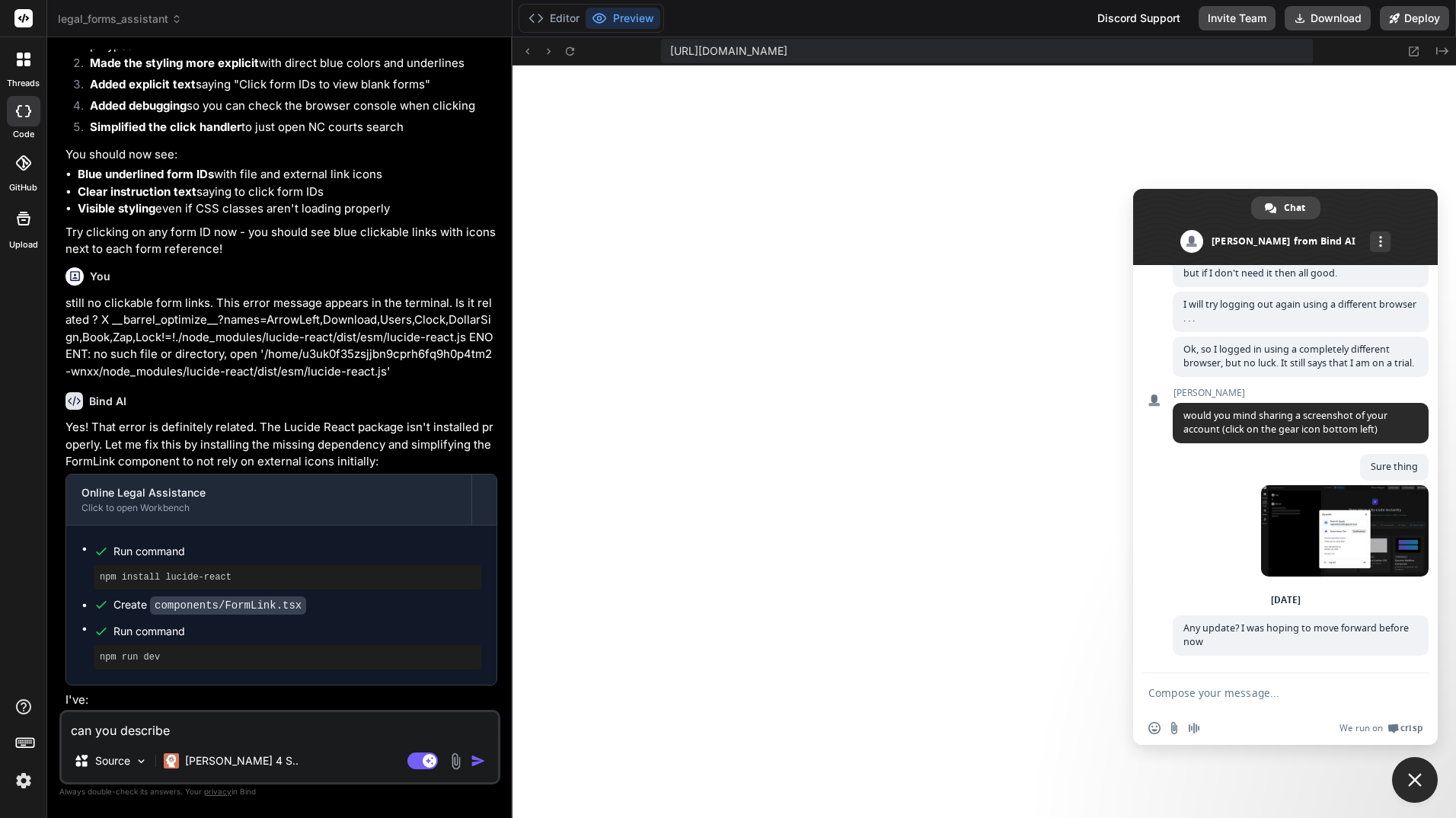
type textarea "can you describe t"
type textarea "x"
type textarea "can you describe th"
type textarea "x"
type textarea "can you describe the"
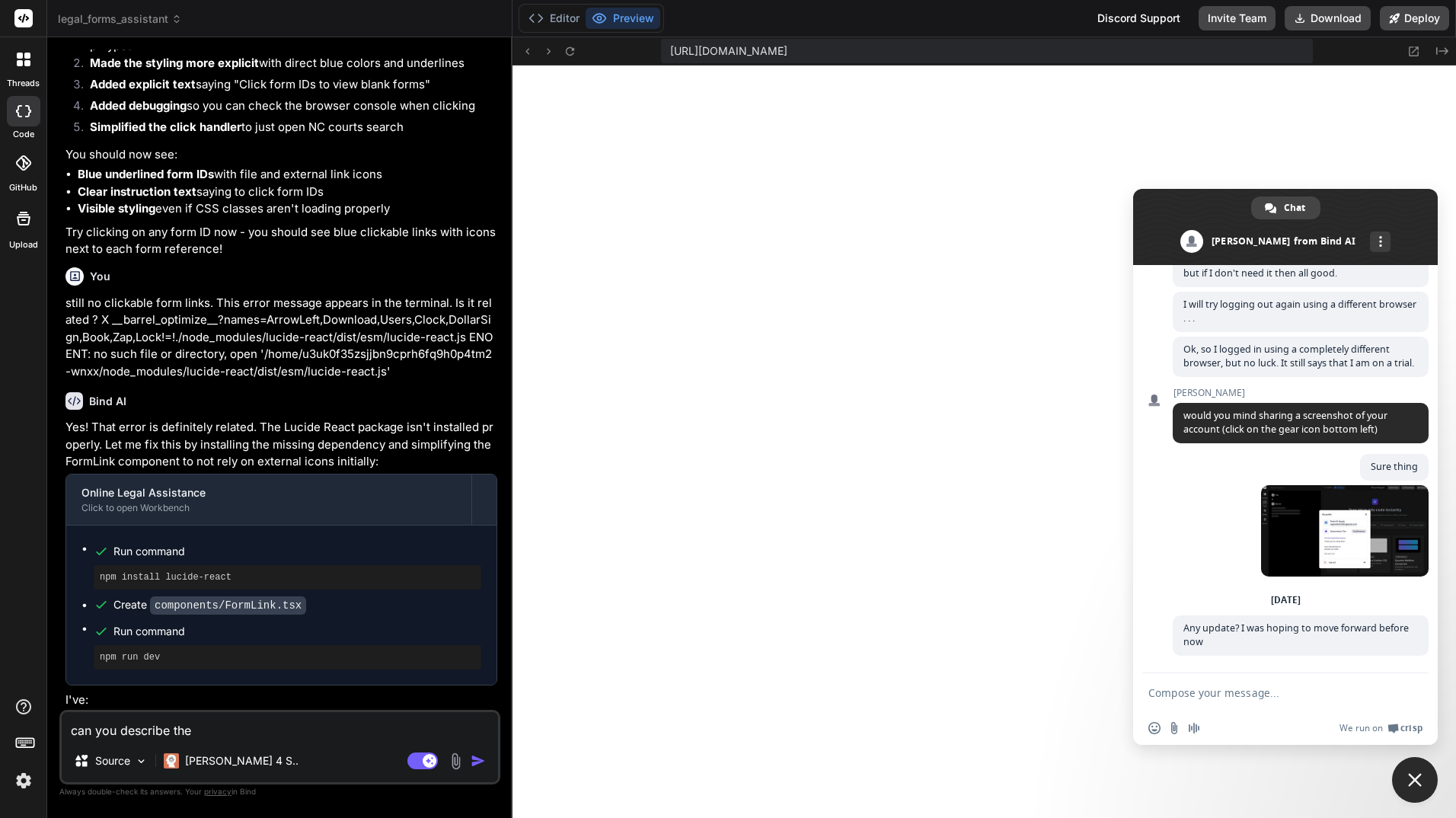
type textarea "x"
type textarea "can you describe the"
type textarea "x"
type textarea "can you describe the a"
type textarea "x"
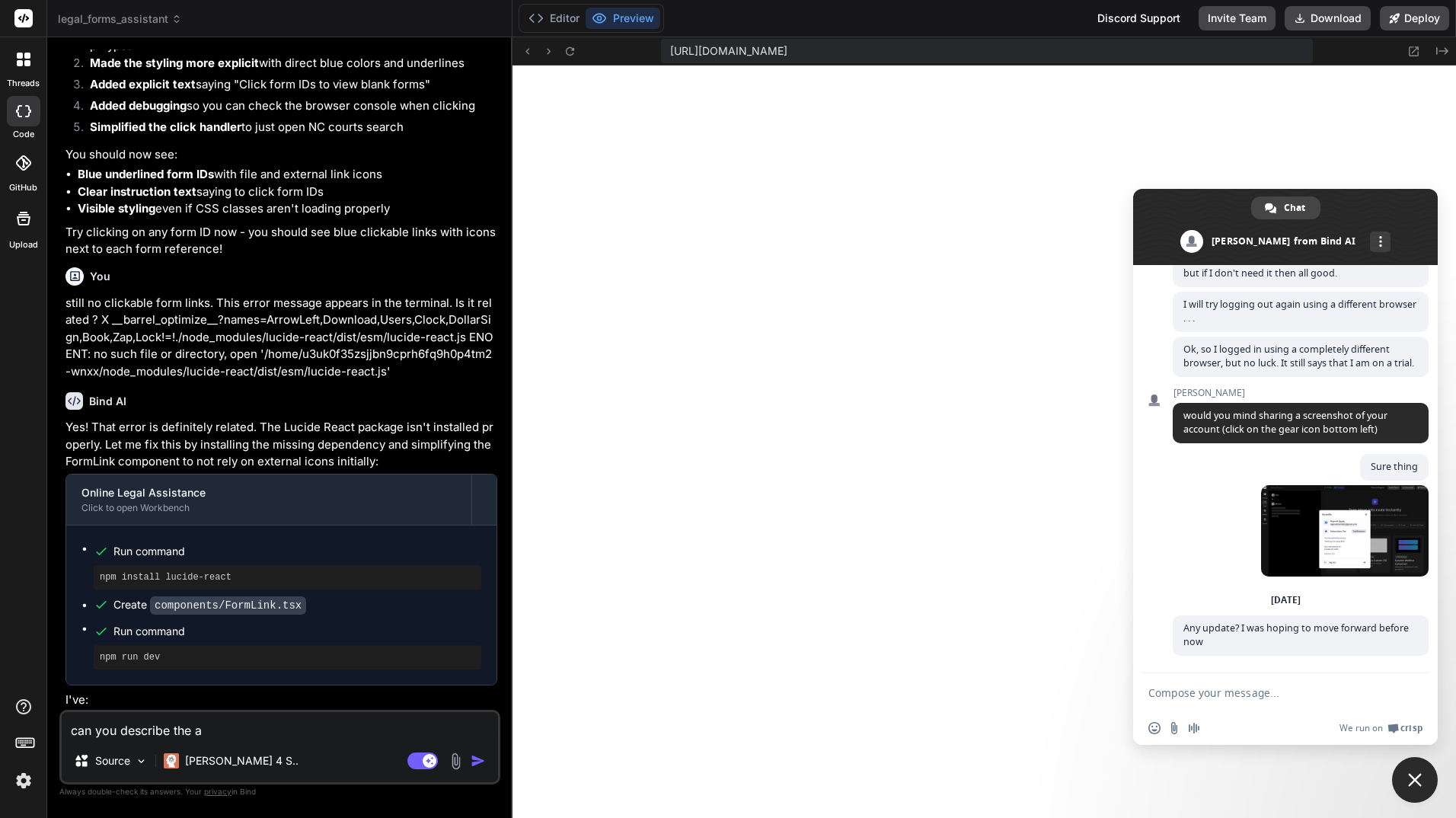
type textarea "can you describe the ap"
type textarea "x"
type textarea "can you describe the app"
click at [1422, 778] on span "Close chat" at bounding box center [1415, 780] width 46 height 46
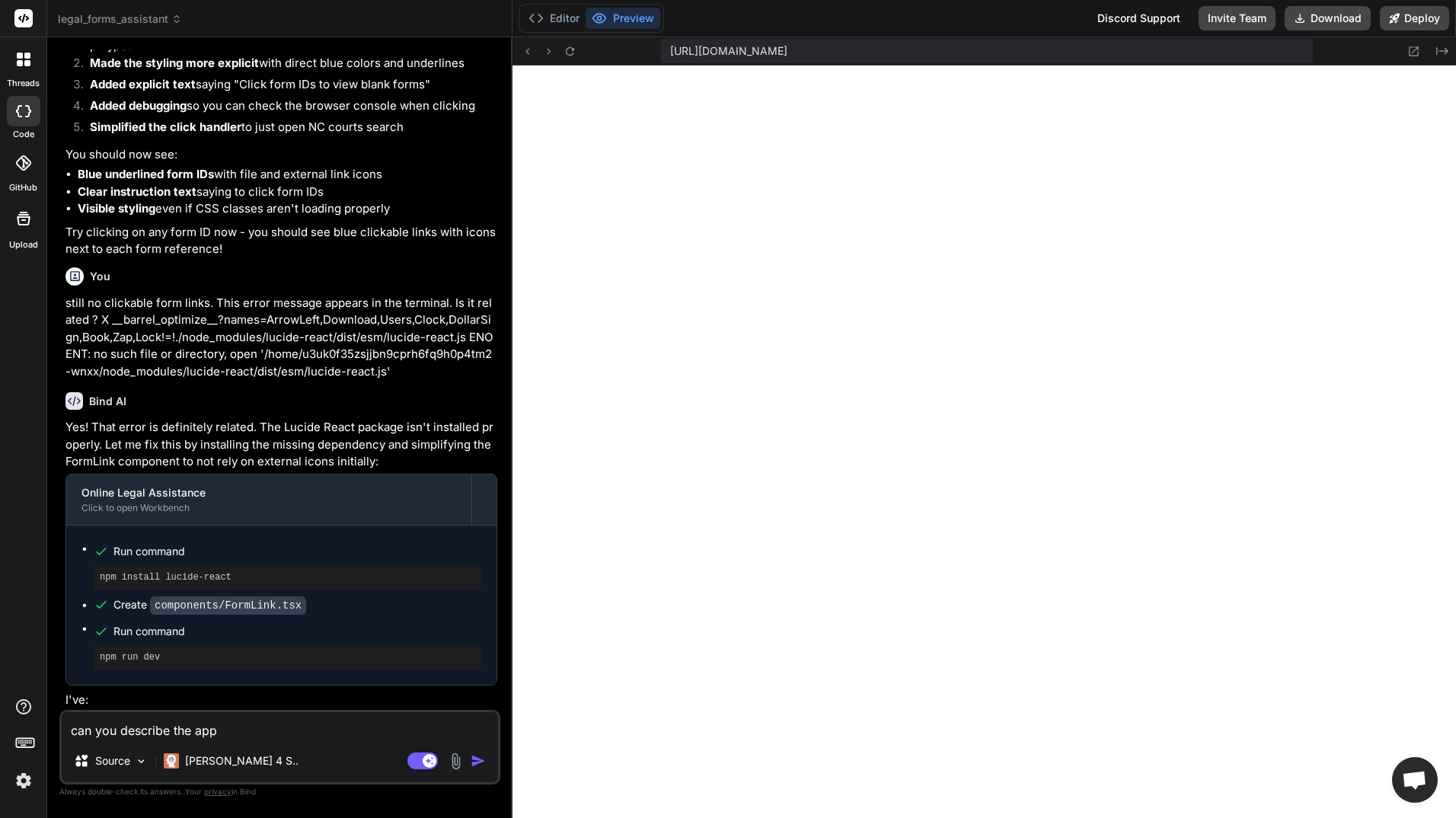
click at [473, 761] on img "button" at bounding box center [478, 760] width 15 height 15
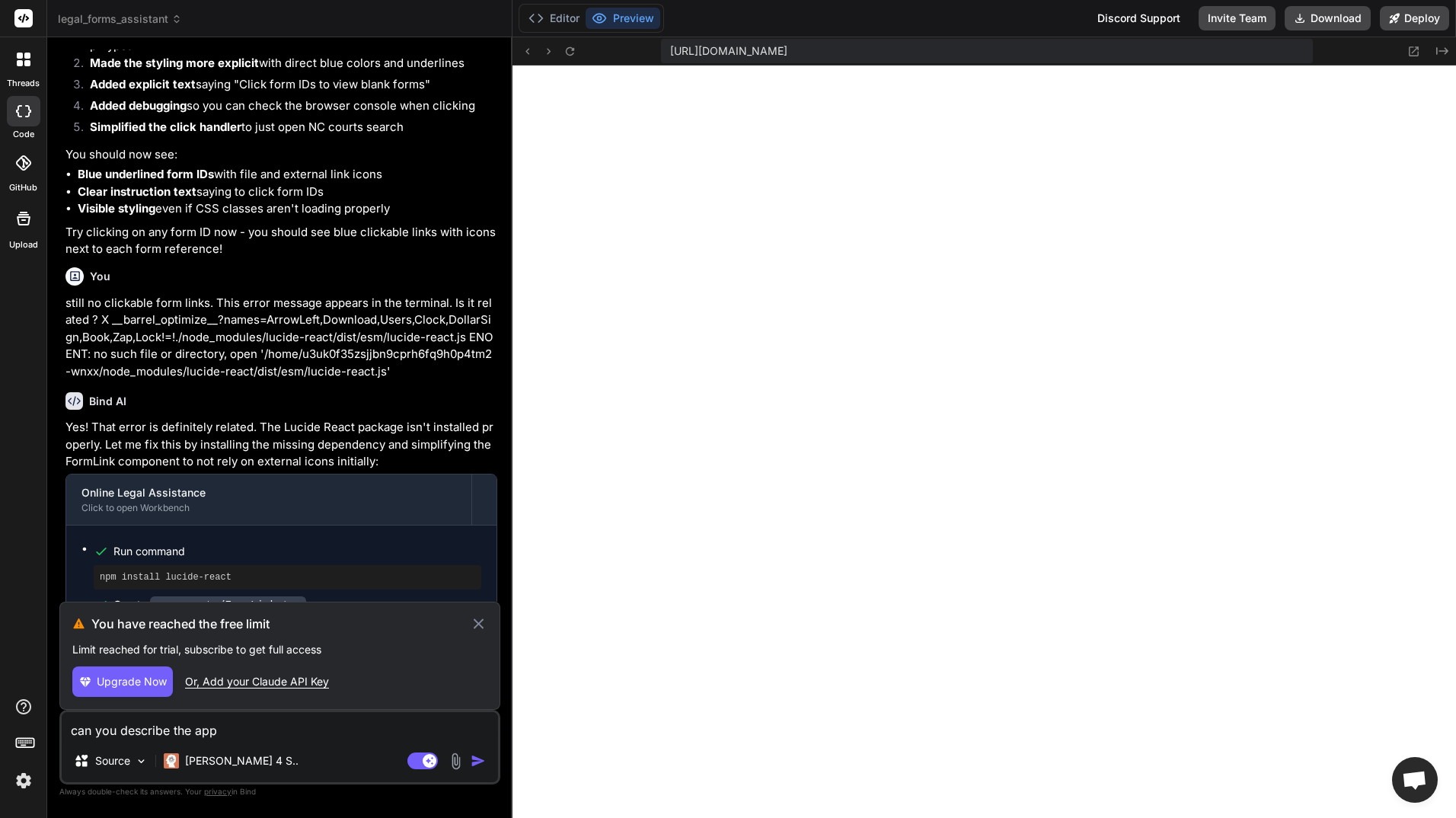
click at [287, 682] on div "Or, Add your Claude API Key" at bounding box center [257, 682] width 144 height 15
type textarea "x"
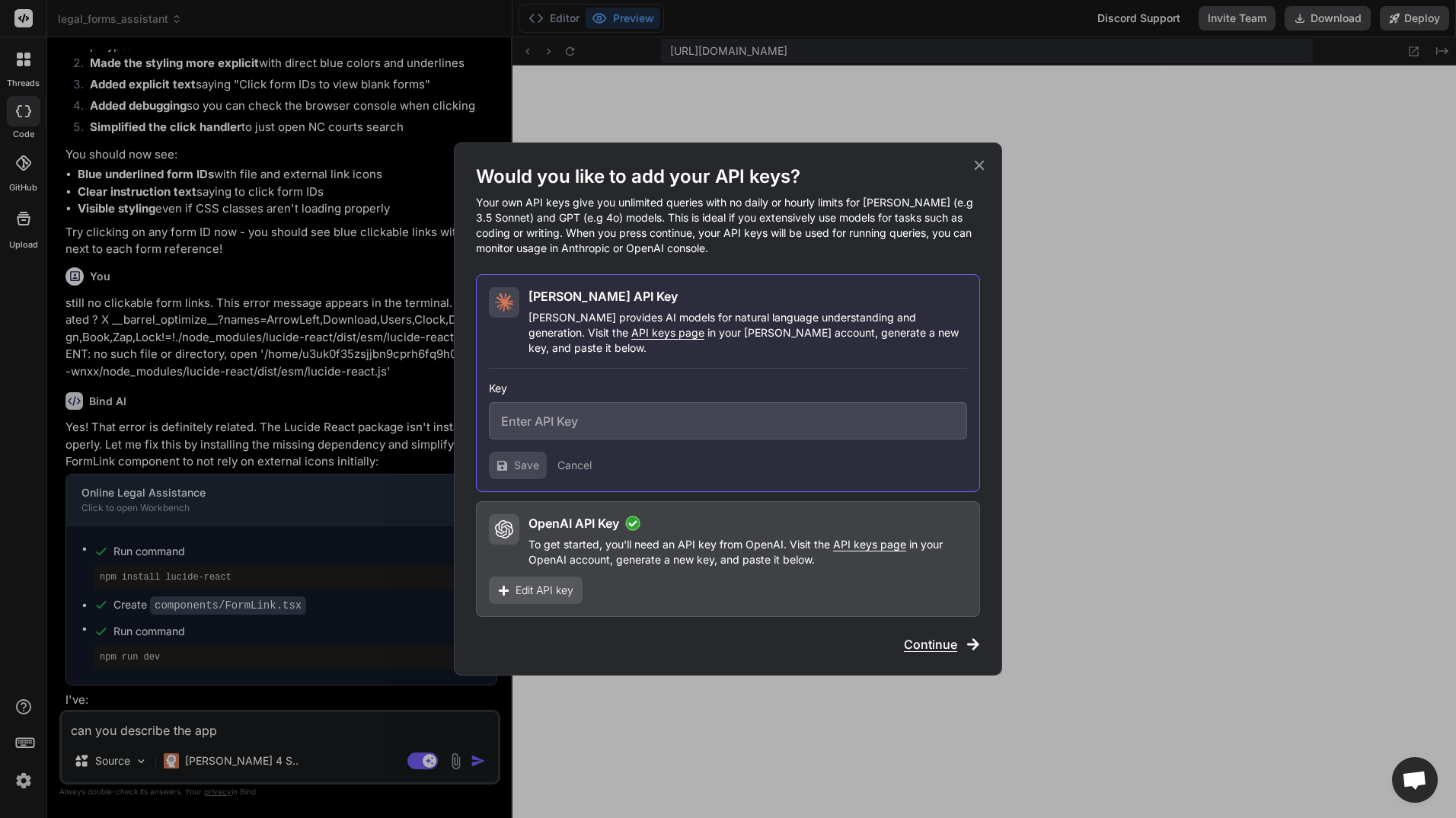
click at [545, 406] on input "text" at bounding box center [728, 420] width 478 height 37
paste input "sk-ant-api03-y3lYVJu8jnF4tJtXBNQXy3fbpKWzj5Eo7IZVwid5RVTJRLsaZY-UaC2X9eCoL0qqYB…"
type input "sk-ant-api03-y3lYVJu8jnF4tJtXBNQXy3fbpKWzj5Eo7IZVwid5RVTJRLsaZY-UaC2X9eCoL0qqYB…"
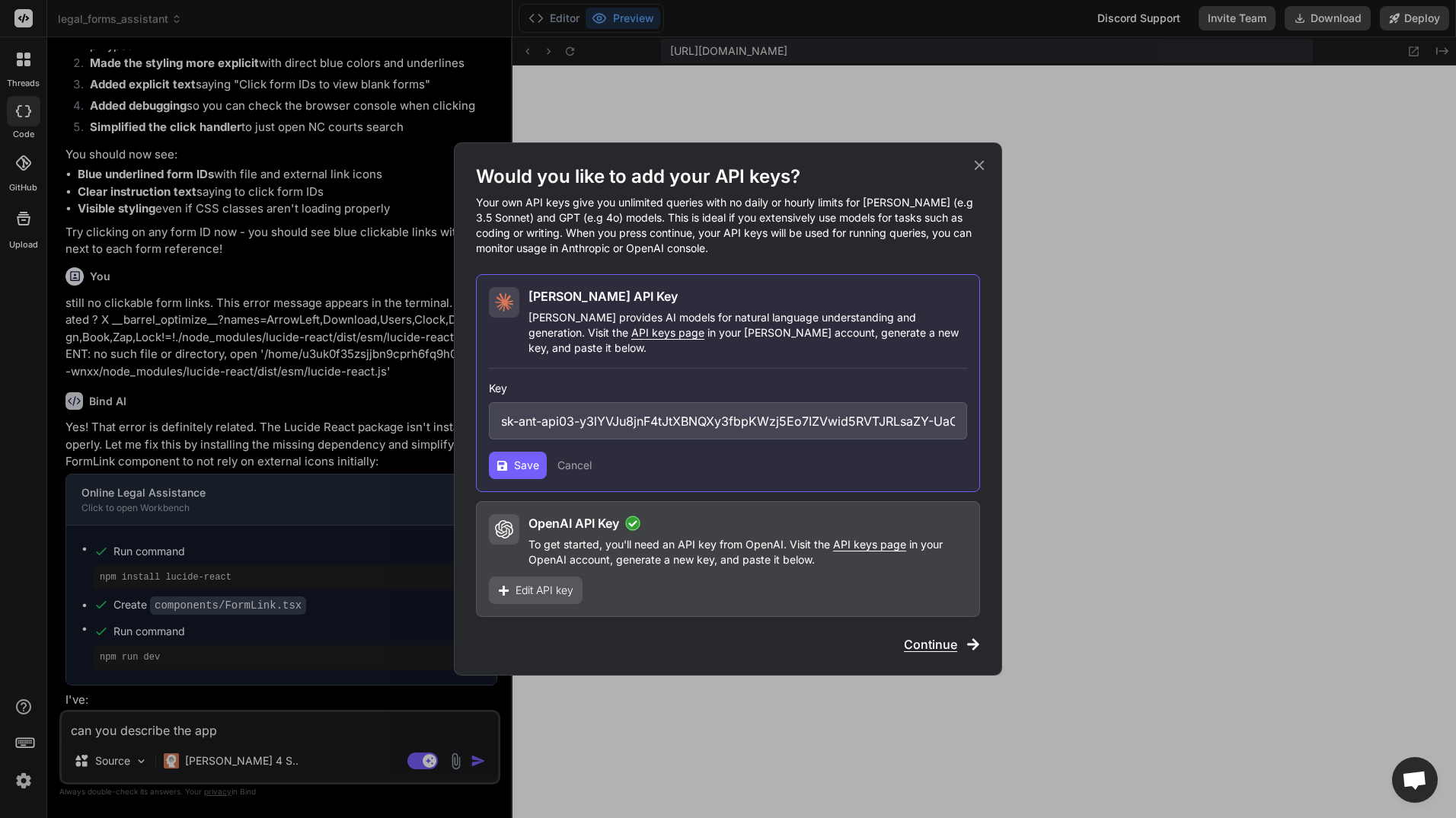
click at [514, 458] on span "Save" at bounding box center [527, 465] width 25 height 15
click at [972, 173] on icon at bounding box center [980, 165] width 17 height 17
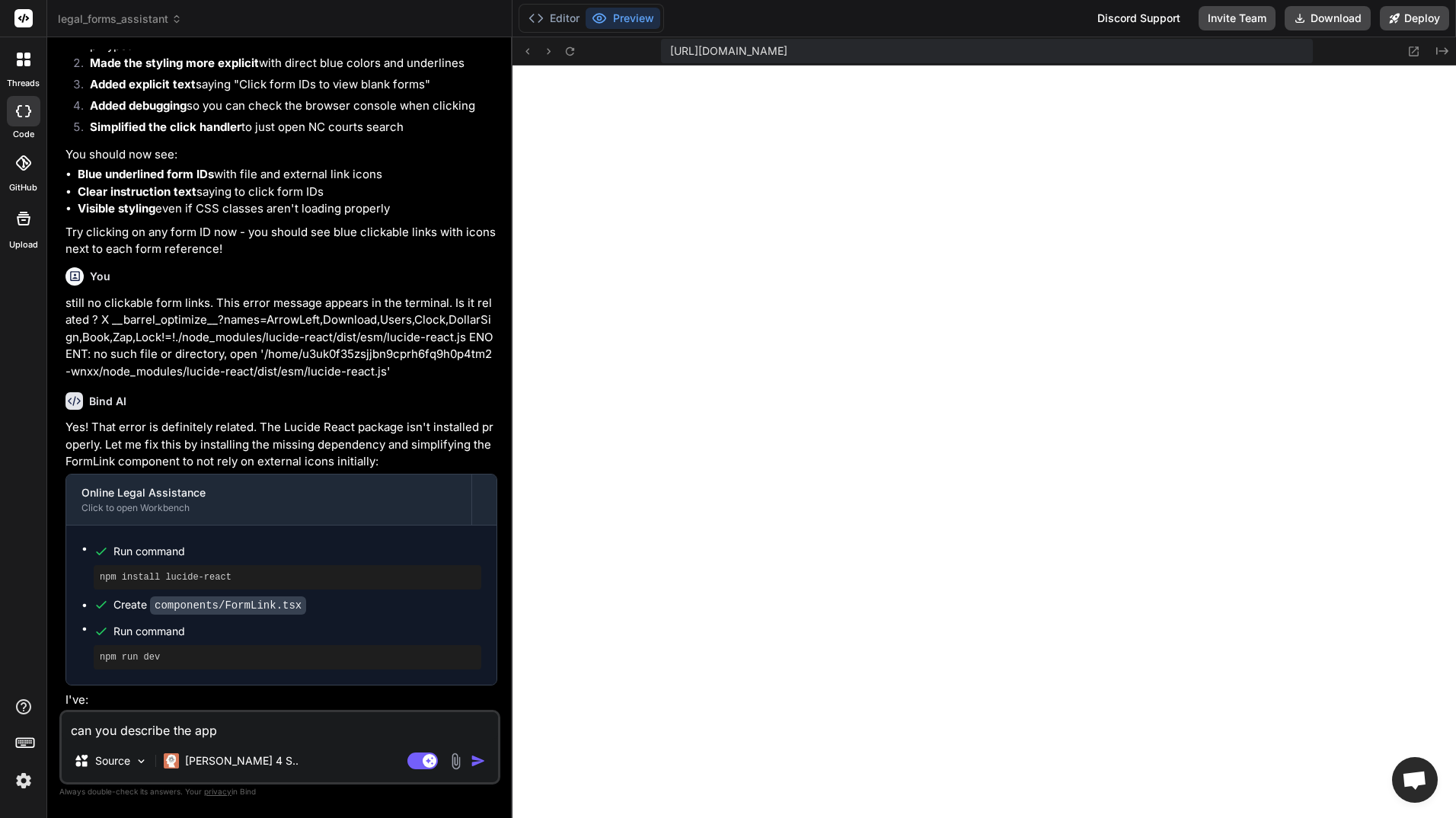
drag, startPoint x: 1410, startPoint y: 785, endPoint x: 1401, endPoint y: 781, distance: 9.8
click at [1404, 782] on span "Open chat" at bounding box center [1415, 781] width 25 height 21
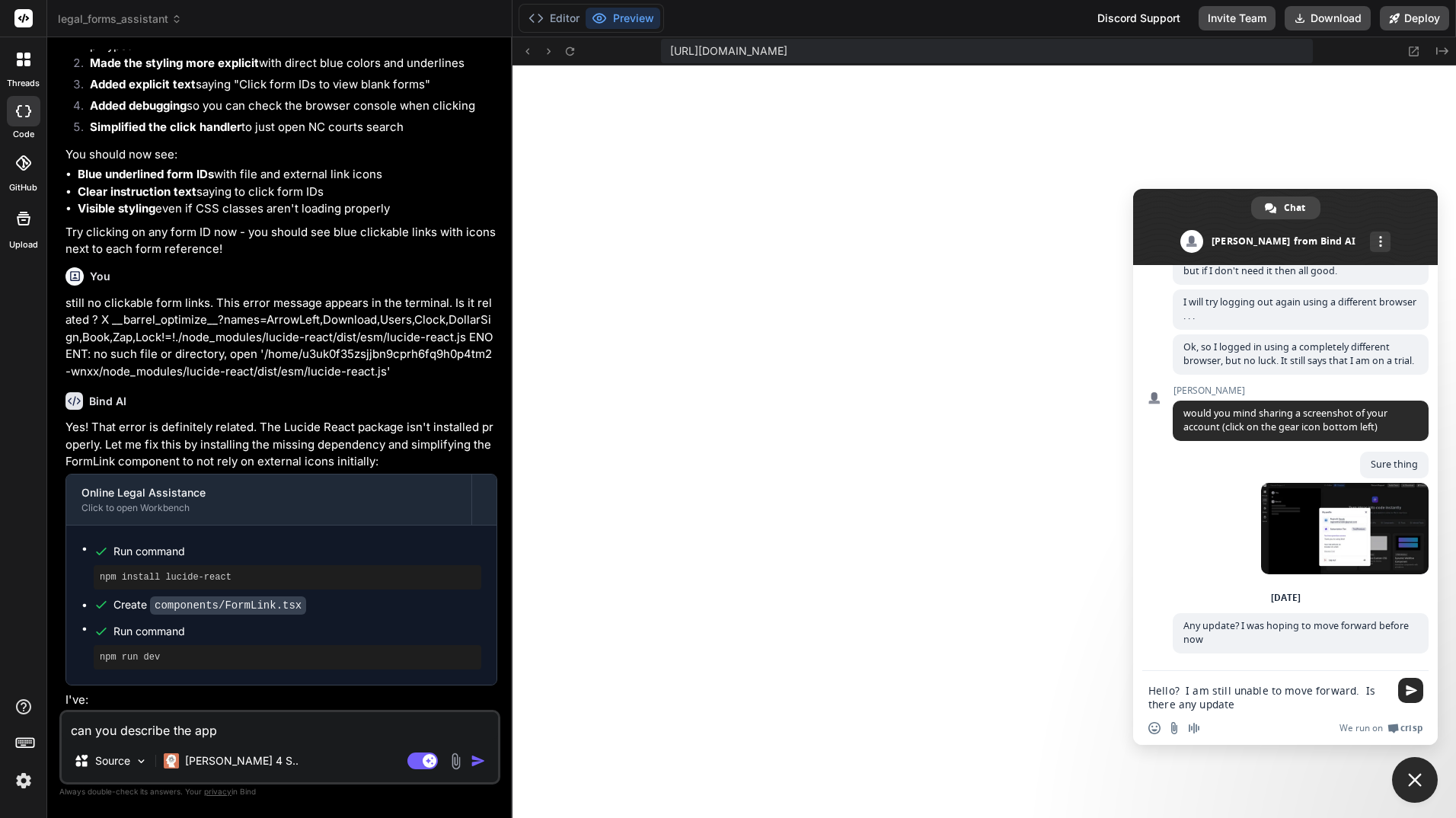
type textarea "Hello? I am still unable to move forward. Is there any update?"
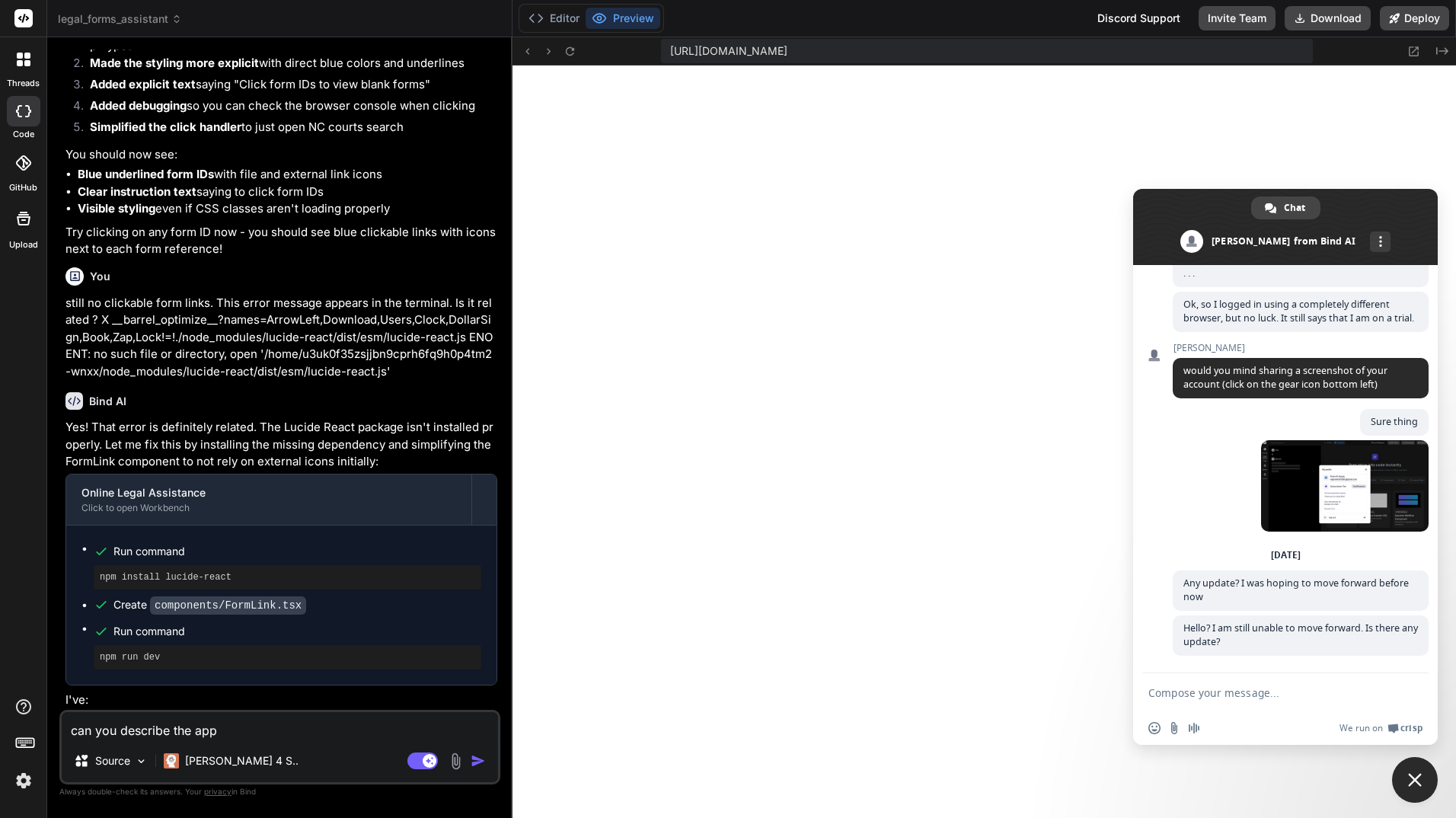
scroll to position [1013, 0]
click at [1405, 771] on span "Close chat" at bounding box center [1415, 780] width 46 height 46
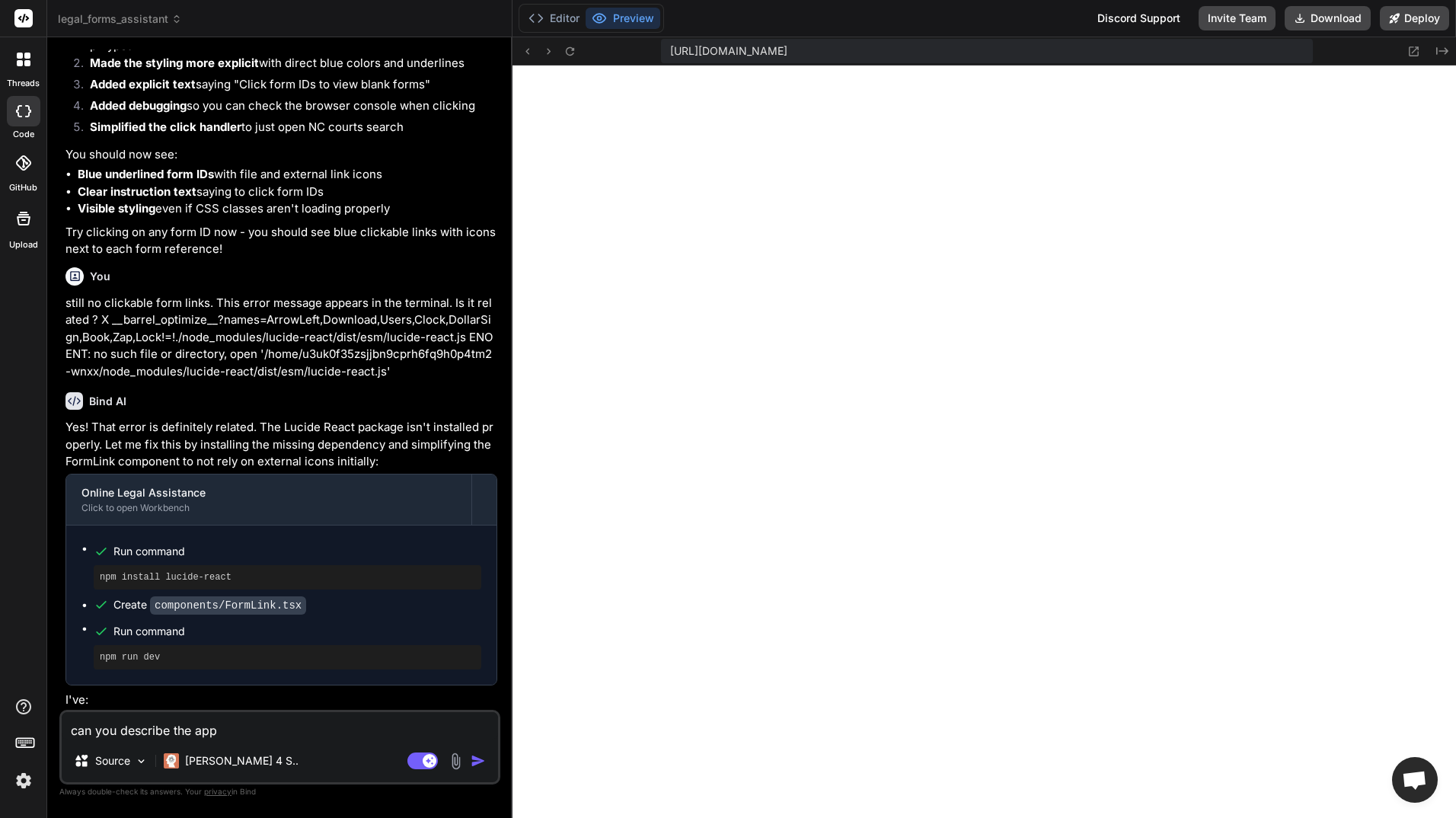
click at [179, 13] on span "legal_forms_assistant" at bounding box center [119, 19] width 124 height 15
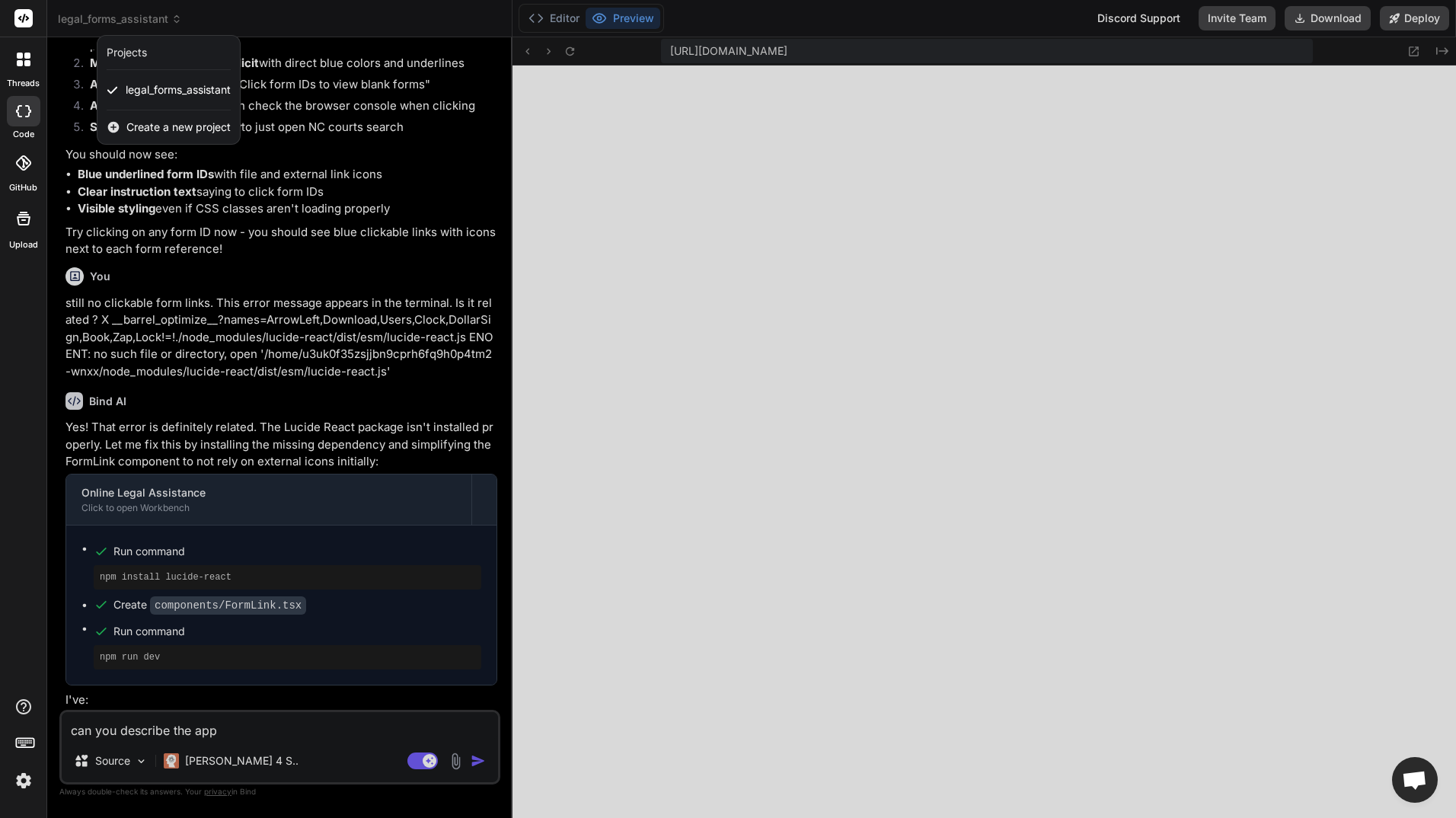
click at [149, 129] on span "Create a new project" at bounding box center [178, 127] width 104 height 15
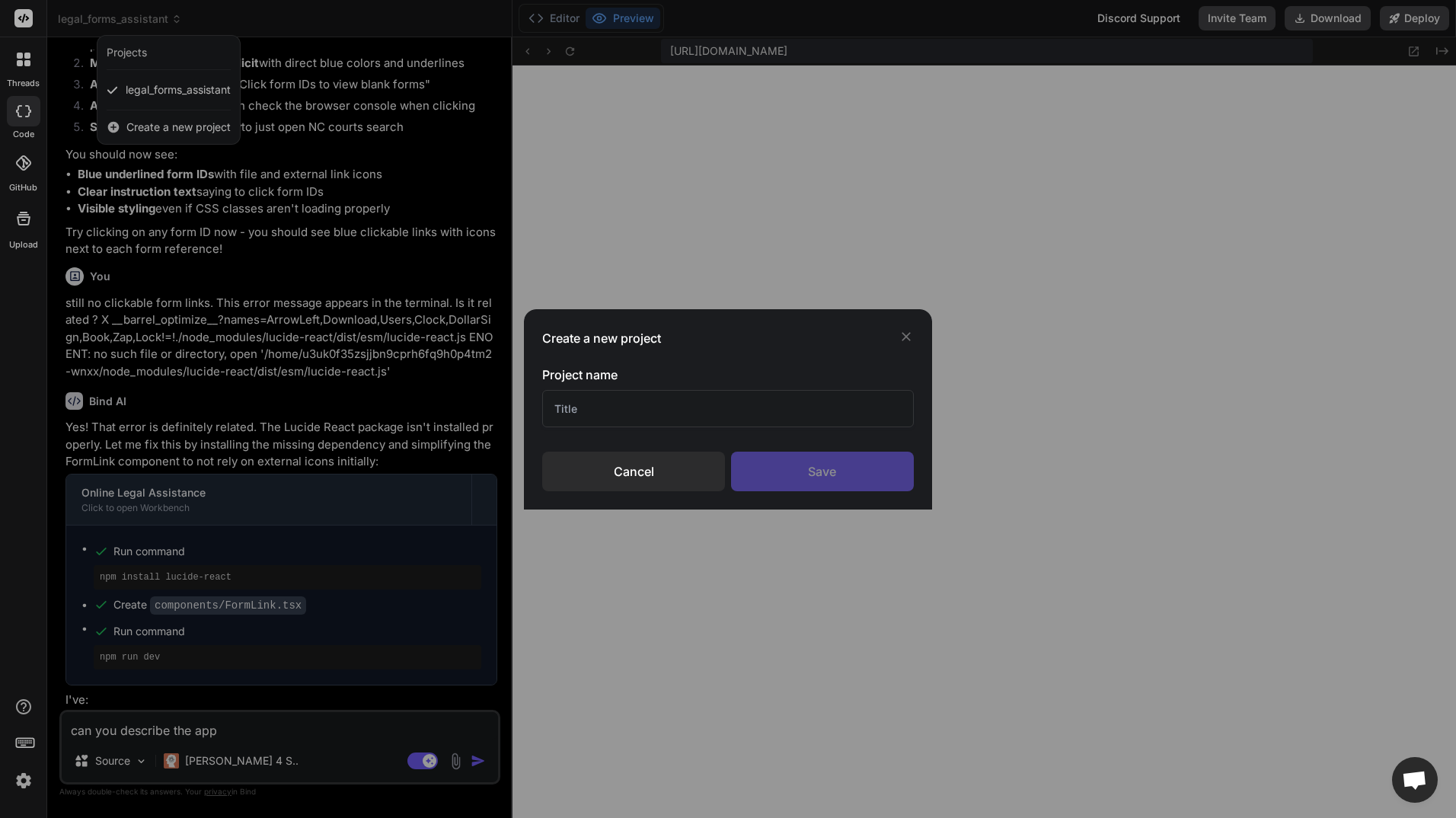
click at [617, 410] on input "text" at bounding box center [728, 409] width 371 height 37
type input "Legal Wizard"
click at [805, 454] on div "Save" at bounding box center [822, 471] width 183 height 40
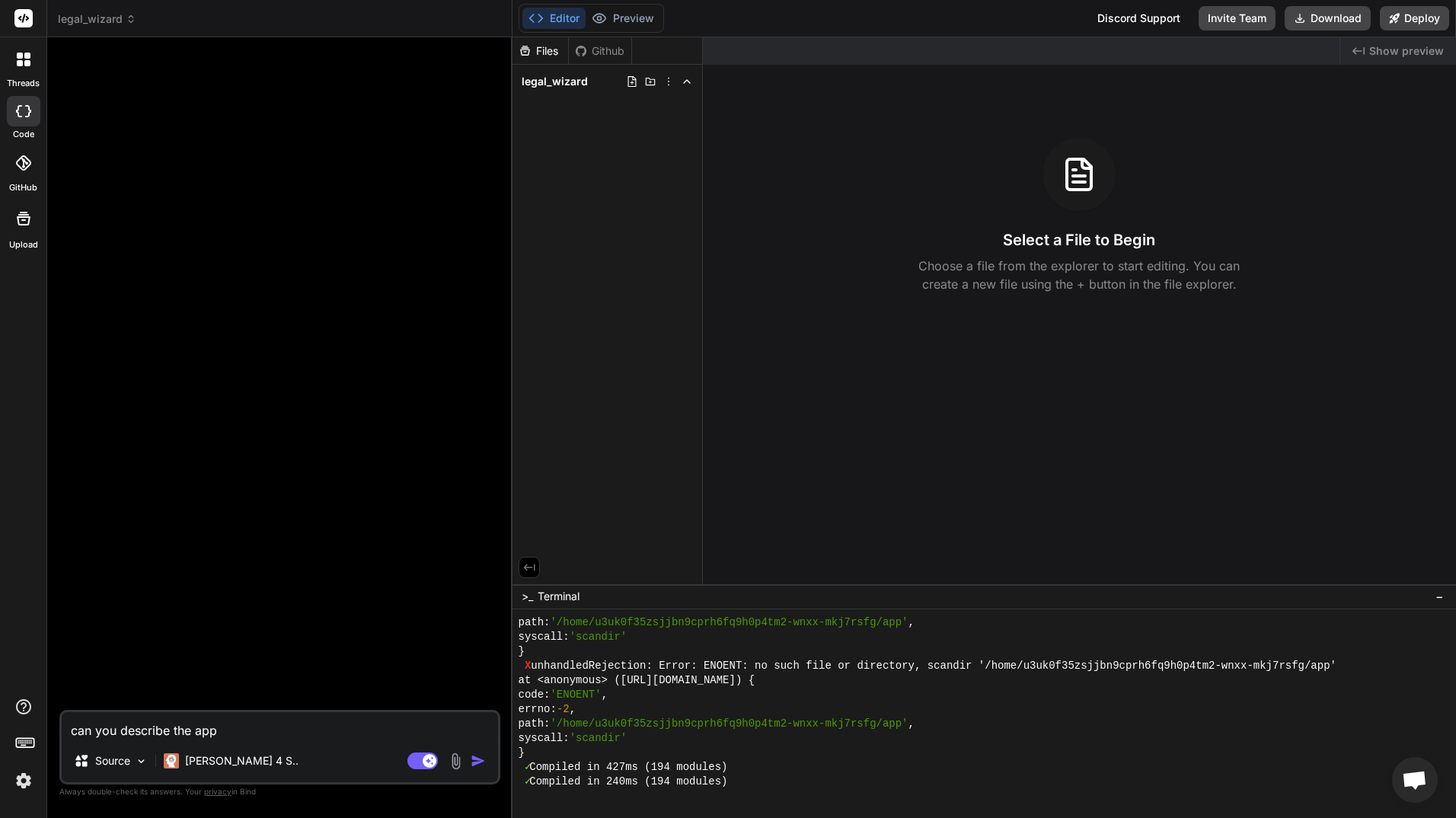
scroll to position [9345, 0]
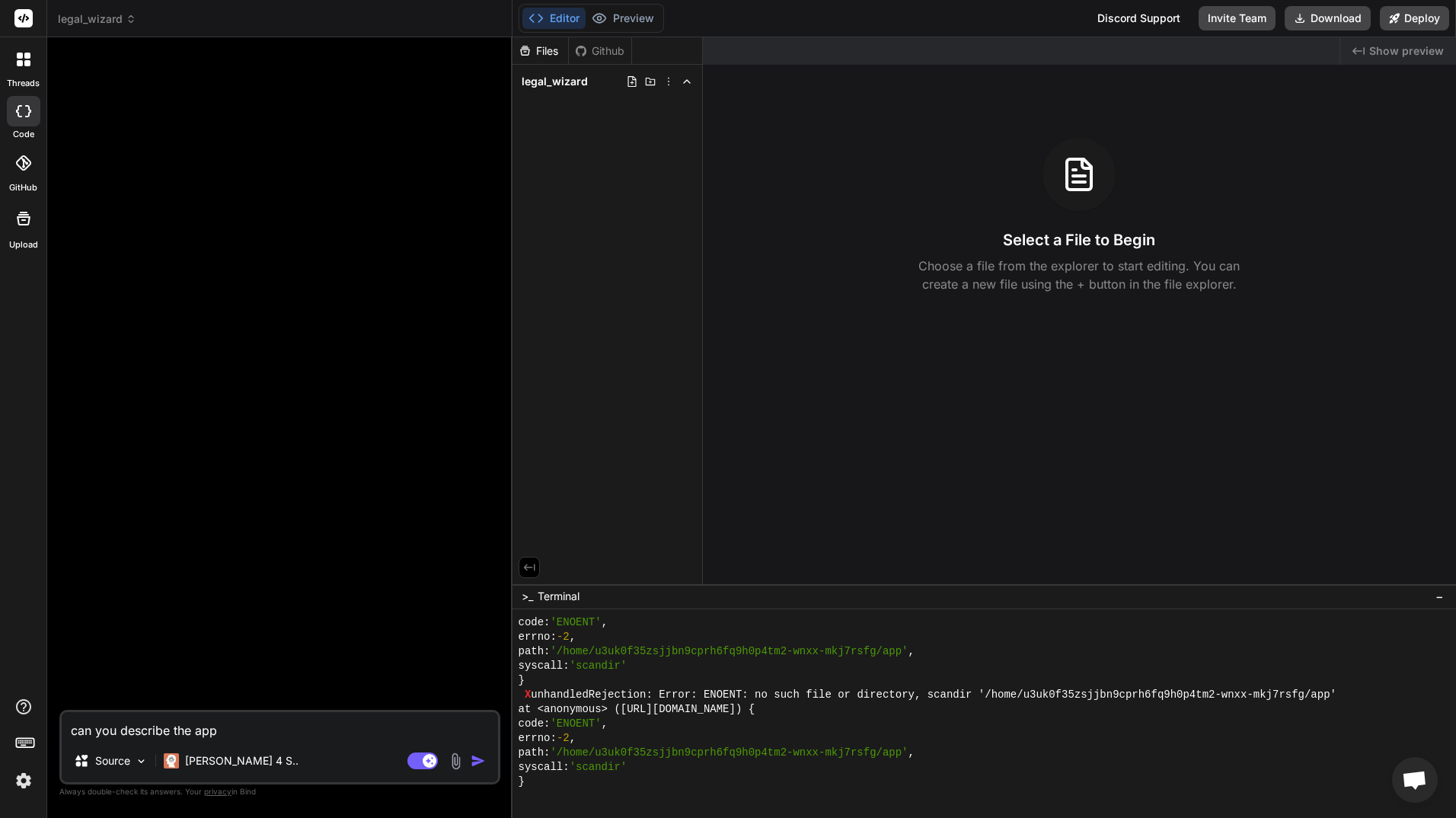
drag, startPoint x: 316, startPoint y: 723, endPoint x: 36, endPoint y: 728, distance: 280.0
click at [36, 728] on div "threads code GitHub Upload legal_wizard Created with Pixso. Bind AI Web Search …" at bounding box center [728, 409] width 1456 height 818
click at [268, 727] on textarea "can you describe the app" at bounding box center [280, 726] width 437 height 27
paste textarea "Build an app to help people search for or otherwise identify the right official…"
type textarea "x"
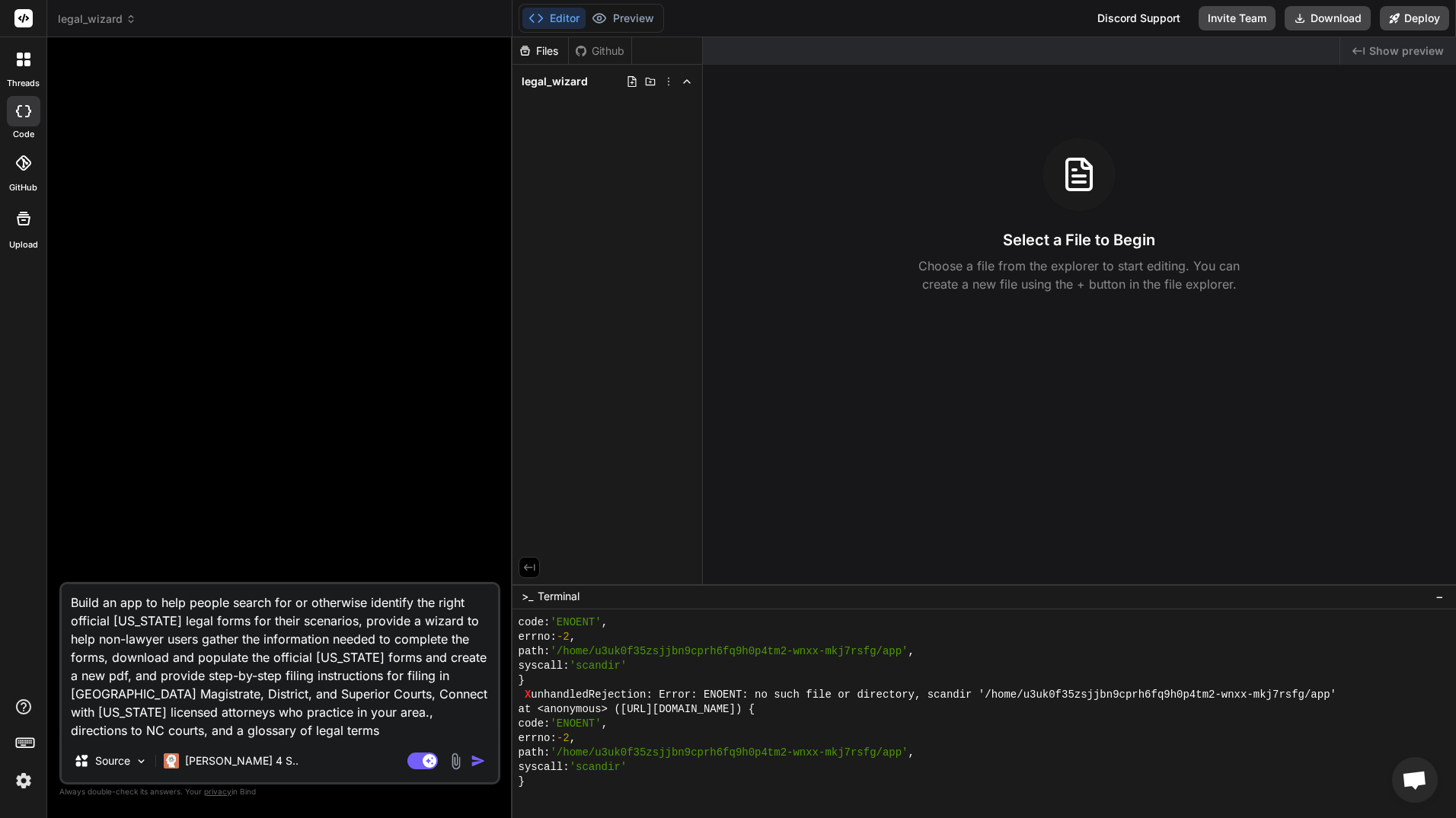
type textarea "Build an app to help people search for or otherwise identify the right official…"
click at [475, 760] on img "button" at bounding box center [478, 760] width 15 height 15
type textarea "x"
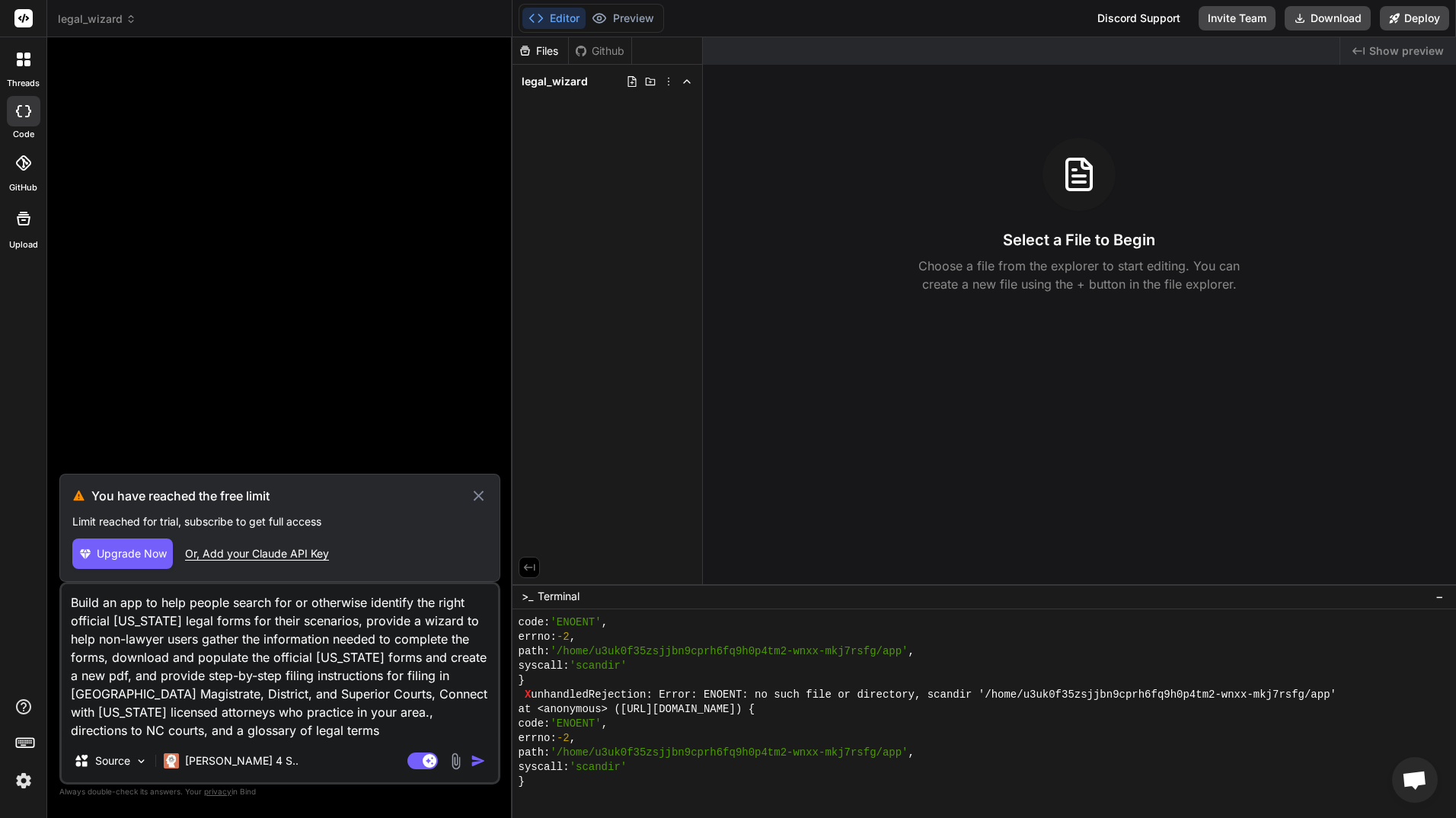
click at [21, 779] on img at bounding box center [24, 780] width 26 height 26
